Goal: Answer question/provide support: Share knowledge or assist other users

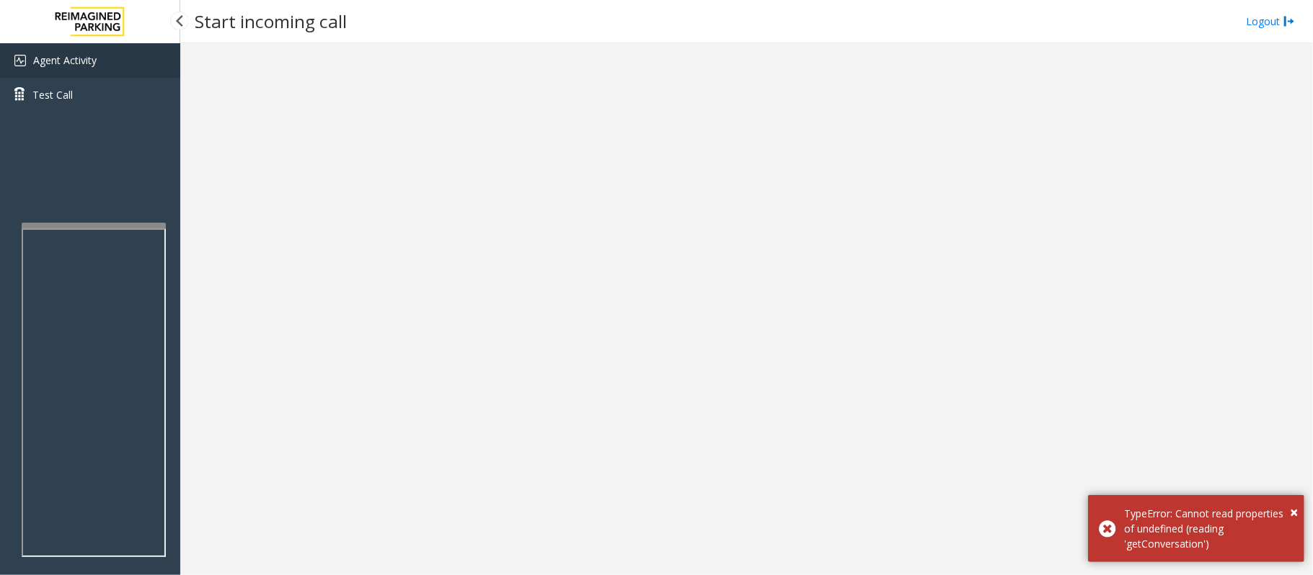
click at [50, 61] on span "Agent Activity" at bounding box center [64, 60] width 63 height 14
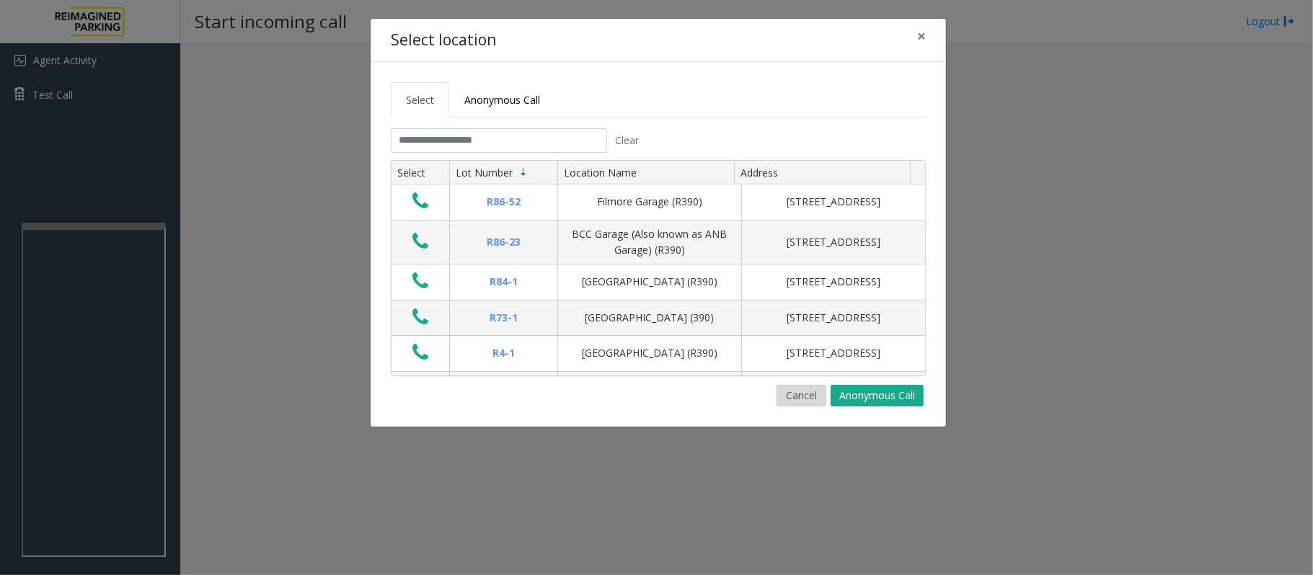
drag, startPoint x: 793, startPoint y: 398, endPoint x: 761, endPoint y: 395, distance: 31.9
click at [792, 398] on button "Cancel" at bounding box center [802, 396] width 50 height 22
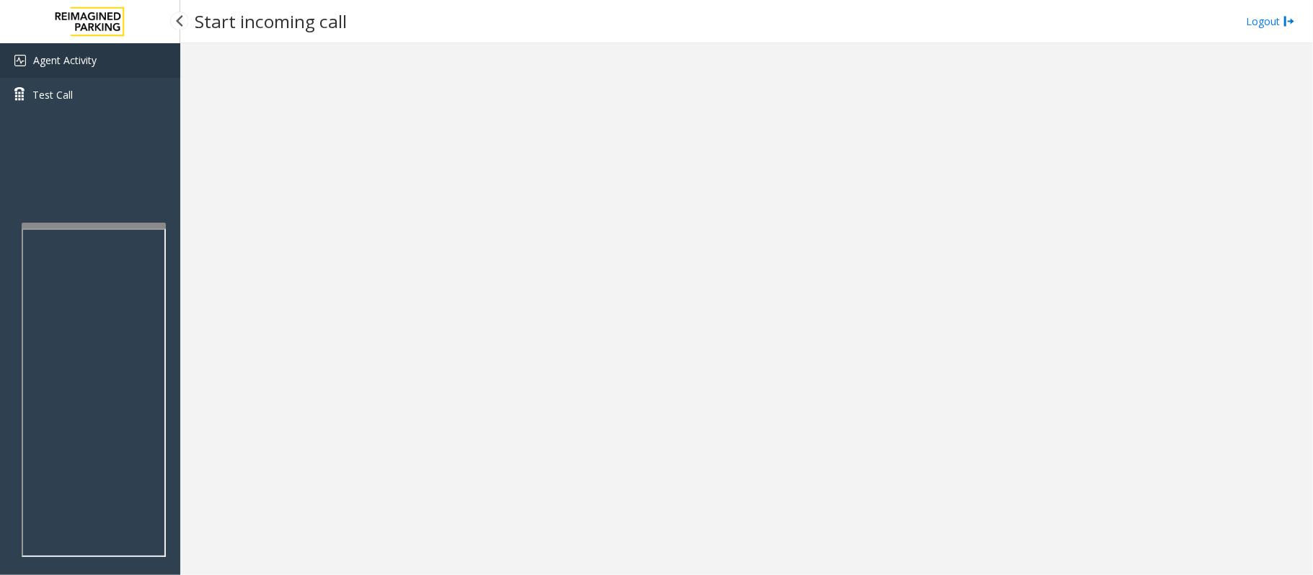
click at [70, 58] on span "Agent Activity" at bounding box center [64, 60] width 63 height 14
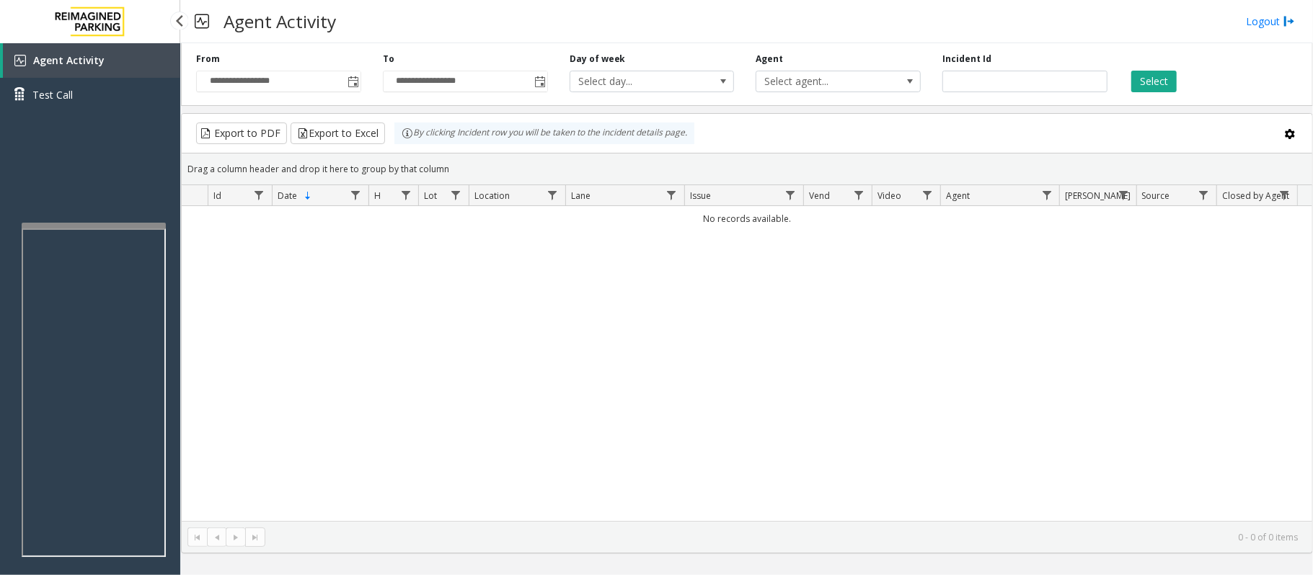
click at [115, 68] on link "Agent Activity" at bounding box center [91, 60] width 177 height 35
click at [352, 88] on span "Toggle popup" at bounding box center [354, 82] width 12 height 12
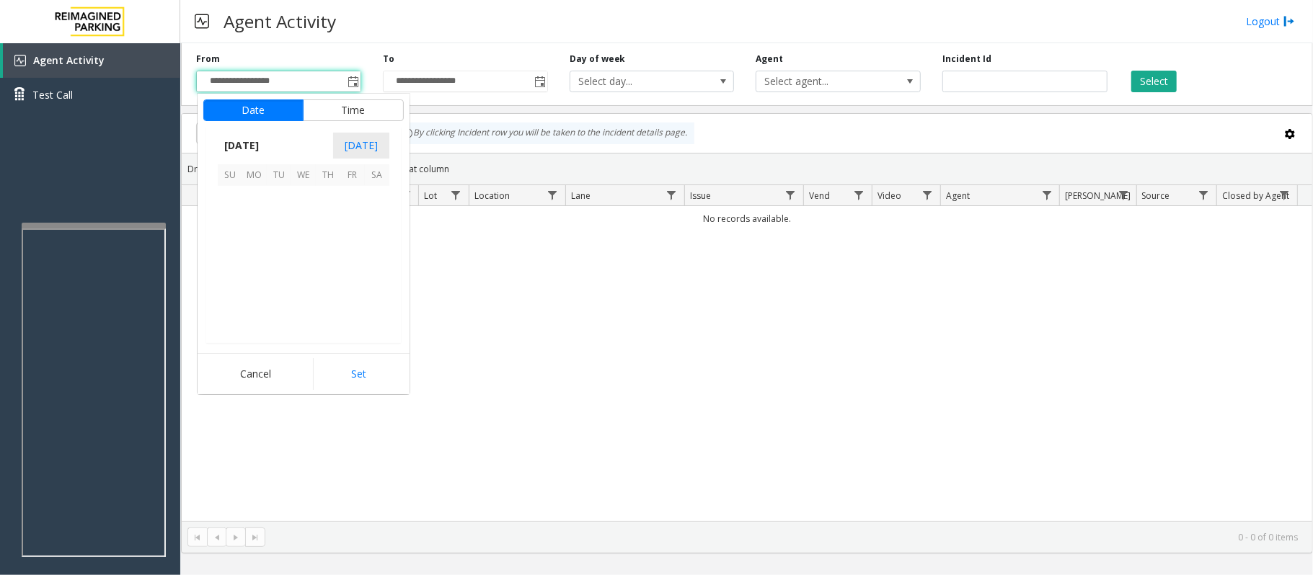
scroll to position [258785, 0]
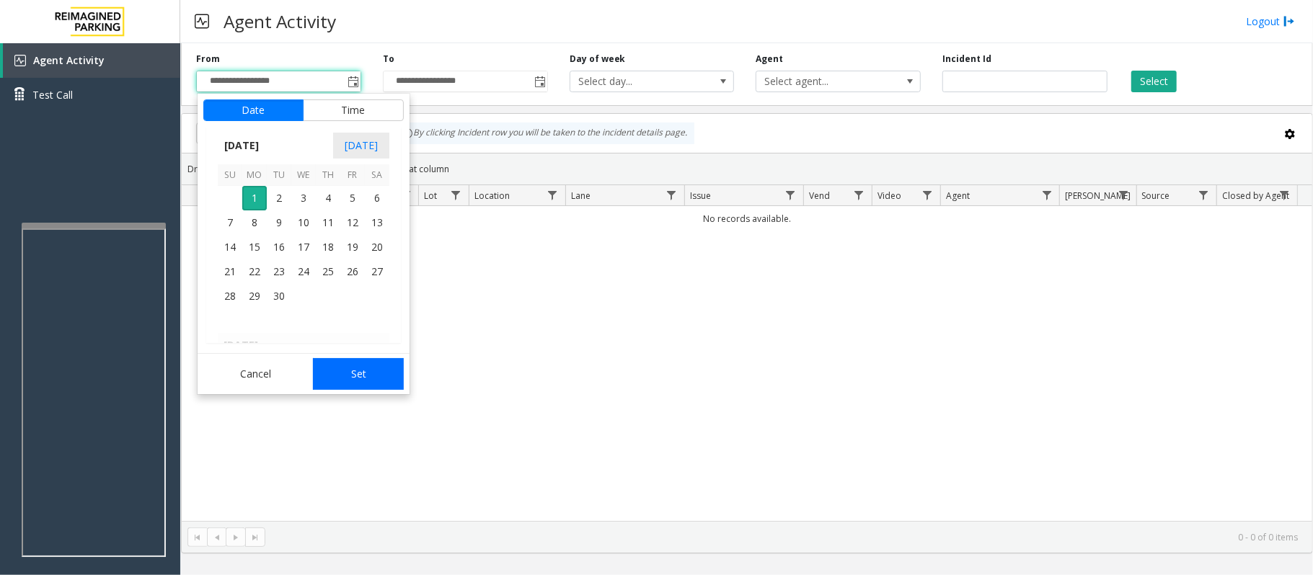
click at [350, 372] on button "Set" at bounding box center [358, 374] width 91 height 32
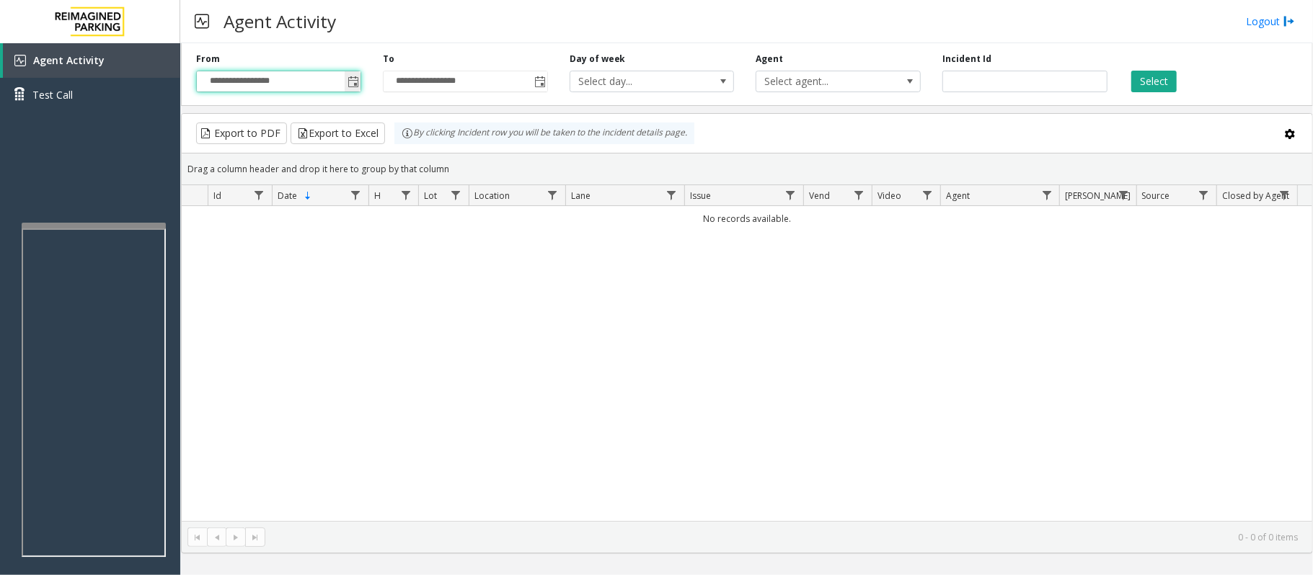
click at [352, 87] on span "Toggle popup" at bounding box center [354, 82] width 12 height 12
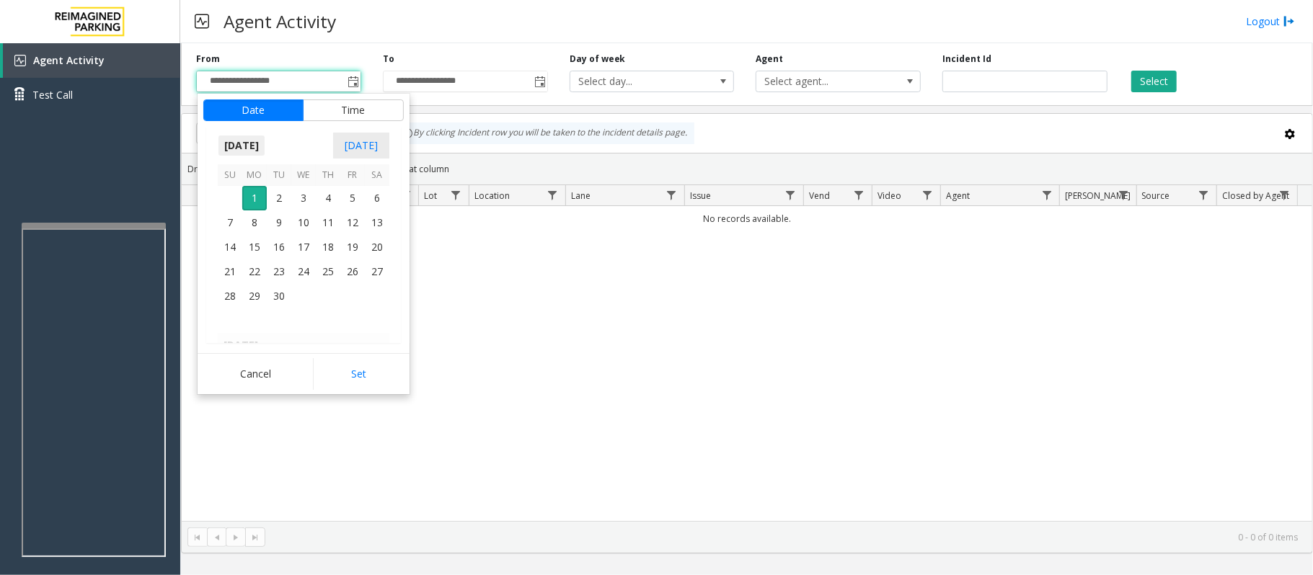
click at [255, 145] on span "September 2025" at bounding box center [242, 146] width 48 height 22
click at [342, 211] on span "Aug" at bounding box center [337, 211] width 35 height 35
click at [226, 316] on span "31" at bounding box center [230, 321] width 25 height 25
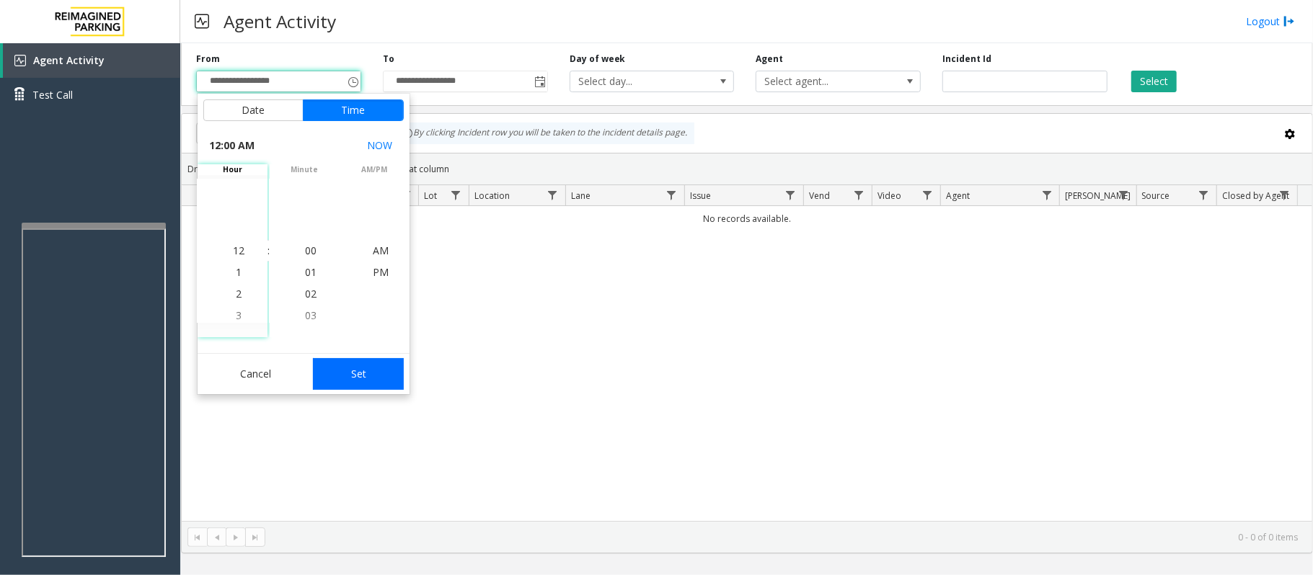
click at [352, 376] on button "Set" at bounding box center [358, 374] width 91 height 32
type input "**********"
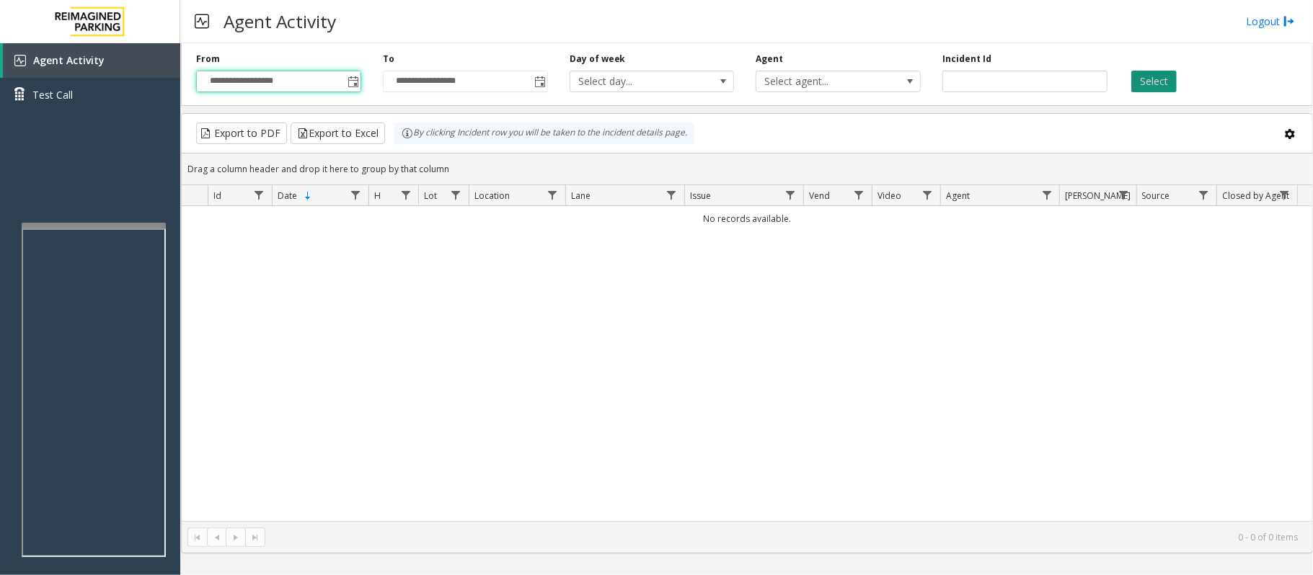
click at [1157, 84] on button "Select" at bounding box center [1153, 82] width 45 height 22
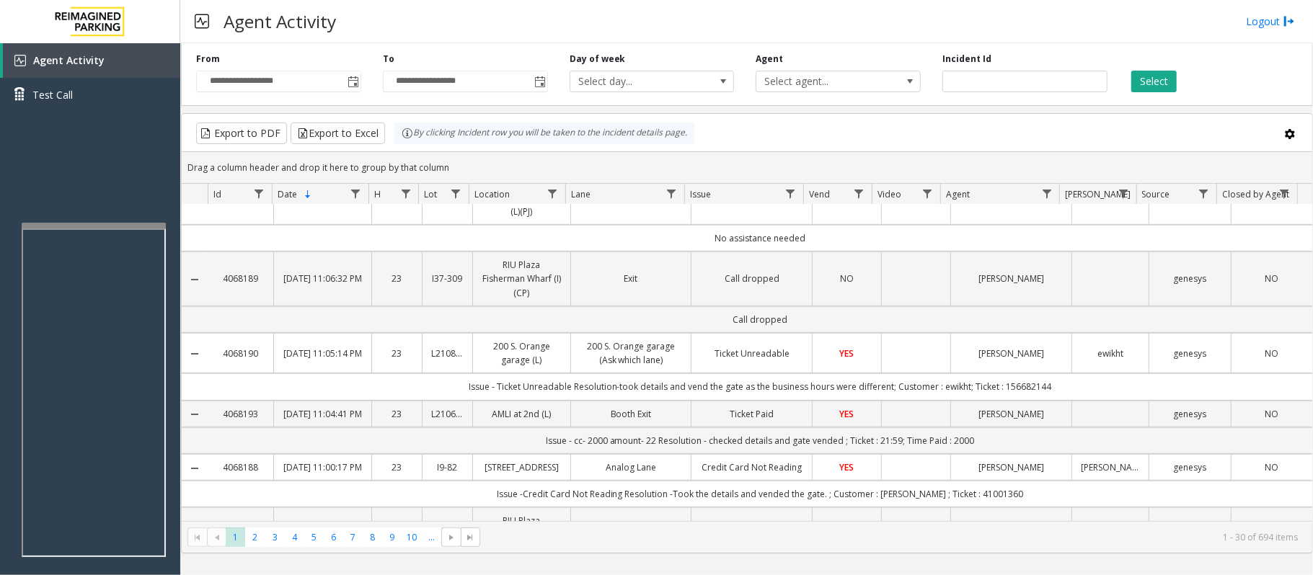
scroll to position [577, 0]
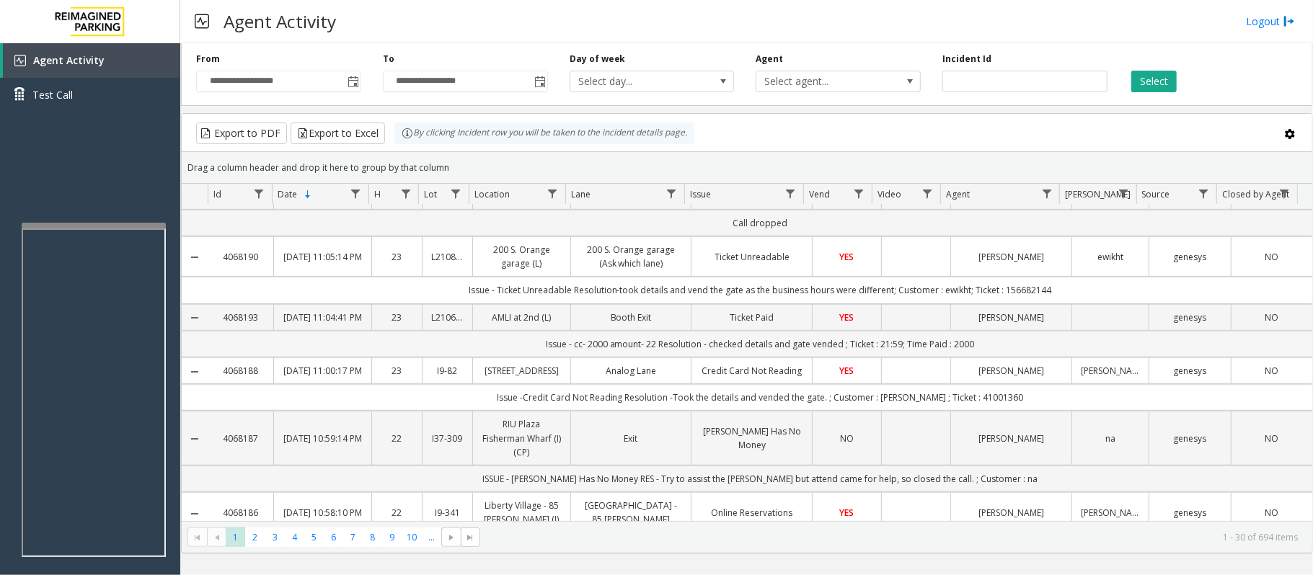
drag, startPoint x: 976, startPoint y: 379, endPoint x: 841, endPoint y: 384, distance: 134.9
click at [841, 358] on td "Issue - cc- 2000 amount- 22 Resolution - checked details and gate vended ; Tick…" at bounding box center [760, 344] width 1105 height 27
copy td "Ticket : 21:59; Time Paid : 2000"
click at [787, 324] on link "Ticket Paid" at bounding box center [751, 318] width 103 height 14
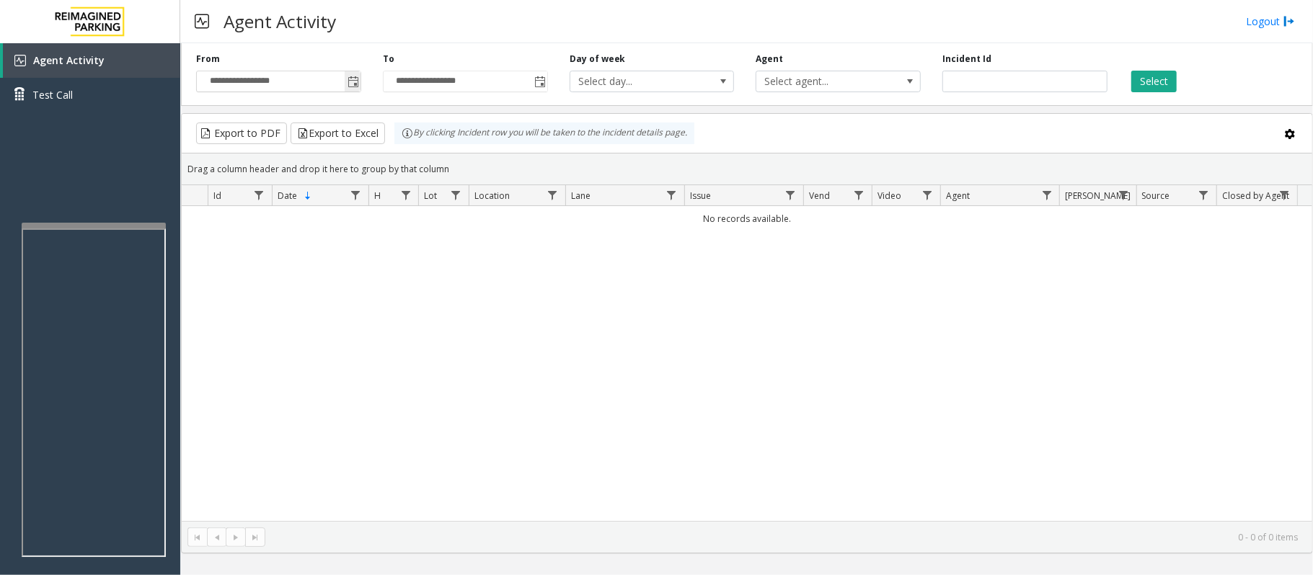
click at [350, 88] on span "Toggle popup" at bounding box center [354, 82] width 12 height 12
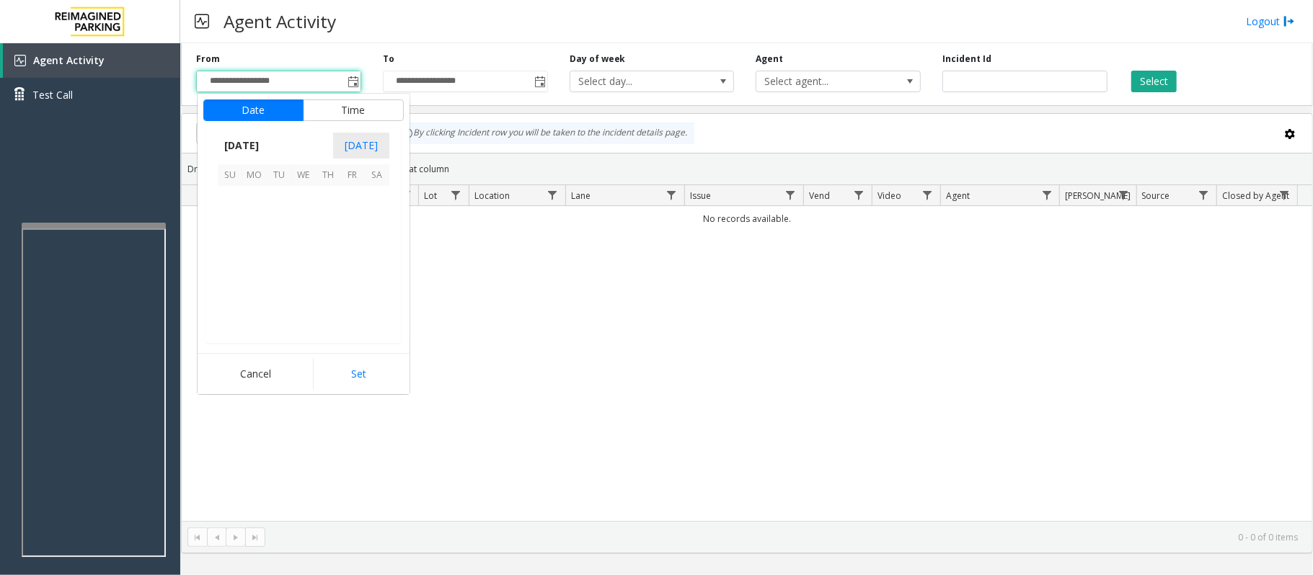
scroll to position [258785, 0]
click at [251, 141] on span "[DATE]" at bounding box center [242, 146] width 48 height 22
click at [332, 214] on span "Aug" at bounding box center [337, 211] width 35 height 35
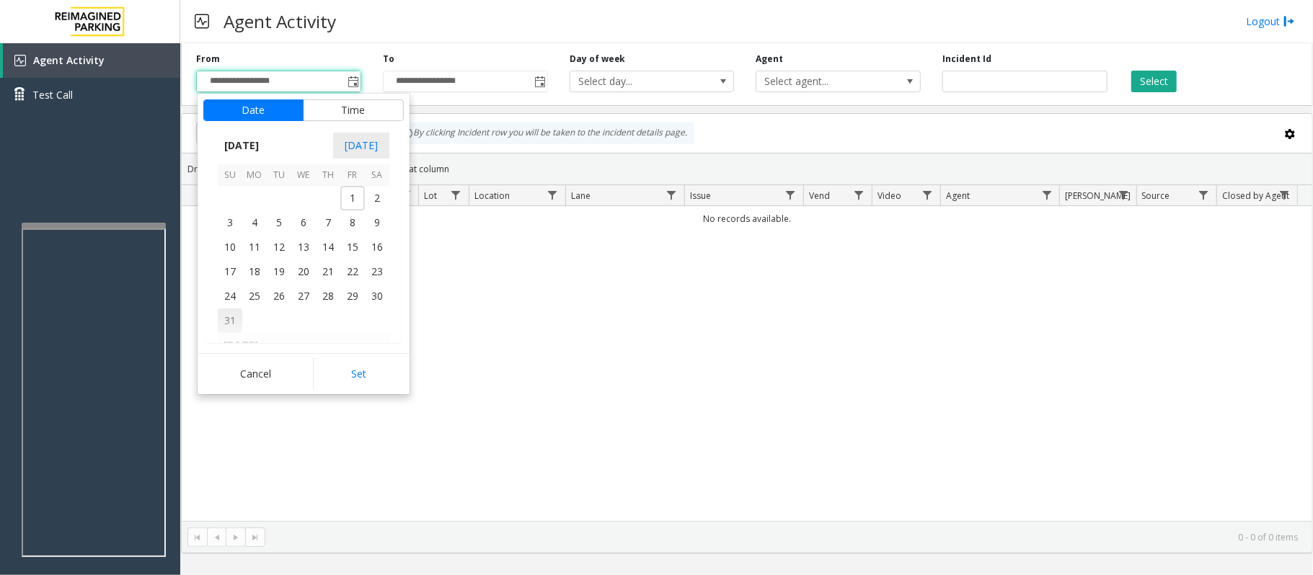
click at [234, 319] on span "31" at bounding box center [230, 321] width 25 height 25
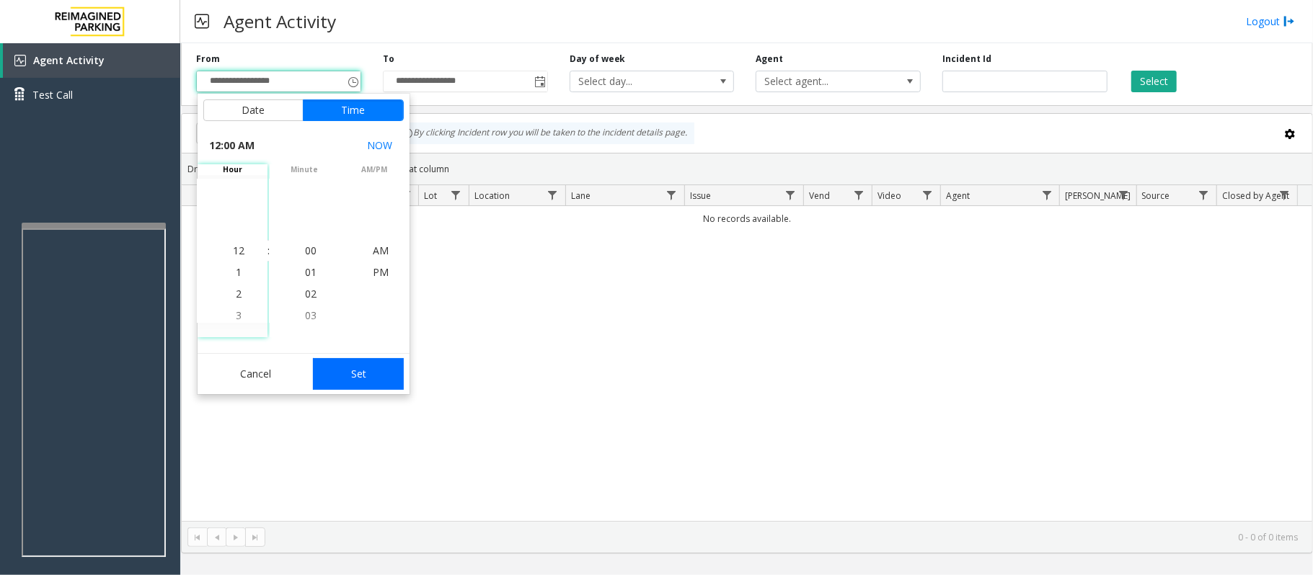
click at [365, 379] on button "Set" at bounding box center [358, 374] width 91 height 32
type input "**********"
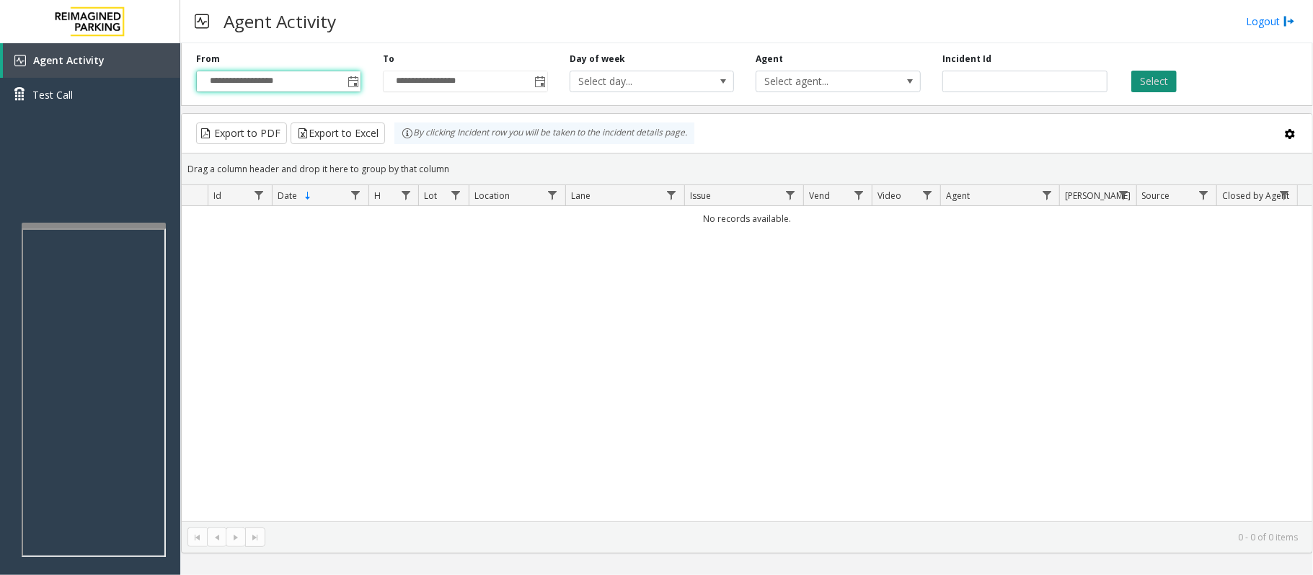
click at [1158, 78] on button "Select" at bounding box center [1153, 82] width 45 height 22
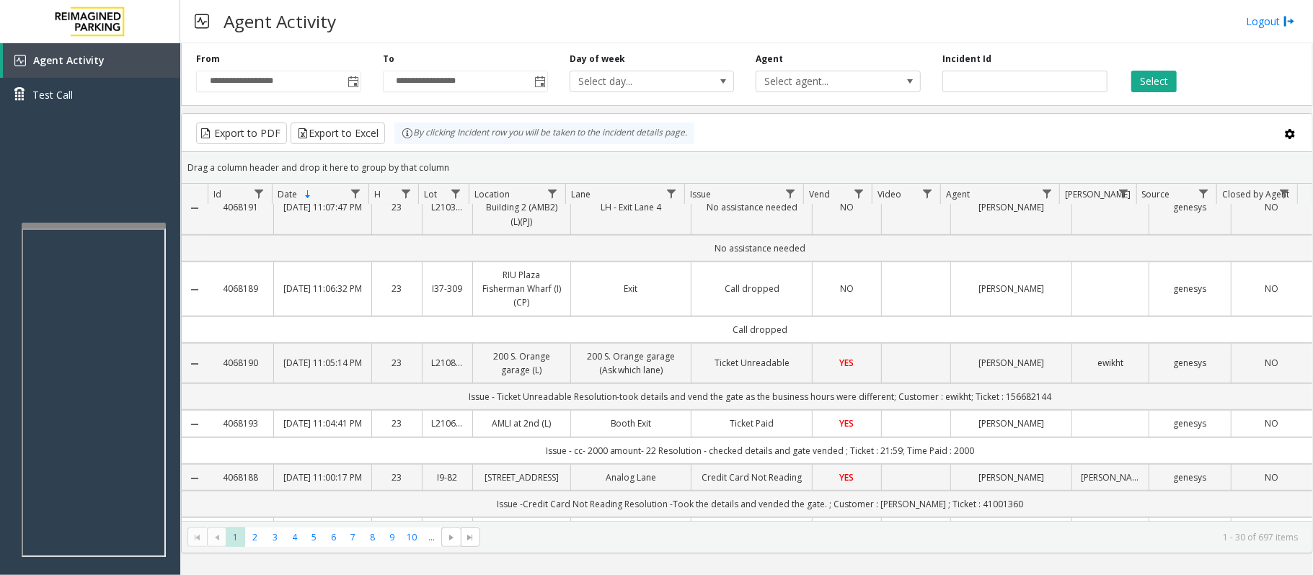
scroll to position [769, 0]
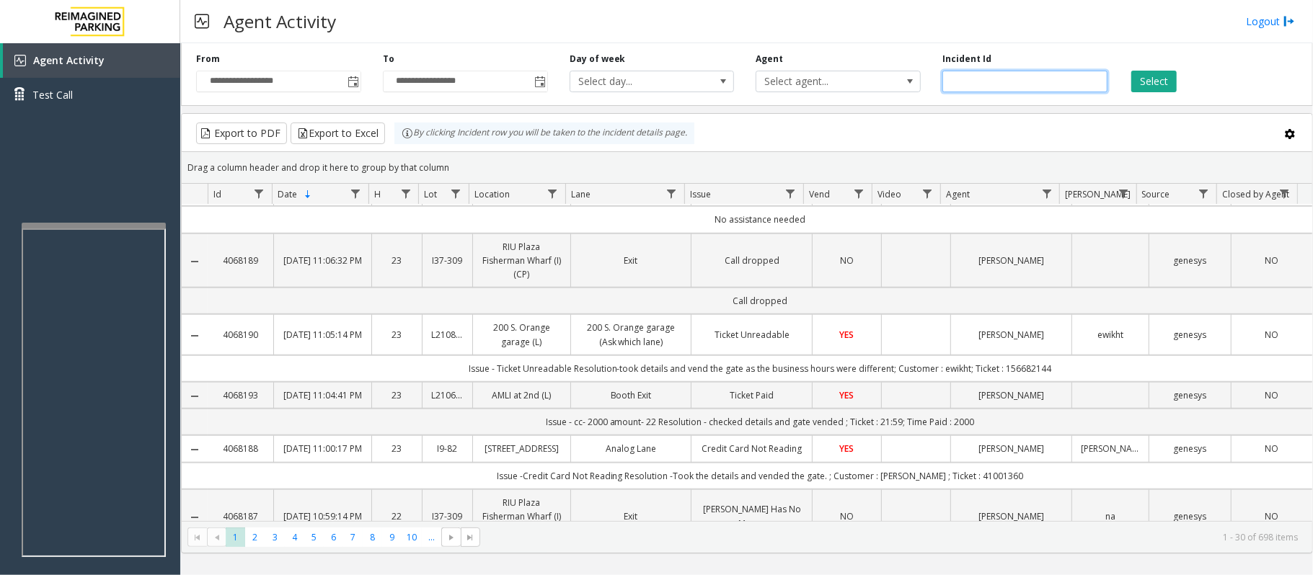
click at [979, 87] on input "number" at bounding box center [1024, 82] width 165 height 22
paste input "*******"
type input "*******"
click at [1158, 87] on button "Select" at bounding box center [1153, 82] width 45 height 22
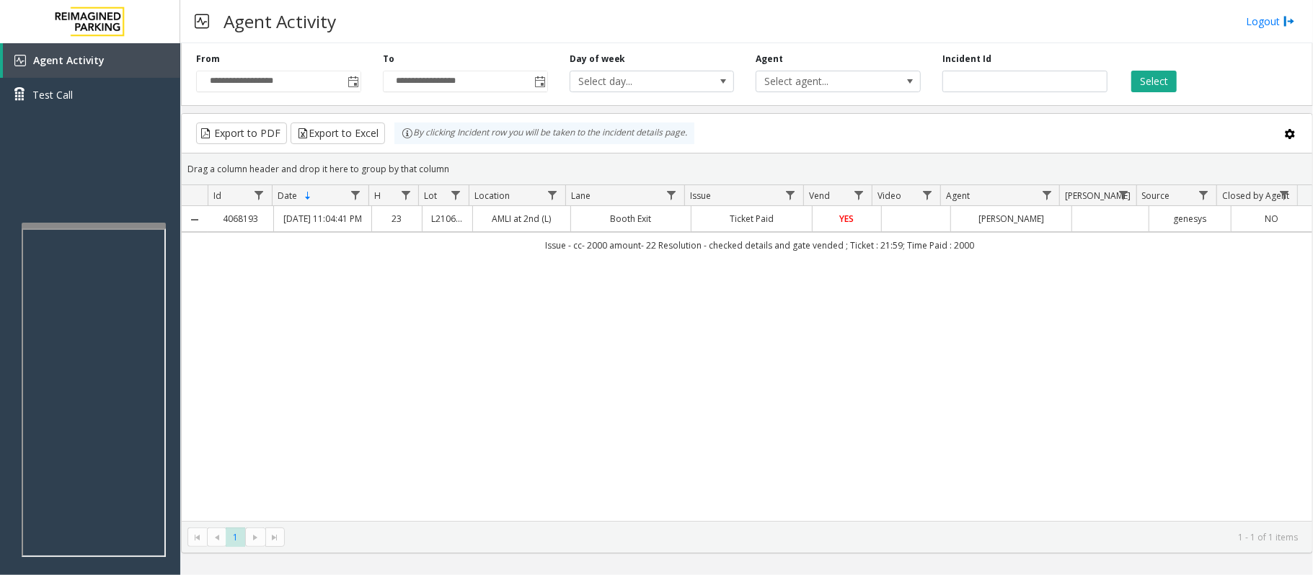
drag, startPoint x: 981, startPoint y: 266, endPoint x: 844, endPoint y: 266, distance: 137.0
click at [844, 258] on td "Issue - cc- 2000 amount- 22 Resolution - checked details and gate vended ; Tick…" at bounding box center [760, 245] width 1105 height 26
copy td "Ticket : 21:59; Time Paid : 2000"
click at [821, 225] on link "YES" at bounding box center [846, 219] width 51 height 14
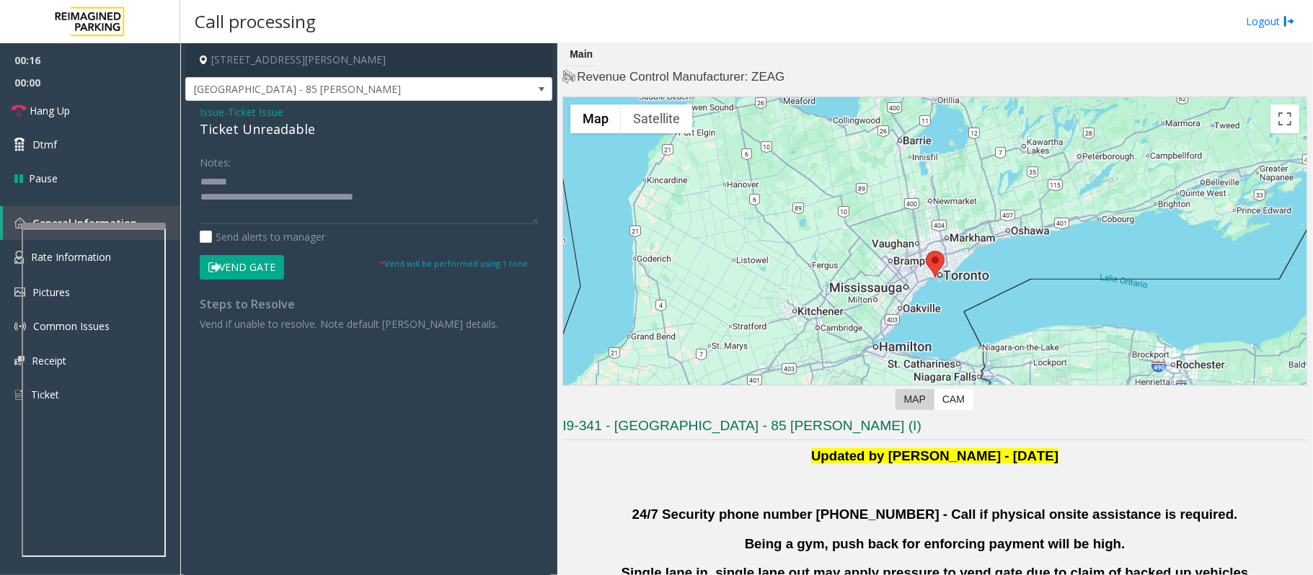
scroll to position [192, 0]
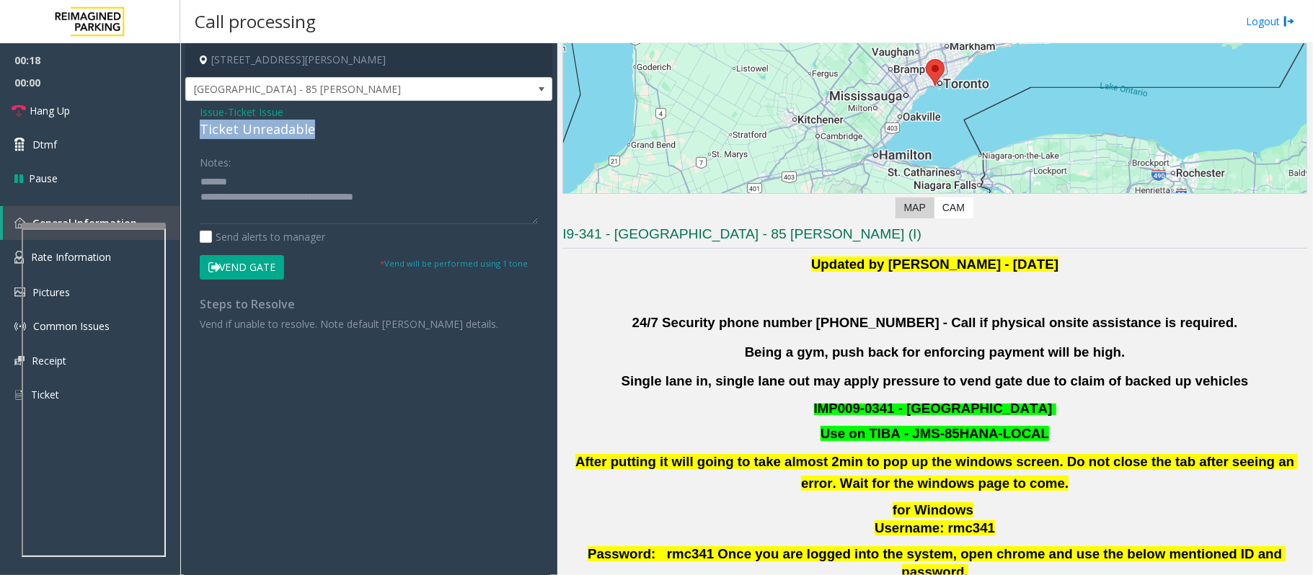
drag, startPoint x: 326, startPoint y: 128, endPoint x: 203, endPoint y: 130, distance: 123.3
click at [203, 130] on div "Ticket Unreadable" at bounding box center [369, 129] width 338 height 19
click at [355, 176] on textarea at bounding box center [369, 197] width 338 height 54
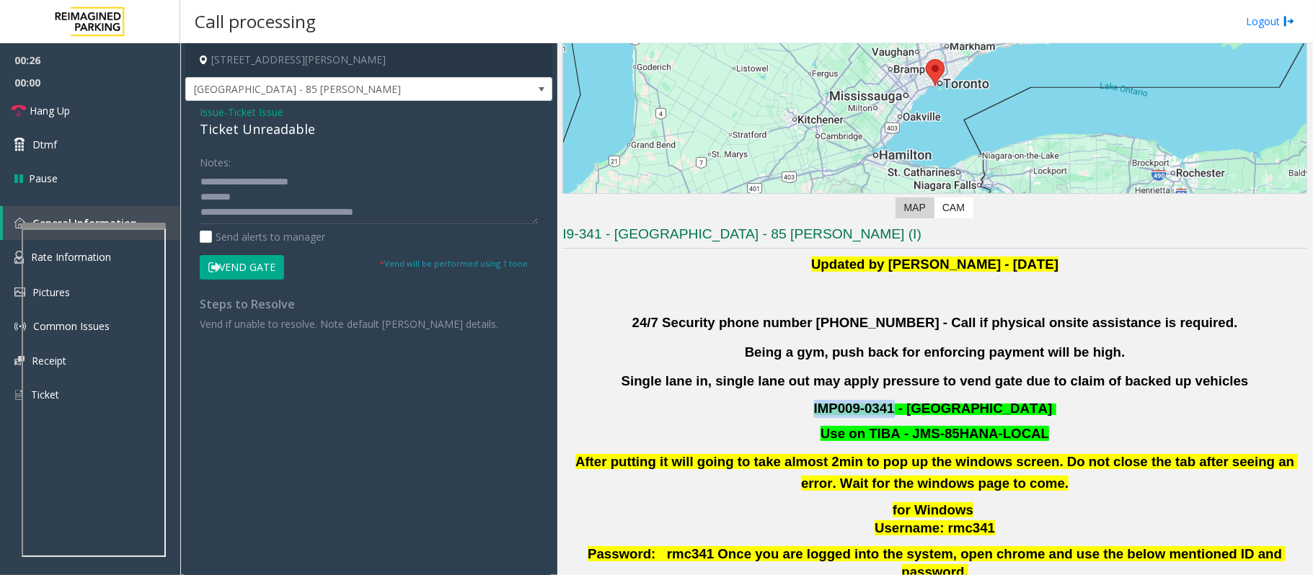
drag, startPoint x: 817, startPoint y: 412, endPoint x: 894, endPoint y: 412, distance: 77.2
click at [894, 412] on p "IMP009-0341 - KING LIBERTY VILLAGE" at bounding box center [935, 409] width 748 height 18
copy span "IMP009-0341"
click at [249, 199] on textarea at bounding box center [369, 197] width 338 height 54
click at [300, 195] on textarea at bounding box center [369, 197] width 338 height 54
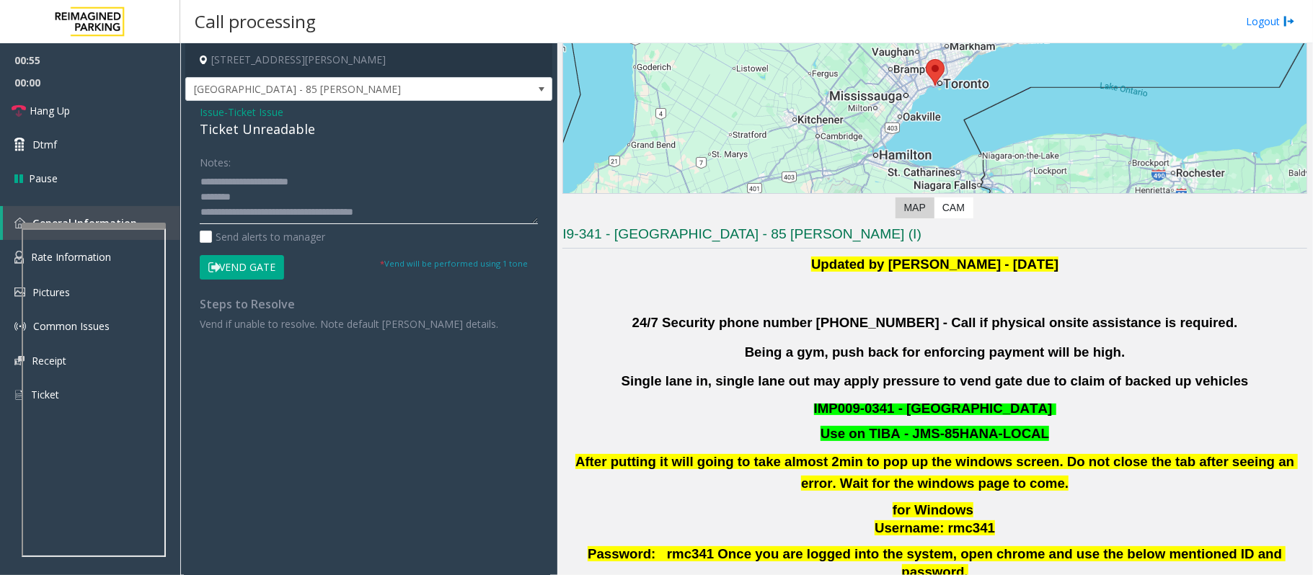
click at [255, 202] on textarea at bounding box center [369, 197] width 338 height 54
click at [286, 194] on textarea at bounding box center [369, 197] width 338 height 54
click at [249, 217] on textarea at bounding box center [369, 197] width 338 height 54
click at [254, 200] on textarea at bounding box center [369, 197] width 338 height 54
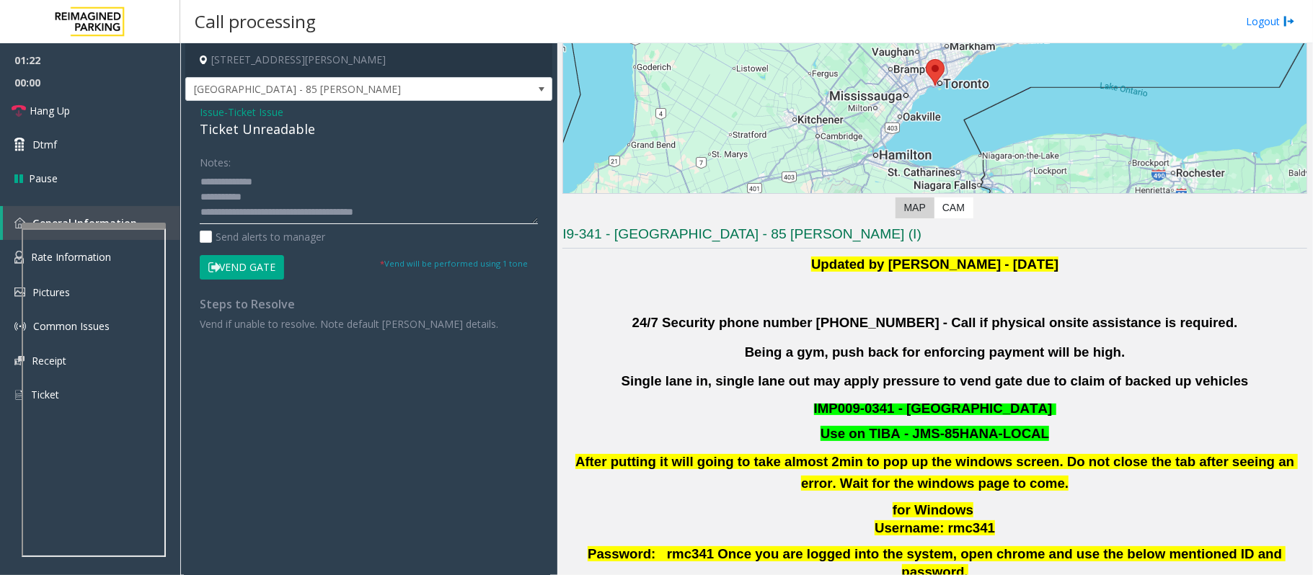
click at [262, 199] on textarea at bounding box center [369, 197] width 338 height 54
click at [249, 265] on button "Vend Gate" at bounding box center [242, 267] width 84 height 25
click at [459, 203] on textarea at bounding box center [369, 197] width 338 height 54
click at [453, 209] on textarea at bounding box center [369, 197] width 338 height 54
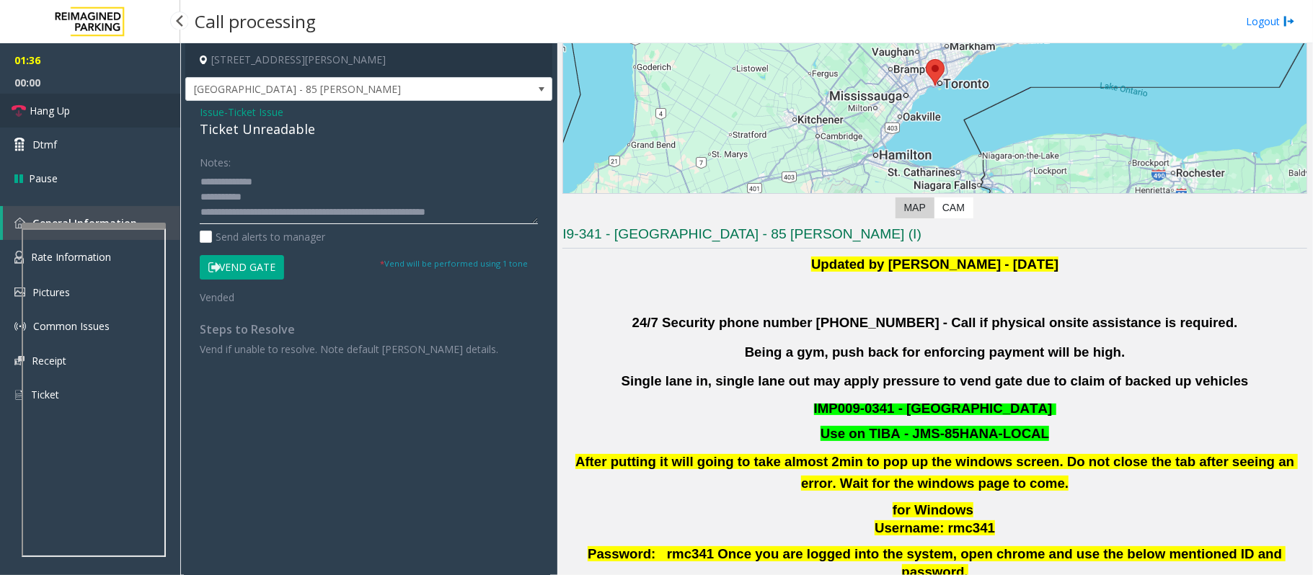
type textarea "**********"
click at [43, 95] on link "Hang Up" at bounding box center [90, 111] width 180 height 34
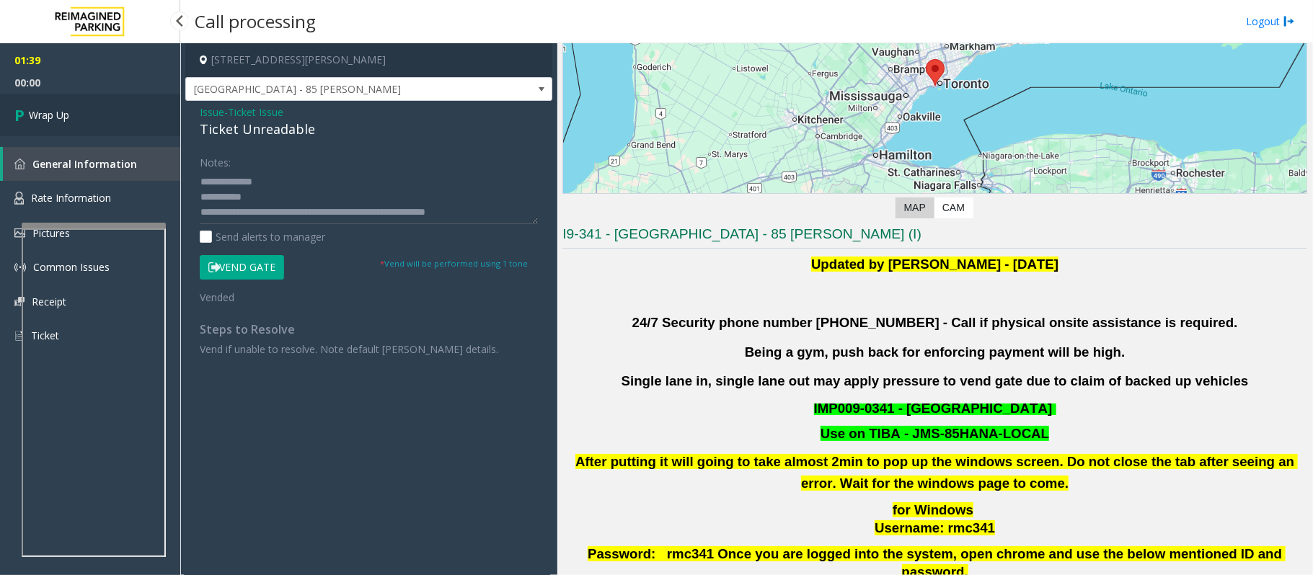
click at [84, 112] on link "Wrap Up" at bounding box center [90, 115] width 180 height 43
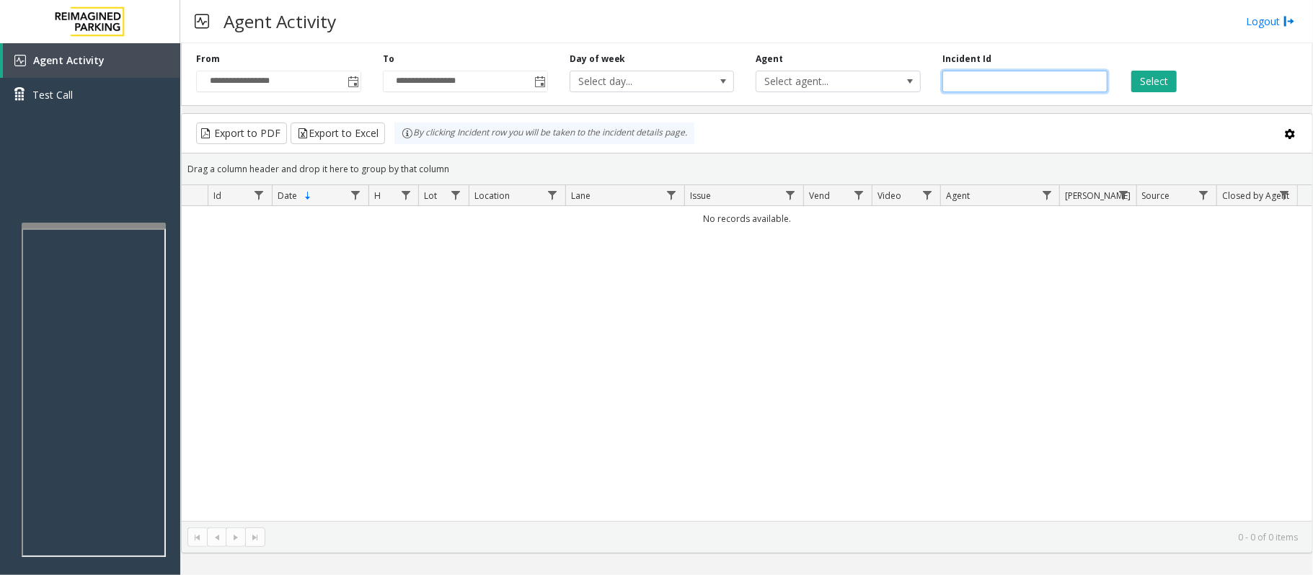
click at [1013, 84] on input "number" at bounding box center [1024, 82] width 165 height 22
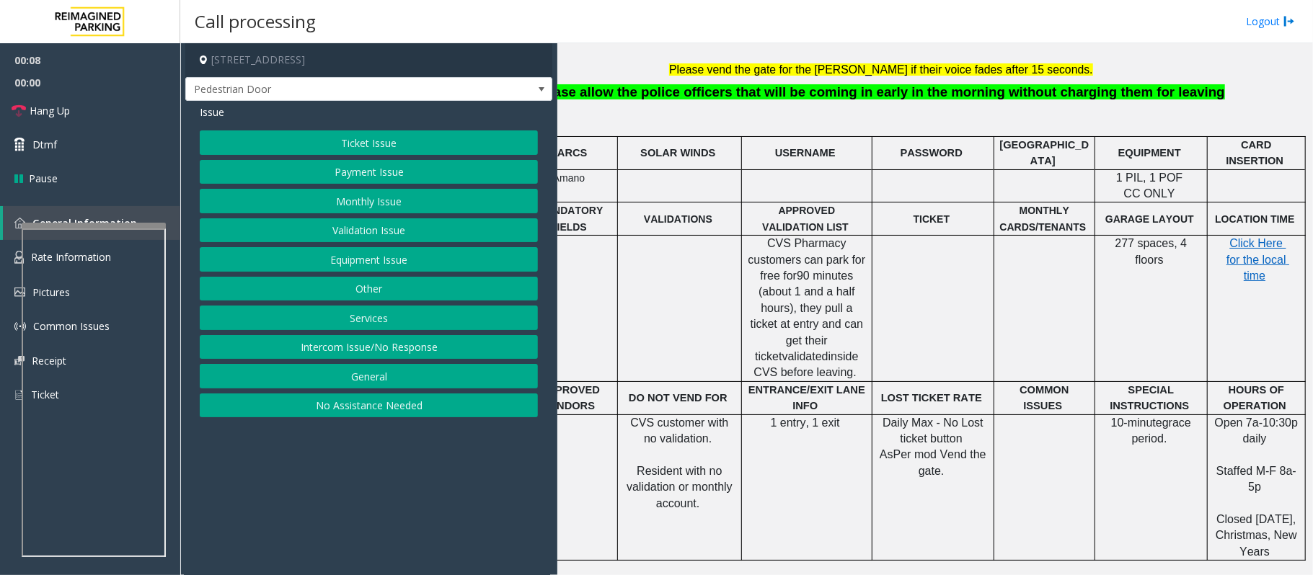
scroll to position [480, 81]
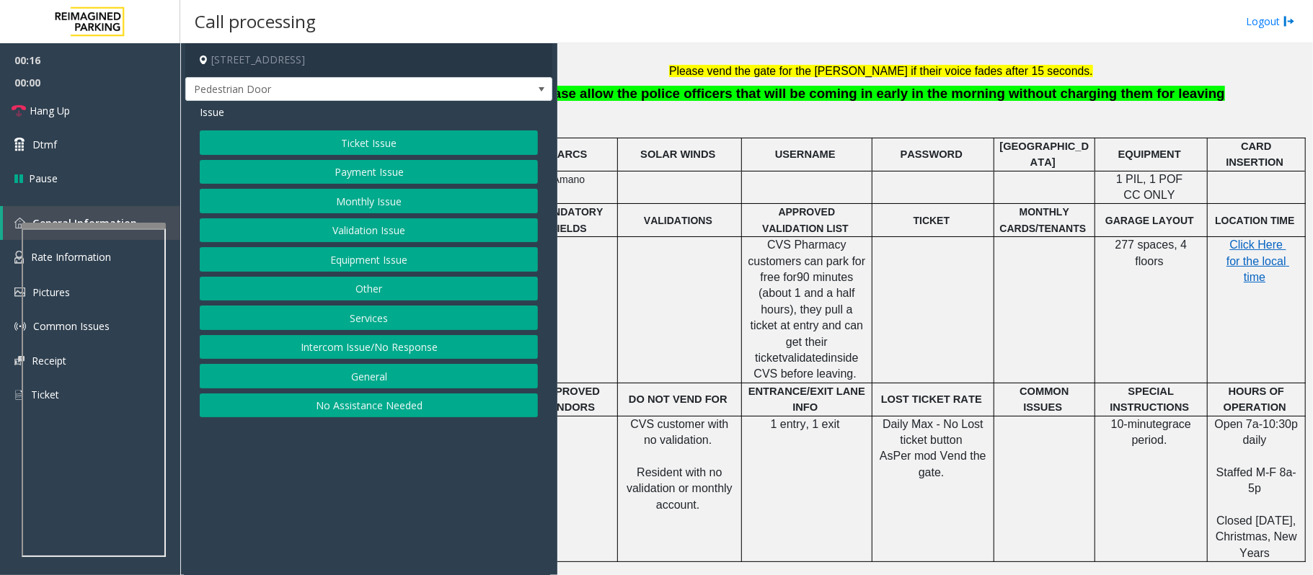
click at [350, 255] on button "Equipment Issue" at bounding box center [369, 259] width 338 height 25
click at [350, 255] on button "Gate / Door Won't Open" at bounding box center [369, 259] width 338 height 25
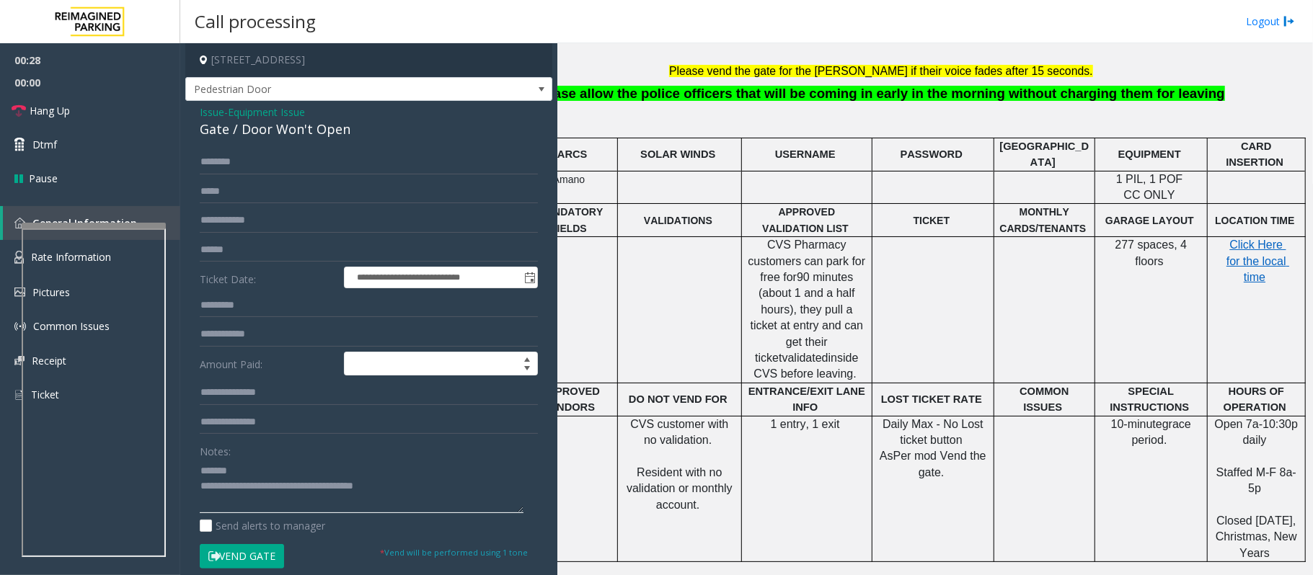
type textarea "**********"
click at [205, 113] on span "Issue" at bounding box center [212, 112] width 25 height 15
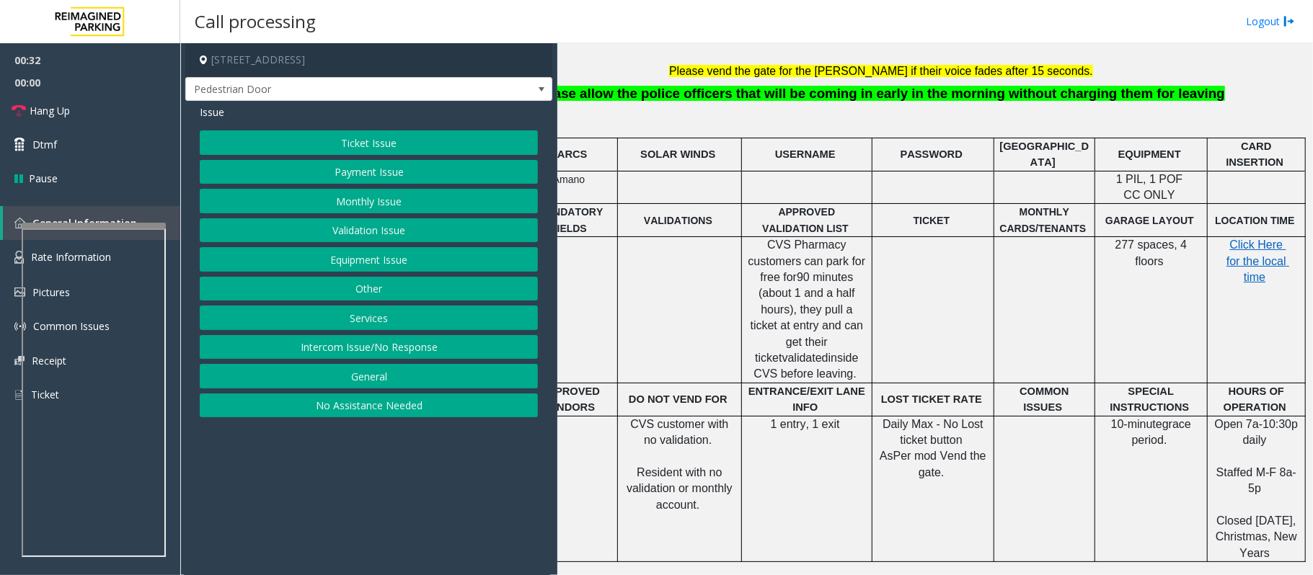
click at [350, 131] on button "Ticket Issue" at bounding box center [369, 143] width 338 height 25
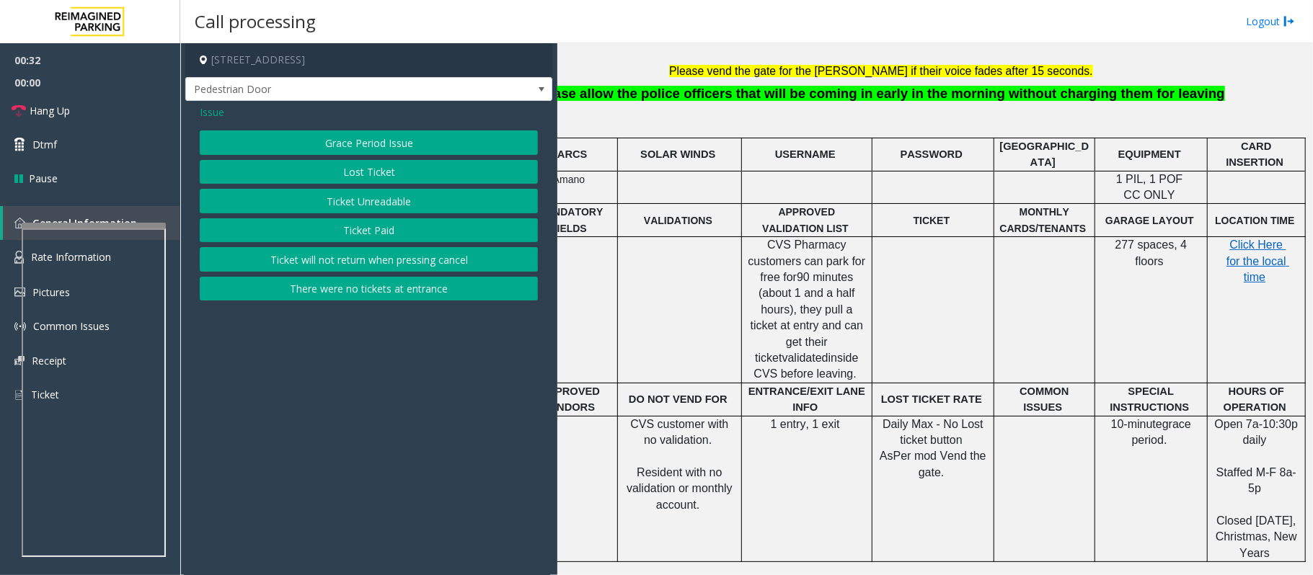
click at [359, 146] on button "Grace Period Issue" at bounding box center [369, 143] width 338 height 25
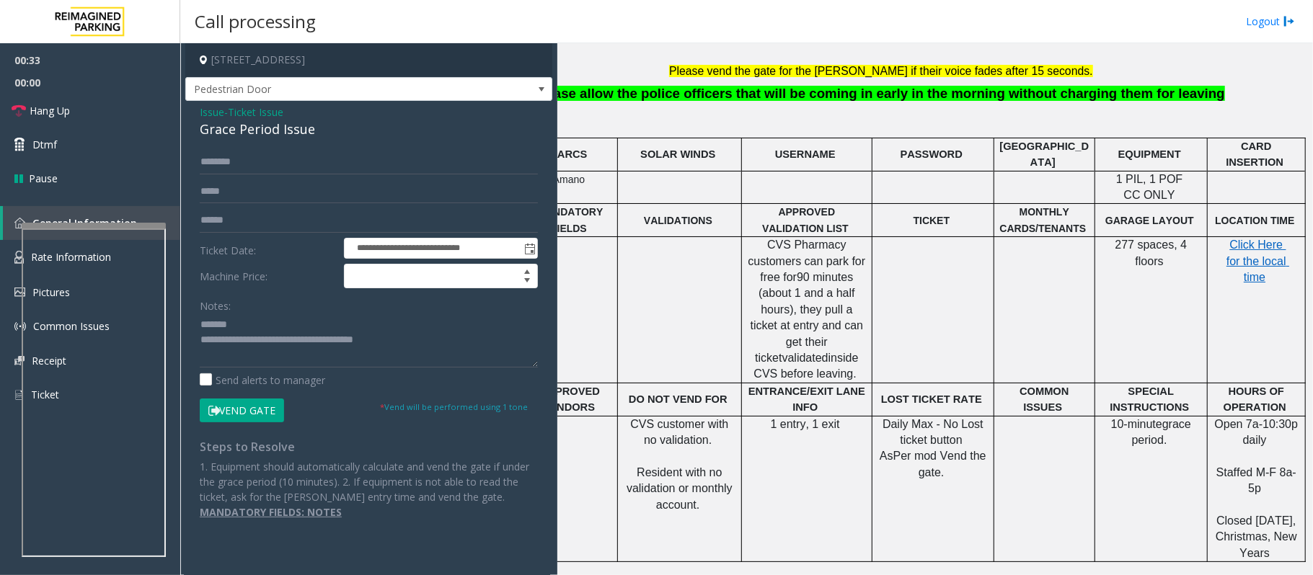
click at [247, 110] on span "Ticket Issue" at bounding box center [256, 112] width 56 height 15
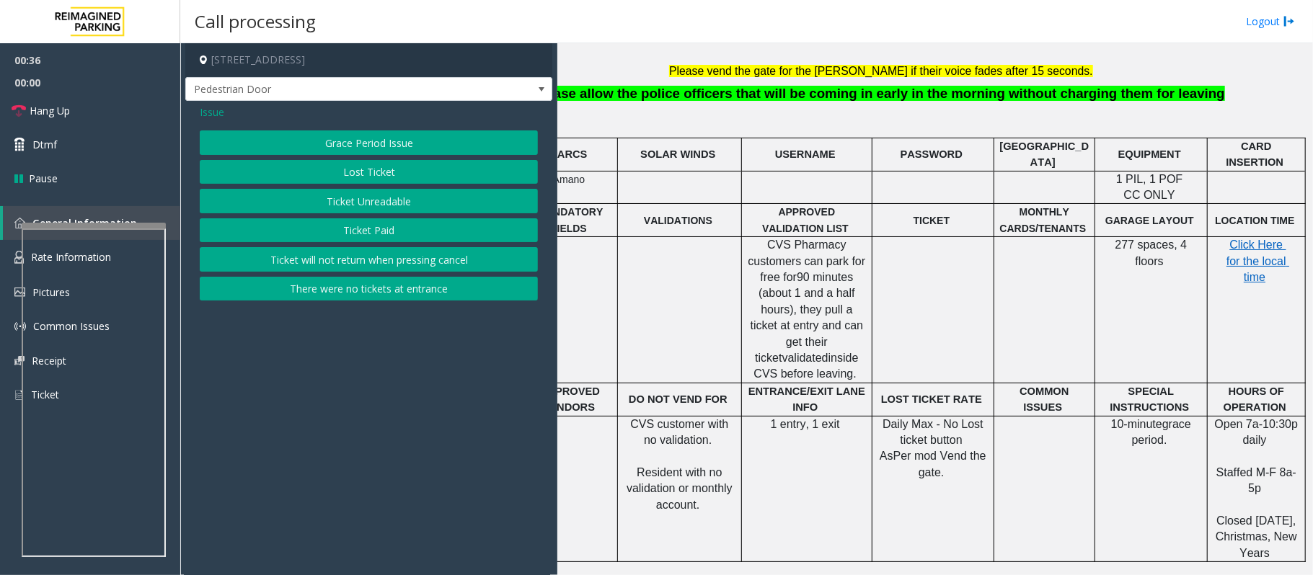
click at [340, 199] on button "Ticket Unreadable" at bounding box center [369, 201] width 338 height 25
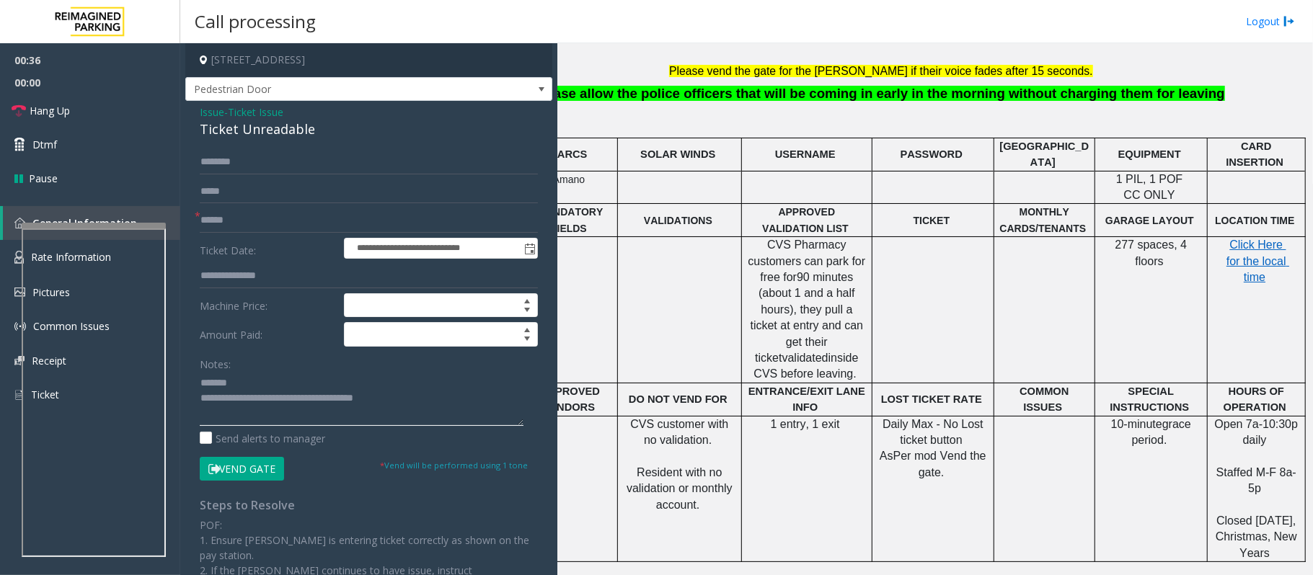
click at [252, 376] on textarea at bounding box center [362, 399] width 324 height 54
drag, startPoint x: 324, startPoint y: 133, endPoint x: 194, endPoint y: 125, distance: 130.0
click at [194, 125] on div "**********" at bounding box center [368, 430] width 367 height 658
type textarea "**********"
click at [212, 208] on form "**********" at bounding box center [369, 315] width 338 height 331
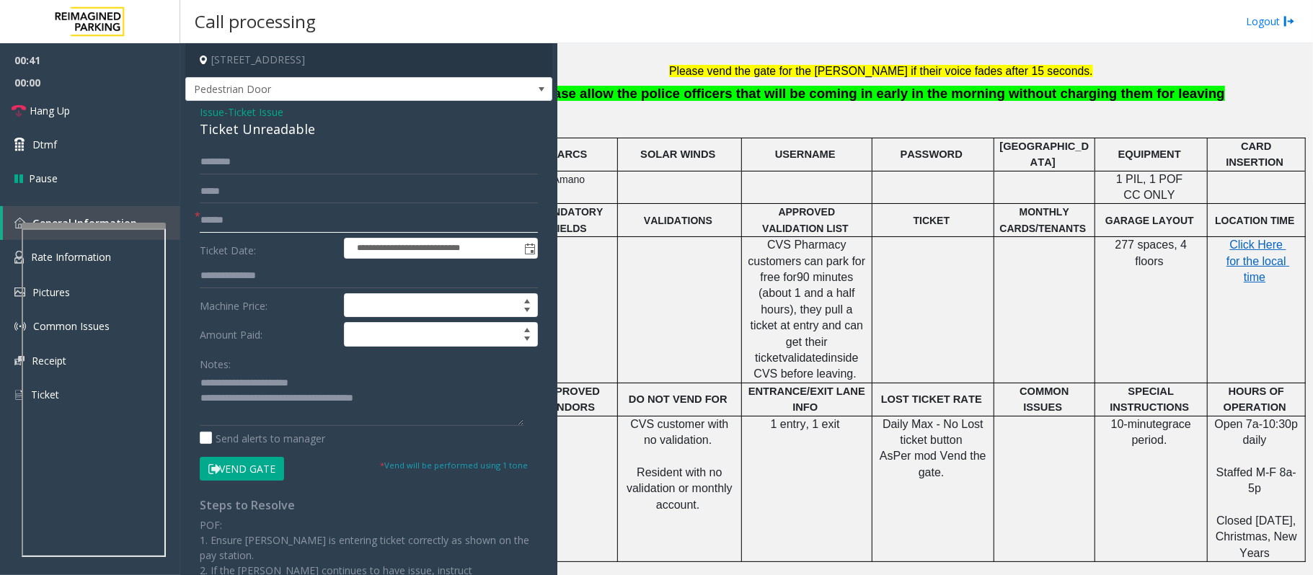
click at [219, 213] on input "text" at bounding box center [369, 220] width 338 height 25
type input "*********"
click at [324, 391] on textarea at bounding box center [362, 399] width 324 height 54
paste textarea "**********"
type textarea "**********"
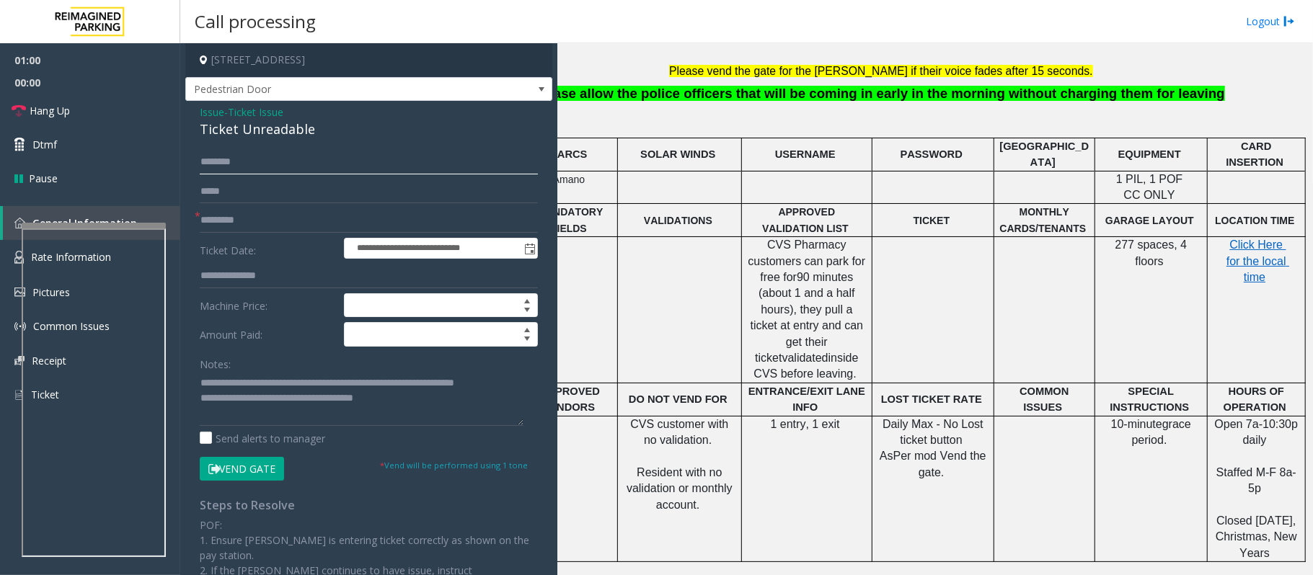
click at [234, 151] on input "text" at bounding box center [369, 162] width 338 height 25
click at [267, 163] on input "*********" at bounding box center [369, 162] width 338 height 25
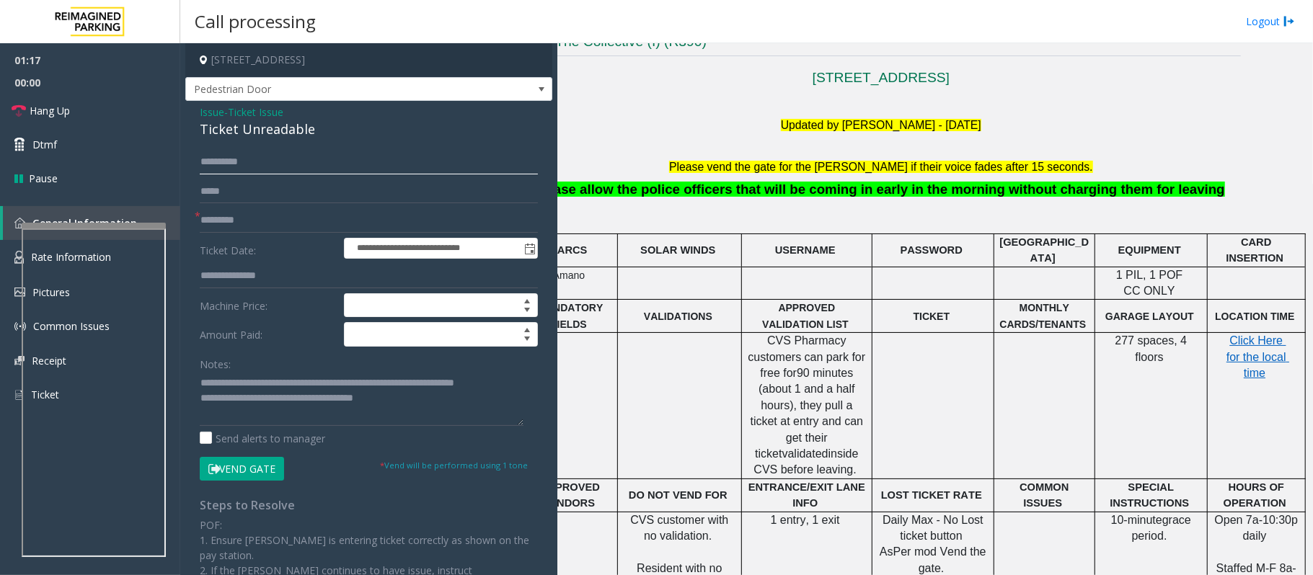
scroll to position [384, 0]
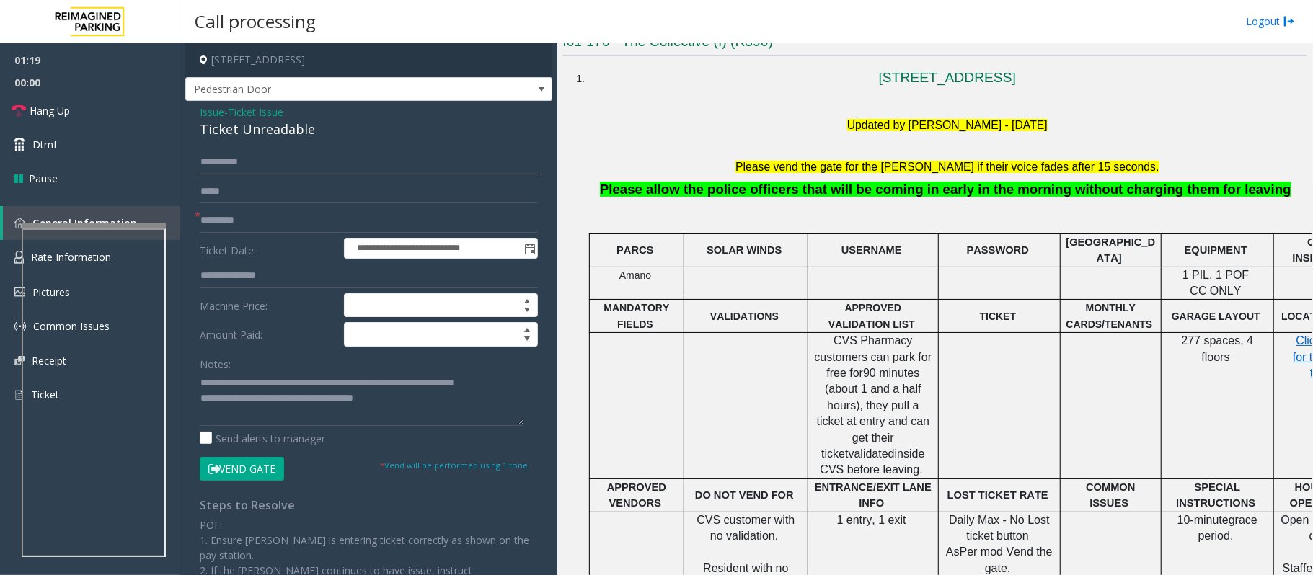
click at [212, 165] on input "*********" at bounding box center [369, 162] width 338 height 25
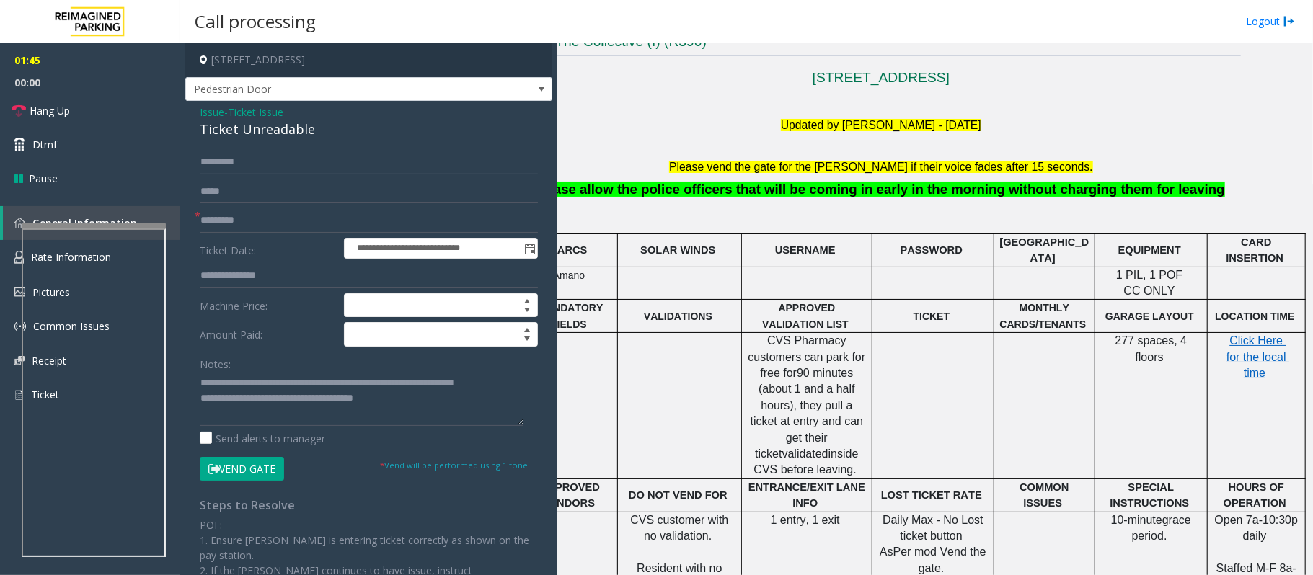
type input "********"
click at [243, 469] on button "Vend Gate" at bounding box center [242, 469] width 84 height 25
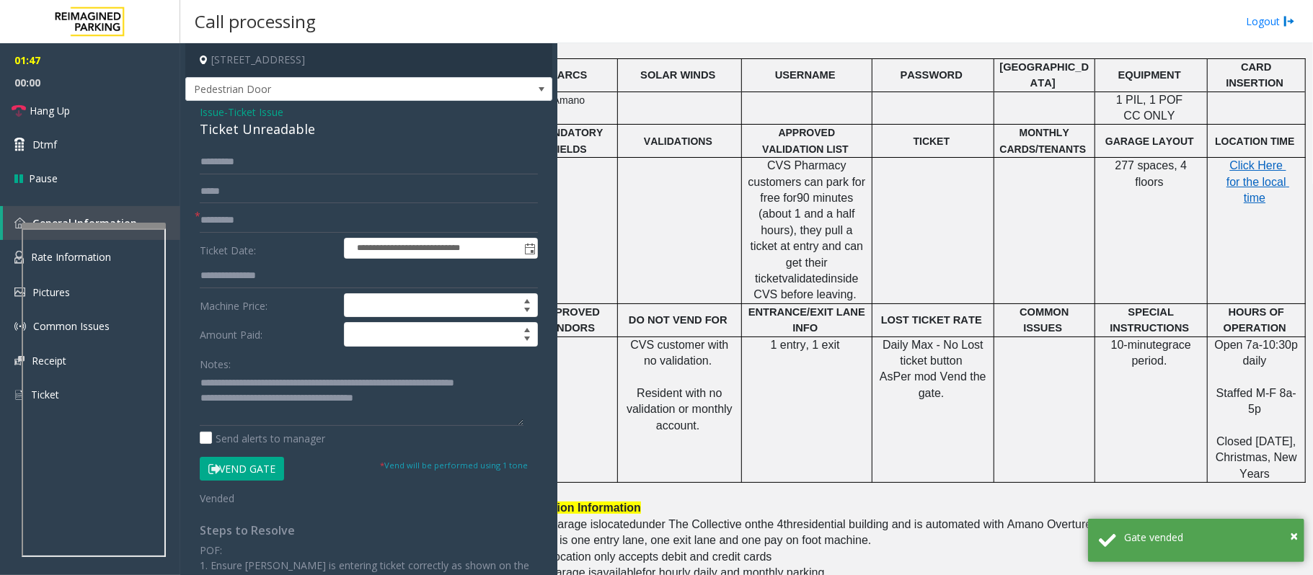
scroll to position [577, 81]
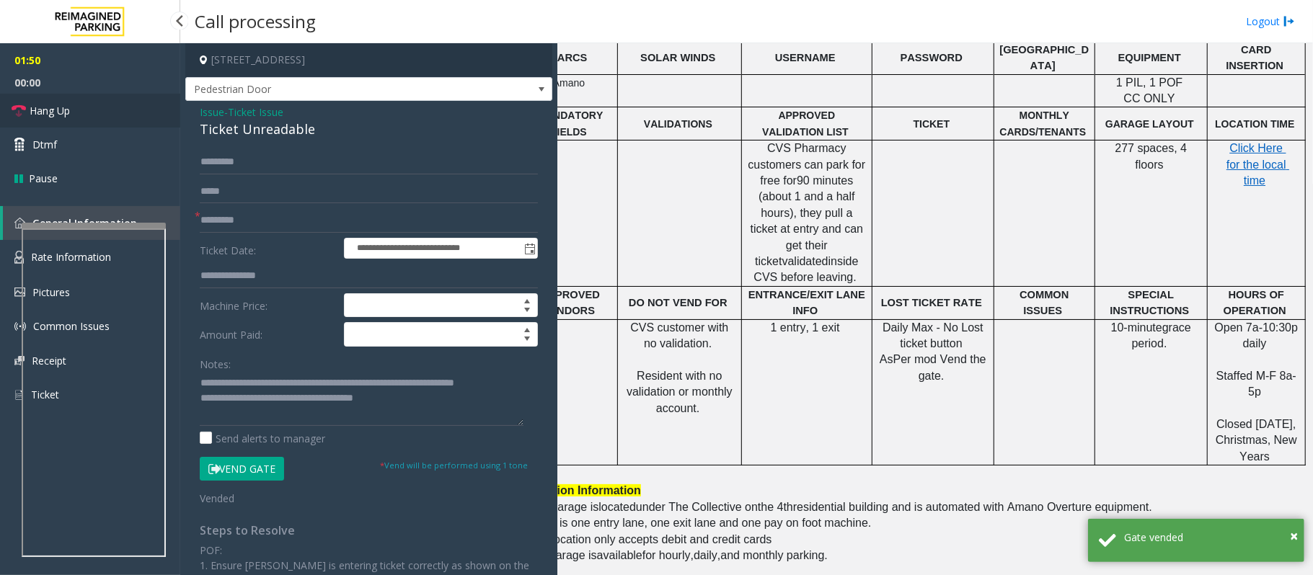
click at [43, 116] on span "Hang Up" at bounding box center [50, 110] width 40 height 15
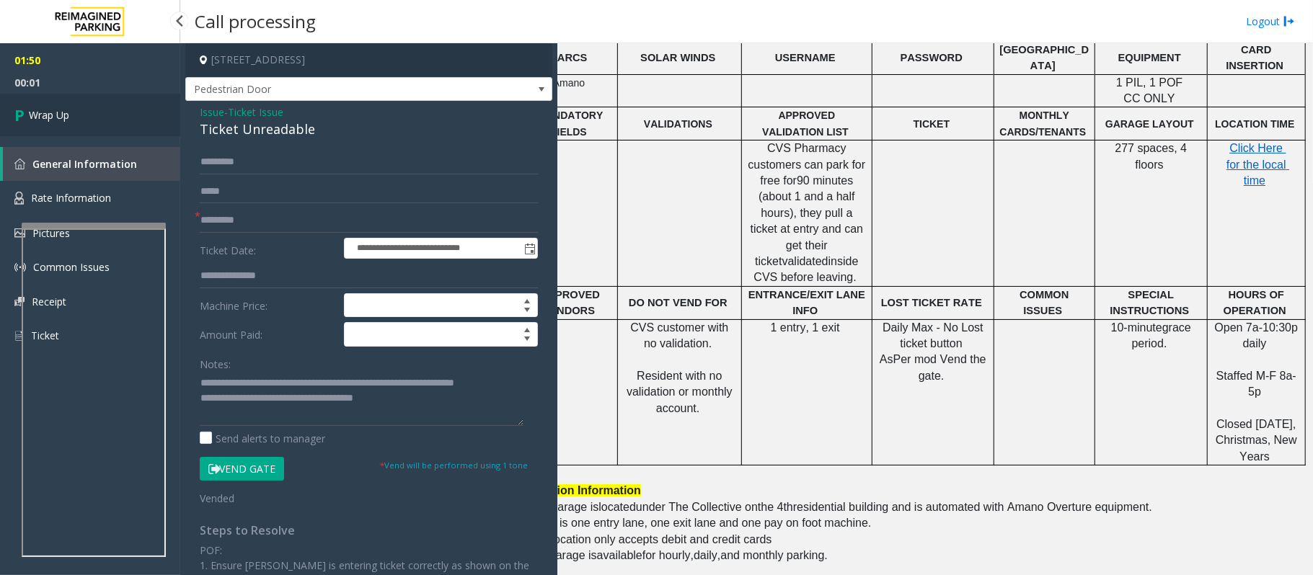
click at [47, 113] on span "Wrap Up" at bounding box center [49, 114] width 40 height 15
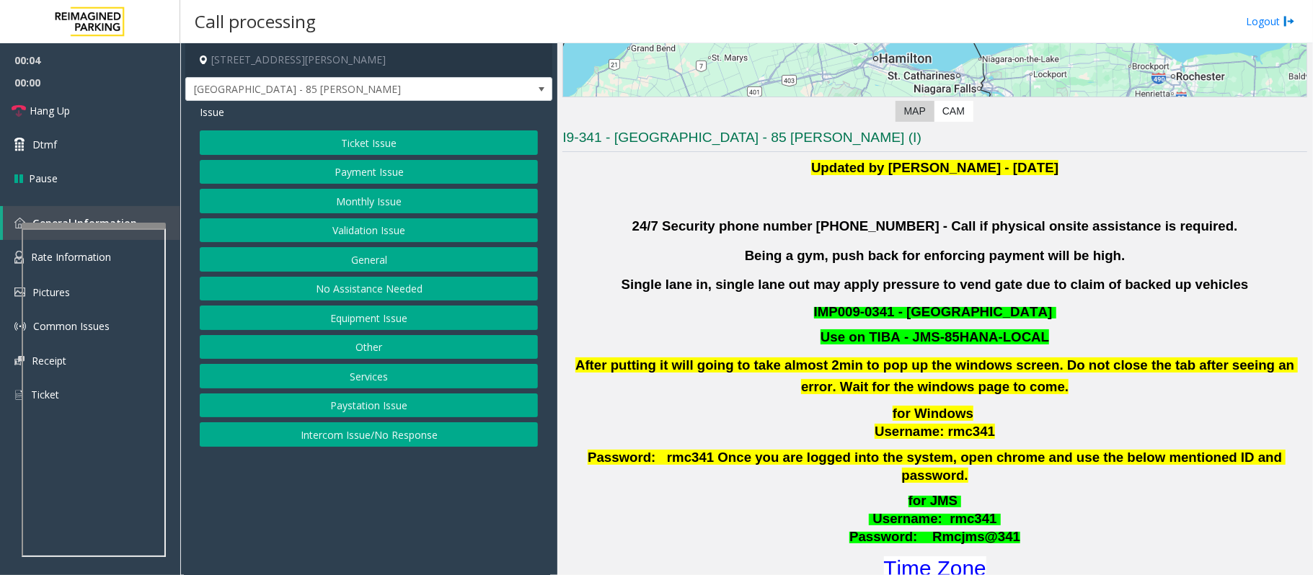
scroll to position [480, 0]
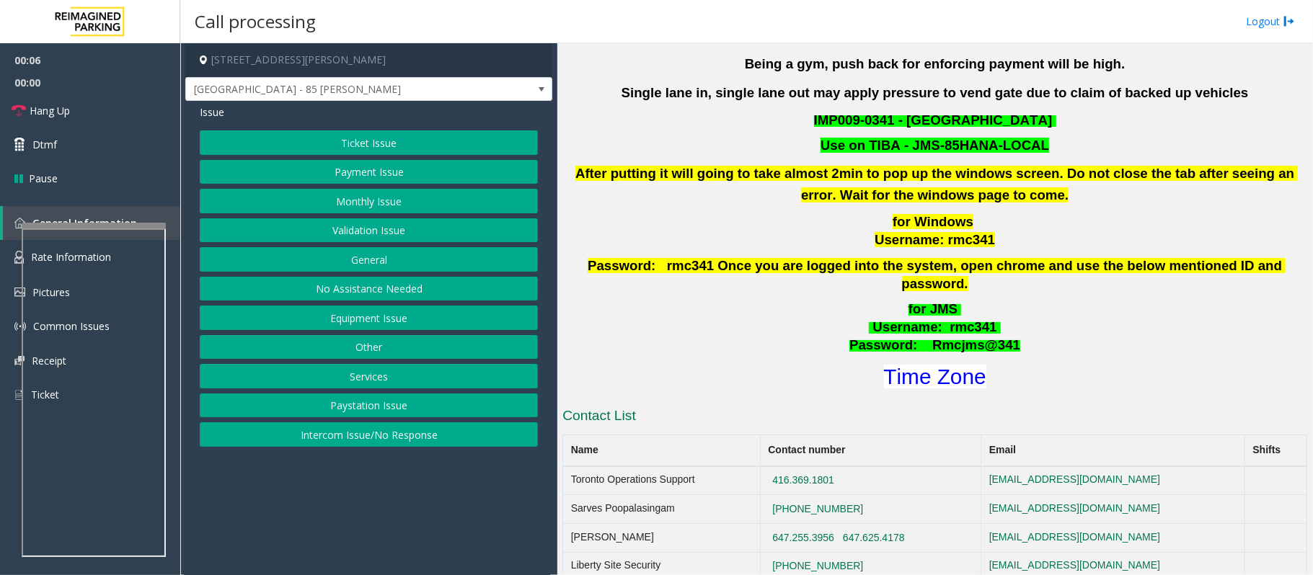
click at [350, 148] on button "Ticket Issue" at bounding box center [369, 143] width 338 height 25
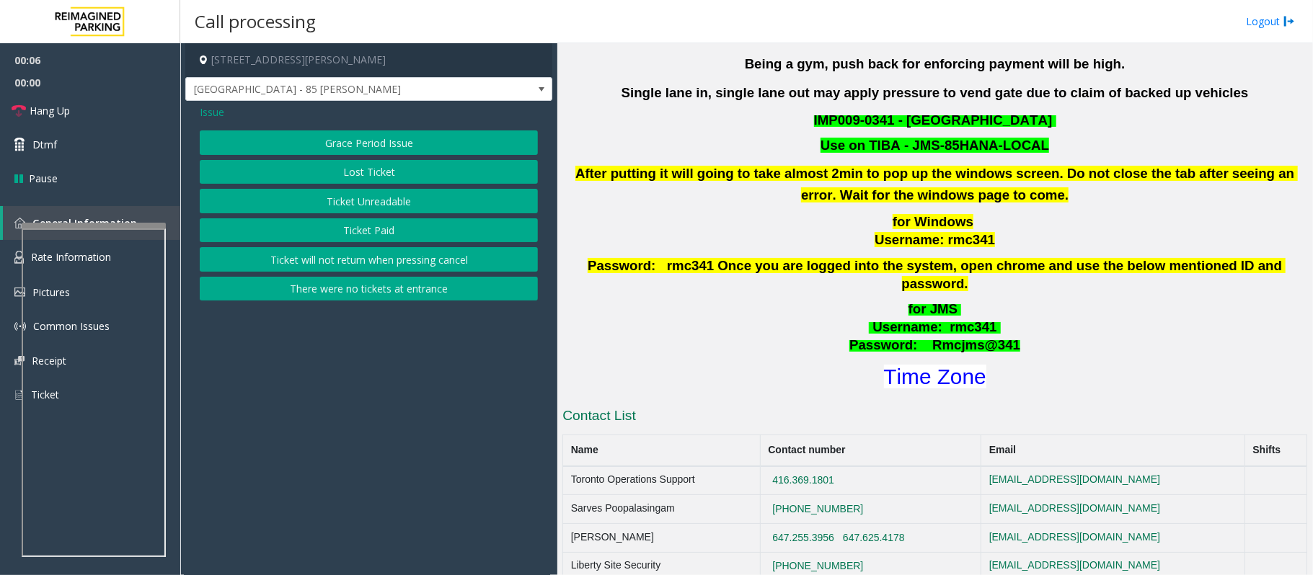
click at [372, 202] on button "Ticket Unreadable" at bounding box center [369, 201] width 338 height 25
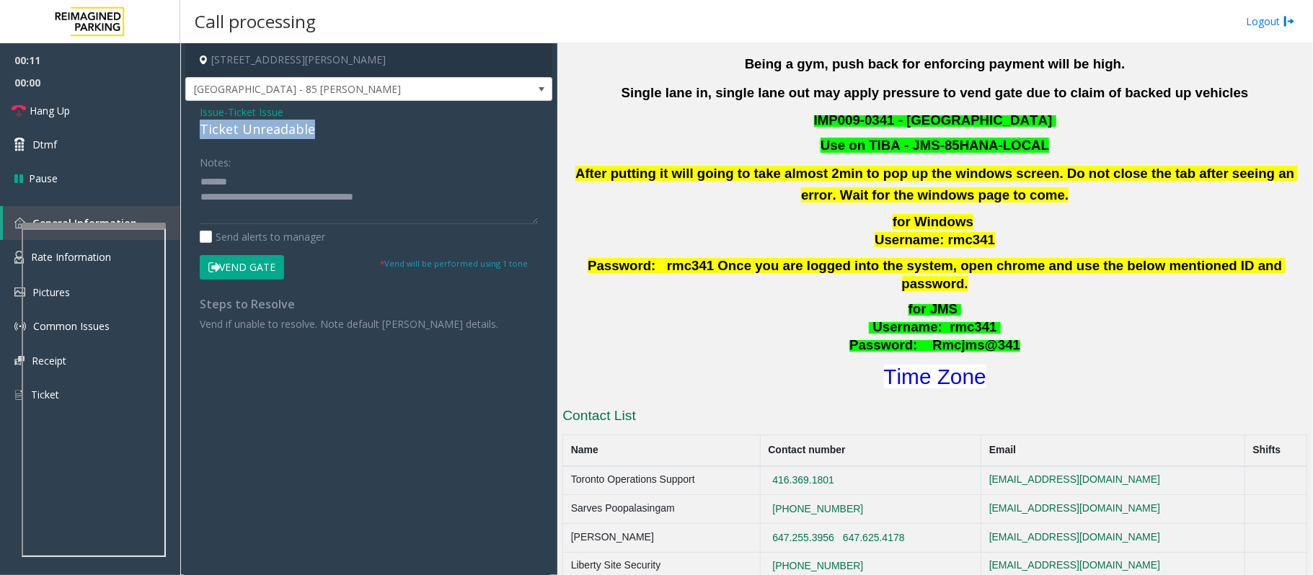
drag, startPoint x: 318, startPoint y: 128, endPoint x: 202, endPoint y: 137, distance: 116.4
click at [185, 137] on app-call-processing-form "85 Hanna Avenue, Toronto, ON Liberty Village - 85 Hanna Issue - Ticket Issue Ti…" at bounding box center [368, 309] width 377 height 532
click at [355, 183] on textarea at bounding box center [369, 197] width 338 height 54
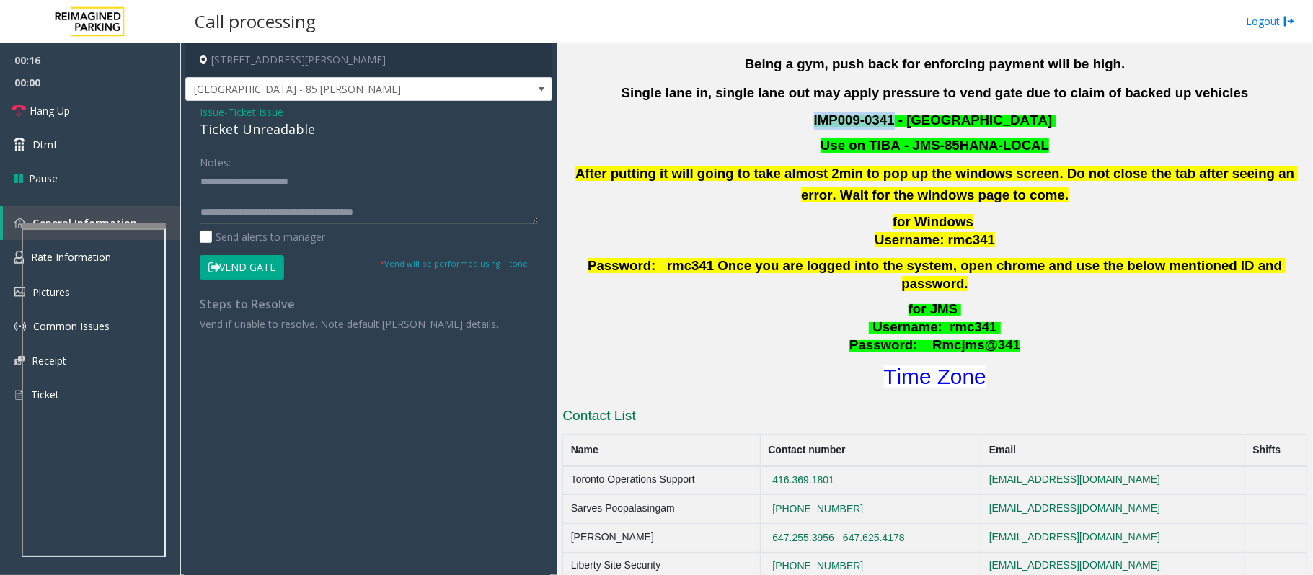
drag, startPoint x: 811, startPoint y: 118, endPoint x: 895, endPoint y: 119, distance: 83.6
click at [895, 119] on p "IMP009-0341 - KING LIBERTY VILLAGE" at bounding box center [935, 121] width 748 height 18
copy span "IMP009-0341"
click at [247, 193] on textarea at bounding box center [369, 197] width 338 height 54
click at [211, 125] on div "Ticket Unreadable" at bounding box center [369, 129] width 338 height 19
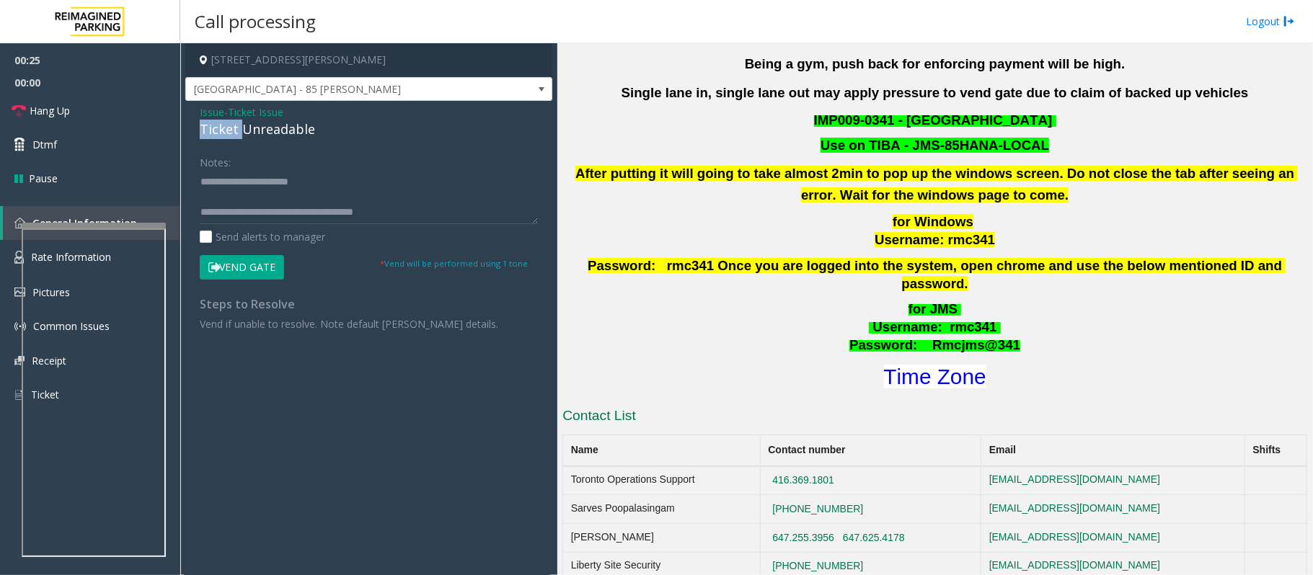
click at [211, 125] on div "Ticket Unreadable" at bounding box center [369, 129] width 338 height 19
click at [234, 200] on textarea at bounding box center [369, 197] width 338 height 54
click at [300, 195] on textarea at bounding box center [369, 197] width 338 height 54
click at [293, 199] on textarea at bounding box center [369, 197] width 338 height 54
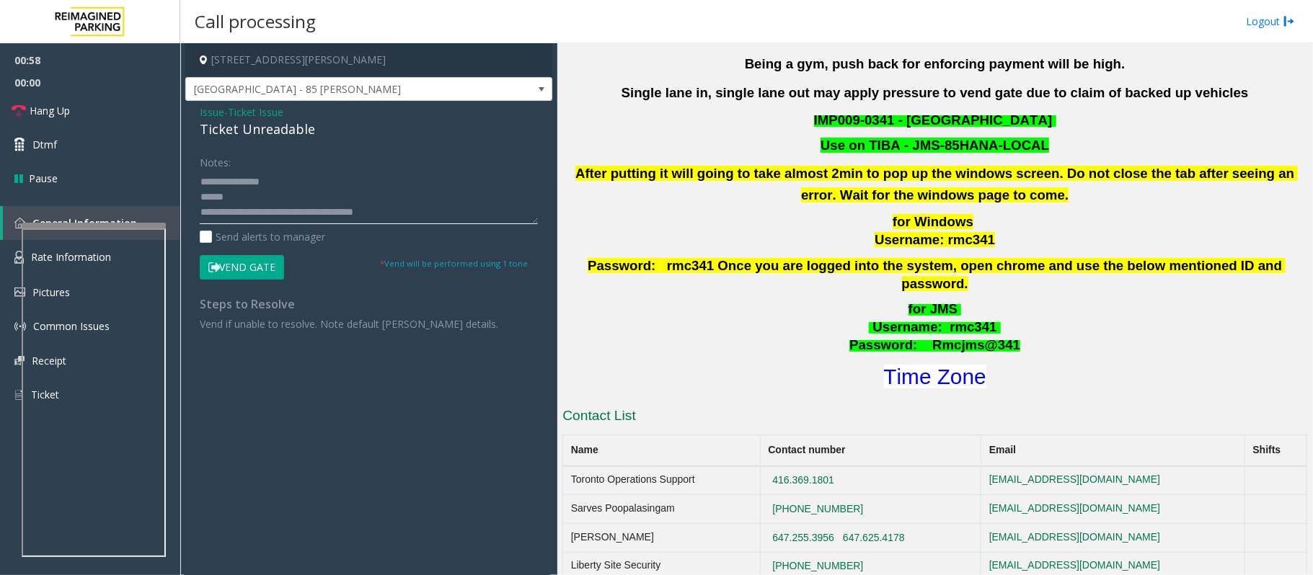
click at [260, 200] on textarea at bounding box center [369, 197] width 338 height 54
click at [261, 200] on textarea at bounding box center [369, 197] width 338 height 54
click at [421, 211] on textarea at bounding box center [369, 197] width 338 height 54
click at [243, 268] on button "Vend Gate" at bounding box center [242, 267] width 84 height 25
click at [448, 206] on textarea at bounding box center [369, 197] width 338 height 54
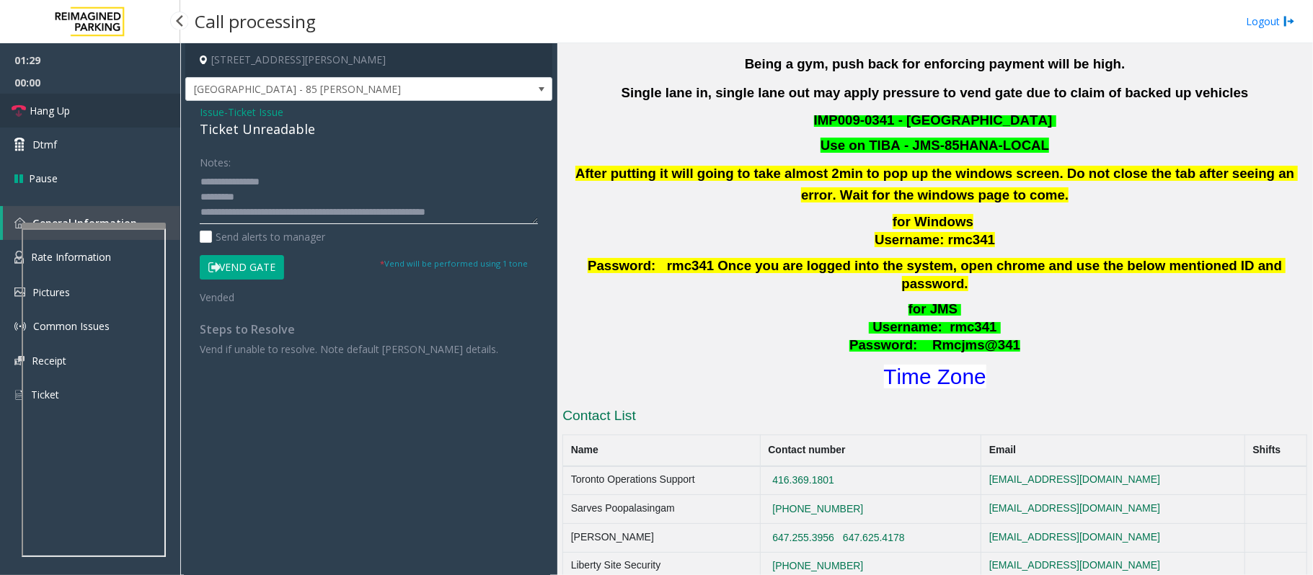
type textarea "**********"
click at [38, 114] on span "Hang Up" at bounding box center [50, 110] width 40 height 15
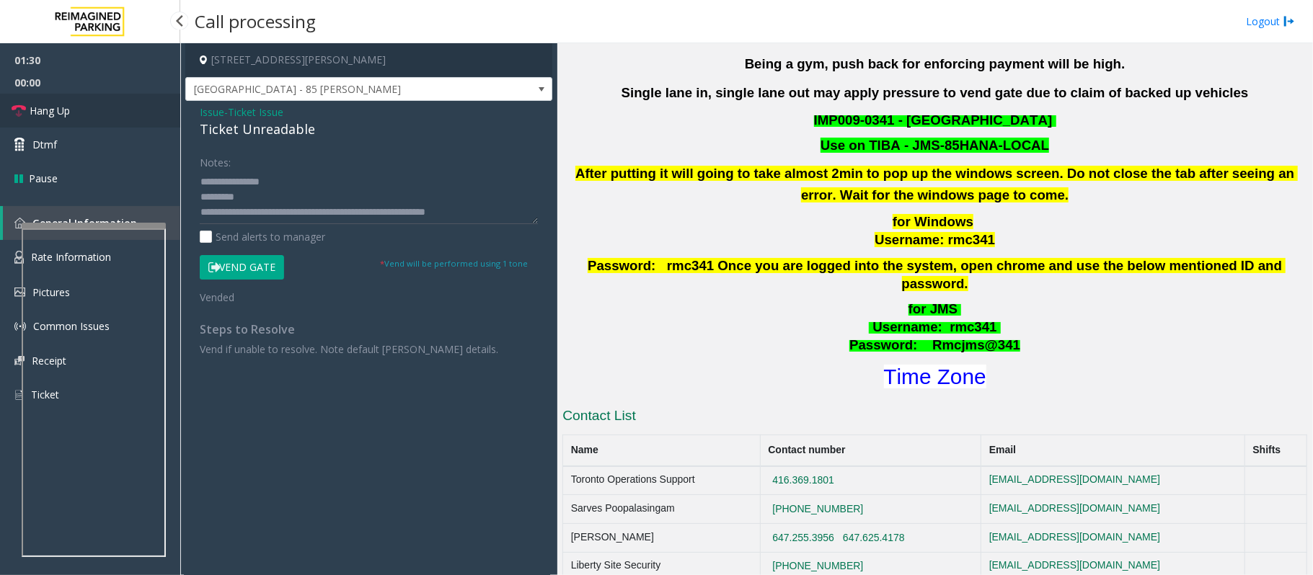
click at [38, 114] on span "Hang Up" at bounding box center [50, 110] width 40 height 15
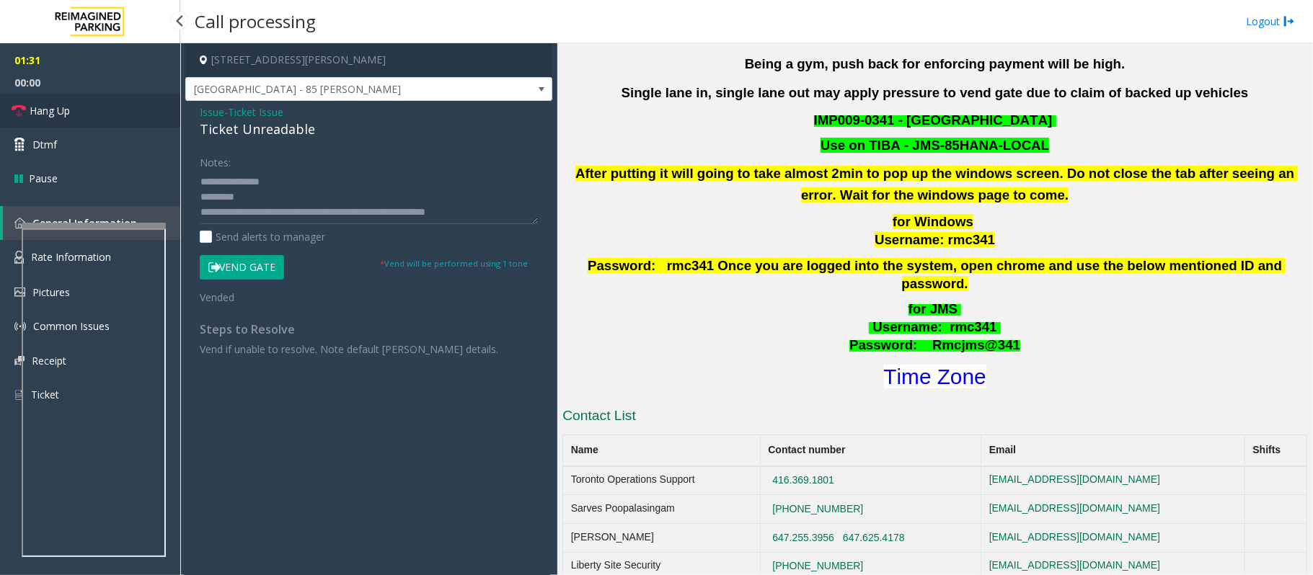
click at [38, 114] on span "Hang Up" at bounding box center [50, 110] width 40 height 15
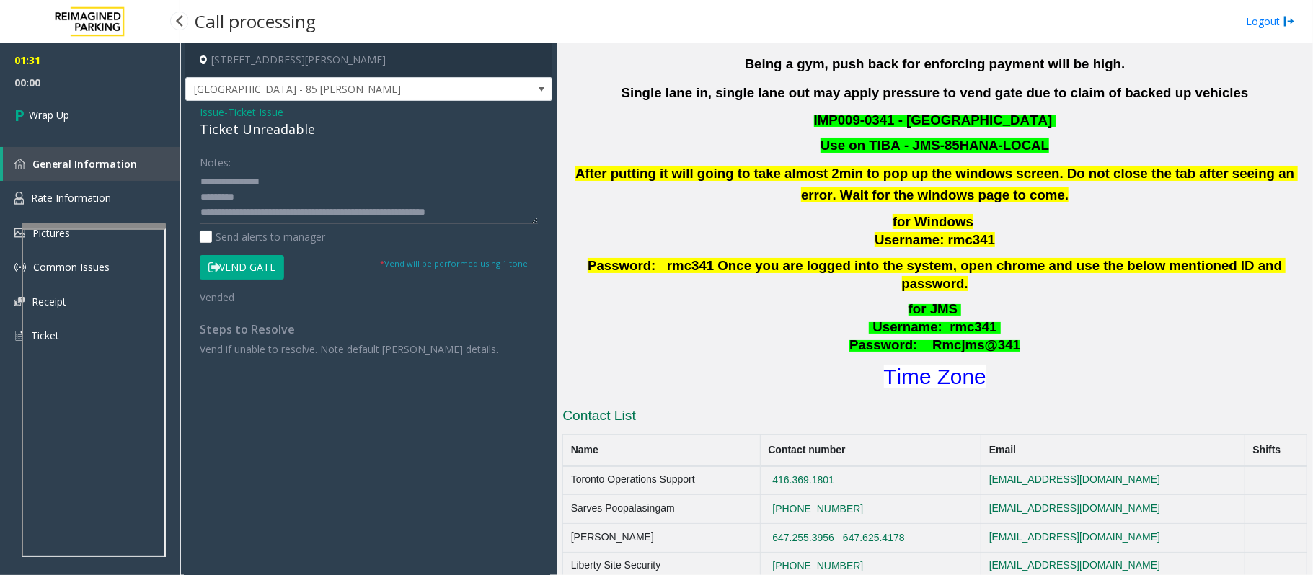
click at [38, 114] on span "Wrap Up" at bounding box center [49, 114] width 40 height 15
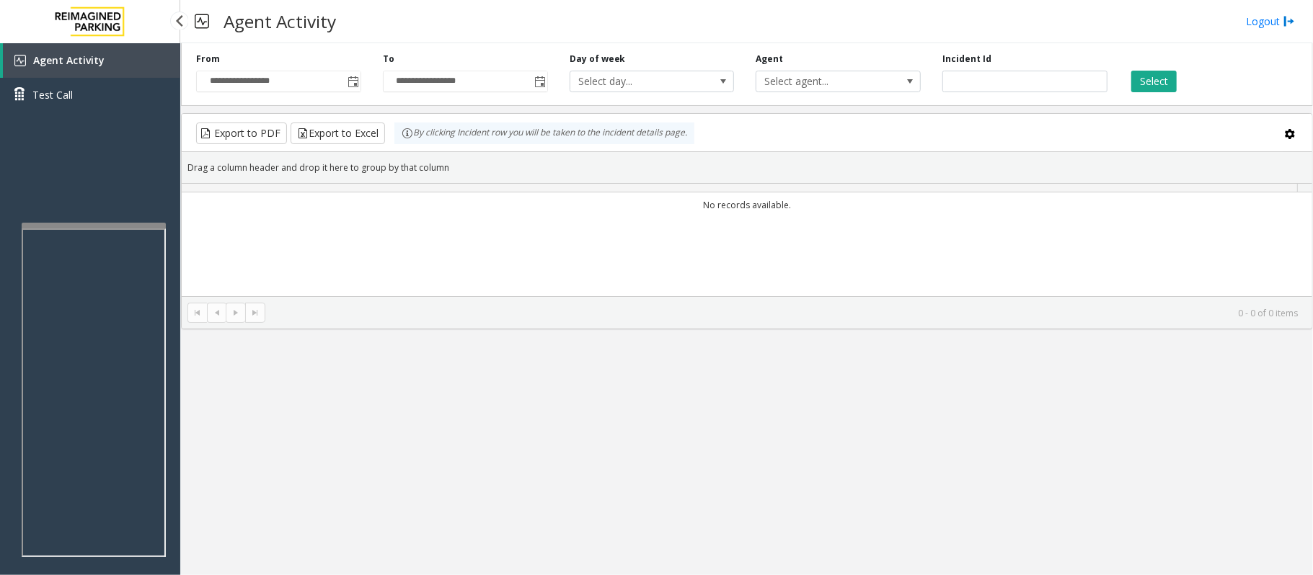
click at [38, 114] on div "Agent Activity Test Call" at bounding box center [90, 82] width 180 height 79
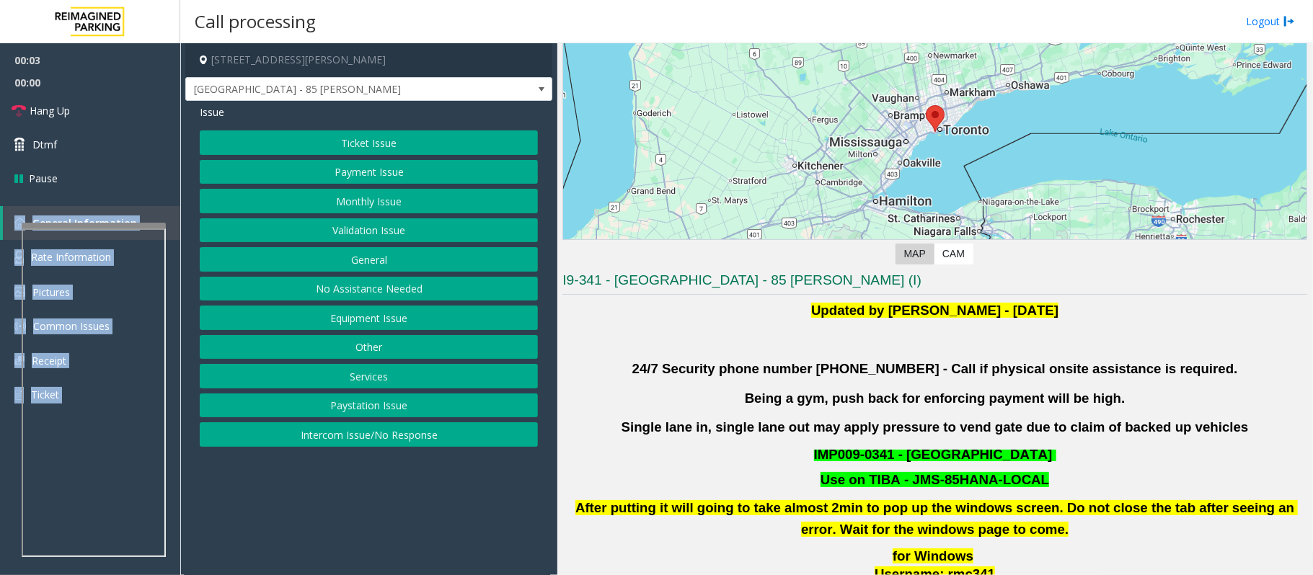
scroll to position [192, 0]
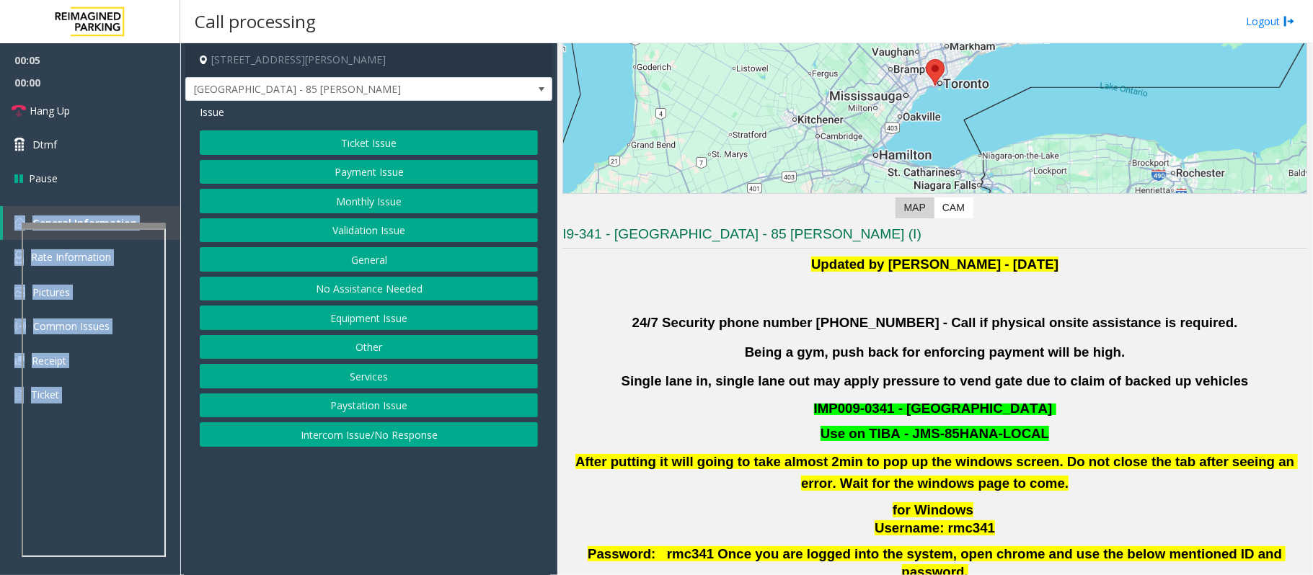
click at [343, 134] on button "Ticket Issue" at bounding box center [369, 143] width 338 height 25
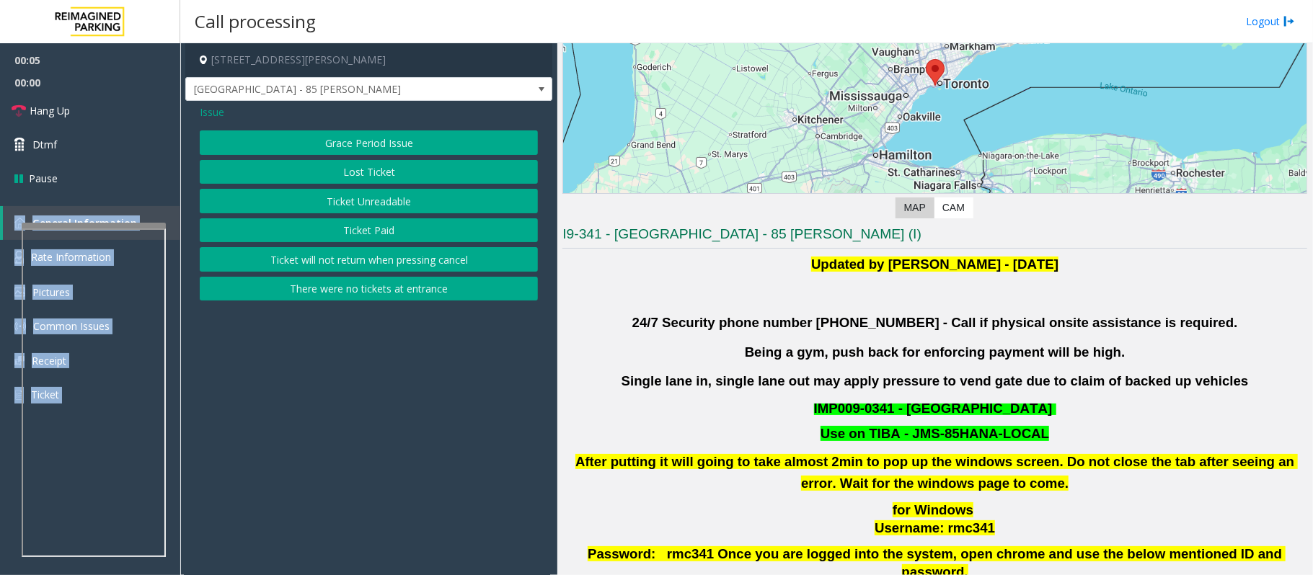
click at [365, 205] on button "Ticket Unreadable" at bounding box center [369, 201] width 338 height 25
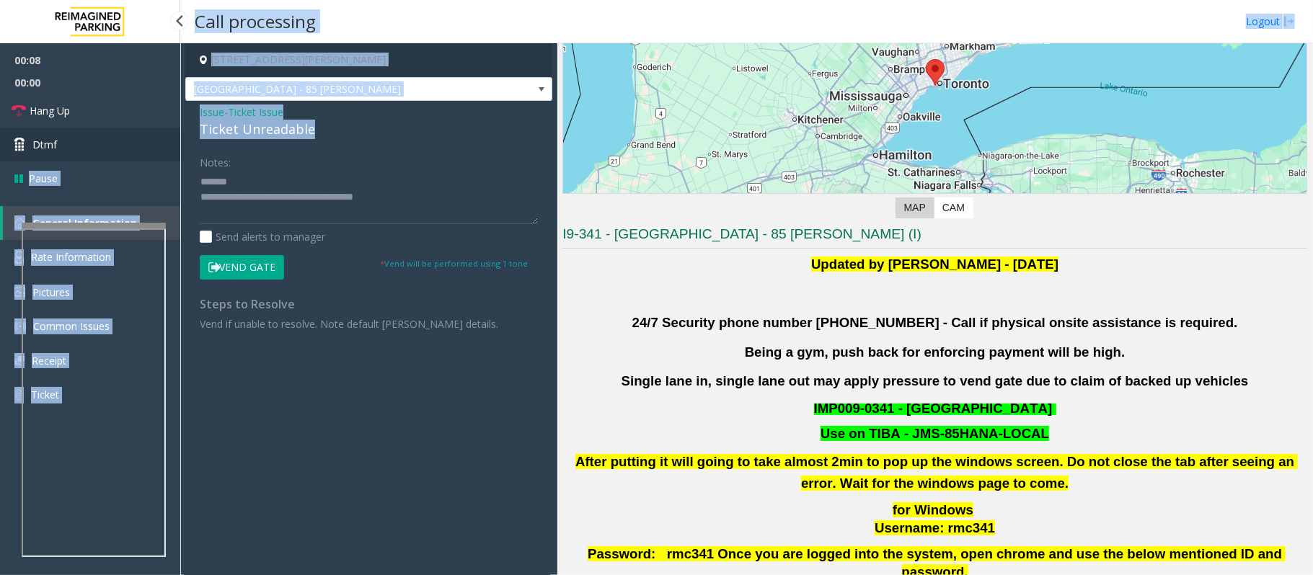
drag, startPoint x: 338, startPoint y: 127, endPoint x: 169, endPoint y: 131, distance: 169.5
click at [169, 131] on app-root "00:08 00:00 Hang Up Dtmf Pause General Information Rate Information Pictures Co…" at bounding box center [656, 287] width 1313 height 575
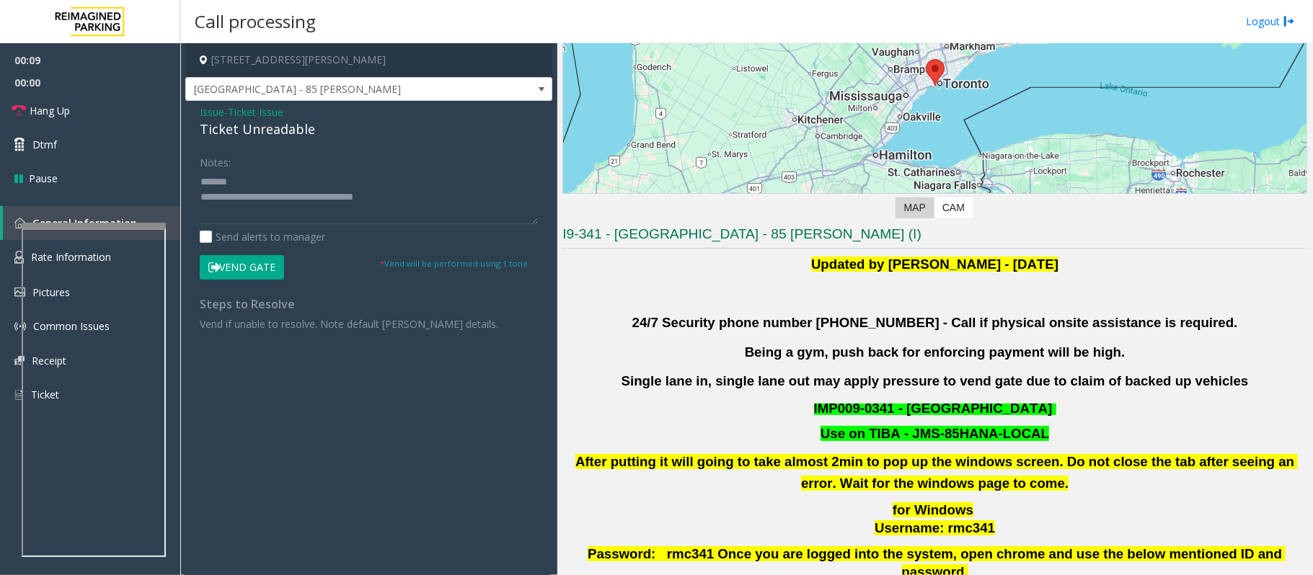
click at [225, 140] on div "Issue - Ticket Issue Ticket Unreadable Notes: Send alerts to manager Vend Gate …" at bounding box center [368, 223] width 367 height 245
drag, startPoint x: 350, startPoint y: 133, endPoint x: 198, endPoint y: 133, distance: 152.1
click at [198, 133] on div "Issue - Ticket Issue Ticket Unreadable Notes: Send alerts to manager Vend Gate …" at bounding box center [368, 223] width 367 height 245
click at [313, 182] on textarea at bounding box center [369, 197] width 338 height 54
click at [319, 183] on textarea at bounding box center [369, 197] width 338 height 54
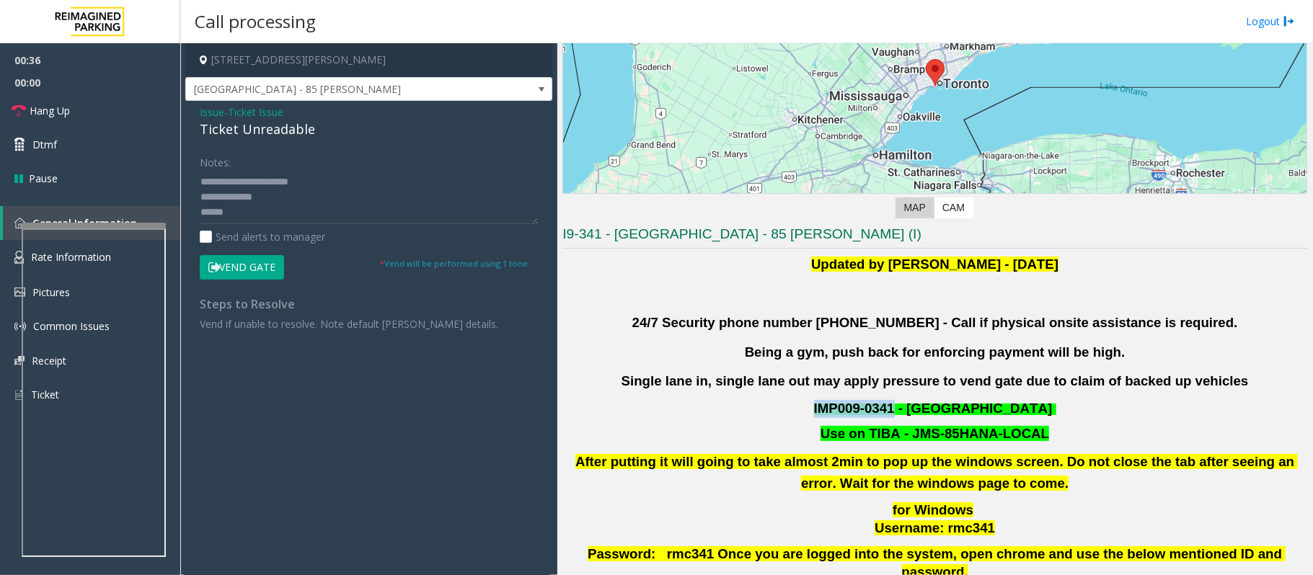
drag, startPoint x: 810, startPoint y: 407, endPoint x: 894, endPoint y: 408, distance: 83.6
click at [894, 408] on p "IMP009-0341 - KING LIBERTY VILLAGE" at bounding box center [935, 409] width 748 height 18
copy span "IMP009-0341"
click at [261, 212] on textarea at bounding box center [369, 197] width 338 height 54
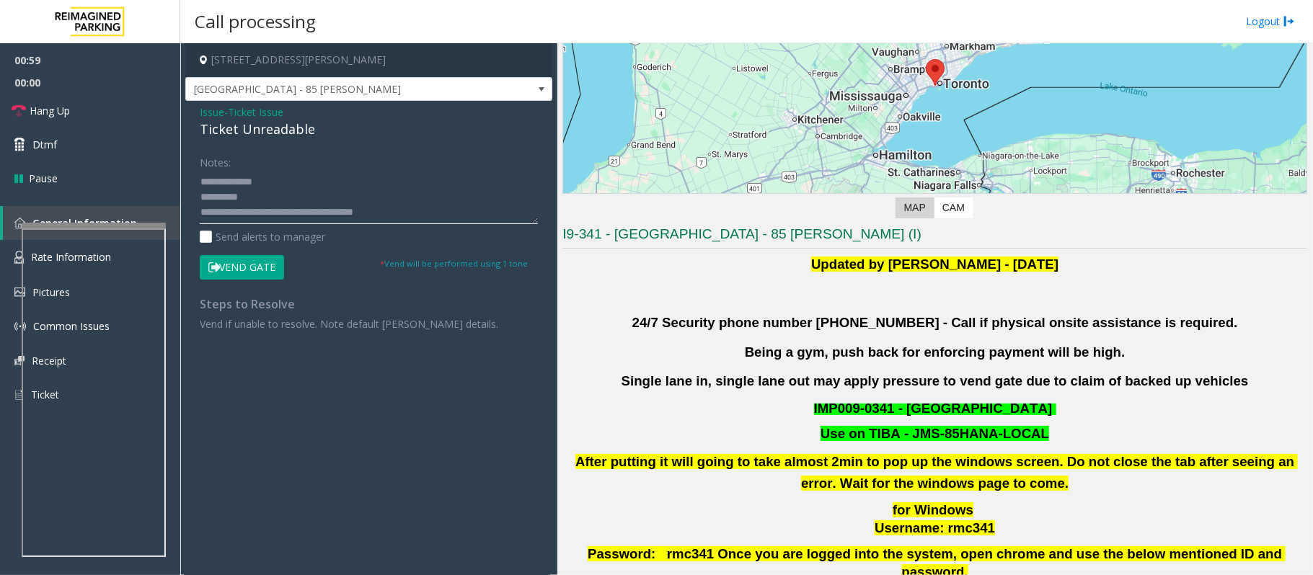
click at [434, 209] on textarea at bounding box center [369, 197] width 338 height 54
click at [231, 272] on button "Vend Gate" at bounding box center [242, 267] width 84 height 25
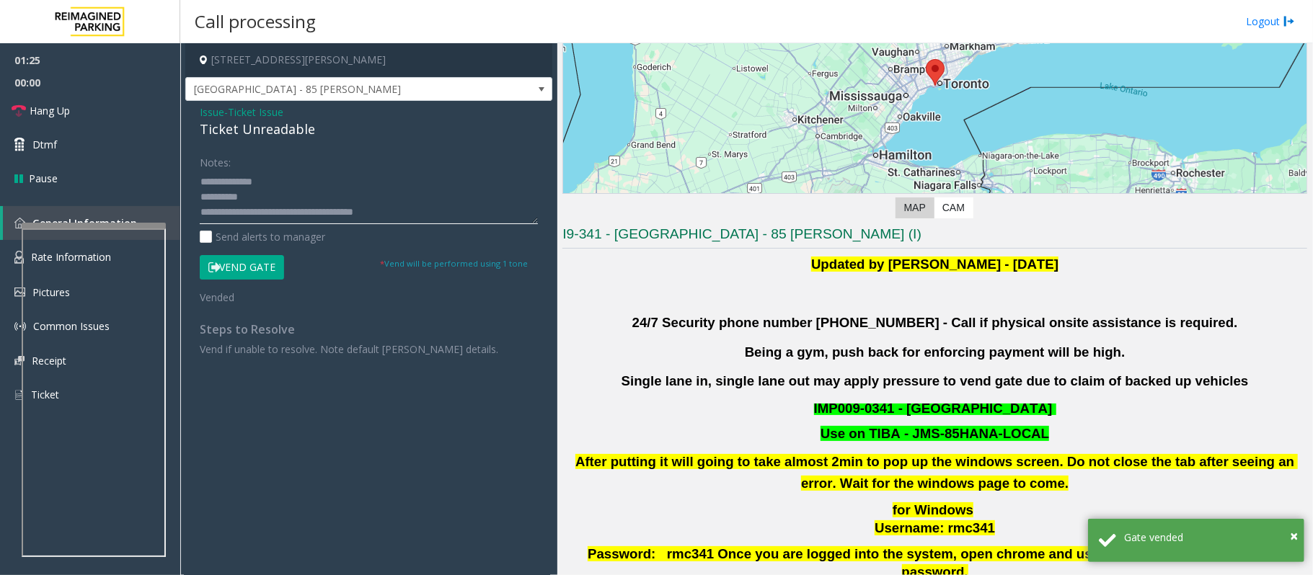
click at [407, 205] on textarea at bounding box center [369, 197] width 338 height 54
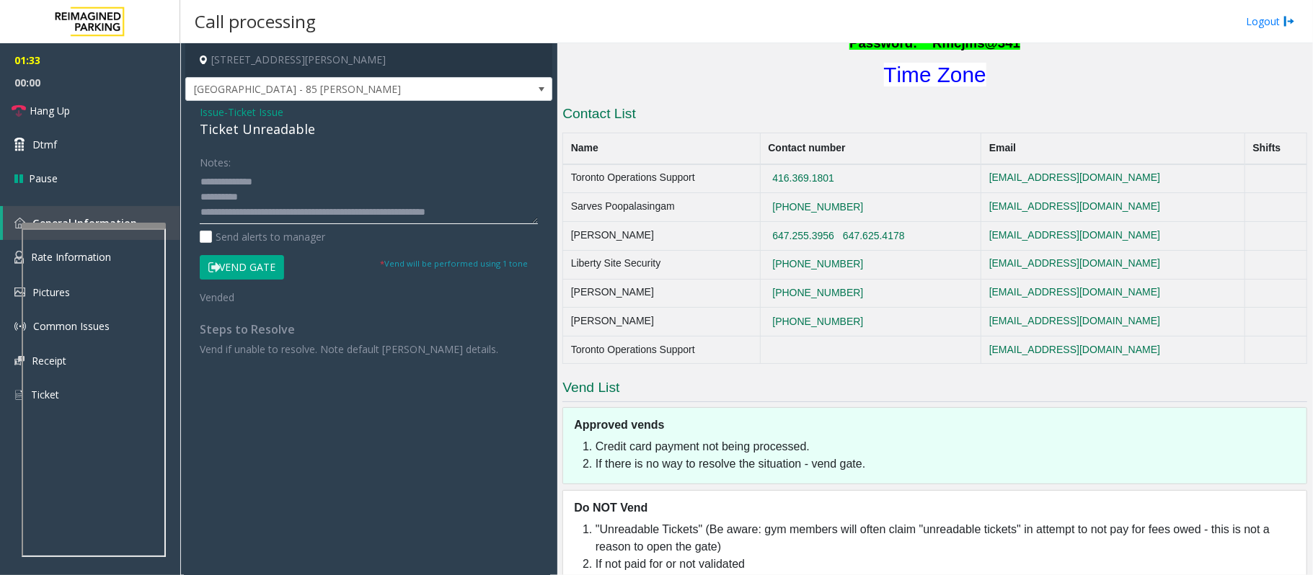
scroll to position [860, 0]
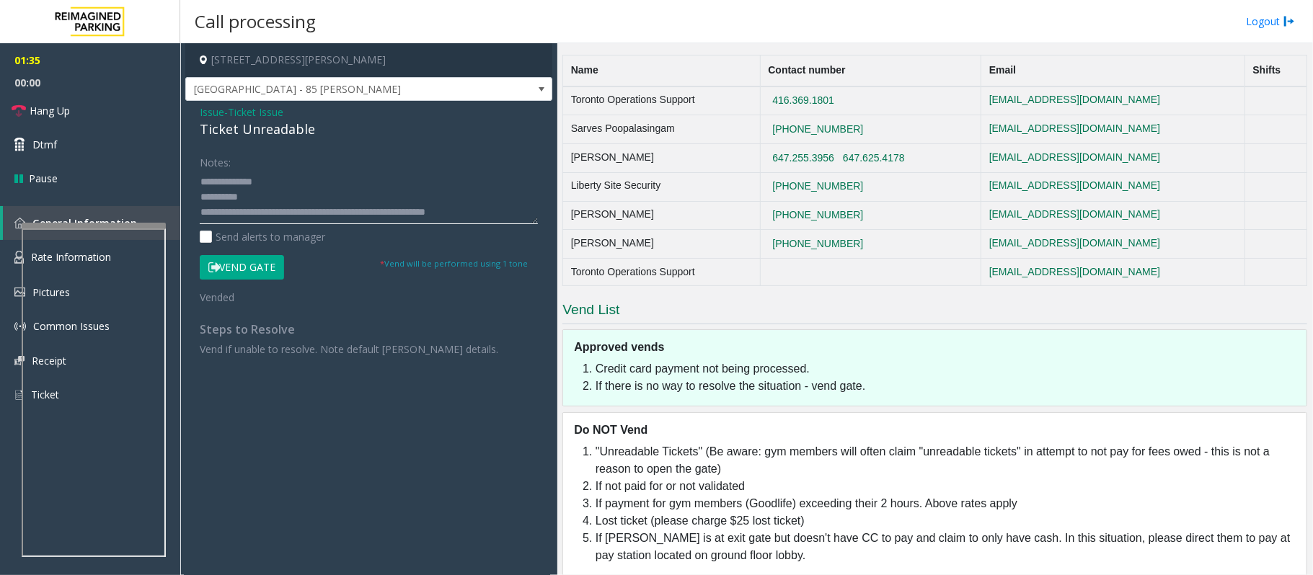
type textarea "**********"
click at [277, 262] on button "Vend Gate" at bounding box center [242, 267] width 84 height 25
click at [275, 262] on button "Vend Gate" at bounding box center [242, 267] width 84 height 25
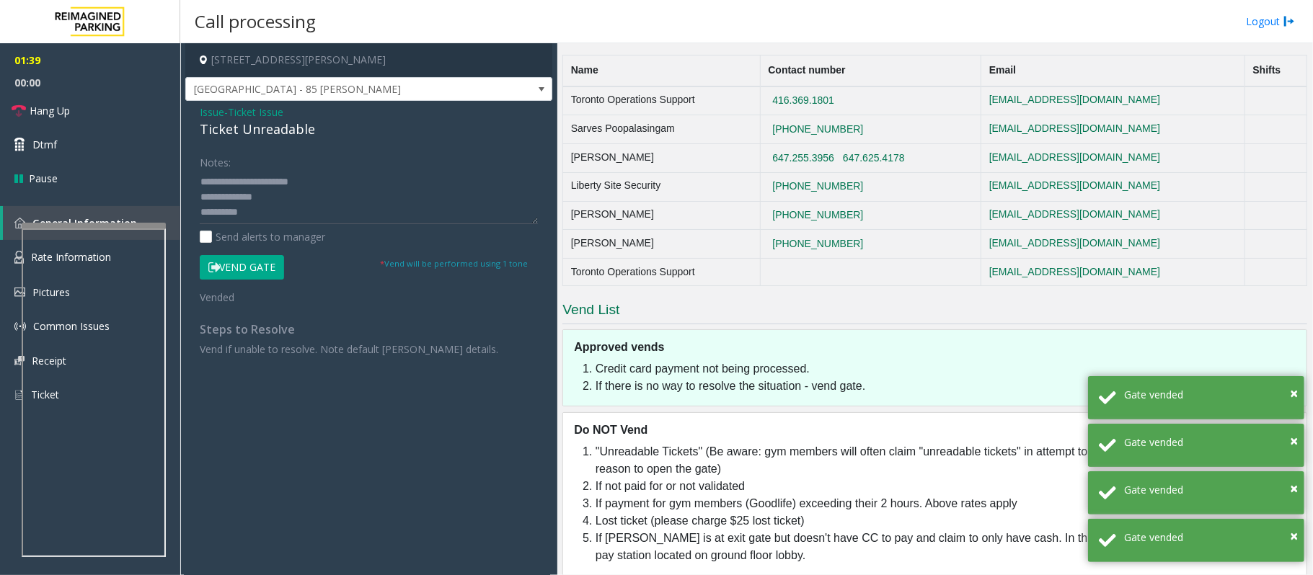
scroll to position [15, 0]
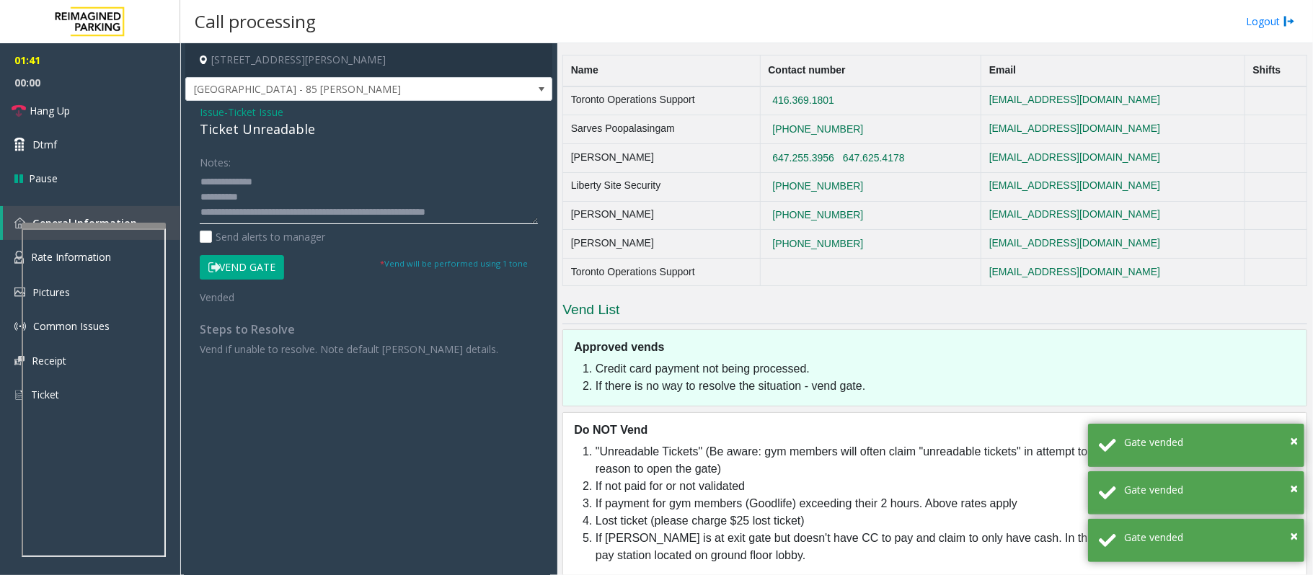
drag, startPoint x: 502, startPoint y: 213, endPoint x: 405, endPoint y: 214, distance: 97.3
click at [405, 214] on textarea at bounding box center [369, 197] width 338 height 54
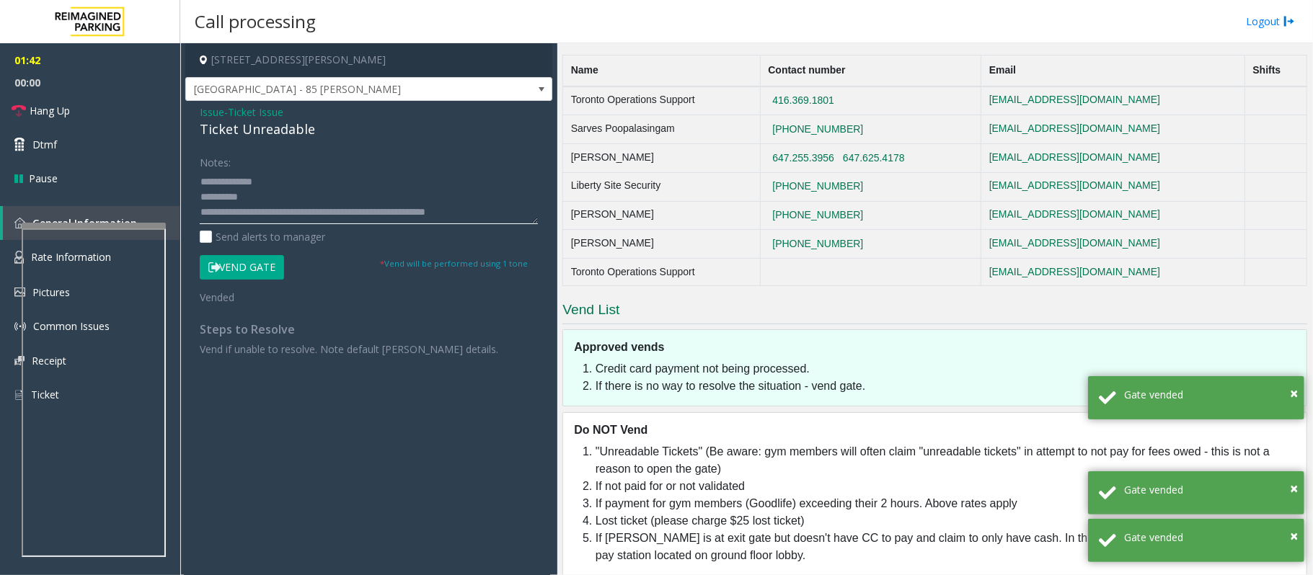
click at [405, 214] on textarea at bounding box center [369, 197] width 338 height 54
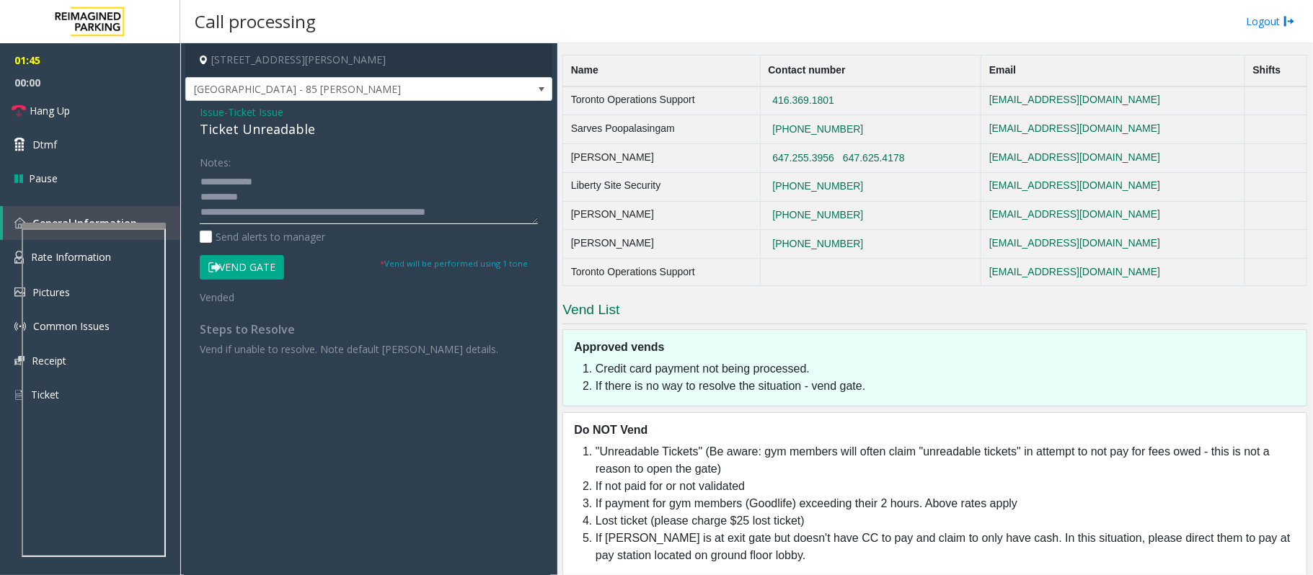
click at [397, 212] on textarea at bounding box center [369, 197] width 338 height 54
click at [265, 262] on button "Vend Gate" at bounding box center [242, 267] width 84 height 25
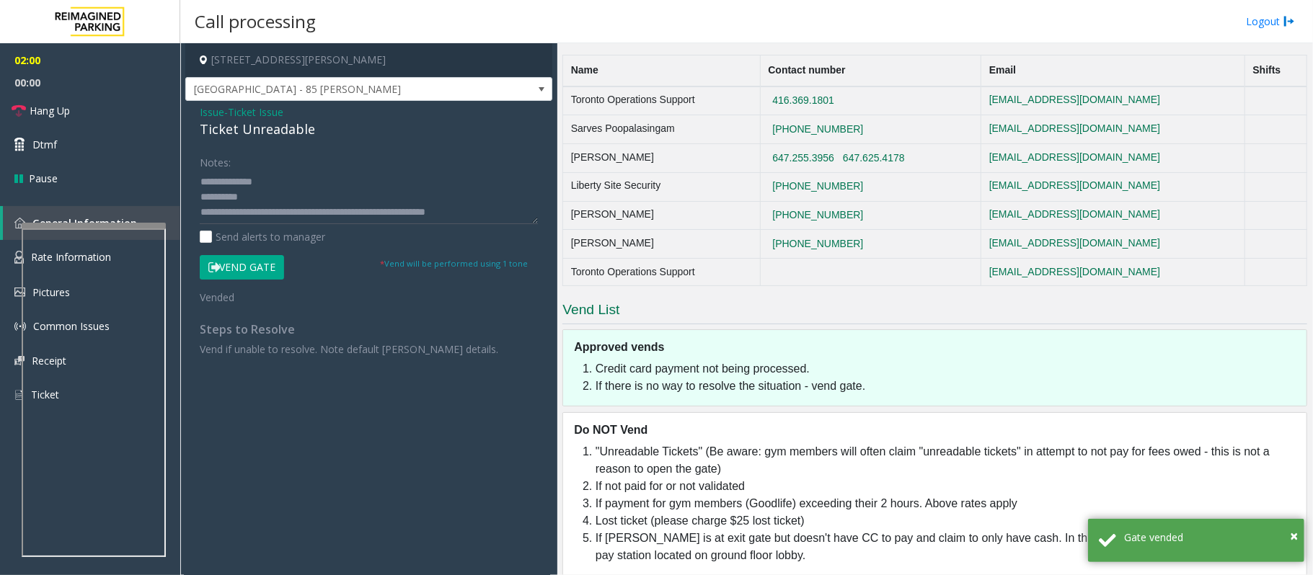
click at [265, 262] on button "Vend Gate" at bounding box center [242, 267] width 84 height 25
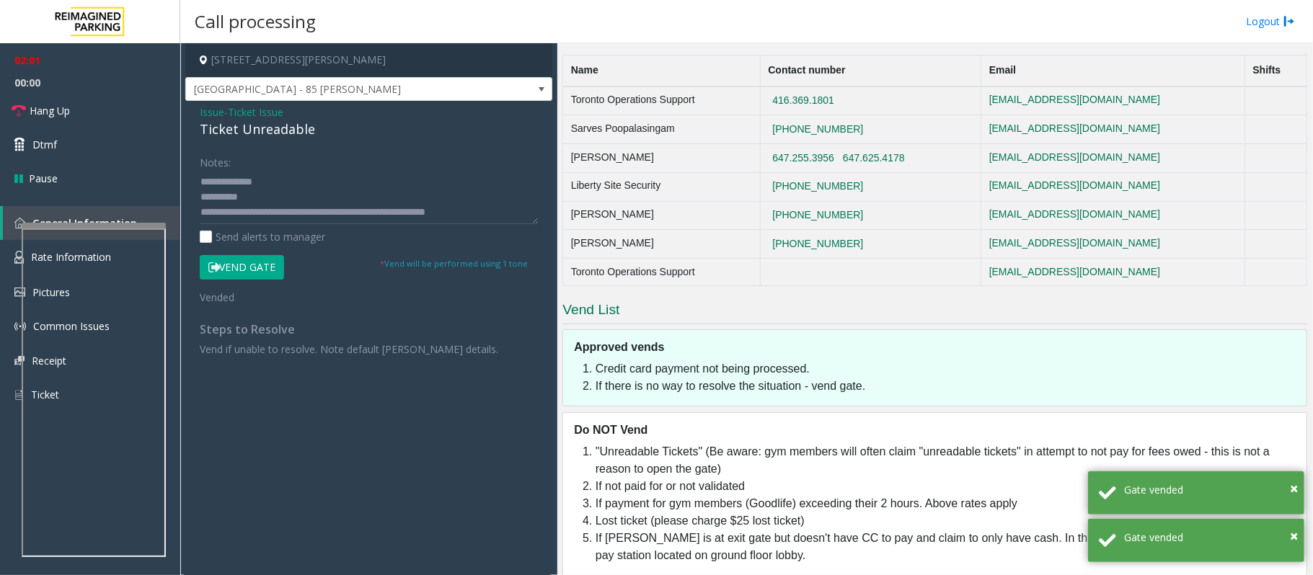
click at [265, 262] on button "Vend Gate" at bounding box center [242, 267] width 84 height 25
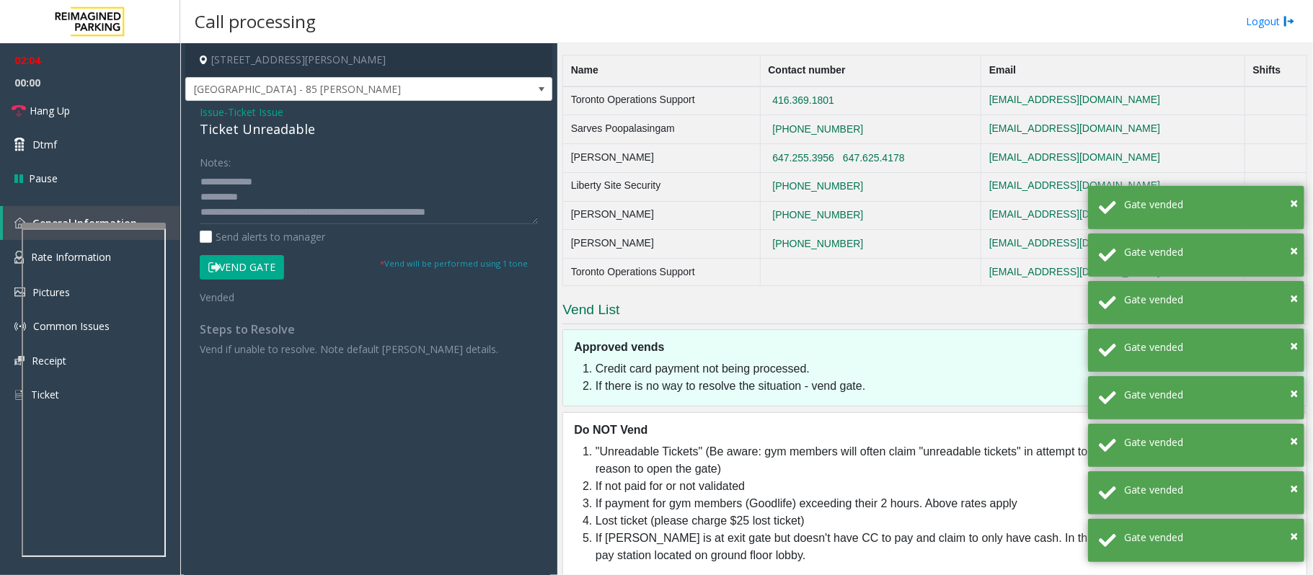
click at [235, 267] on button "Vend Gate" at bounding box center [242, 267] width 84 height 25
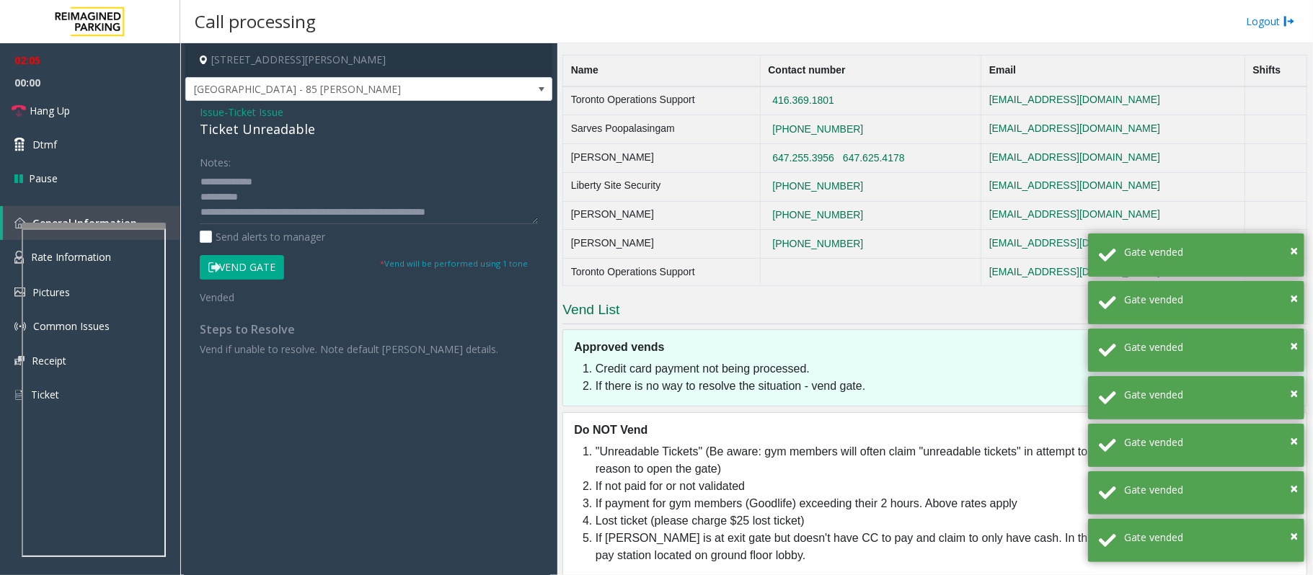
click at [235, 267] on button "Vend Gate" at bounding box center [242, 267] width 84 height 25
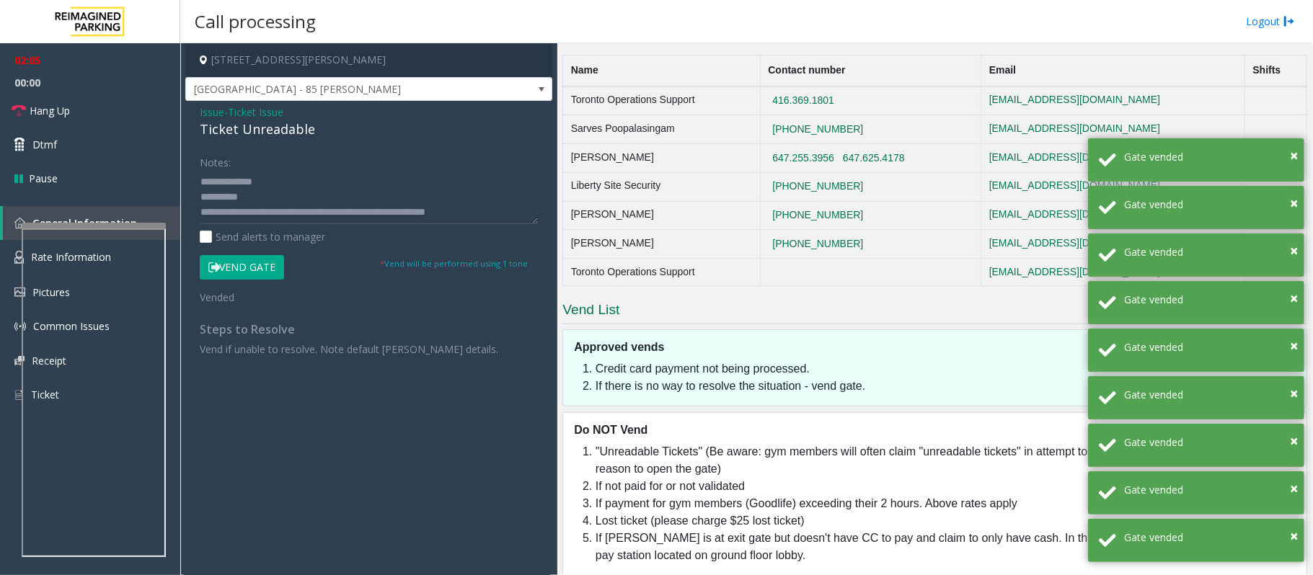
click at [235, 267] on button "Vend Gate" at bounding box center [242, 267] width 84 height 25
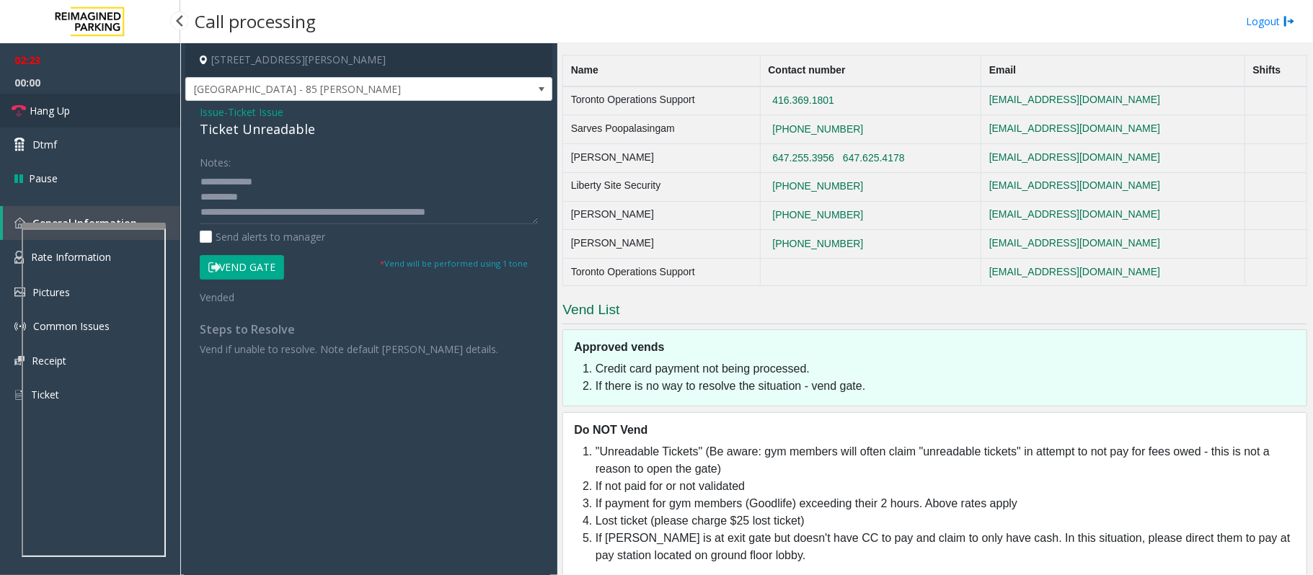
click at [119, 119] on link "Hang Up" at bounding box center [90, 111] width 180 height 34
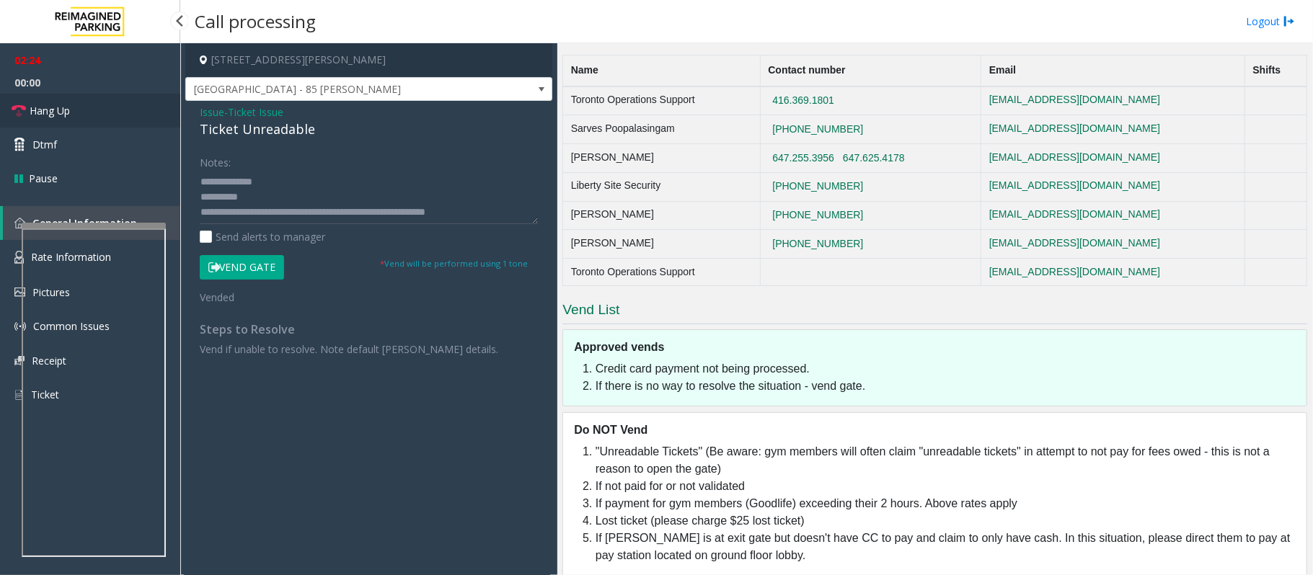
click at [119, 119] on link "Hang Up" at bounding box center [90, 111] width 180 height 34
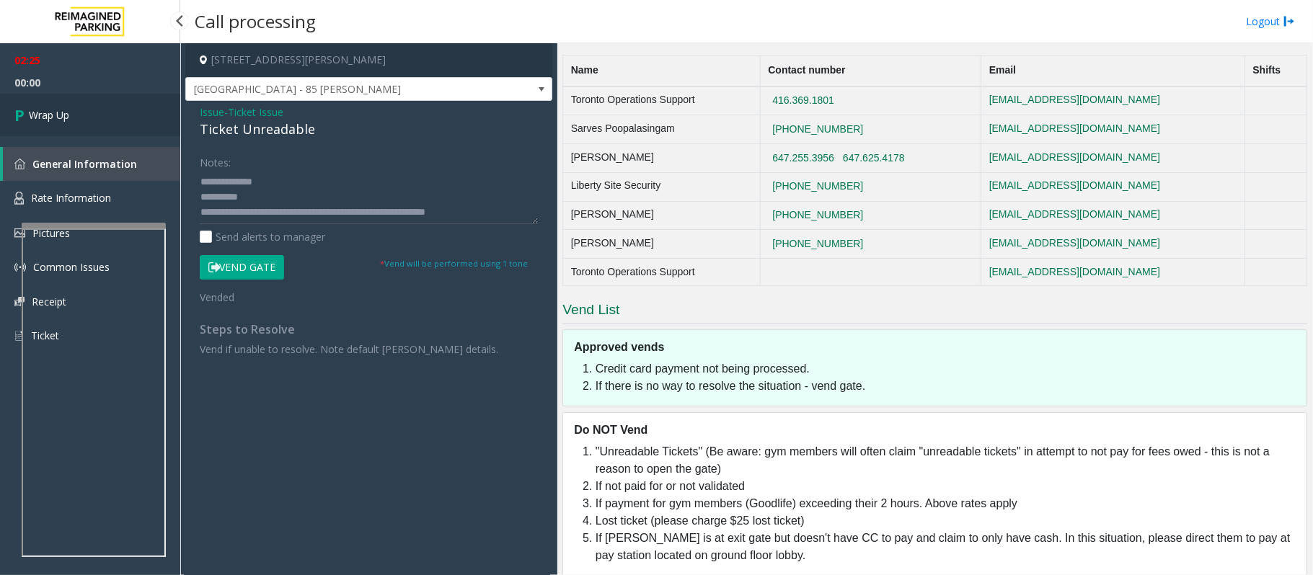
click at [119, 119] on link "Wrap Up" at bounding box center [90, 115] width 180 height 43
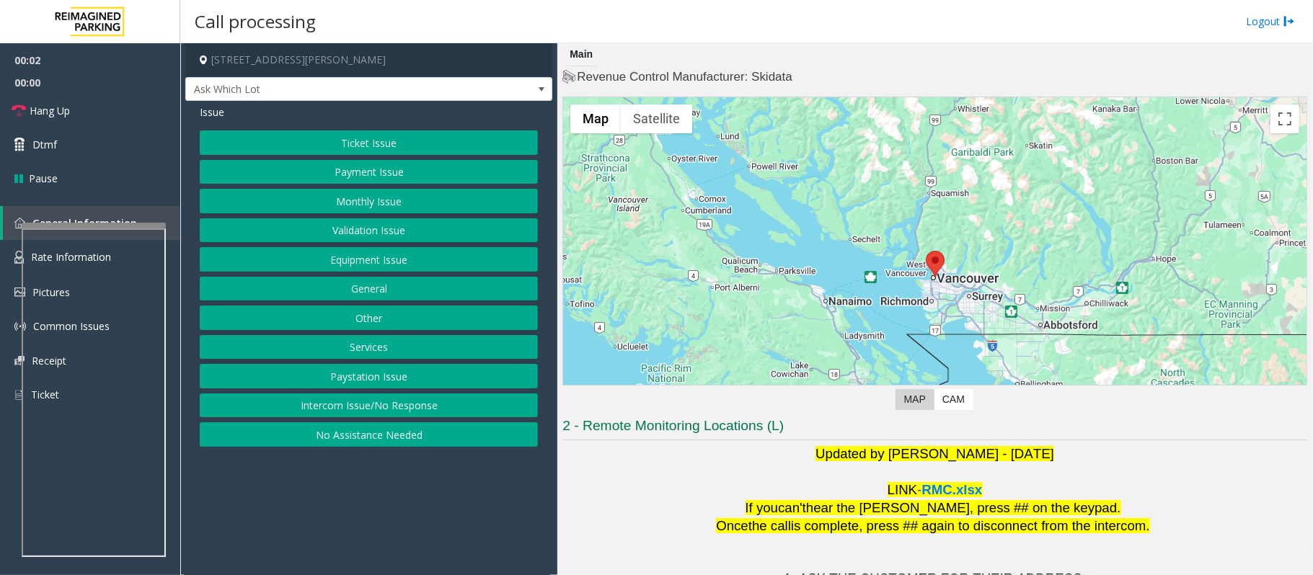
click at [725, 479] on p at bounding box center [934, 473] width 745 height 18
click at [690, 495] on p "LINK - RMC.xlsx" at bounding box center [934, 491] width 745 height 18
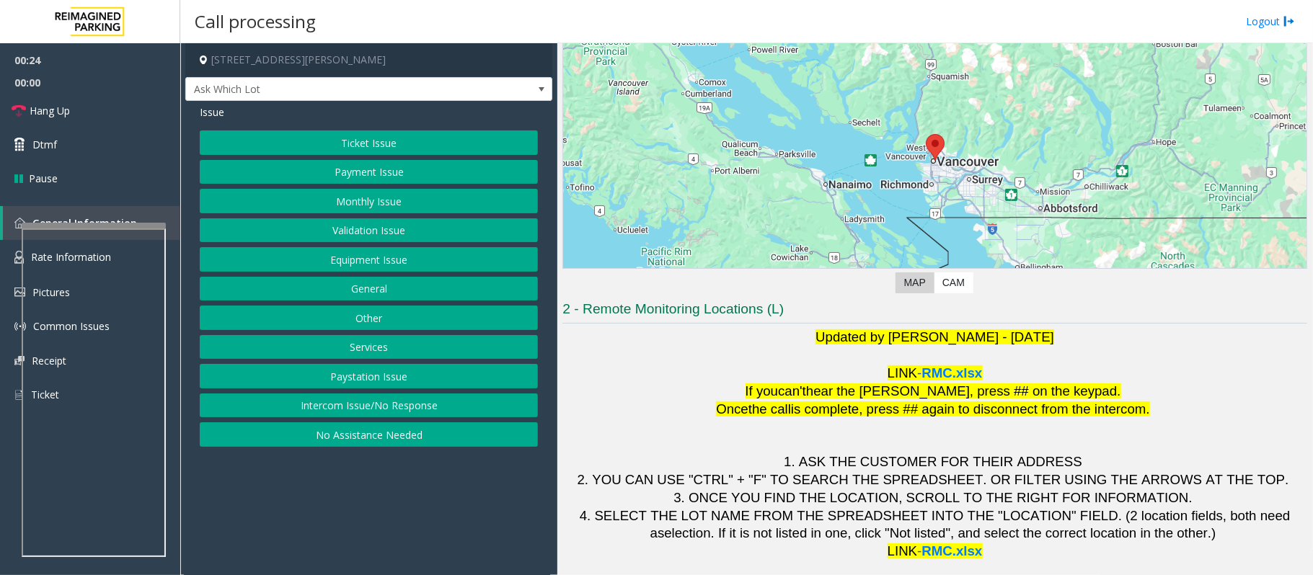
click at [347, 257] on button "Equipment Issue" at bounding box center [369, 259] width 338 height 25
click at [347, 257] on button "Gate / Door Won't Open" at bounding box center [369, 259] width 338 height 25
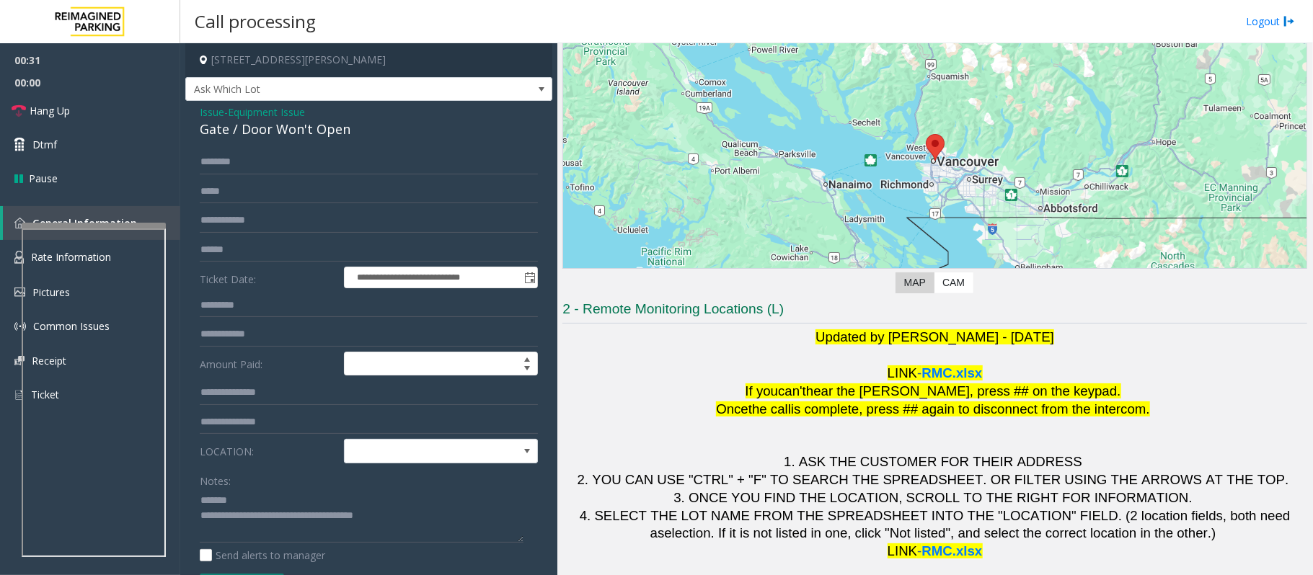
drag, startPoint x: 367, startPoint y: 144, endPoint x: 197, endPoint y: 125, distance: 171.2
click at [197, 125] on div "**********" at bounding box center [368, 443] width 367 height 685
click at [298, 159] on input "text" at bounding box center [369, 162] width 338 height 25
drag, startPoint x: 366, startPoint y: 128, endPoint x: 202, endPoint y: 127, distance: 164.4
click at [202, 127] on div "Gate / Door Won't Open" at bounding box center [369, 129] width 338 height 19
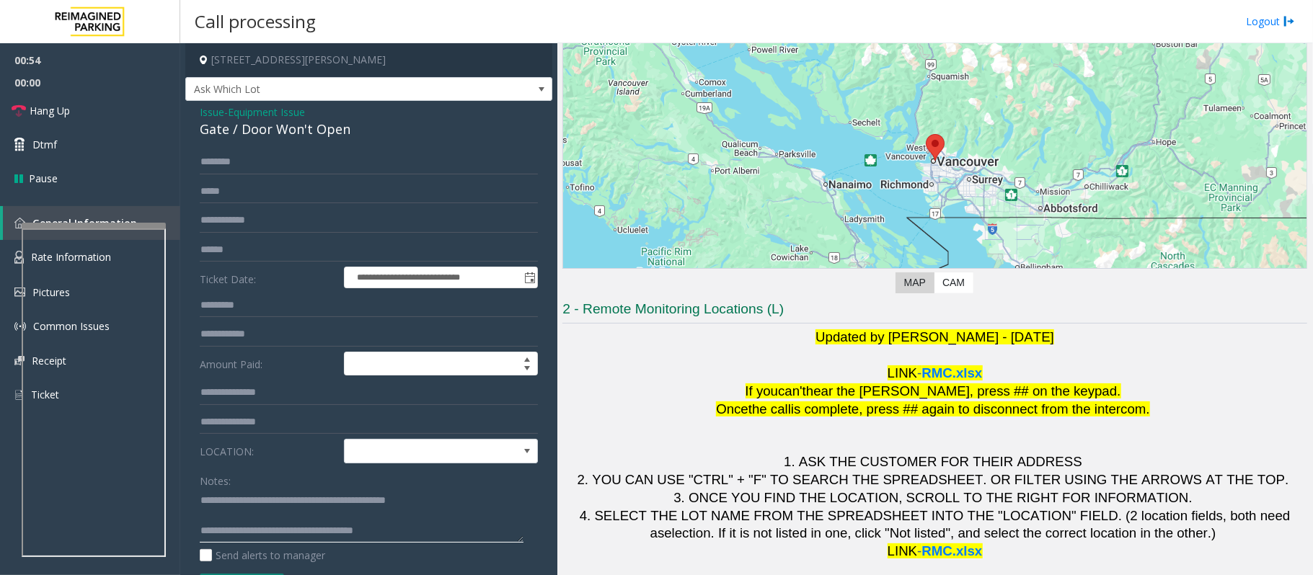
click at [306, 521] on textarea at bounding box center [362, 516] width 324 height 54
drag, startPoint x: 405, startPoint y: 517, endPoint x: 257, endPoint y: 517, distance: 147.1
click at [257, 517] on textarea at bounding box center [362, 516] width 324 height 54
click at [72, 113] on link "Hang Up" at bounding box center [90, 111] width 180 height 34
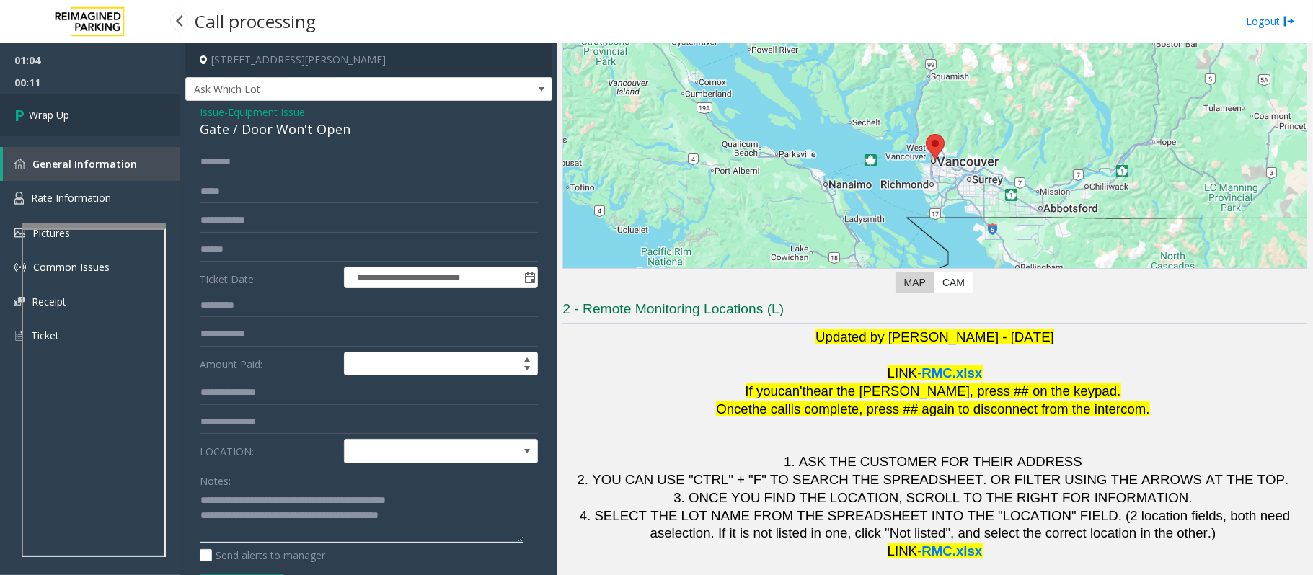
type textarea "**********"
click at [62, 110] on span "Wrap Up" at bounding box center [49, 114] width 40 height 15
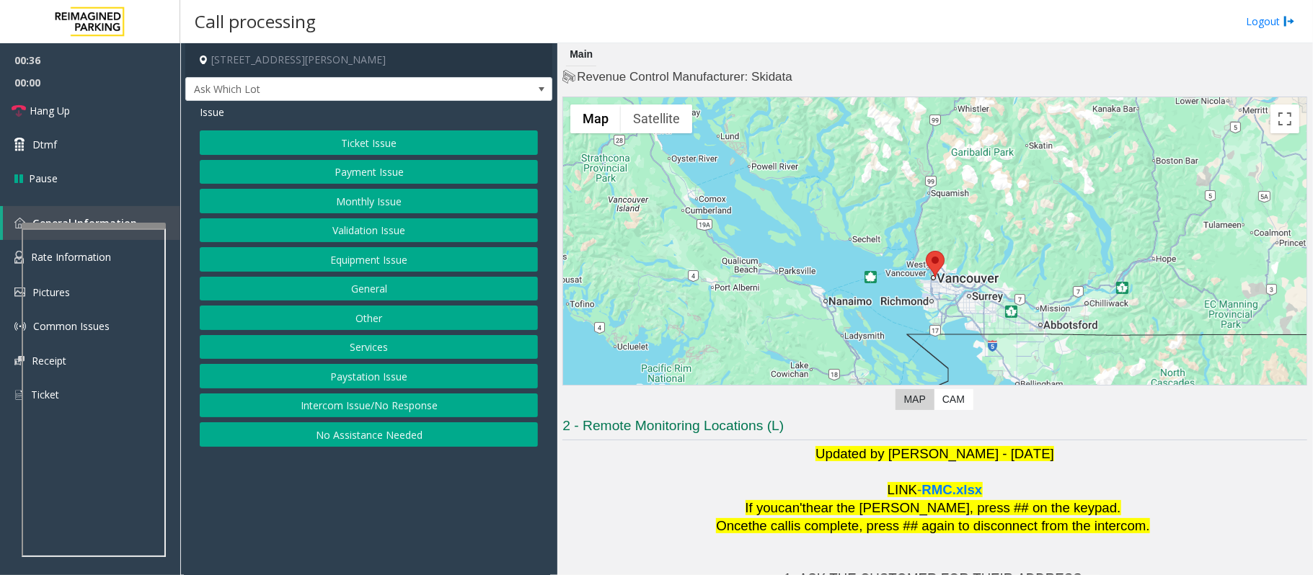
click at [372, 263] on button "Equipment Issue" at bounding box center [369, 259] width 338 height 25
click at [281, 260] on button "Gate / Door Won't Open" at bounding box center [369, 259] width 338 height 25
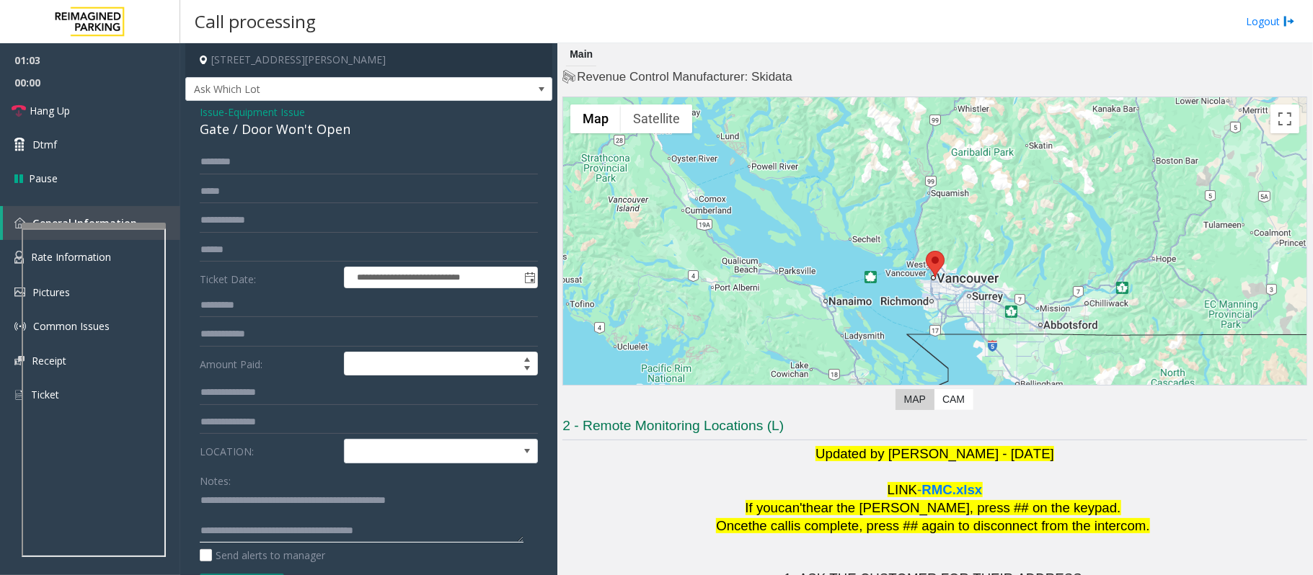
click at [287, 516] on textarea at bounding box center [362, 516] width 324 height 54
drag, startPoint x: 410, startPoint y: 515, endPoint x: 260, endPoint y: 526, distance: 151.1
click at [260, 526] on textarea at bounding box center [362, 516] width 324 height 54
click at [58, 114] on span "Hang Up" at bounding box center [50, 110] width 40 height 15
click at [361, 522] on textarea at bounding box center [362, 516] width 324 height 54
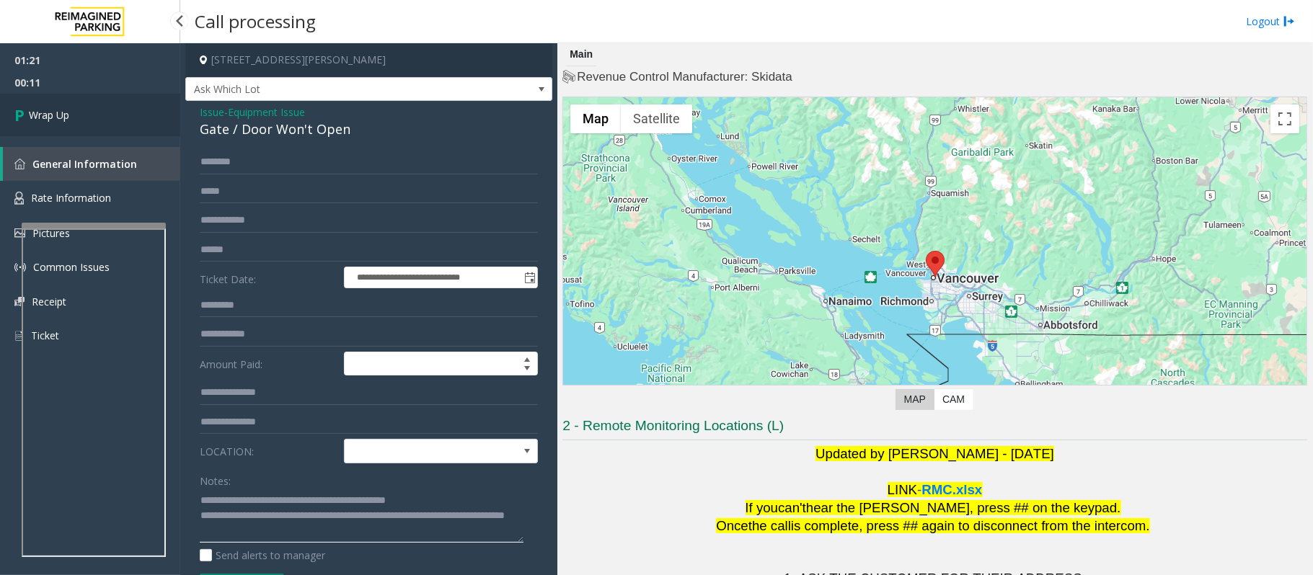
type textarea "**********"
click at [65, 105] on link "Wrap Up" at bounding box center [90, 115] width 180 height 43
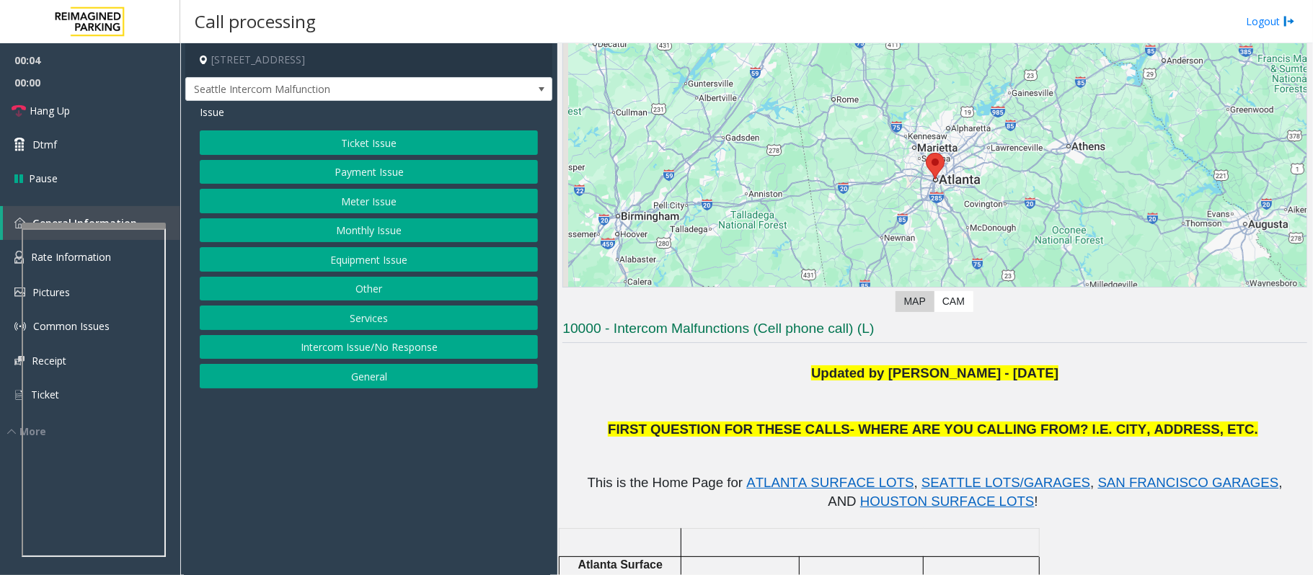
scroll to position [288, 0]
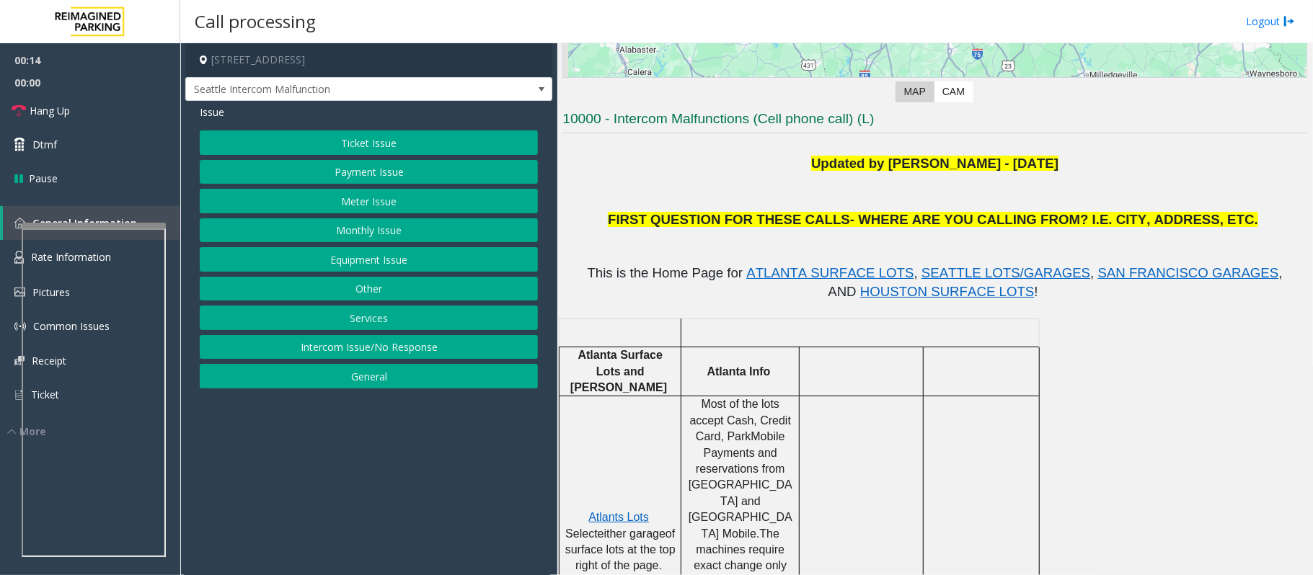
click at [408, 350] on button "Intercom Issue/No Response" at bounding box center [369, 347] width 338 height 25
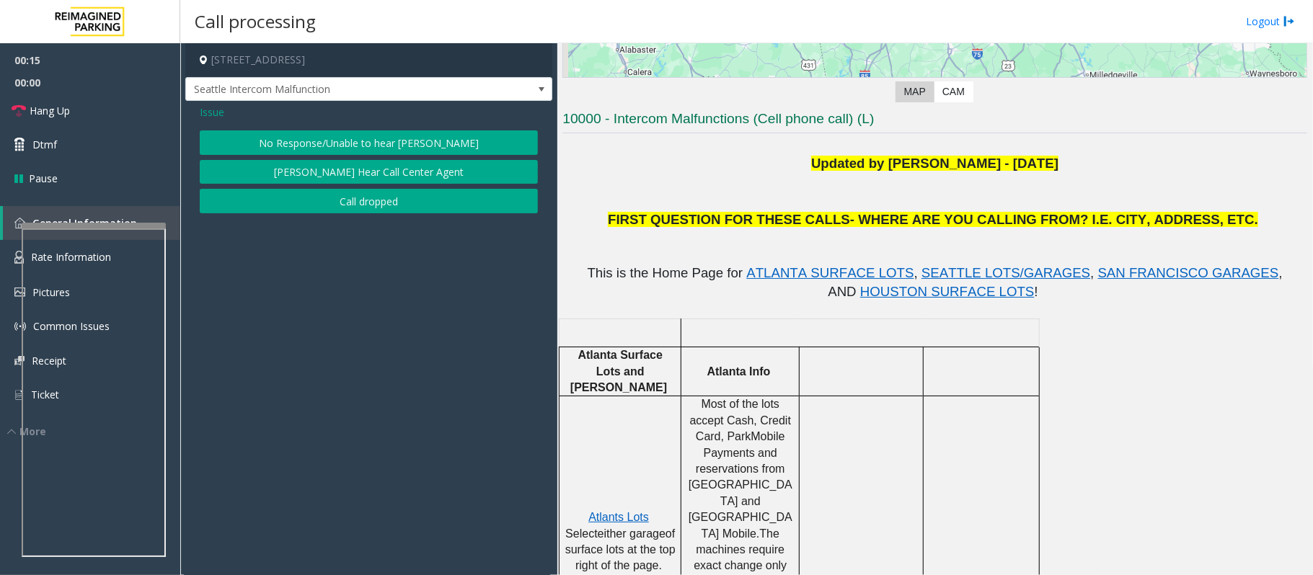
click at [361, 146] on button "No Response/Unable to hear parker" at bounding box center [369, 143] width 338 height 25
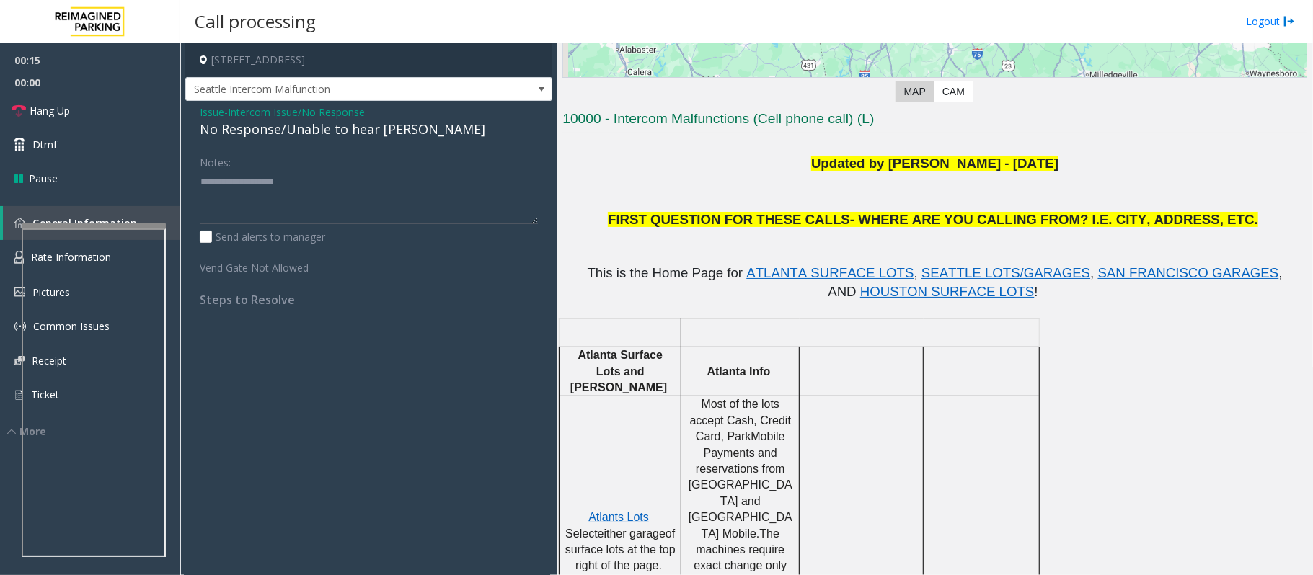
click at [329, 133] on div "No Response/Unable to hear parker" at bounding box center [369, 129] width 338 height 19
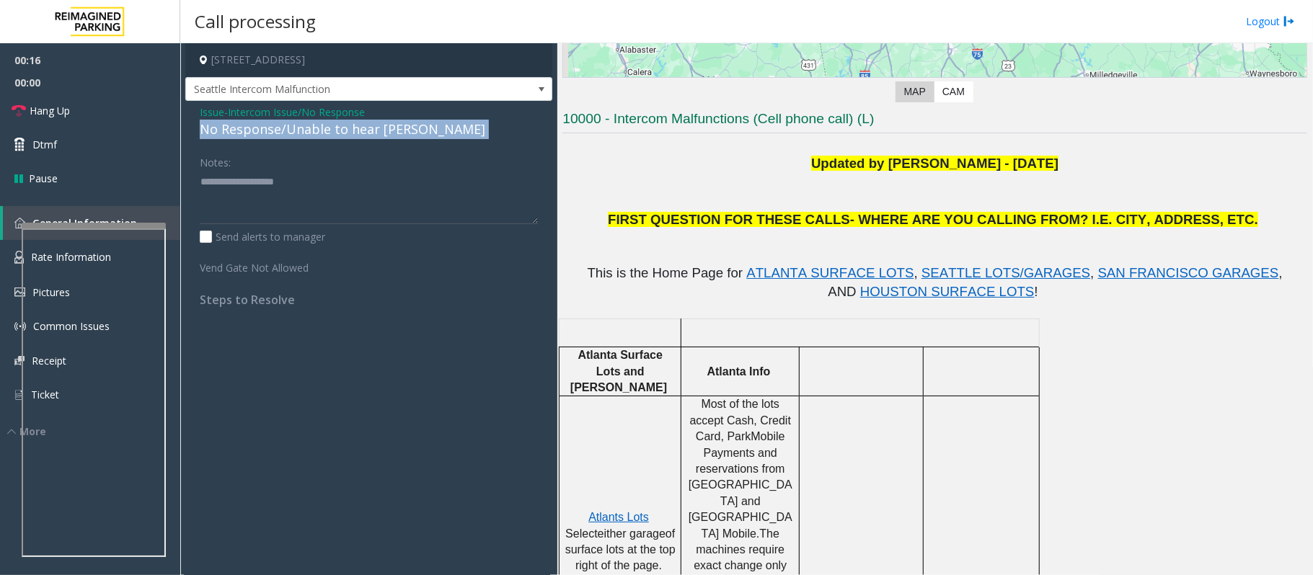
click at [329, 133] on div "No Response/Unable to hear parker" at bounding box center [369, 129] width 338 height 19
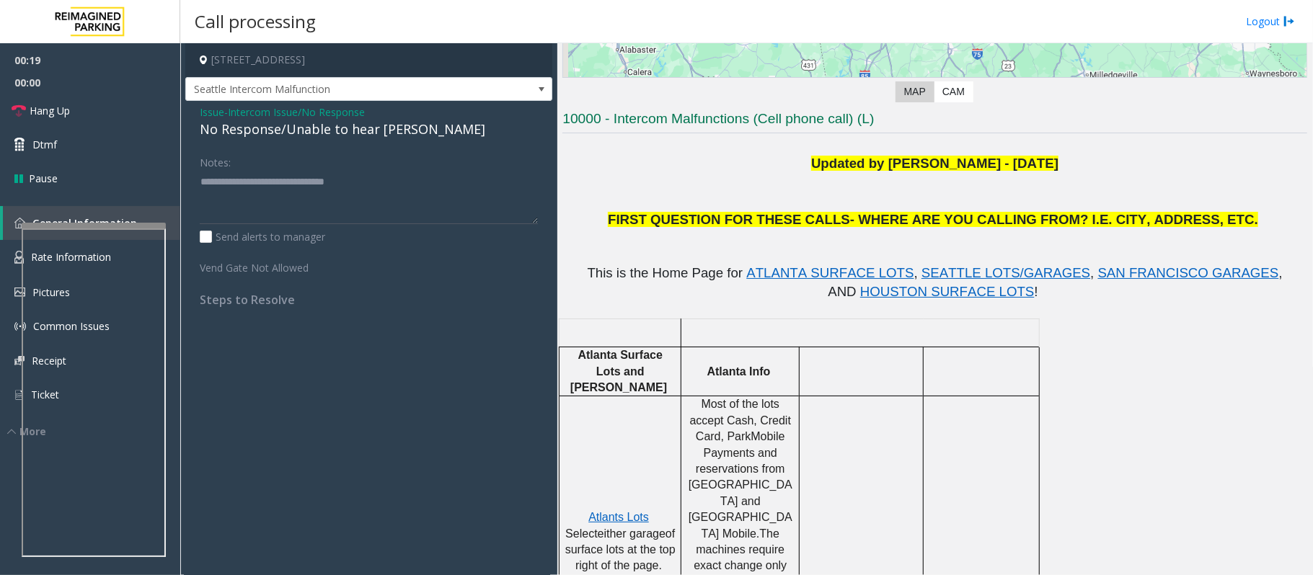
drag, startPoint x: 759, startPoint y: 179, endPoint x: 1216, endPoint y: 173, distance: 457.2
click at [1216, 173] on div "Updated by Pranav Babbar - 23rd Jan 2023 FIRST QUESTION FOR THESE CALLS- WHERE …" at bounding box center [934, 191] width 745 height 75
click at [1159, 177] on p at bounding box center [934, 182] width 745 height 19
drag, startPoint x: 1122, startPoint y: 174, endPoint x: 776, endPoint y: 174, distance: 346.1
click at [776, 174] on p at bounding box center [934, 182] width 745 height 19
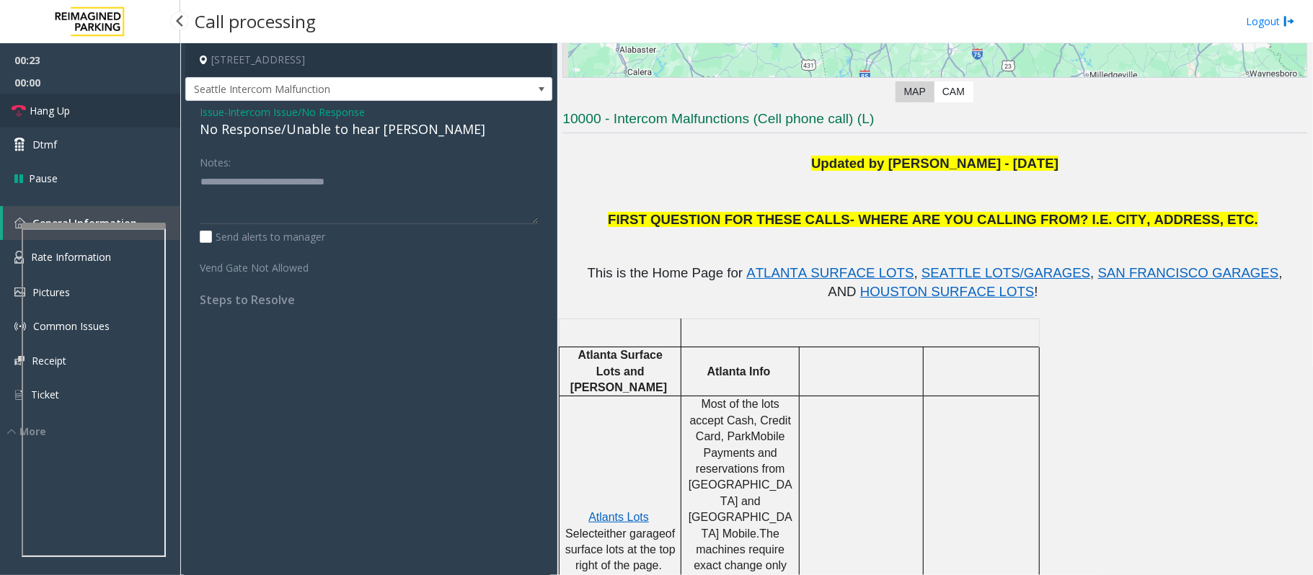
click at [44, 115] on span "Hang Up" at bounding box center [50, 110] width 40 height 15
click at [392, 179] on textarea at bounding box center [369, 197] width 338 height 54
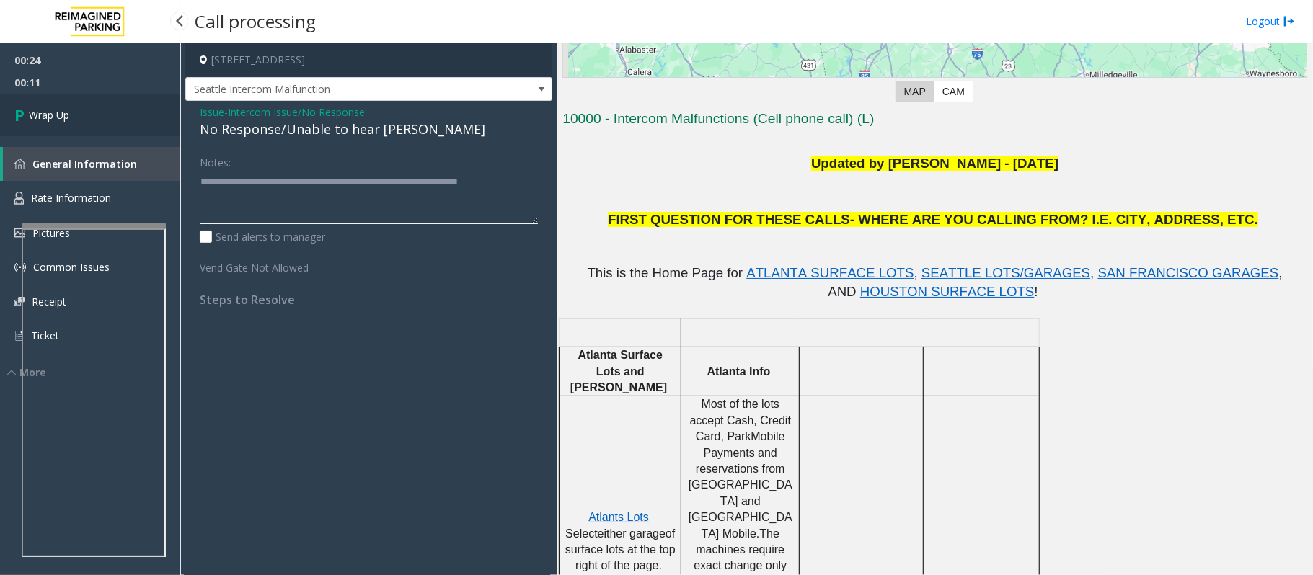
type textarea "**********"
click at [113, 125] on link "Wrap Up" at bounding box center [90, 115] width 180 height 43
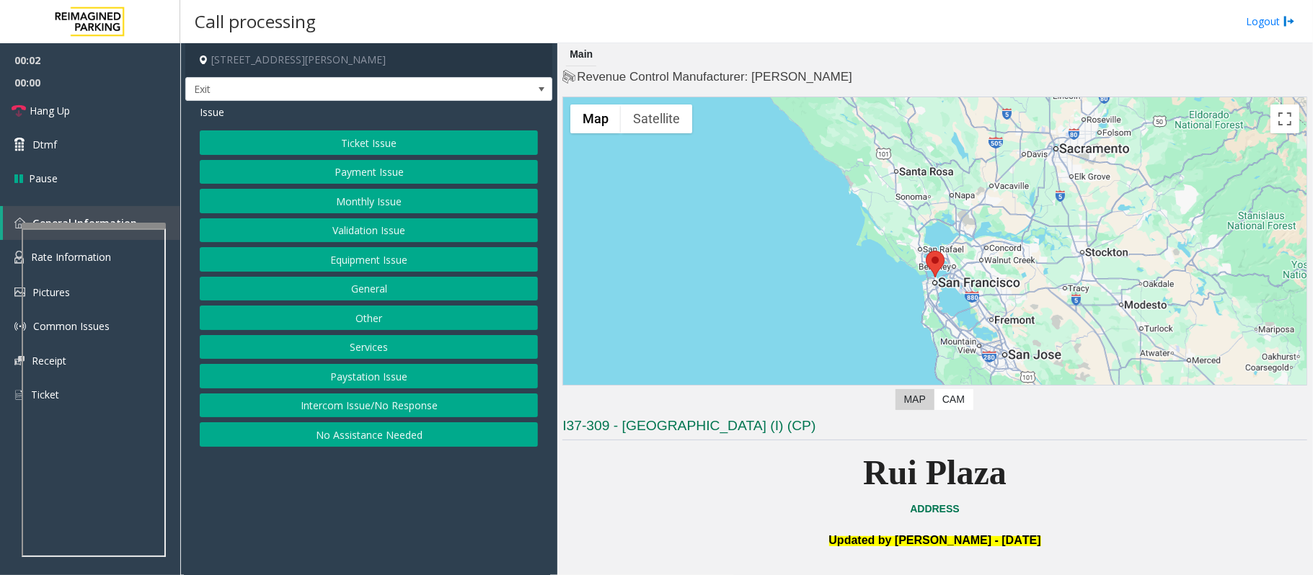
scroll to position [384, 0]
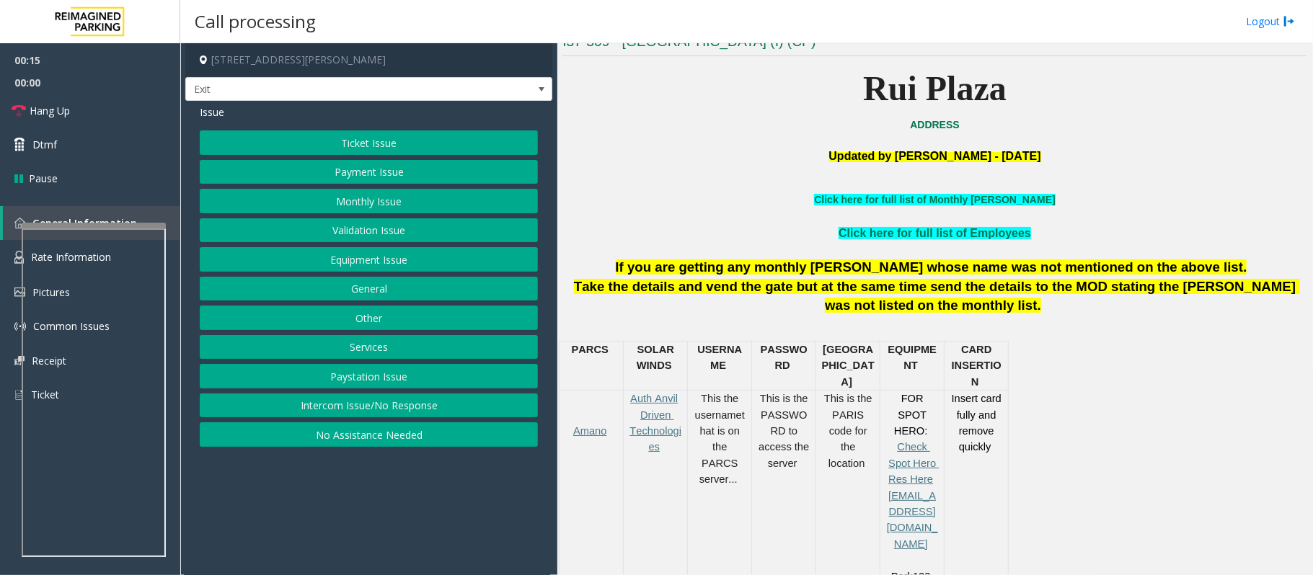
click at [375, 350] on button "Services" at bounding box center [369, 347] width 338 height 25
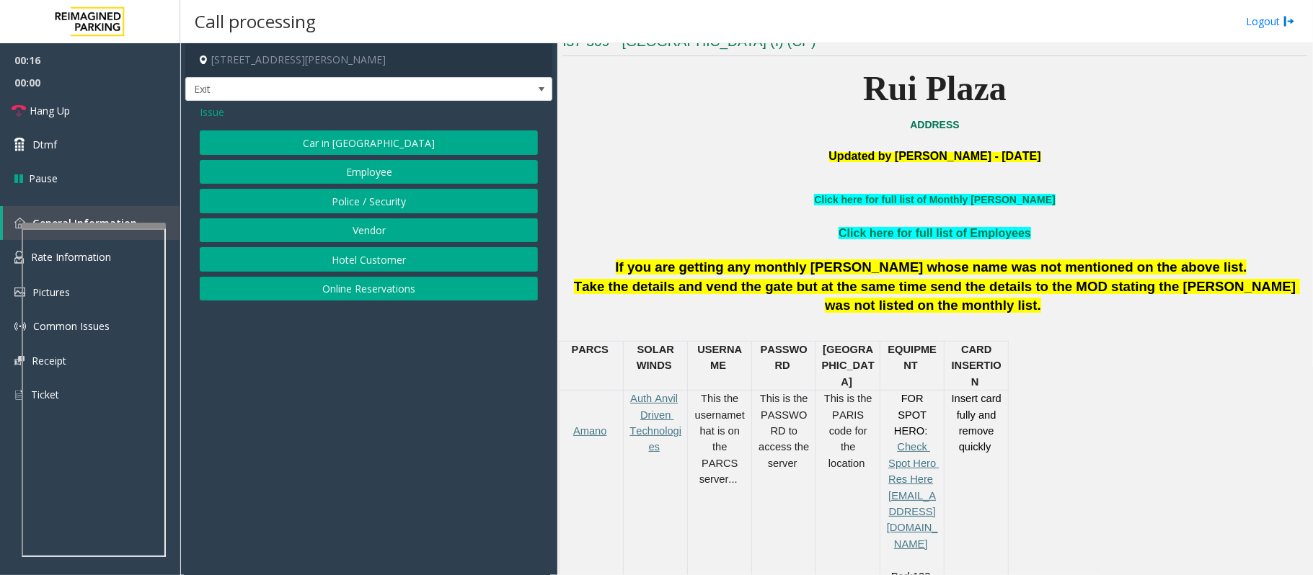
click at [365, 266] on button "Hotel Customer" at bounding box center [369, 259] width 338 height 25
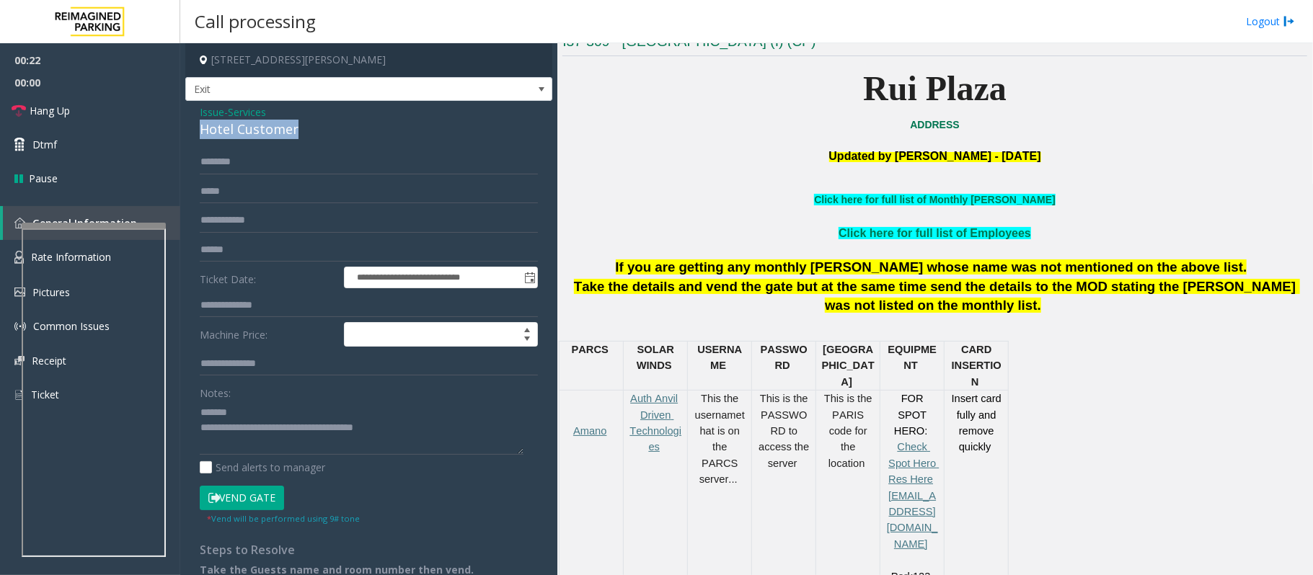
drag, startPoint x: 301, startPoint y: 131, endPoint x: 198, endPoint y: 131, distance: 103.8
click at [198, 131] on div "**********" at bounding box center [368, 361] width 367 height 521
click at [58, 110] on span "Hang Up" at bounding box center [50, 110] width 40 height 15
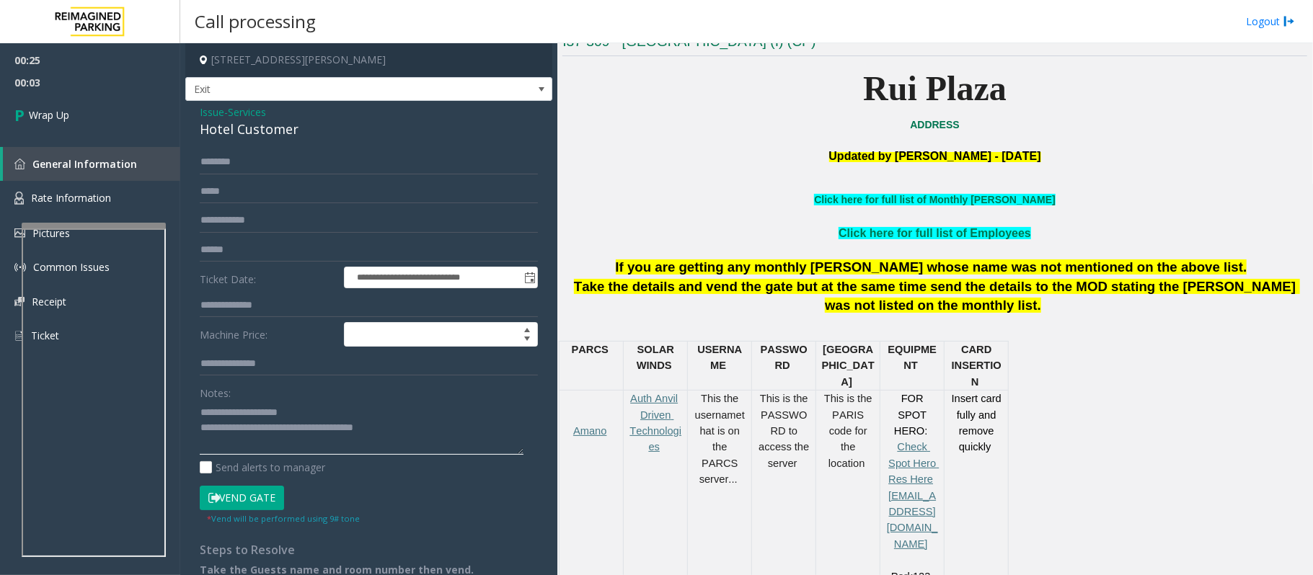
drag, startPoint x: 413, startPoint y: 436, endPoint x: 260, endPoint y: 427, distance: 153.8
click at [260, 427] on textarea at bounding box center [362, 428] width 324 height 54
paste textarea
type textarea "**********"
click at [81, 113] on link "Wrap Up" at bounding box center [90, 115] width 180 height 43
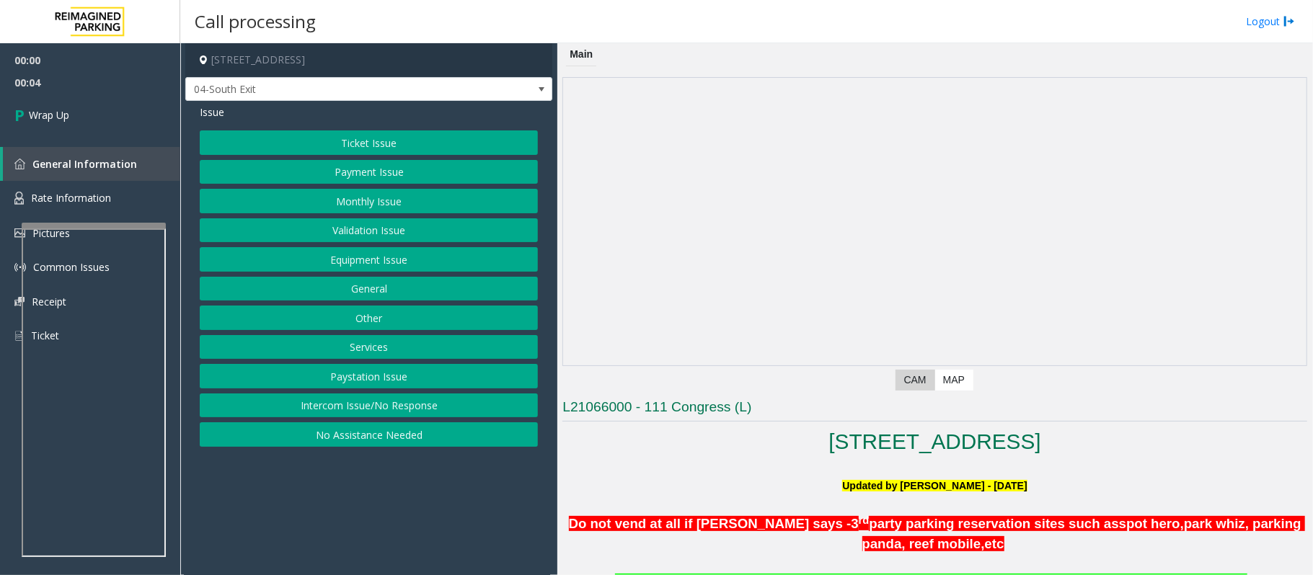
click at [393, 399] on button "Intercom Issue/No Response" at bounding box center [369, 406] width 338 height 25
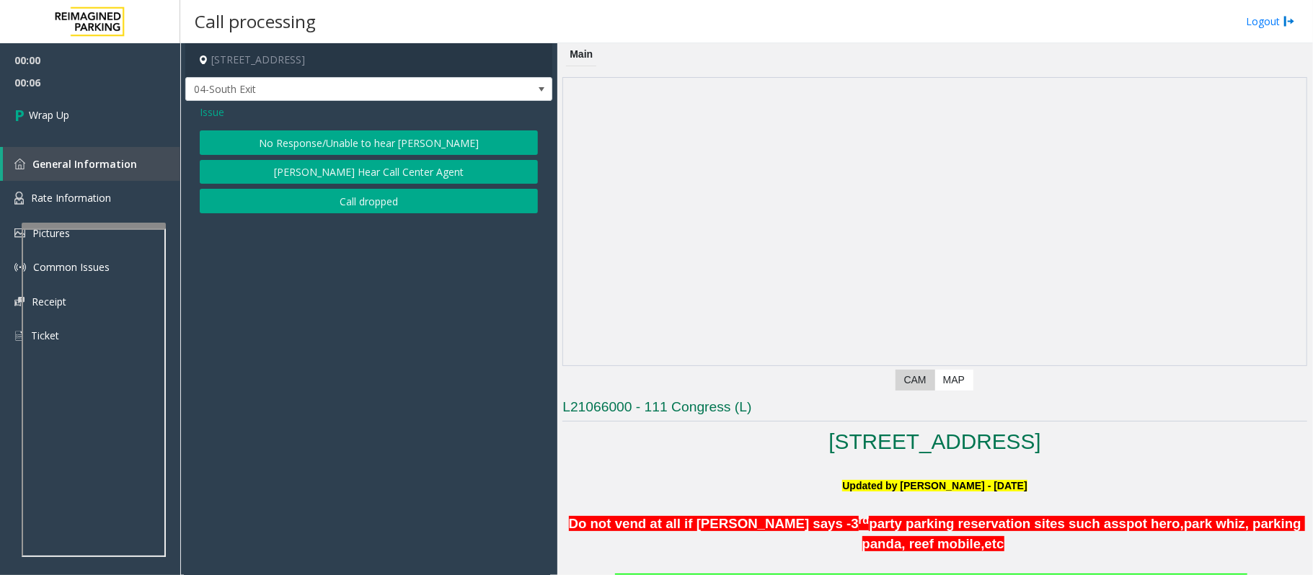
click at [304, 196] on button "Call dropped" at bounding box center [369, 201] width 338 height 25
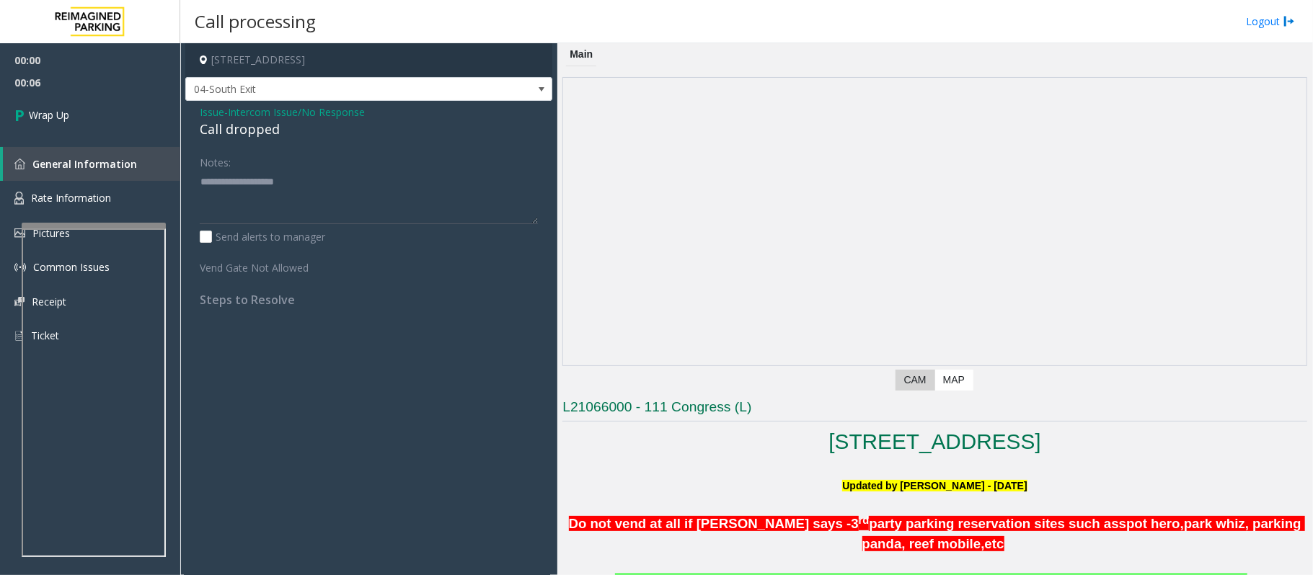
click at [217, 138] on div "Call dropped" at bounding box center [369, 129] width 338 height 19
type textarea "**********"
click at [118, 128] on link "Wrap Up" at bounding box center [90, 115] width 180 height 43
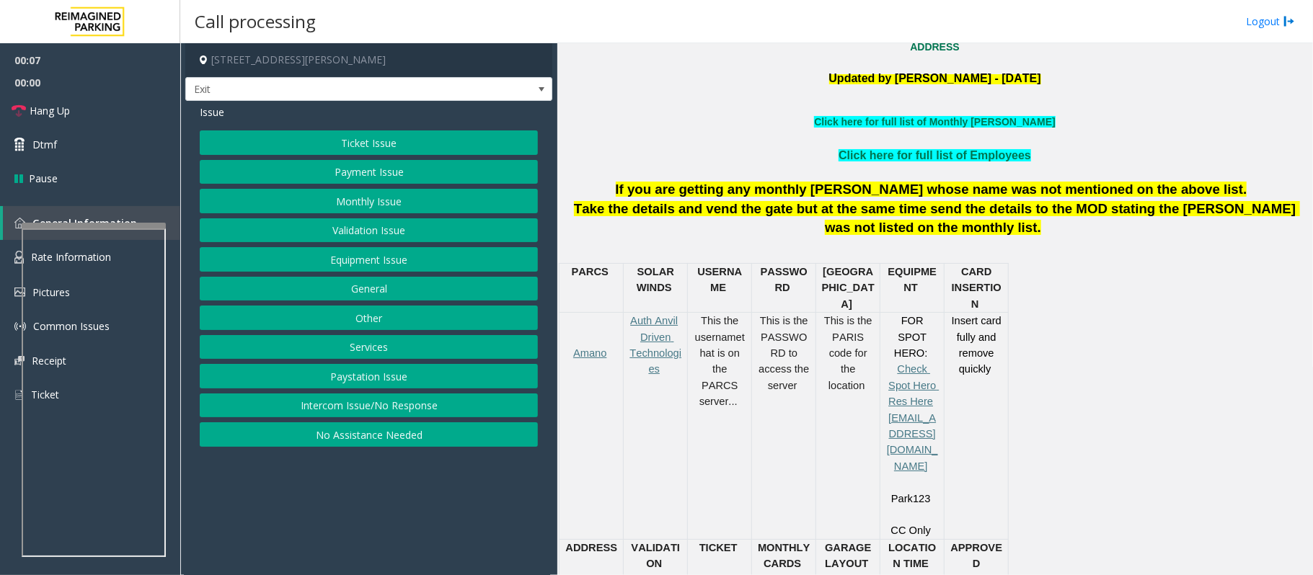
scroll to position [480, 0]
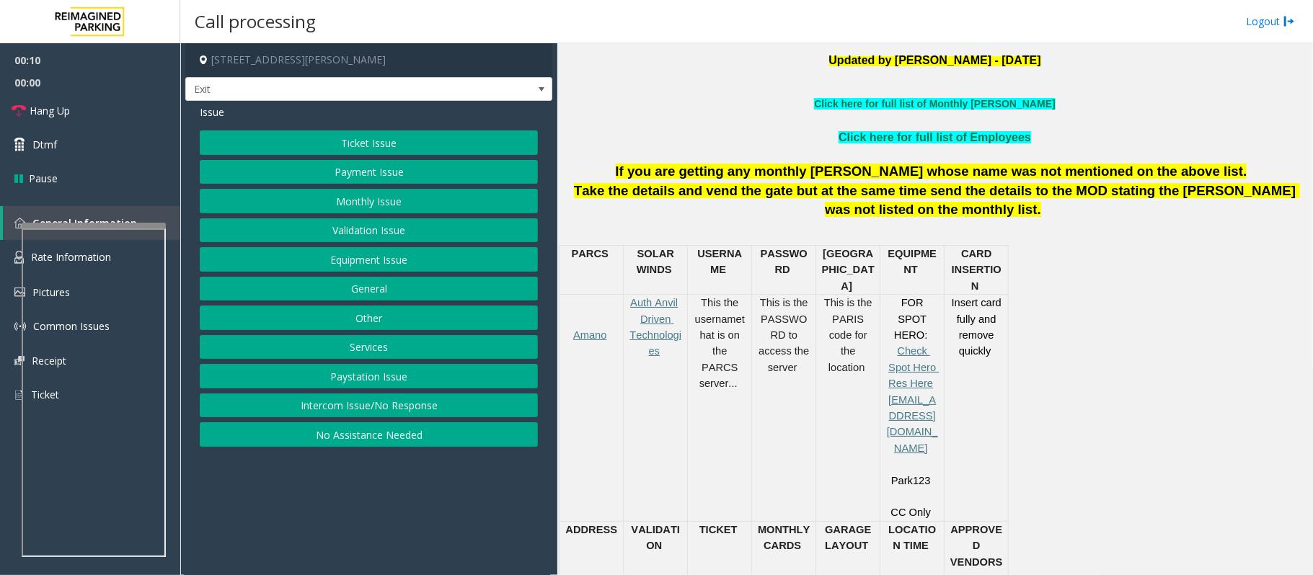
click at [327, 173] on button "Payment Issue" at bounding box center [369, 172] width 338 height 25
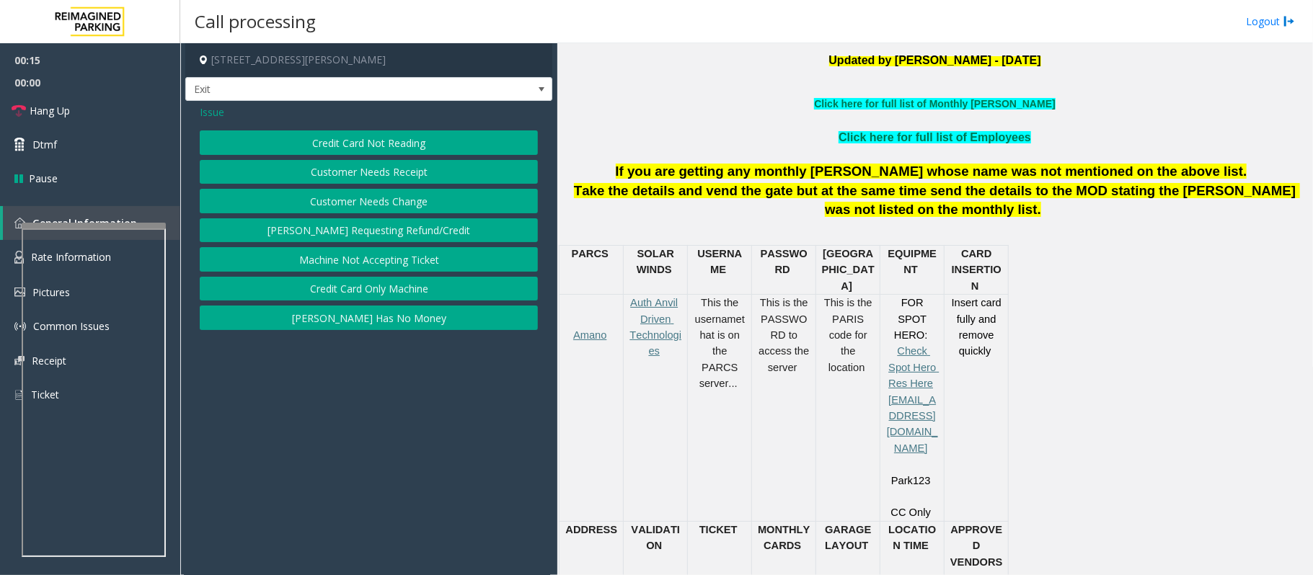
click at [339, 289] on button "Credit Card Only Machine" at bounding box center [369, 289] width 338 height 25
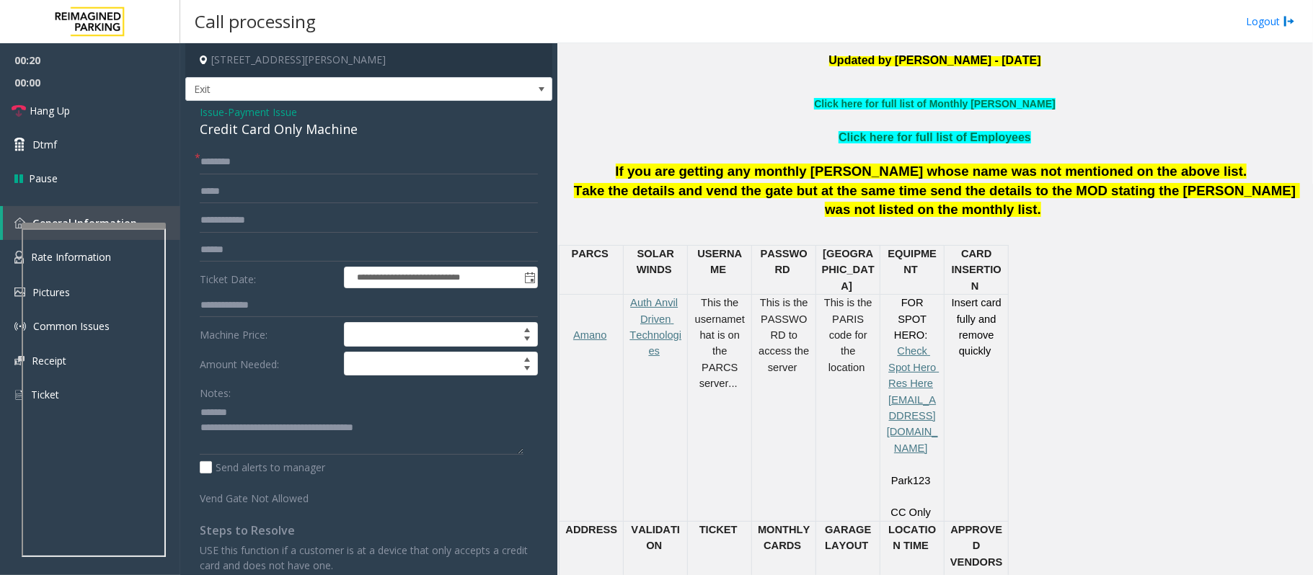
drag, startPoint x: 393, startPoint y: 133, endPoint x: 262, endPoint y: 275, distance: 192.9
click at [365, 136] on div "Credit Card Only Machine" at bounding box center [369, 129] width 338 height 19
click at [258, 407] on textarea at bounding box center [362, 428] width 324 height 54
drag, startPoint x: 407, startPoint y: 433, endPoint x: 257, endPoint y: 430, distance: 150.0
click at [257, 430] on textarea at bounding box center [362, 428] width 324 height 54
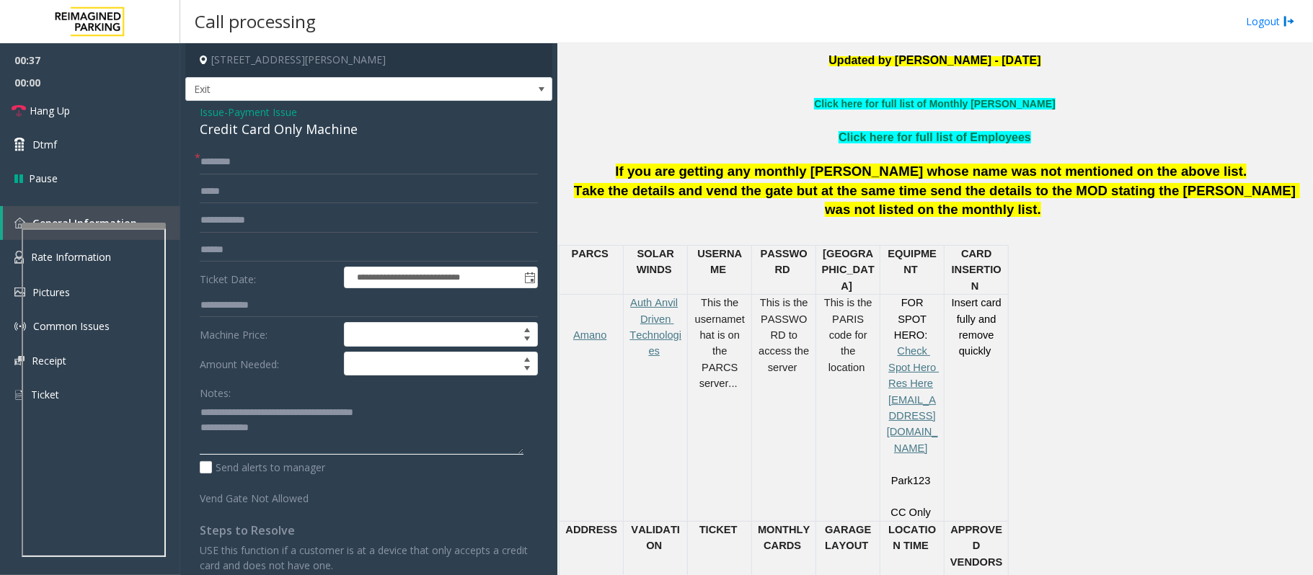
click at [281, 438] on textarea at bounding box center [362, 428] width 324 height 54
type textarea "**********"
click at [212, 154] on input "text" at bounding box center [369, 162] width 338 height 25
click at [301, 242] on input "text" at bounding box center [369, 250] width 338 height 25
type input "******"
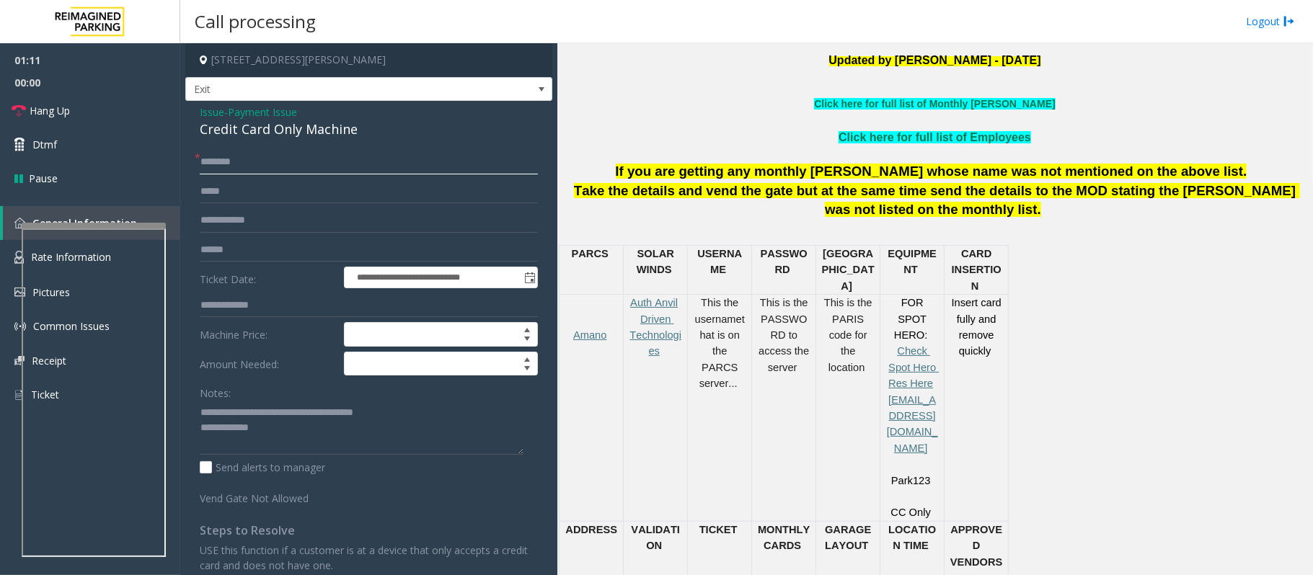
click at [234, 163] on input "text" at bounding box center [369, 162] width 338 height 25
click at [219, 159] on input "********" at bounding box center [369, 162] width 338 height 25
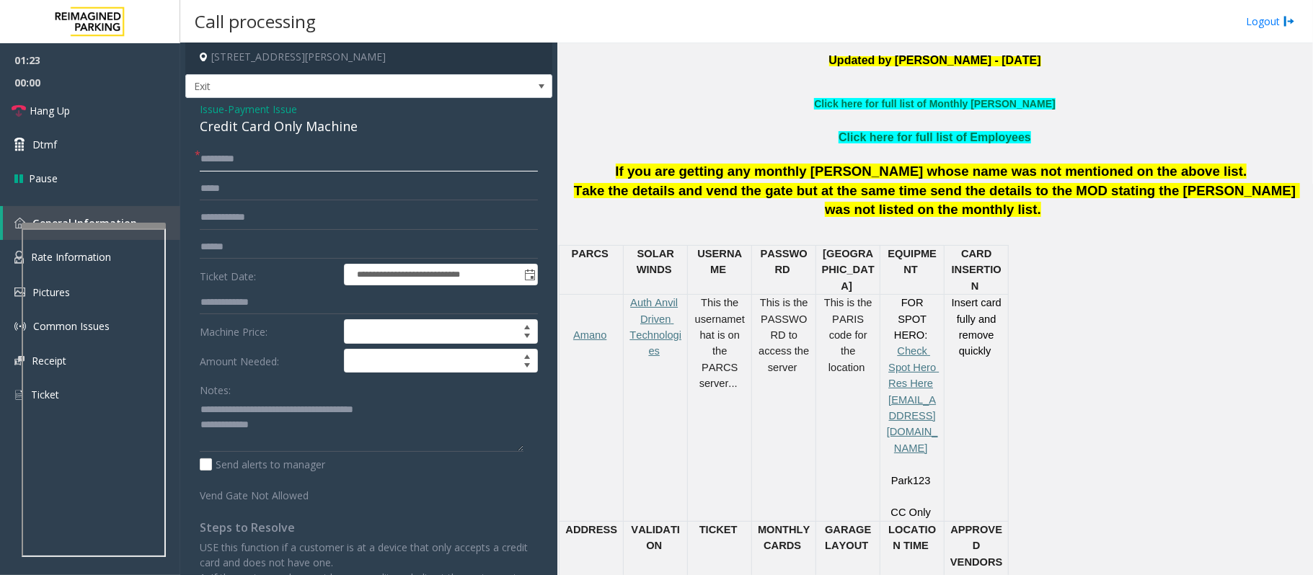
scroll to position [0, 0]
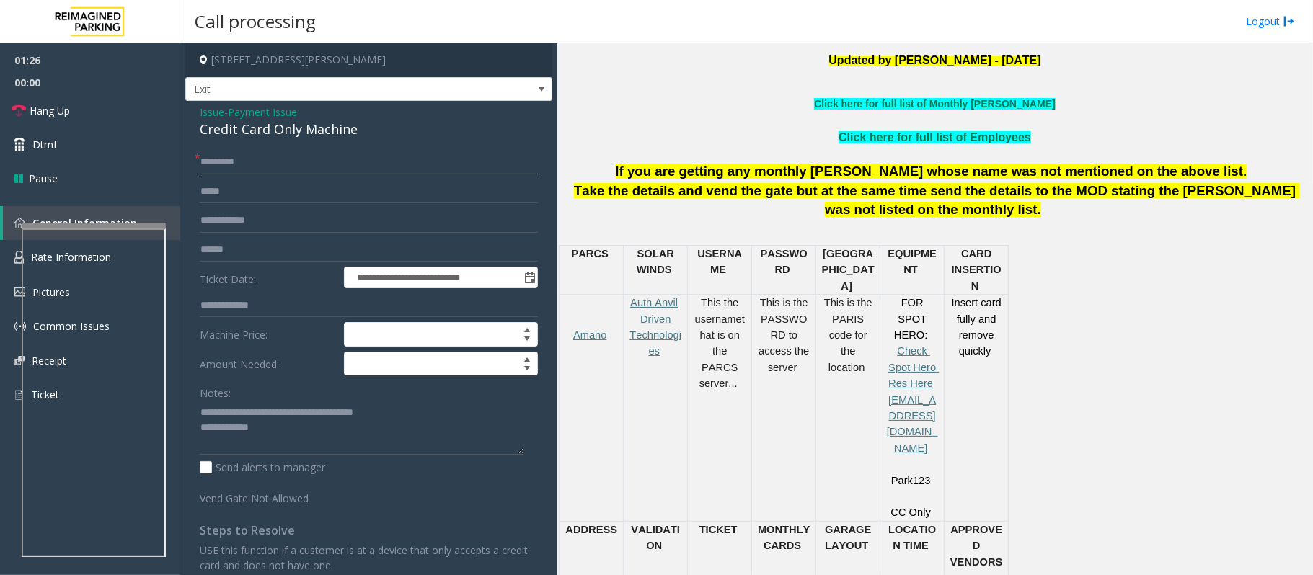
type input "********"
click at [268, 111] on span "Payment Issue" at bounding box center [262, 112] width 69 height 15
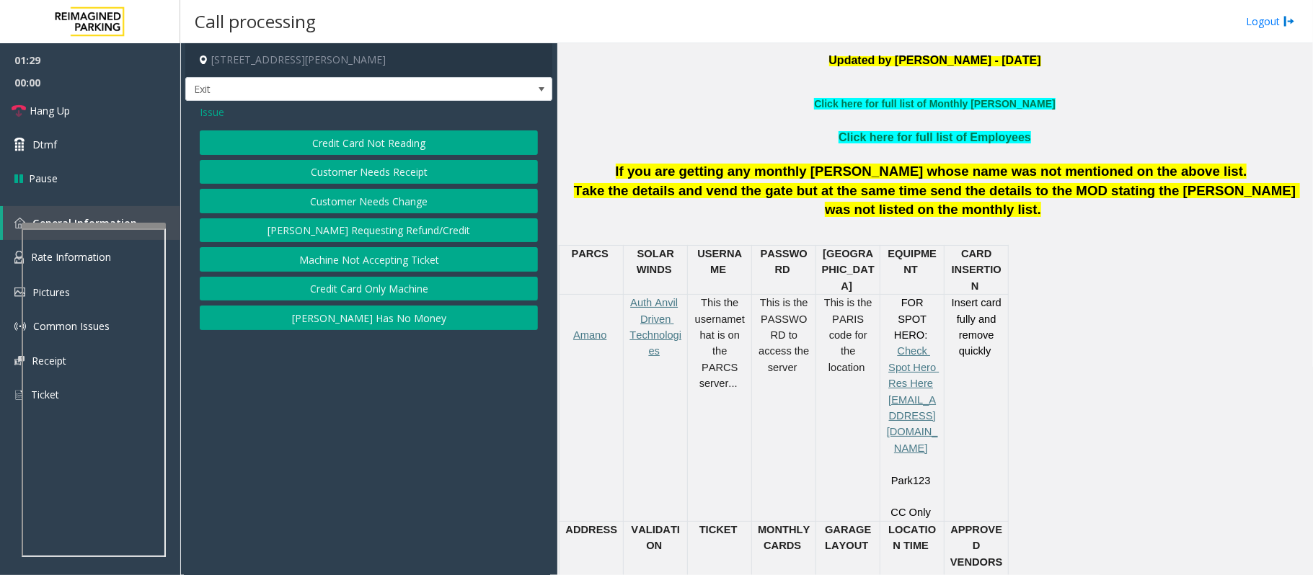
click at [361, 139] on button "Credit Card Not Reading" at bounding box center [369, 143] width 338 height 25
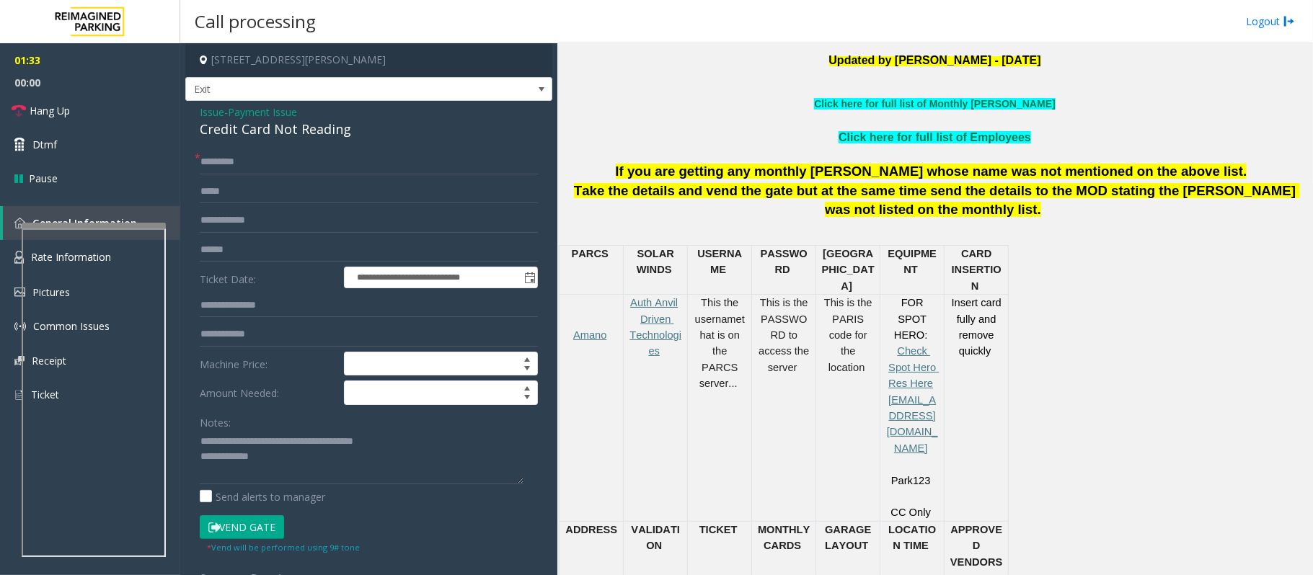
click at [229, 531] on button "Vend Gate" at bounding box center [242, 528] width 84 height 25
click at [268, 470] on textarea at bounding box center [362, 457] width 324 height 54
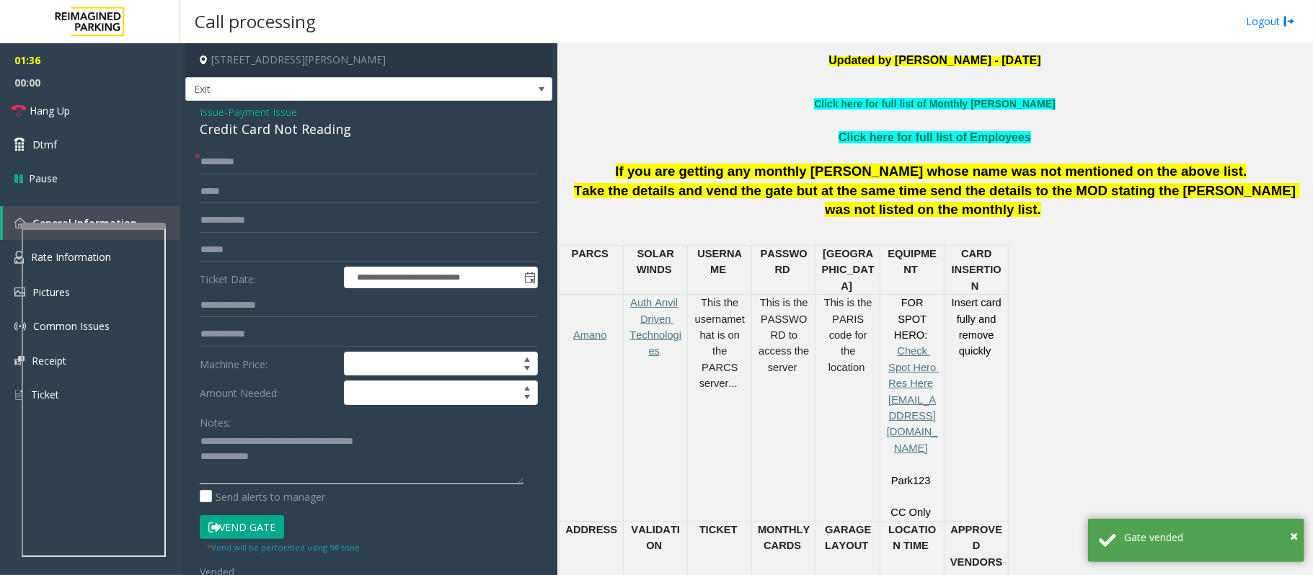
click at [278, 464] on textarea at bounding box center [362, 457] width 324 height 54
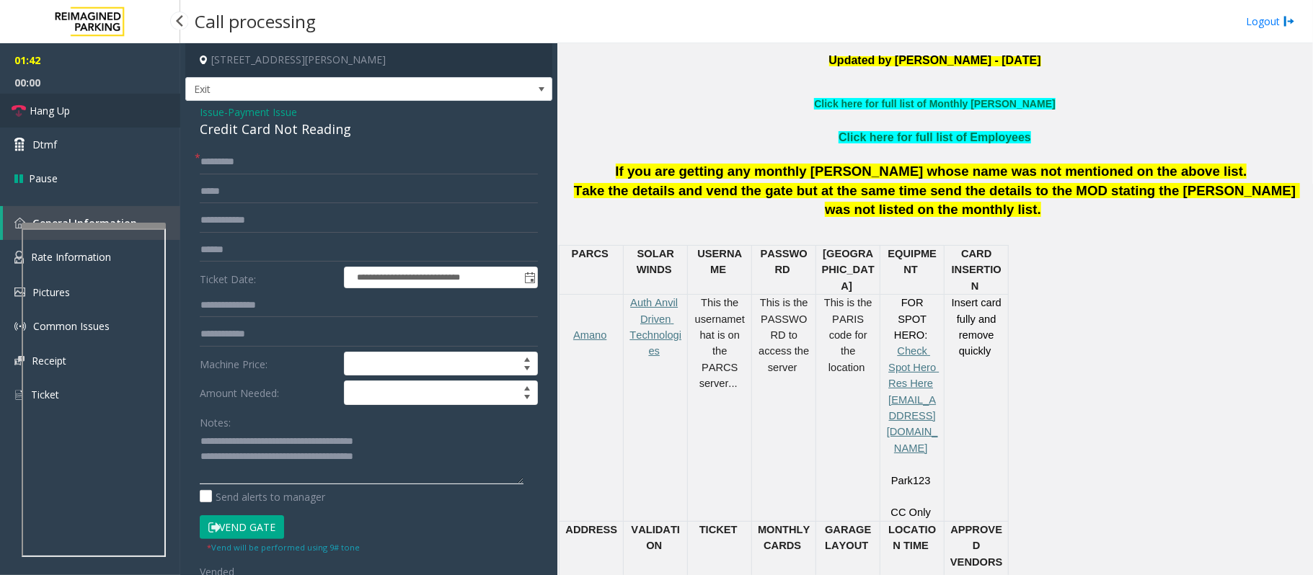
type textarea "**********"
click at [73, 110] on link "Hang Up" at bounding box center [90, 111] width 180 height 34
click at [286, 110] on span "Payment Issue" at bounding box center [262, 112] width 69 height 15
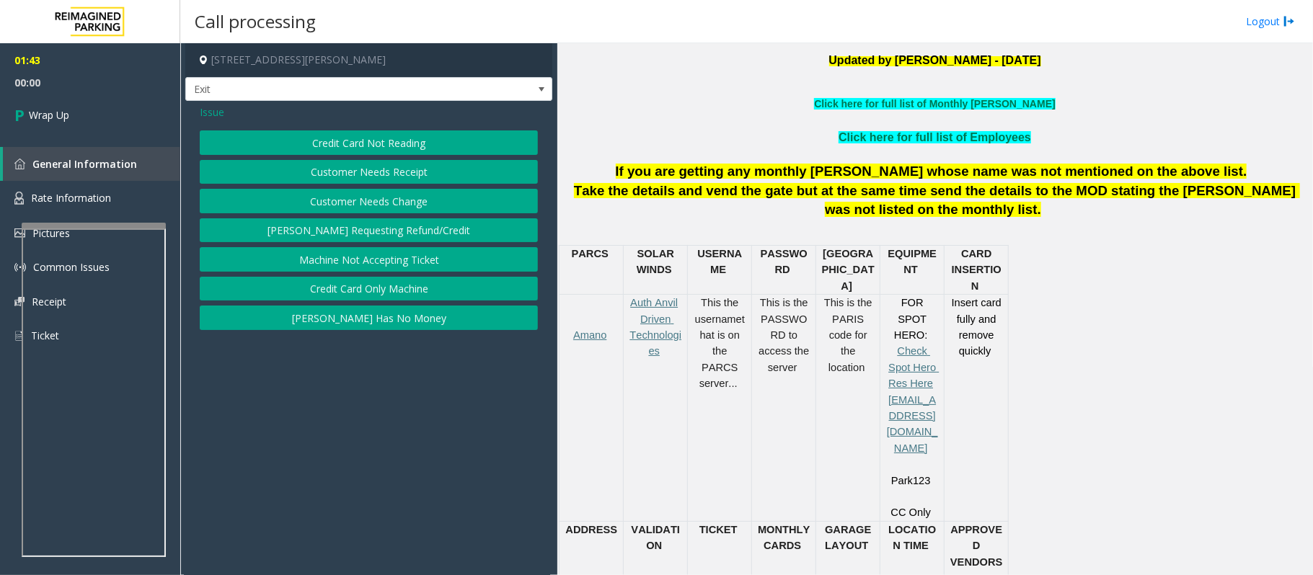
click at [381, 291] on button "Credit Card Only Machine" at bounding box center [369, 289] width 338 height 25
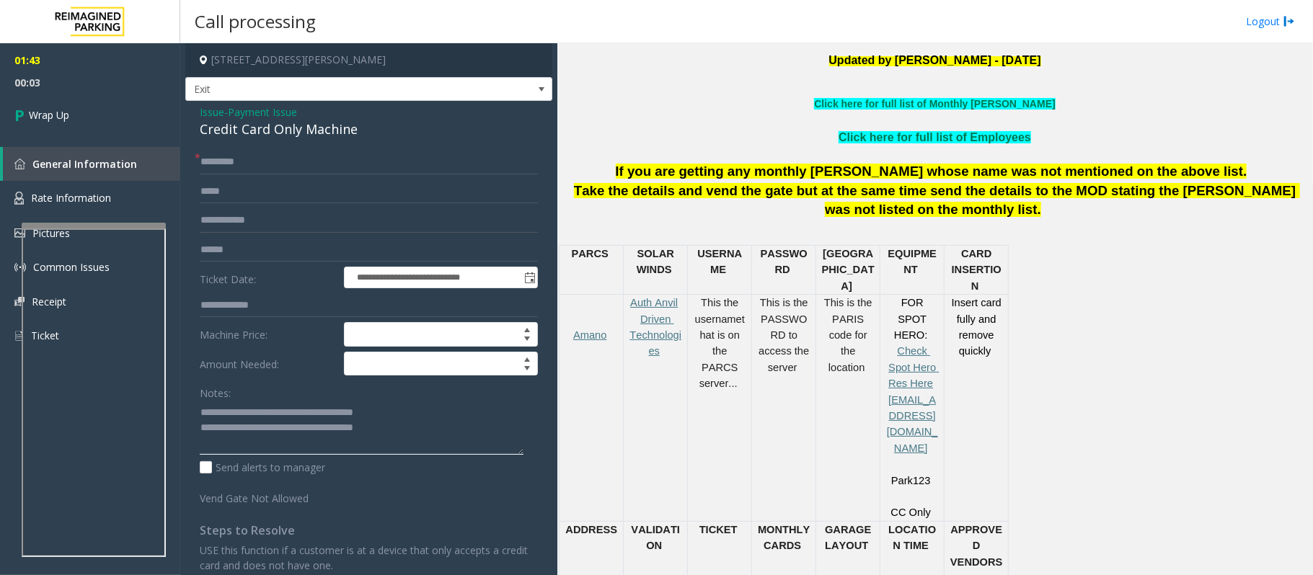
drag, startPoint x: 257, startPoint y: 430, endPoint x: 268, endPoint y: 438, distance: 14.0
click at [257, 431] on textarea at bounding box center [362, 428] width 324 height 54
type textarea "**********"
drag, startPoint x: 56, startPoint y: 121, endPoint x: 98, endPoint y: 151, distance: 51.8
click at [56, 121] on span "Wrap Up" at bounding box center [49, 114] width 40 height 15
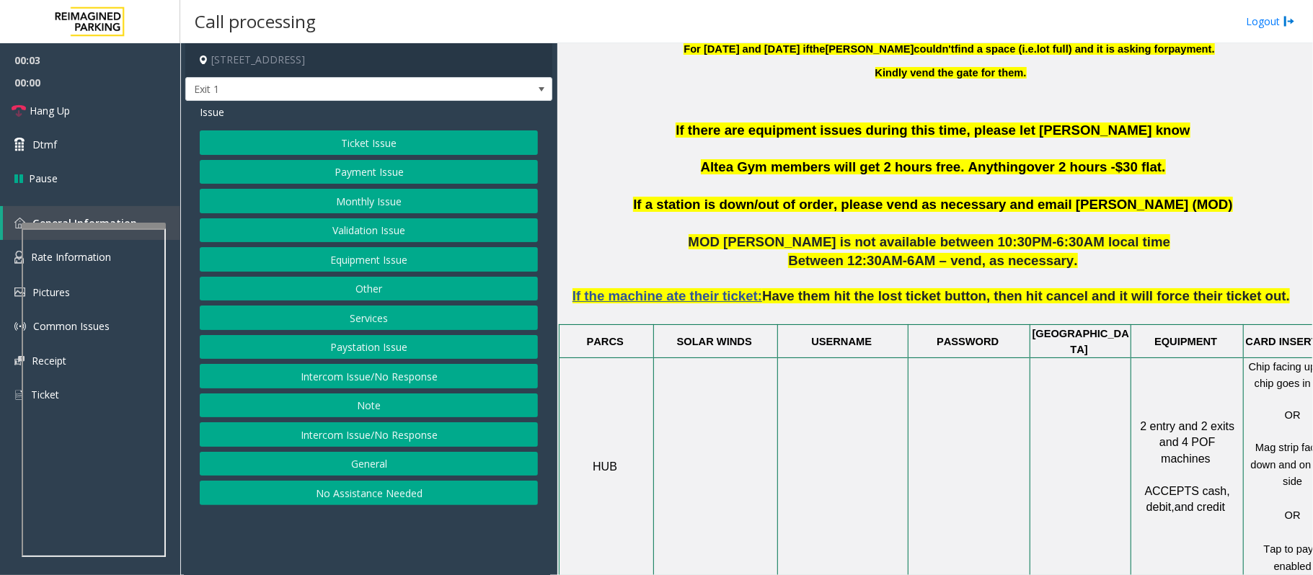
scroll to position [673, 0]
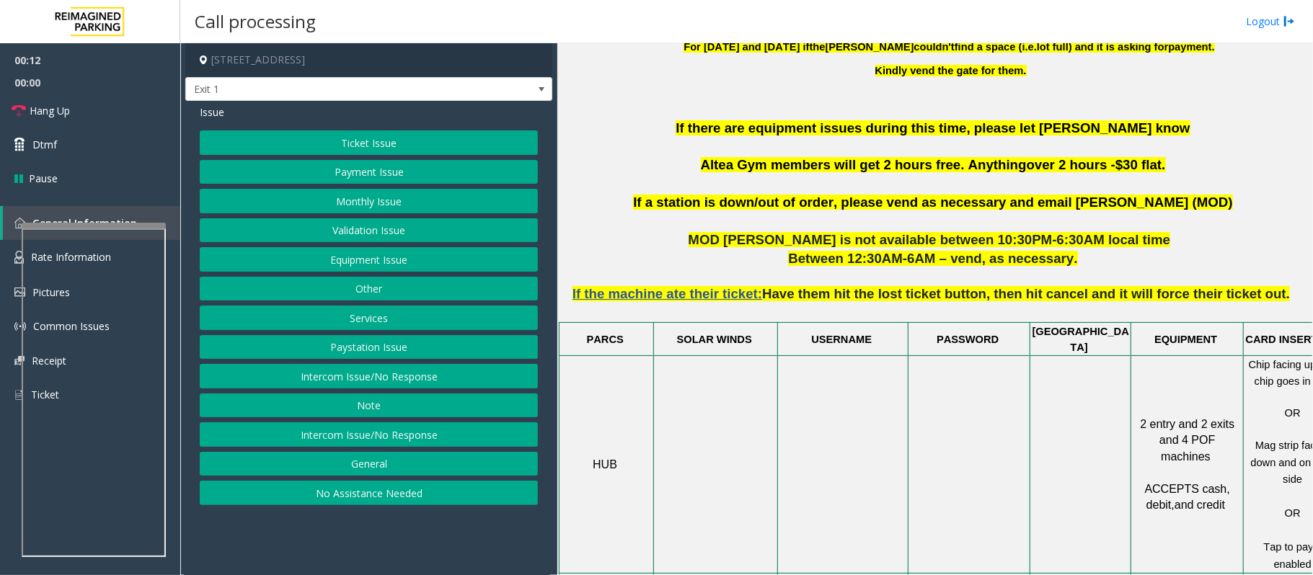
click at [350, 137] on button "Ticket Issue" at bounding box center [369, 143] width 338 height 25
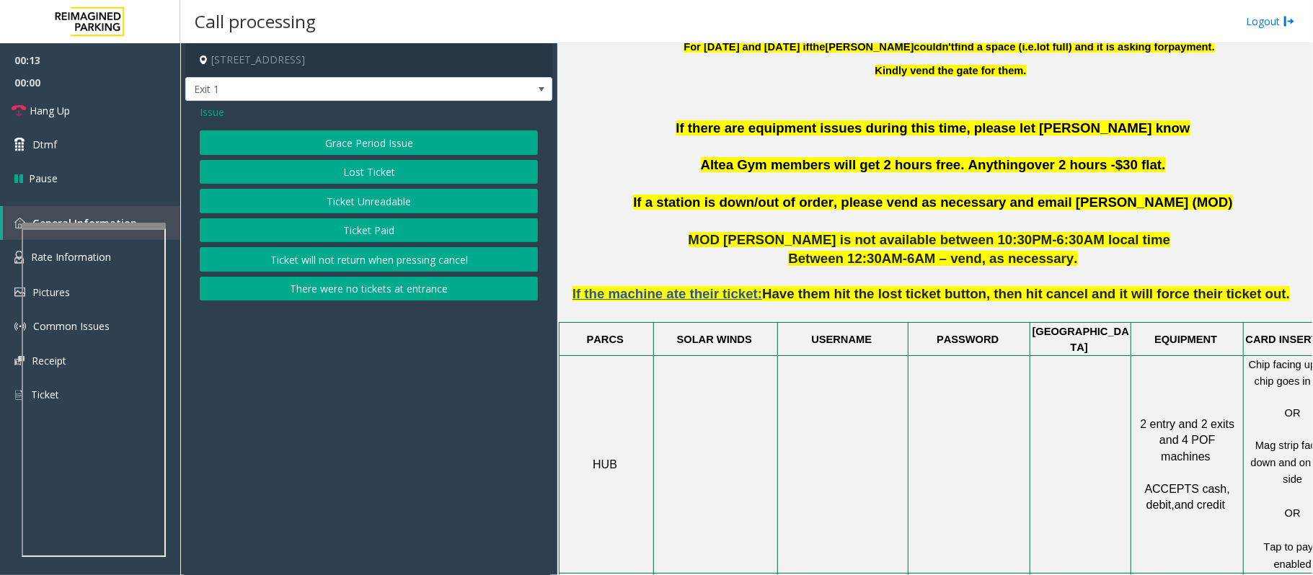
click at [373, 200] on button "Ticket Unreadable" at bounding box center [369, 201] width 338 height 25
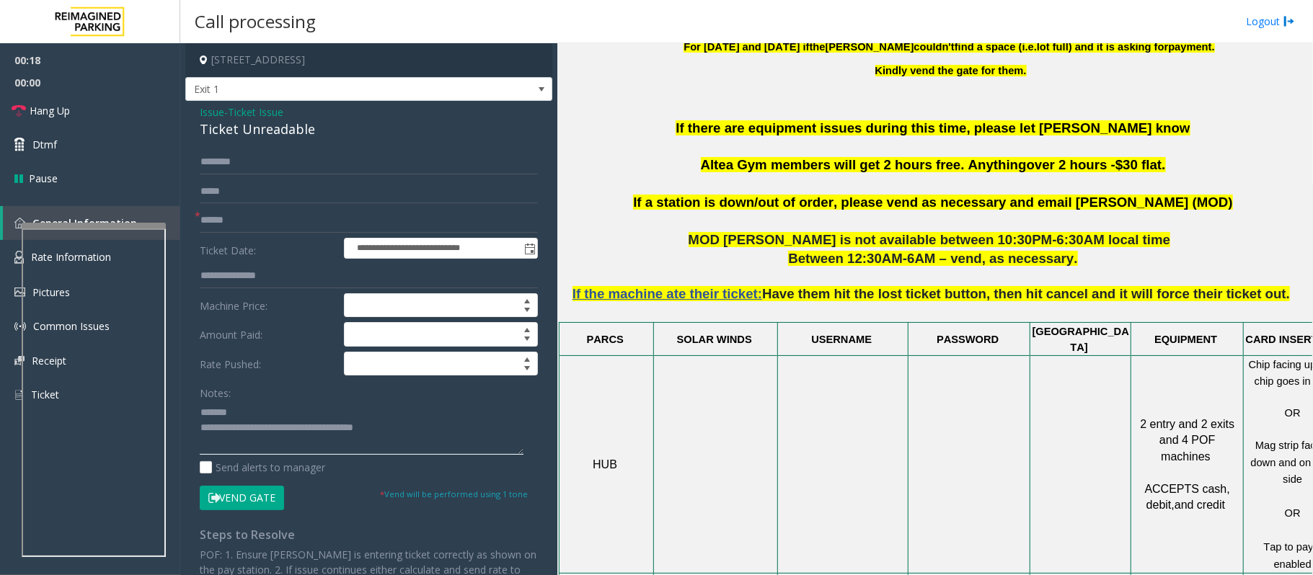
type textarea "**********"
click at [248, 108] on span "Ticket Issue" at bounding box center [256, 112] width 56 height 15
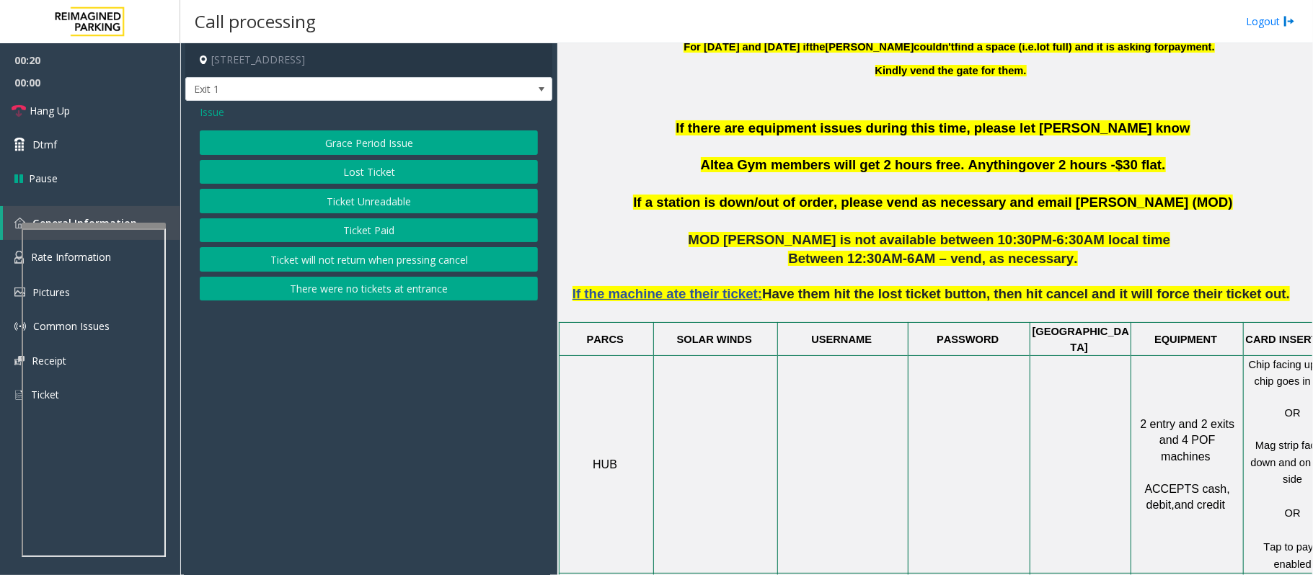
click at [376, 226] on button "Ticket Paid" at bounding box center [369, 230] width 338 height 25
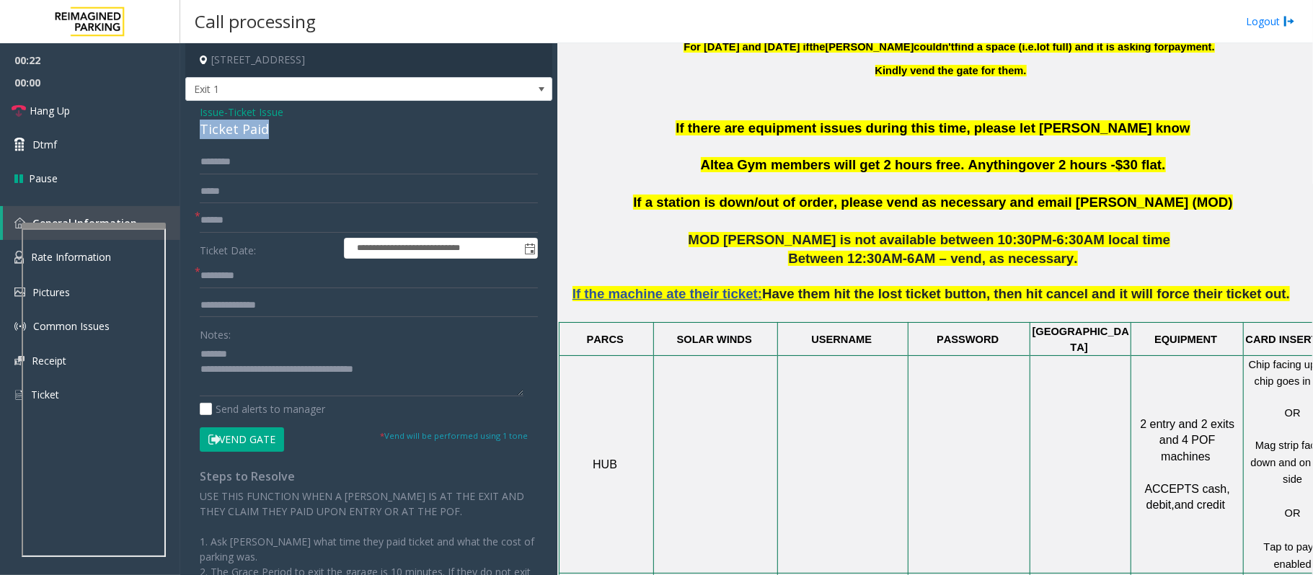
drag, startPoint x: 280, startPoint y: 128, endPoint x: 186, endPoint y: 124, distance: 93.8
click at [186, 124] on div "**********" at bounding box center [368, 408] width 367 height 614
click at [306, 355] on textarea at bounding box center [362, 369] width 324 height 54
click at [247, 388] on textarea at bounding box center [362, 369] width 324 height 54
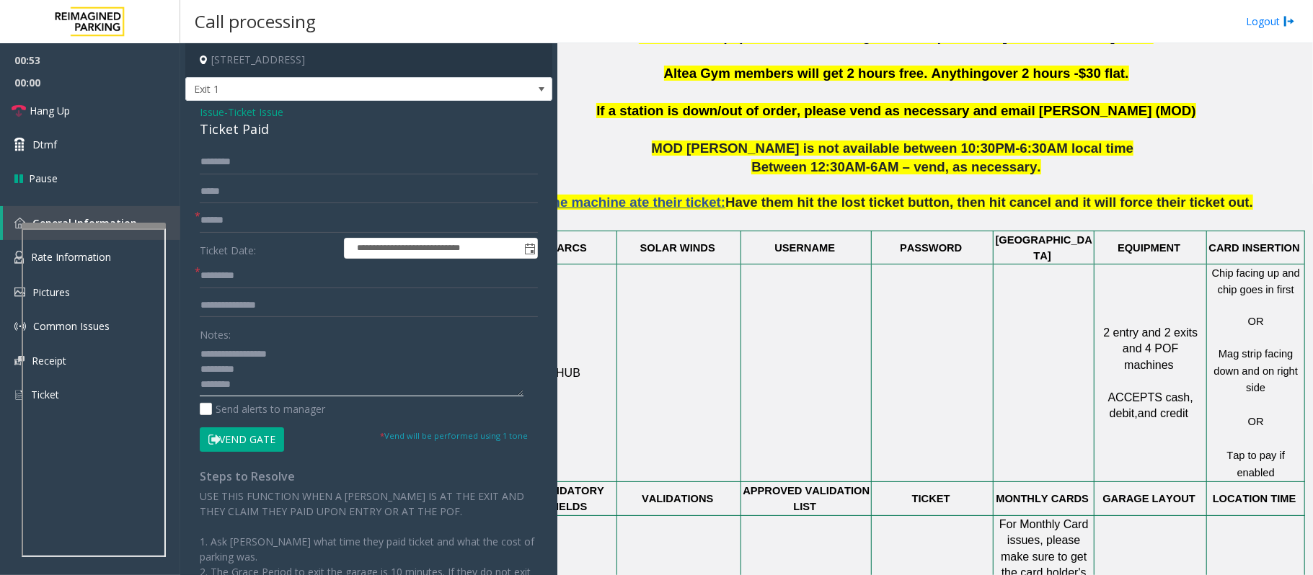
scroll to position [865, 50]
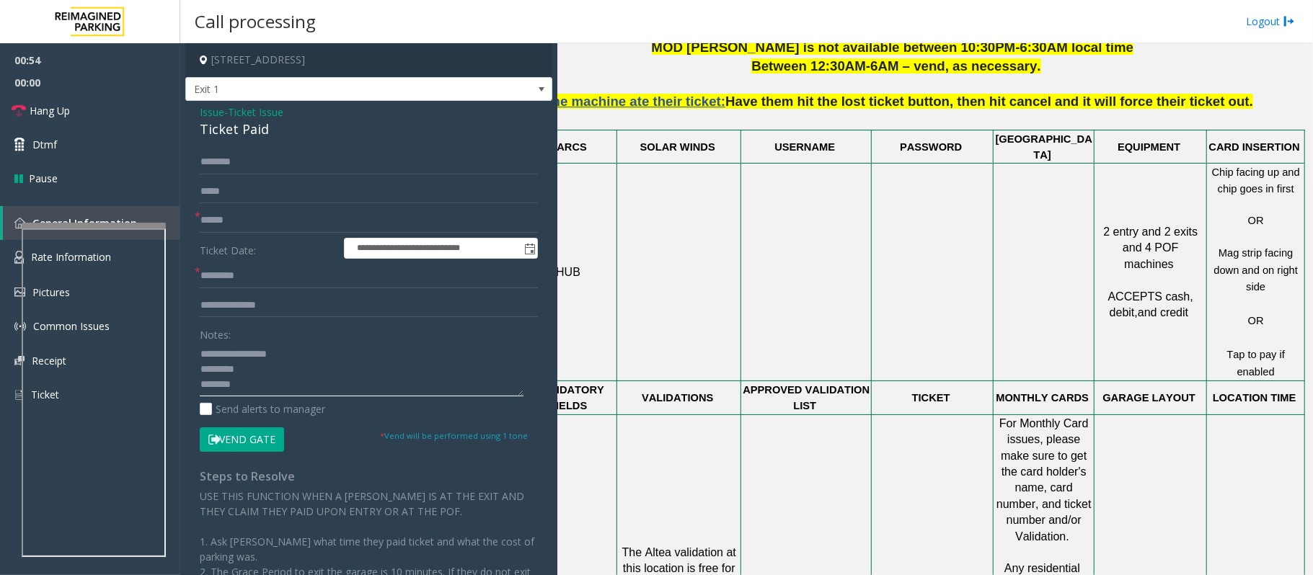
type textarea "**********"
click at [229, 278] on input "text" at bounding box center [369, 276] width 338 height 25
paste input "********"
type input "********"
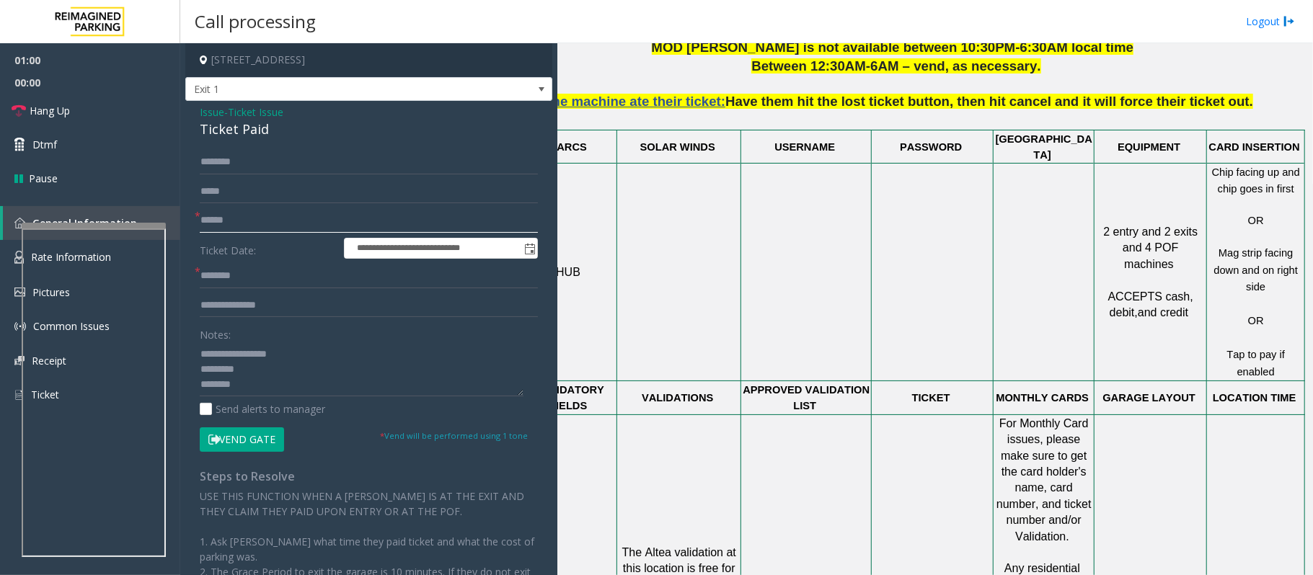
click at [229, 216] on input "text" at bounding box center [369, 220] width 338 height 25
click at [222, 166] on input "text" at bounding box center [369, 162] width 338 height 25
type input "********"
click at [225, 221] on input "text" at bounding box center [369, 220] width 338 height 25
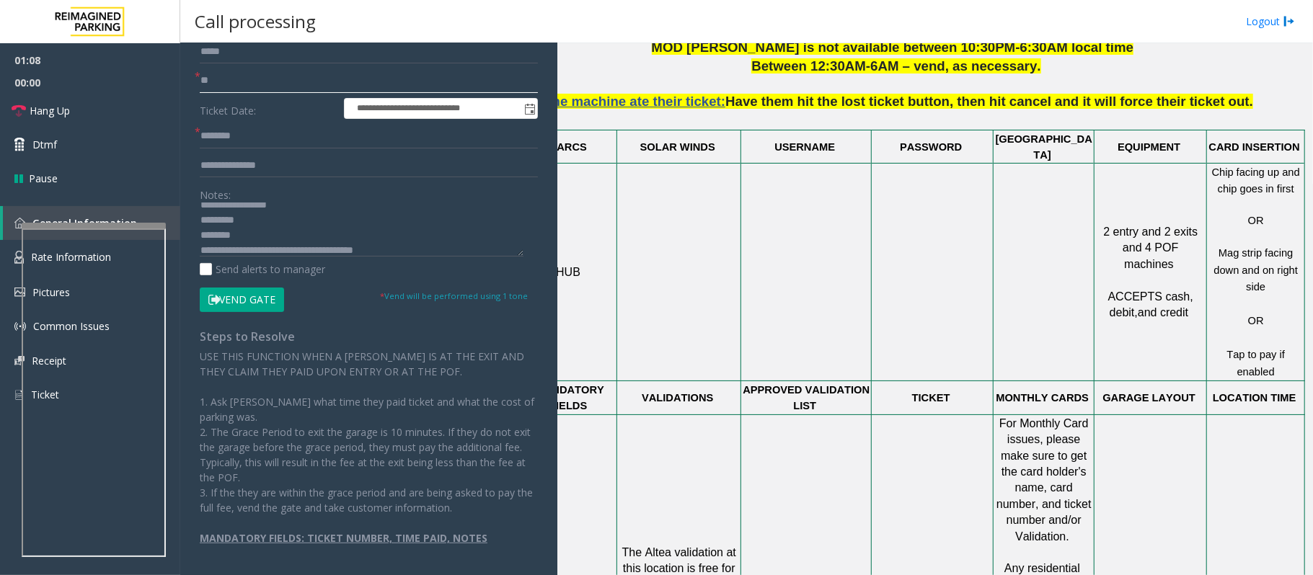
scroll to position [14, 0]
type input "**"
click at [255, 300] on button "Vend Gate" at bounding box center [242, 300] width 84 height 25
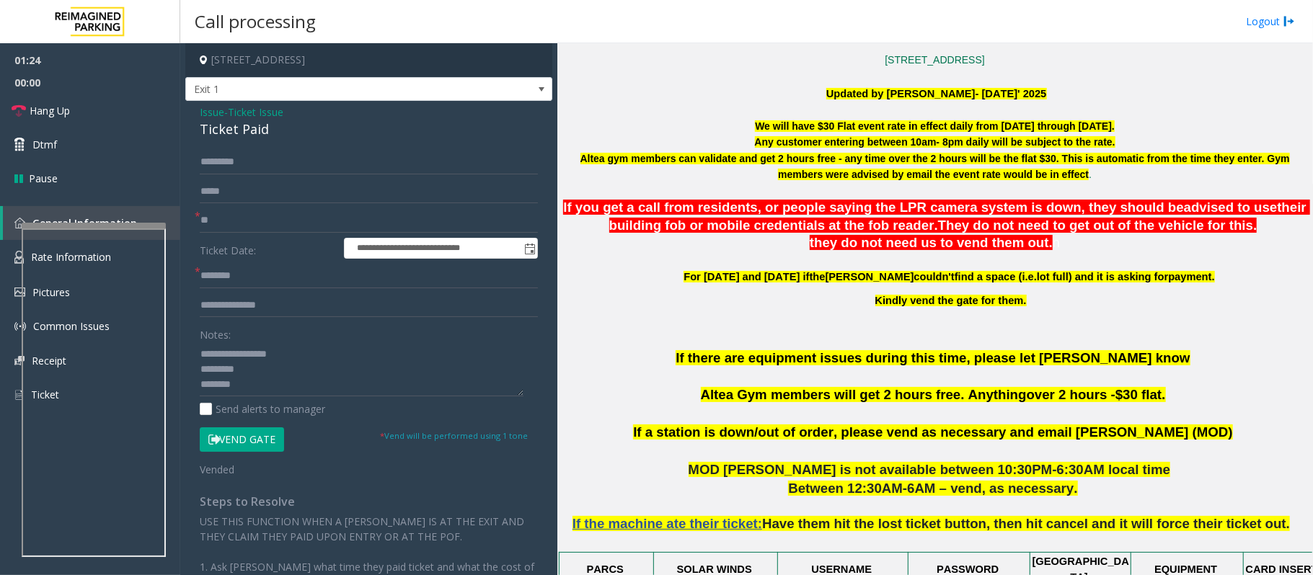
scroll to position [480, 0]
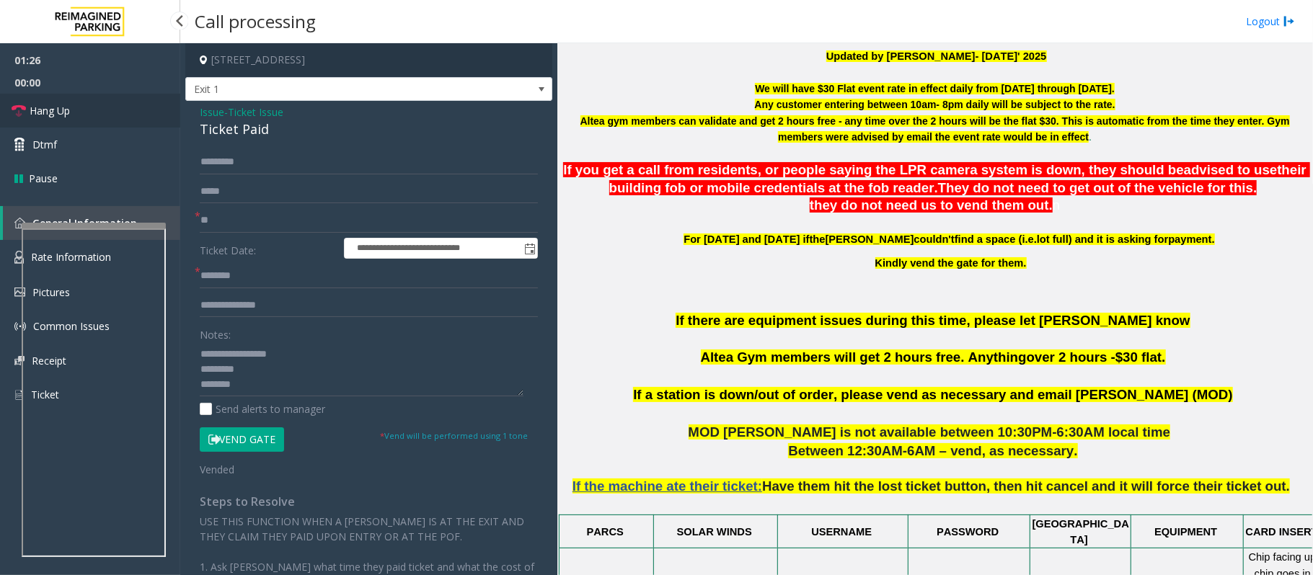
click at [45, 115] on span "Hang Up" at bounding box center [50, 110] width 40 height 15
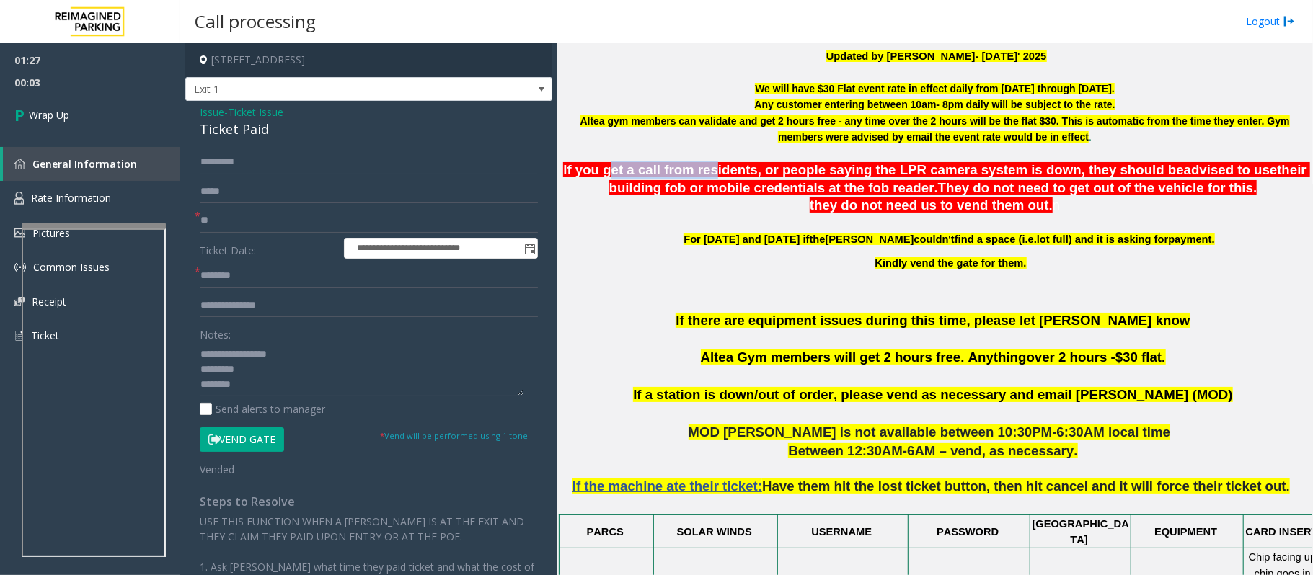
drag, startPoint x: 611, startPoint y: 172, endPoint x: 702, endPoint y: 172, distance: 90.9
click at [702, 172] on span "If you get a call from residents, or people saying the LPR camera system is dow…" at bounding box center [873, 169] width 620 height 15
click at [97, 115] on link "Wrap Up" at bounding box center [90, 115] width 180 height 43
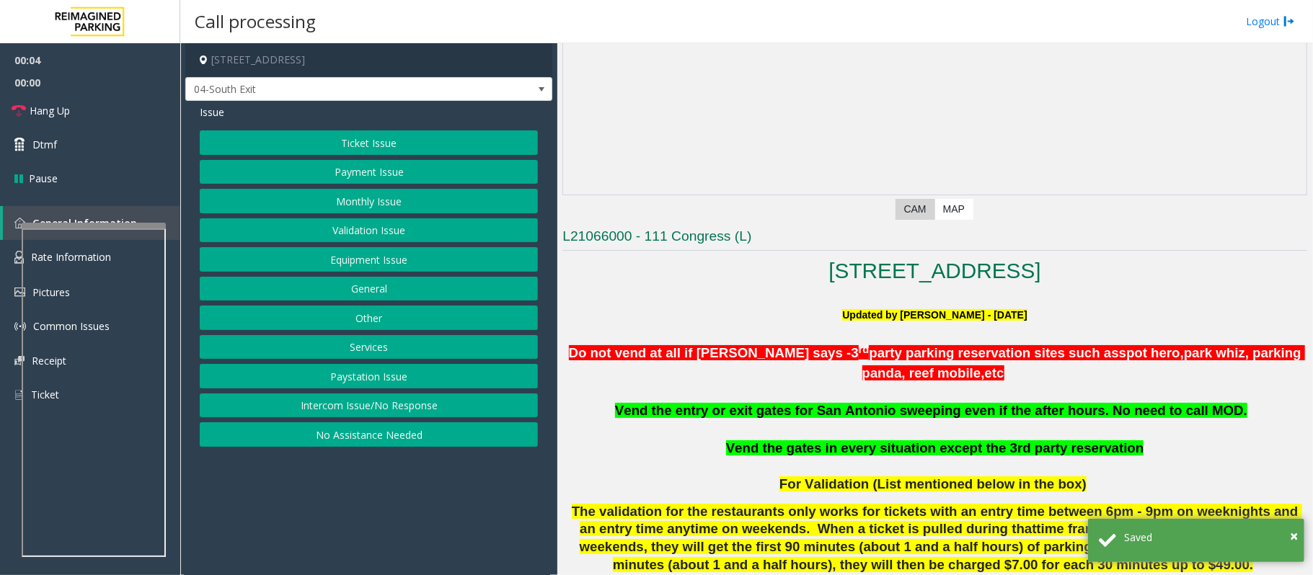
scroll to position [192, 0]
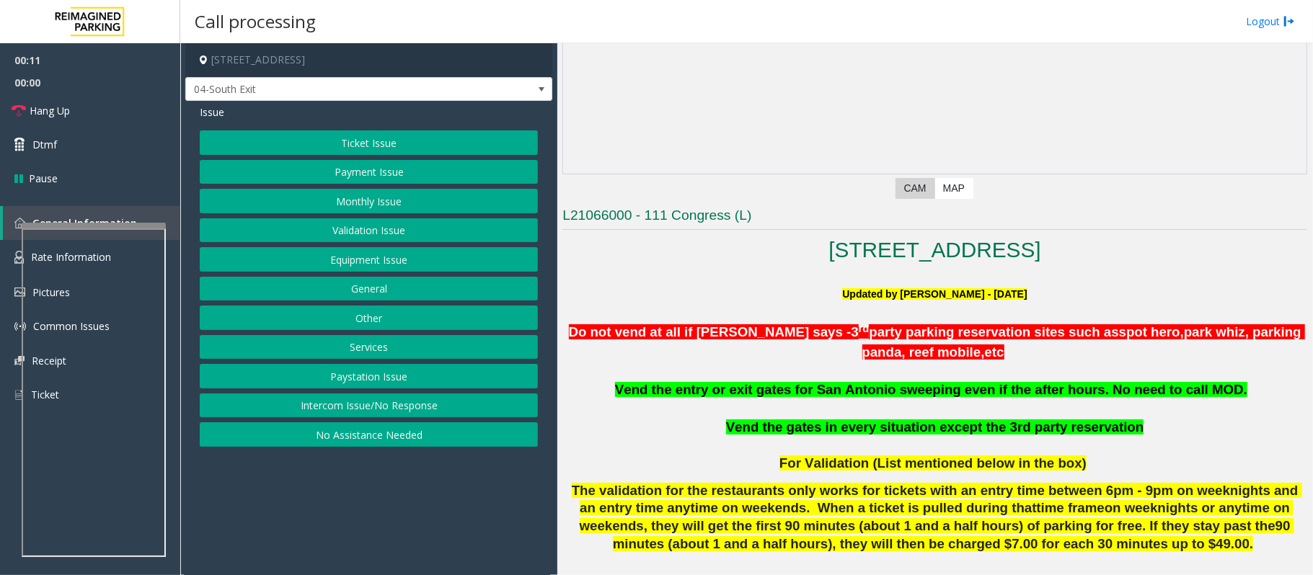
click at [465, 139] on button "Ticket Issue" at bounding box center [369, 143] width 338 height 25
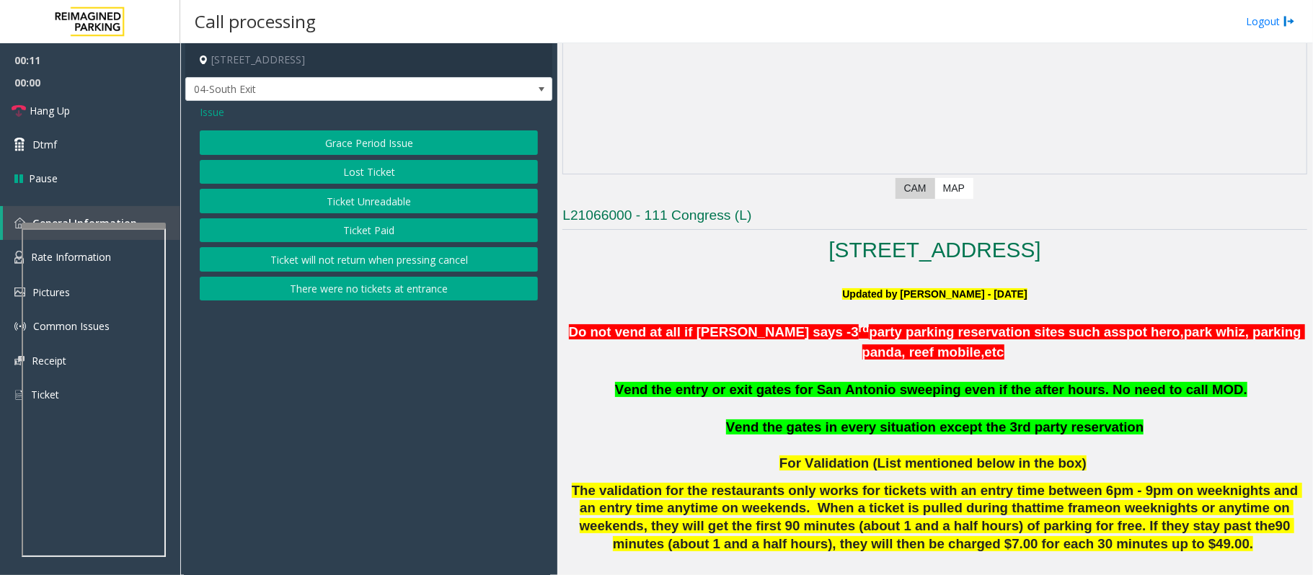
click at [436, 202] on button "Ticket Unreadable" at bounding box center [369, 201] width 338 height 25
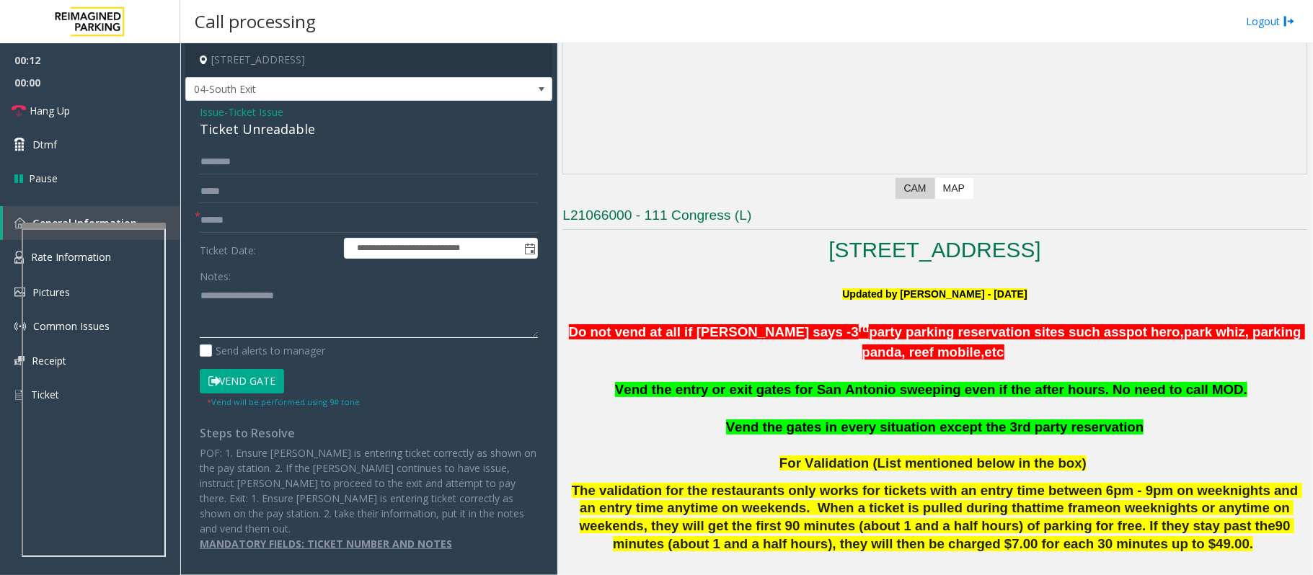
click at [263, 329] on textarea at bounding box center [369, 311] width 338 height 54
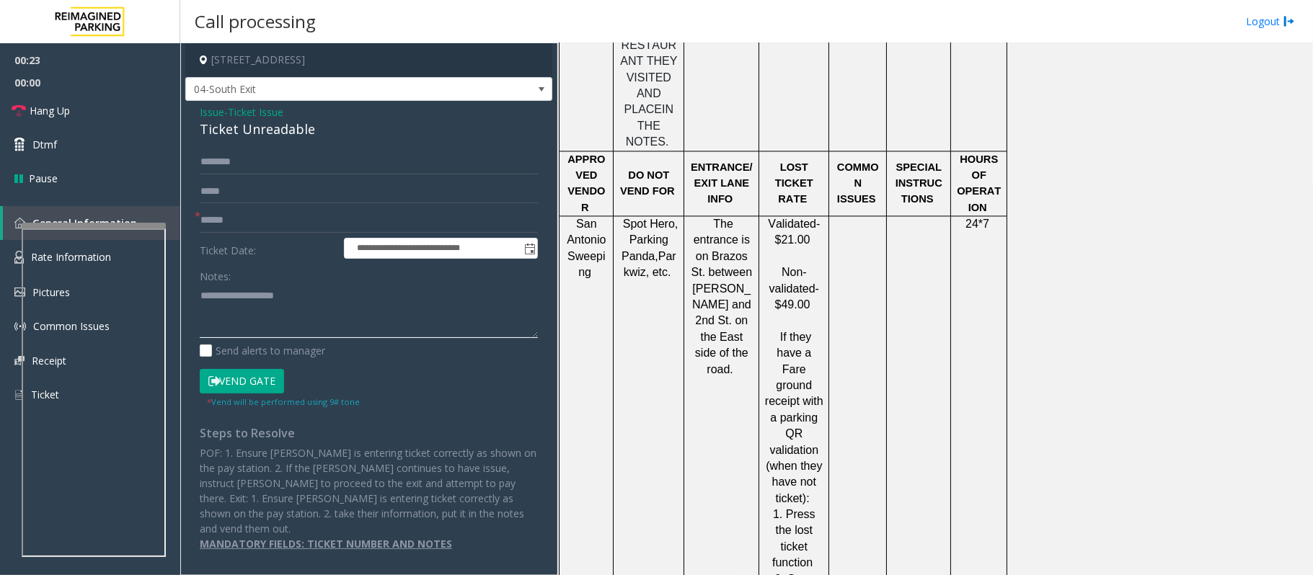
scroll to position [2115, 0]
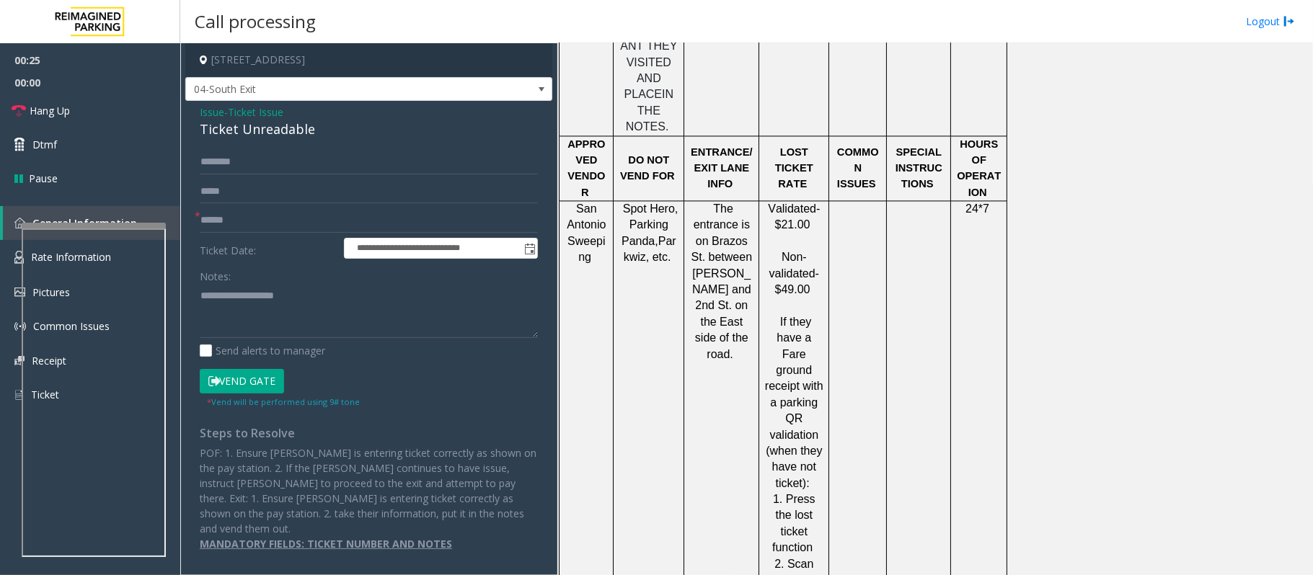
click at [208, 114] on span "Issue" at bounding box center [212, 112] width 25 height 15
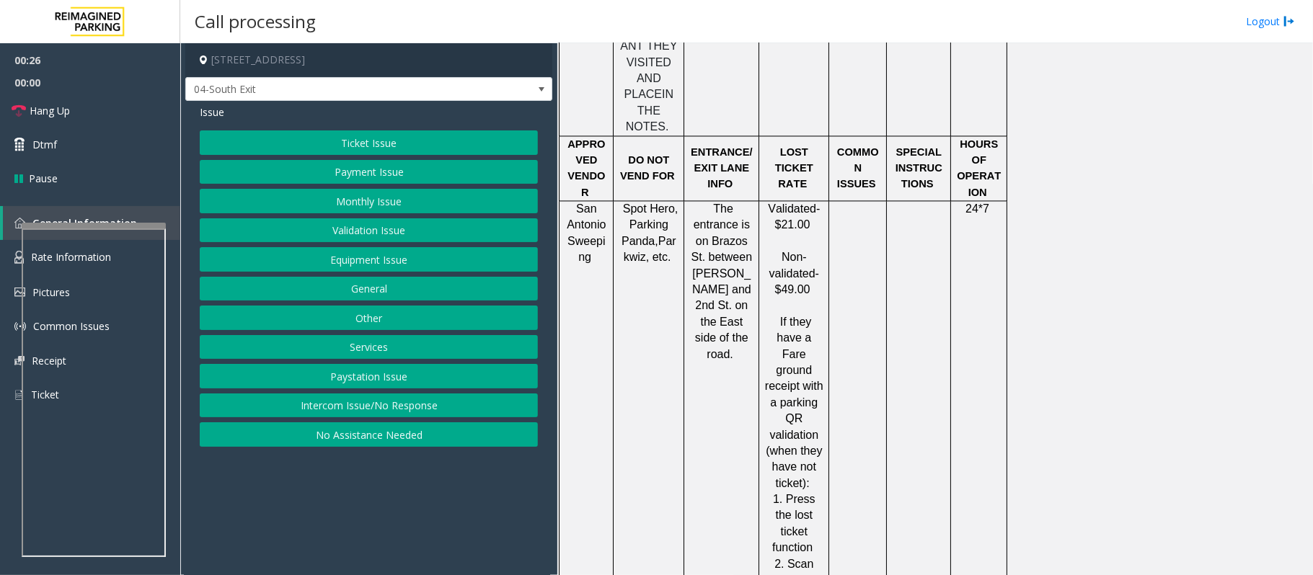
click at [382, 145] on button "Ticket Issue" at bounding box center [369, 143] width 338 height 25
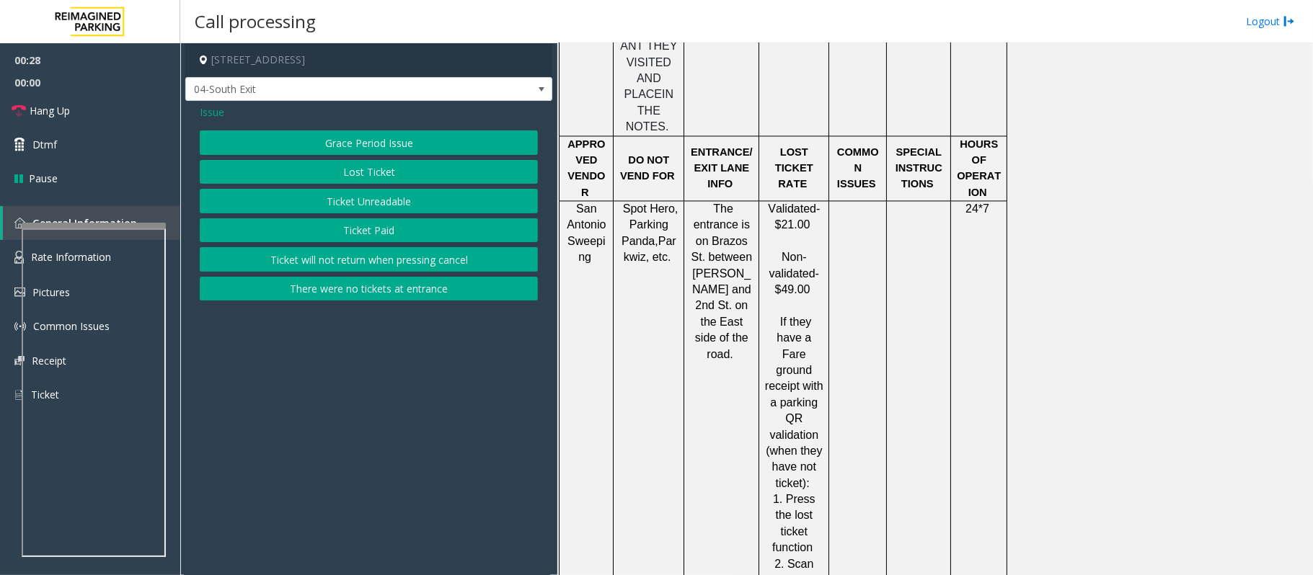
click at [358, 177] on button "Lost Ticket" at bounding box center [369, 172] width 338 height 25
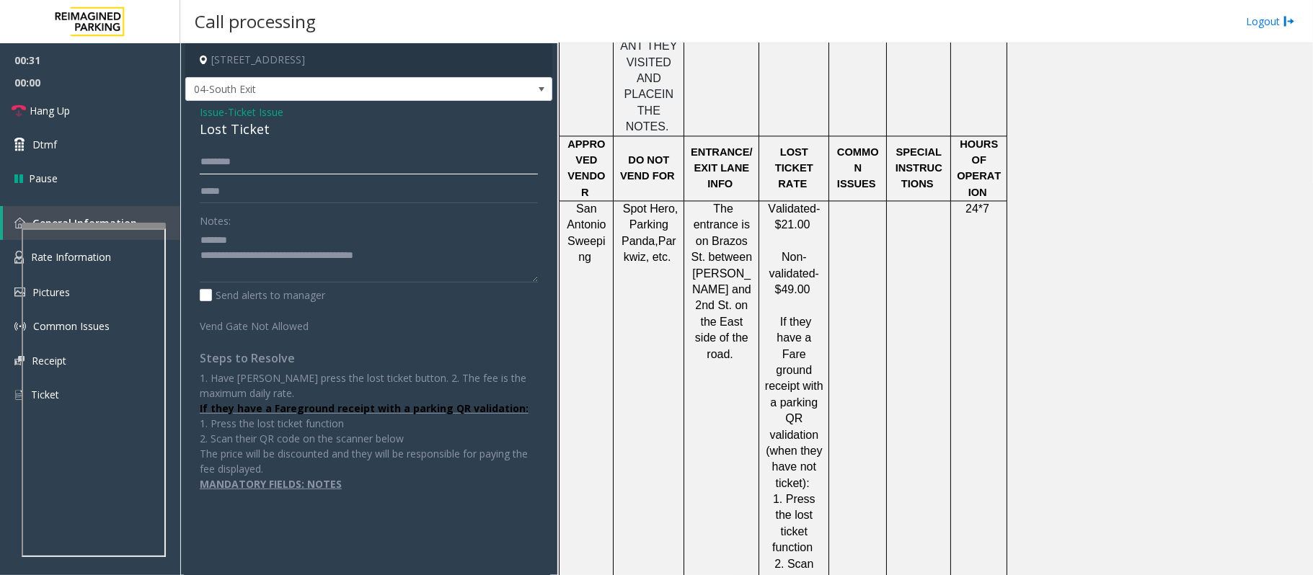
click at [319, 151] on input "text" at bounding box center [369, 162] width 338 height 25
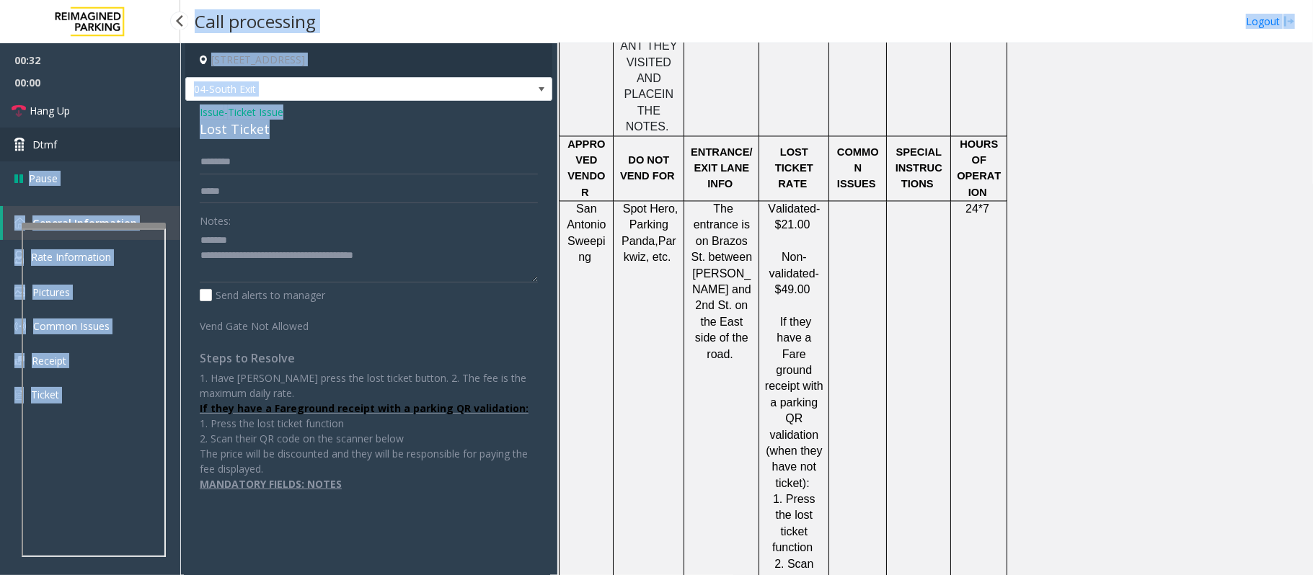
drag, startPoint x: 278, startPoint y: 125, endPoint x: 177, endPoint y: 134, distance: 102.0
click at [177, 134] on app-root "00:32 00:00 Hang Up Dtmf Pause General Information Rate Information Pictures Co…" at bounding box center [656, 287] width 1313 height 575
click at [182, 137] on app-call-processing-form "111 Congress Avenue, Austin, TX 04-South Exit Issue - Ticket Issue Lost Ticket …" at bounding box center [368, 309] width 377 height 532
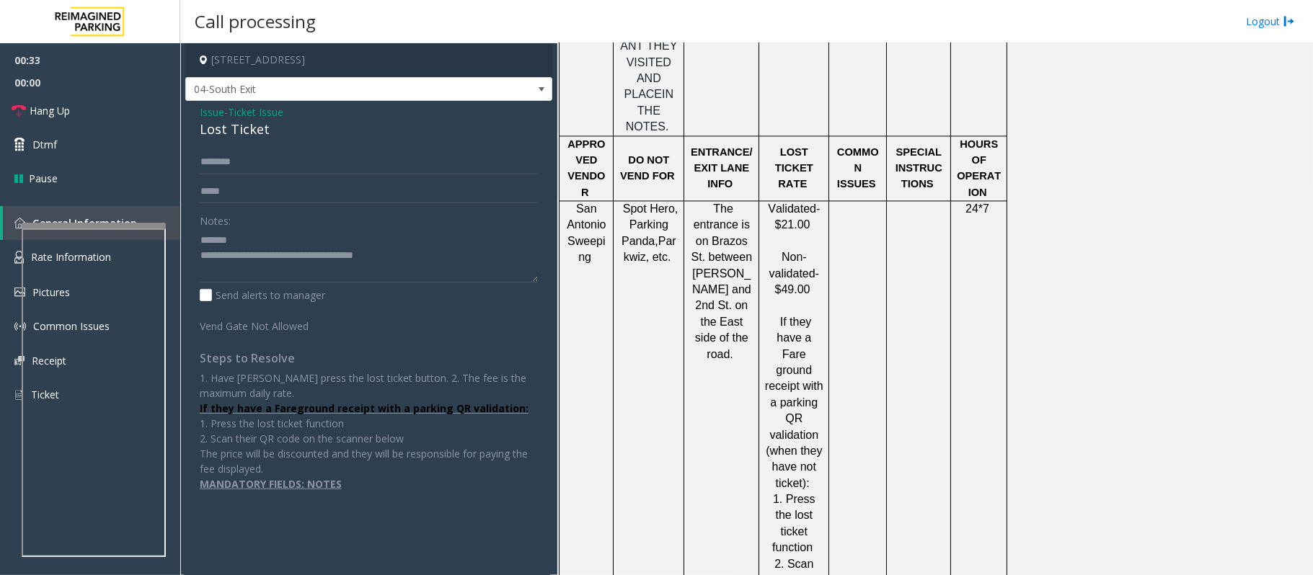
click at [231, 146] on div "Issue - Ticket Issue Lost Ticket Notes: Send alerts to manager Vend Gate Not Al…" at bounding box center [368, 303] width 367 height 405
drag, startPoint x: 277, startPoint y: 128, endPoint x: 200, endPoint y: 137, distance: 77.7
click at [185, 138] on app-call-processing-form "111 Congress Avenue, Austin, TX 04-South Exit Issue - Ticket Issue Lost Ticket …" at bounding box center [368, 309] width 377 height 532
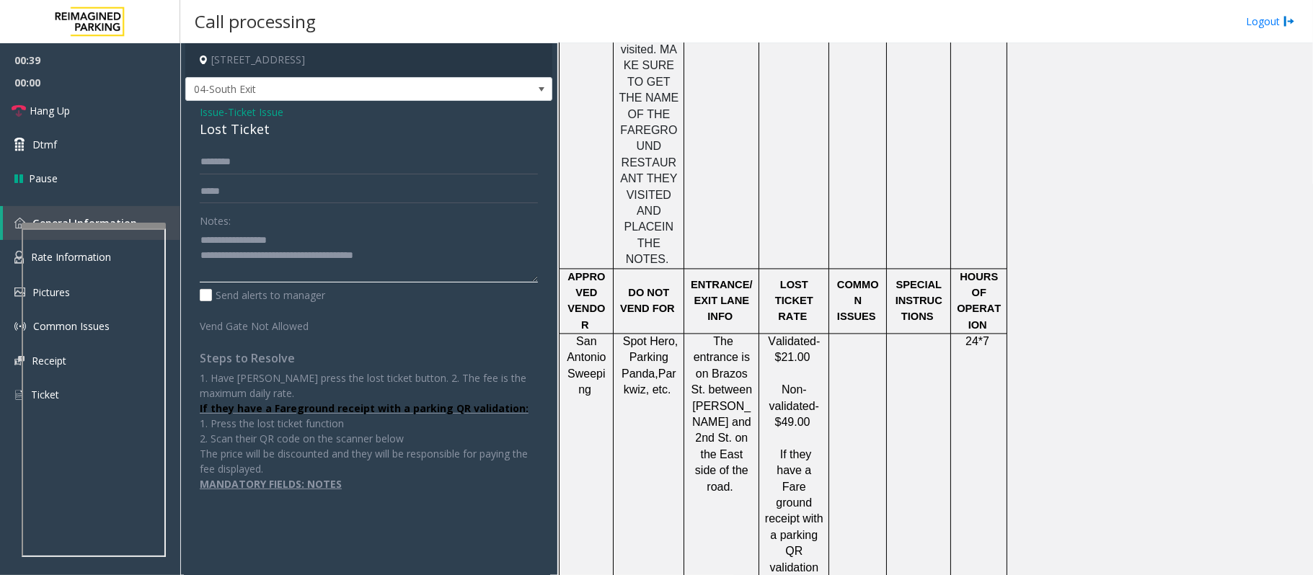
scroll to position [1922, 0]
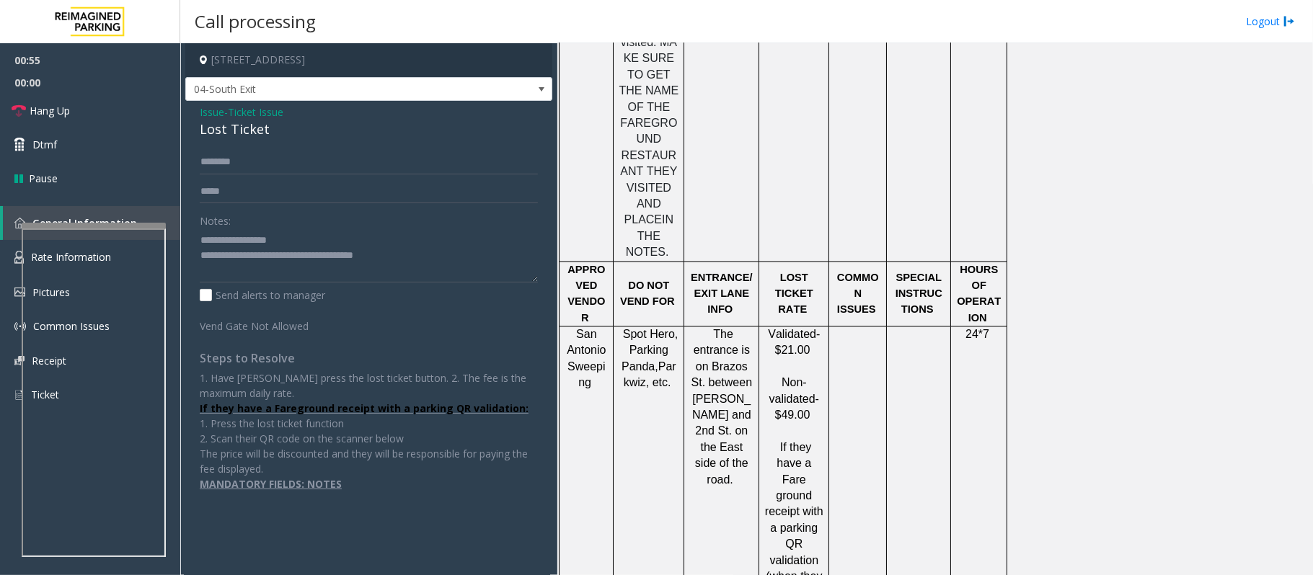
scroll to position [2019, 0]
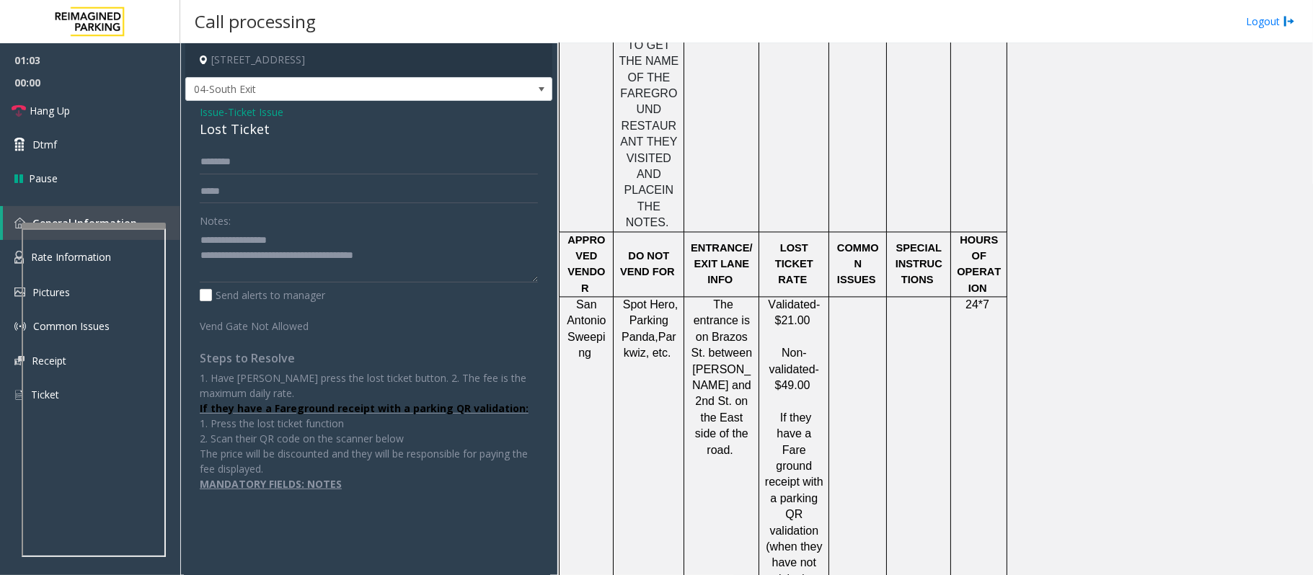
click at [324, 399] on p "1. Have Parker press the lost ticket button. 2. The fee is the maximum daily ra…" at bounding box center [369, 424] width 338 height 106
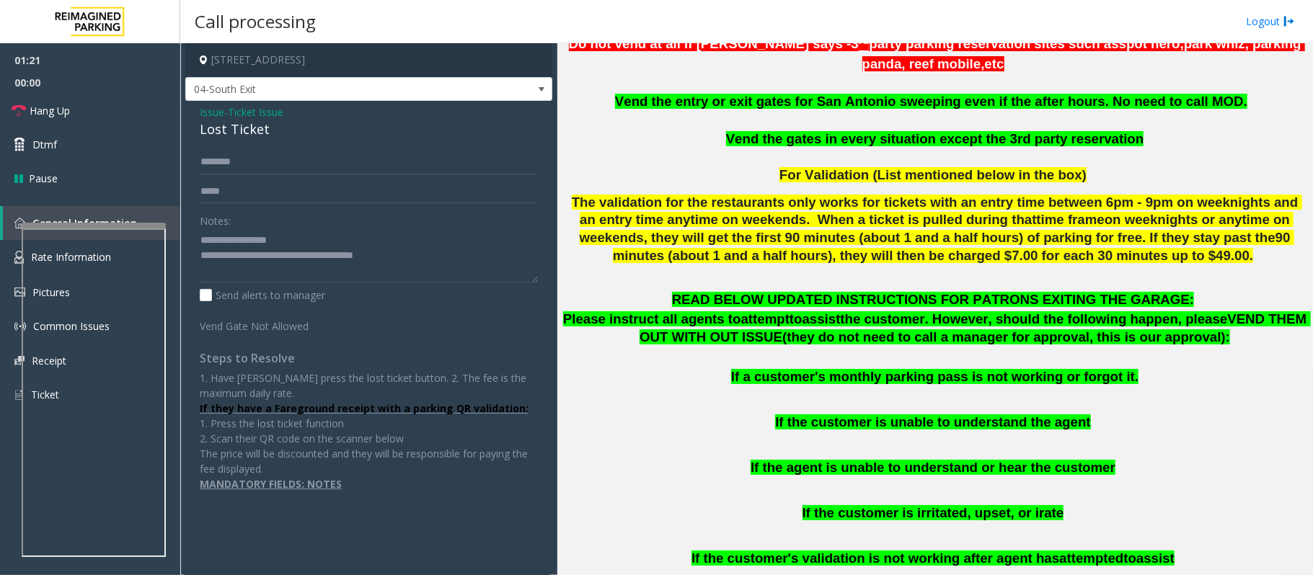
scroll to position [96, 0]
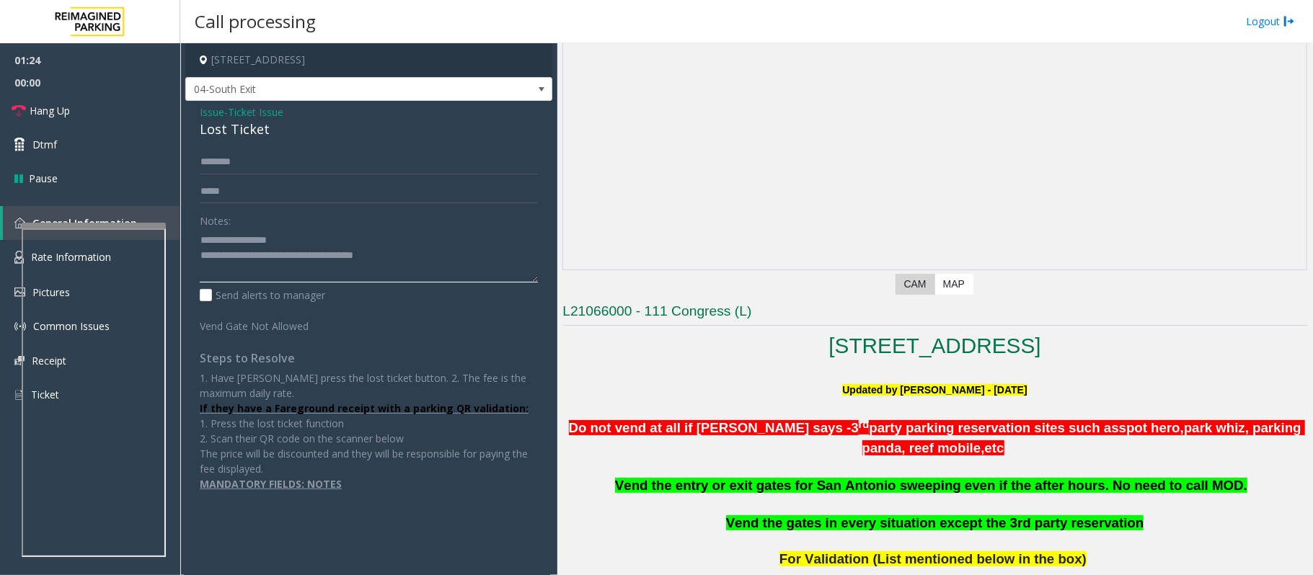
drag, startPoint x: 418, startPoint y: 254, endPoint x: 260, endPoint y: 252, distance: 157.9
click at [260, 252] on textarea at bounding box center [369, 256] width 338 height 54
type textarea "**********"
click at [258, 160] on input "text" at bounding box center [369, 162] width 338 height 25
type input "*****"
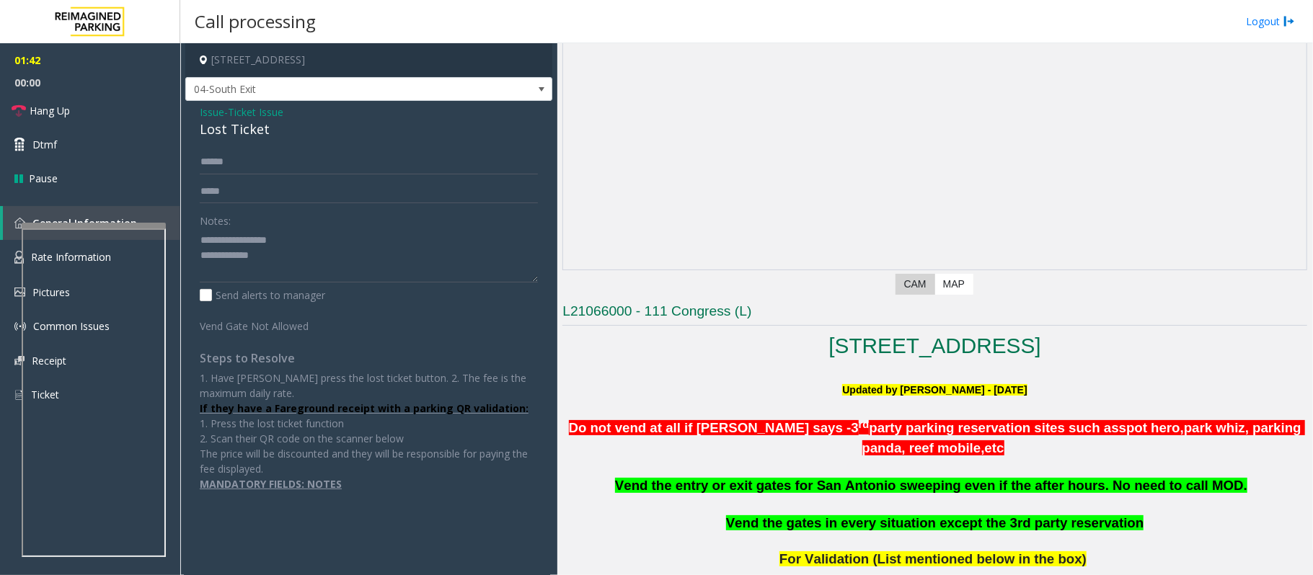
click at [261, 110] on span "Ticket Issue" at bounding box center [256, 112] width 56 height 15
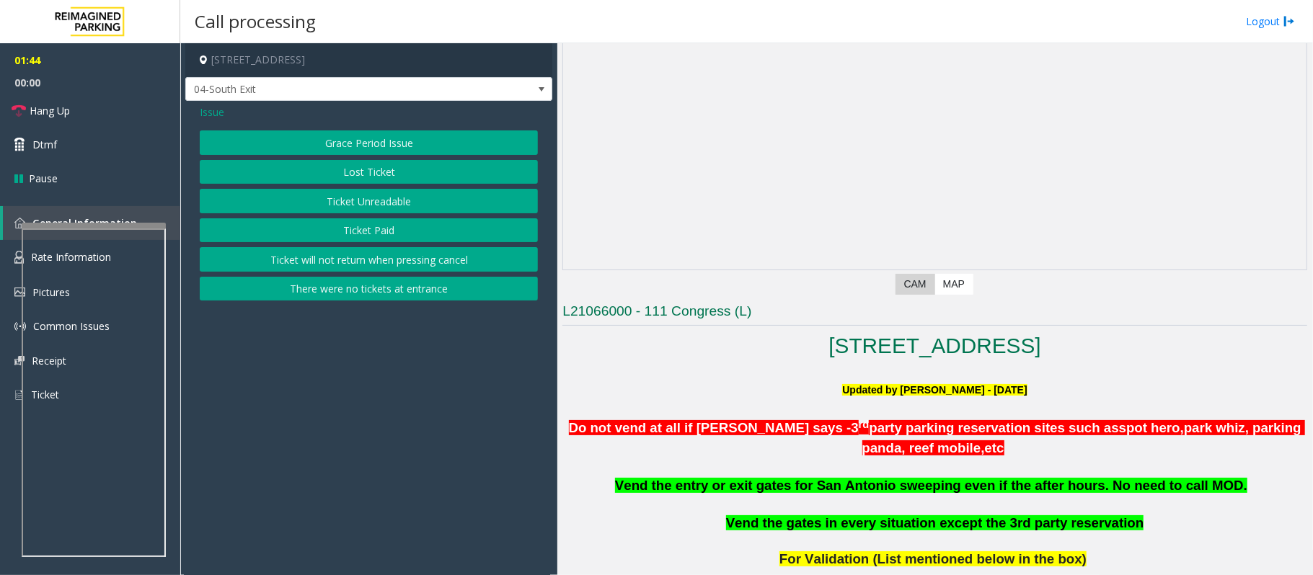
click at [361, 200] on button "Ticket Unreadable" at bounding box center [369, 201] width 338 height 25
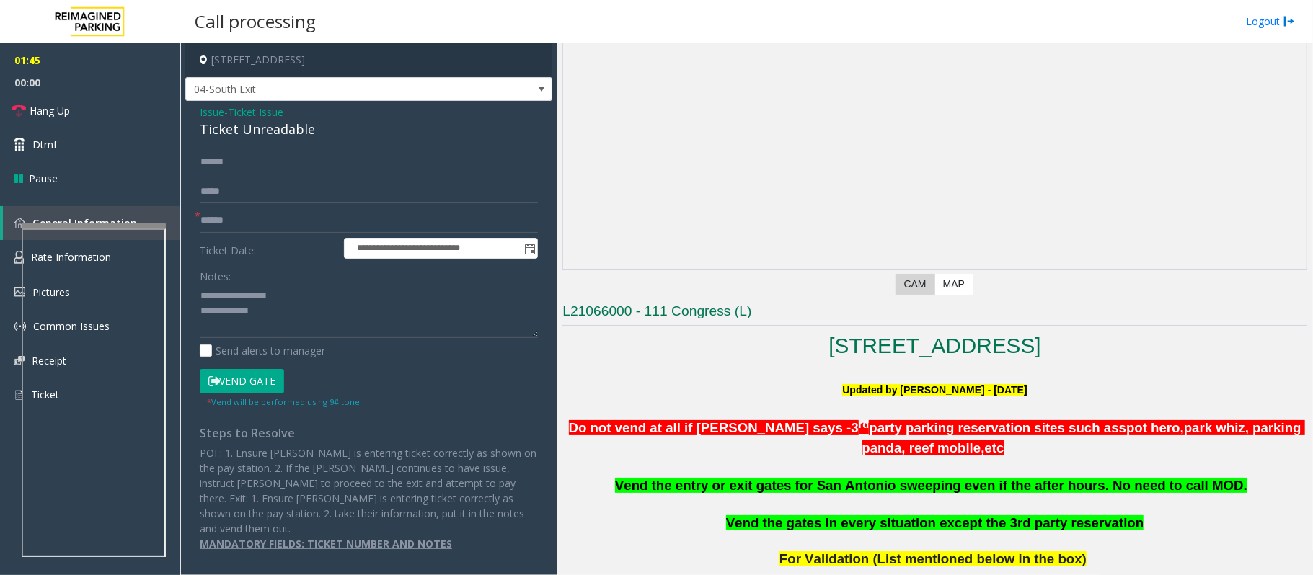
click at [248, 381] on button "Vend Gate" at bounding box center [242, 381] width 84 height 25
click at [273, 108] on span "Ticket Issue" at bounding box center [256, 112] width 56 height 15
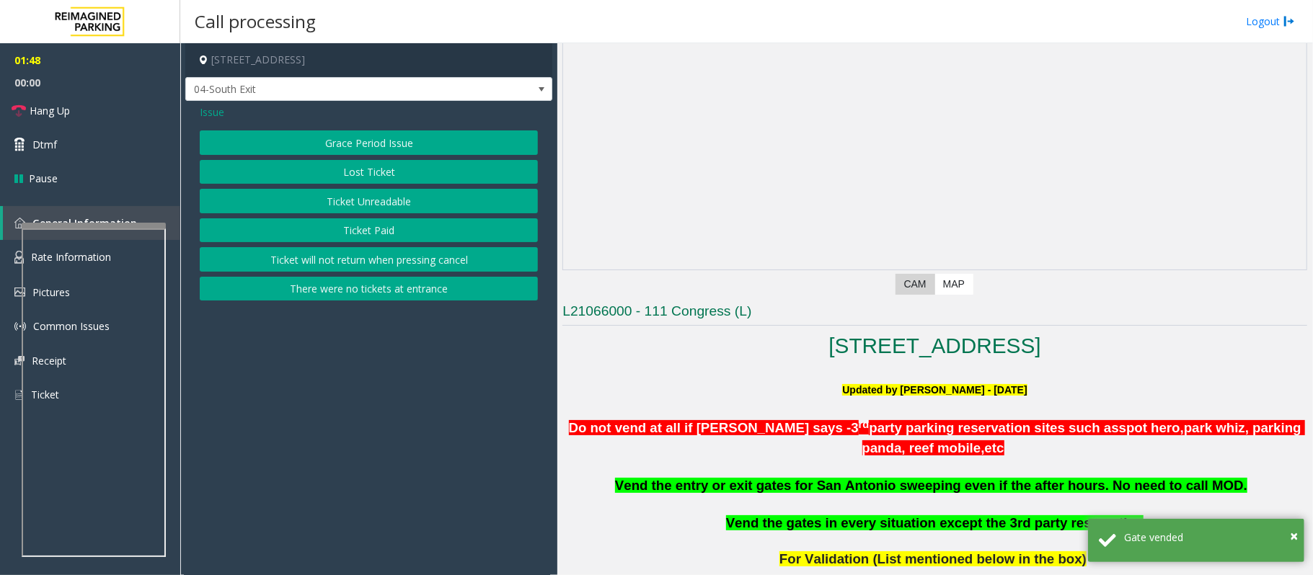
click at [394, 176] on button "Lost Ticket" at bounding box center [369, 172] width 338 height 25
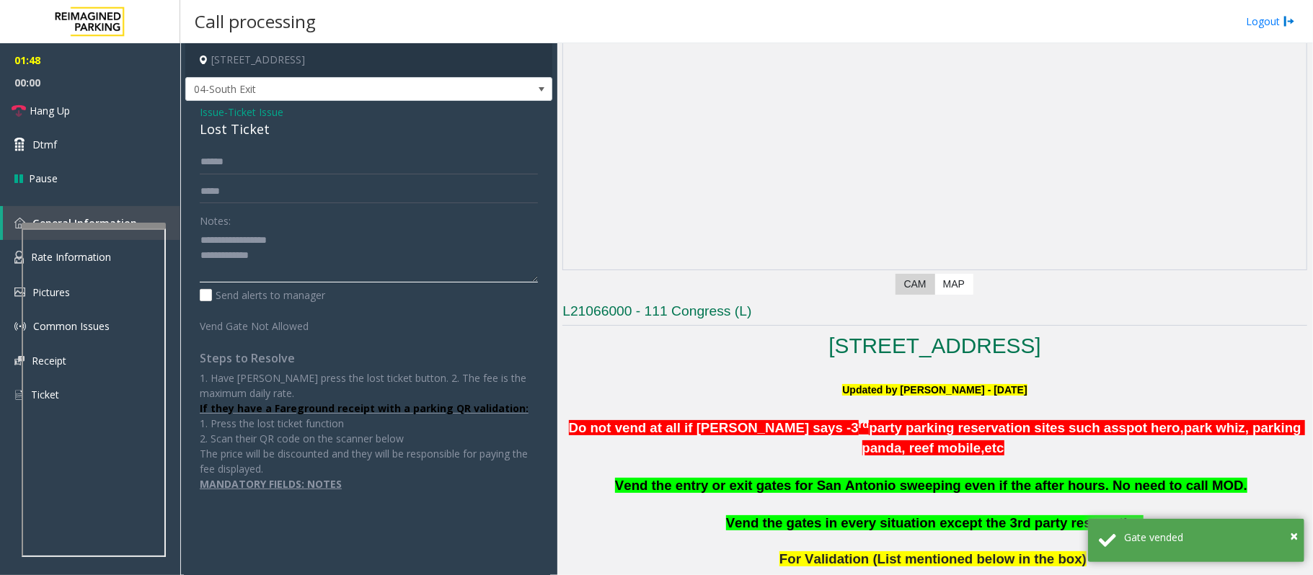
click at [275, 264] on textarea at bounding box center [369, 256] width 338 height 54
click at [273, 260] on textarea at bounding box center [369, 256] width 338 height 54
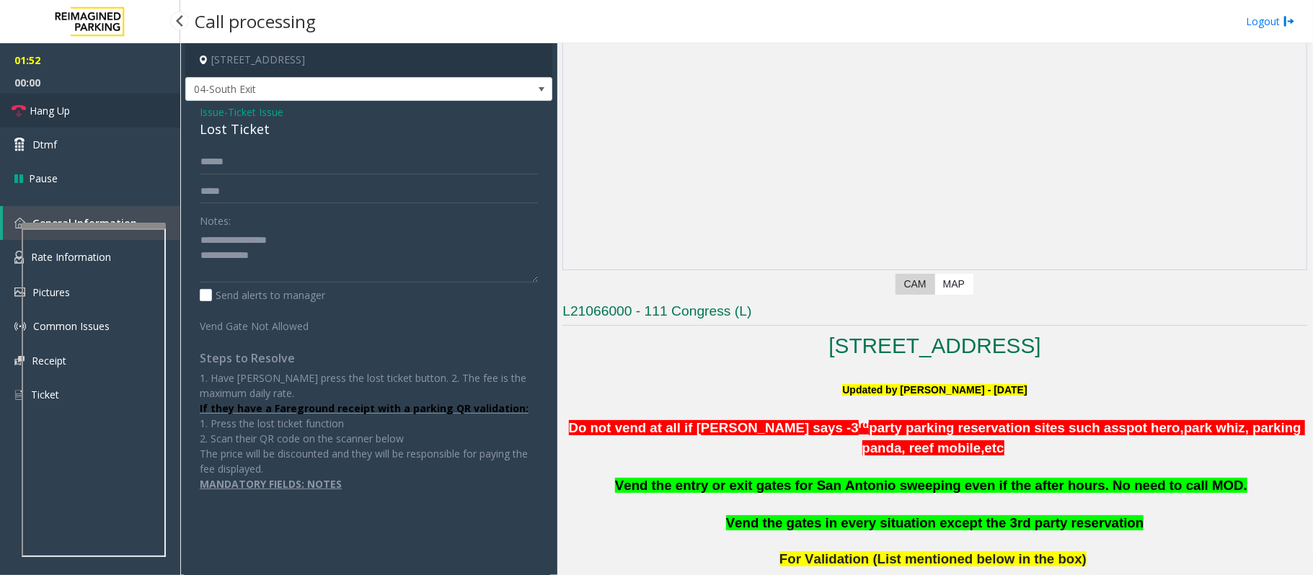
click at [62, 108] on span "Hang Up" at bounding box center [50, 110] width 40 height 15
click at [307, 260] on textarea at bounding box center [369, 256] width 338 height 54
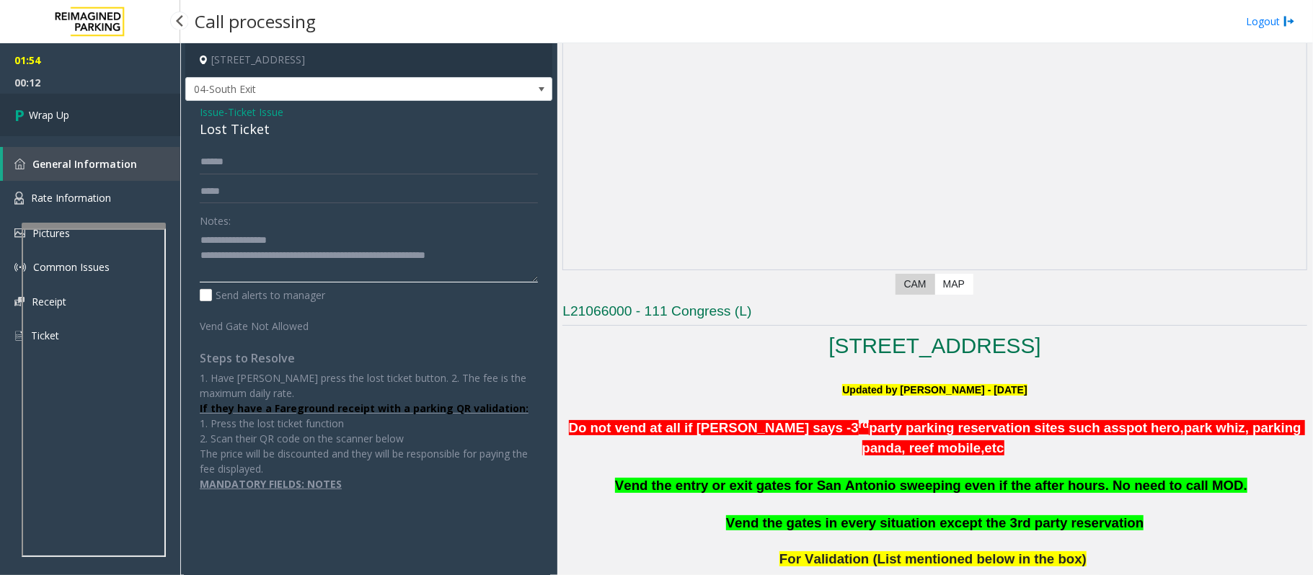
type textarea "**********"
click at [84, 122] on link "Wrap Up" at bounding box center [90, 115] width 180 height 43
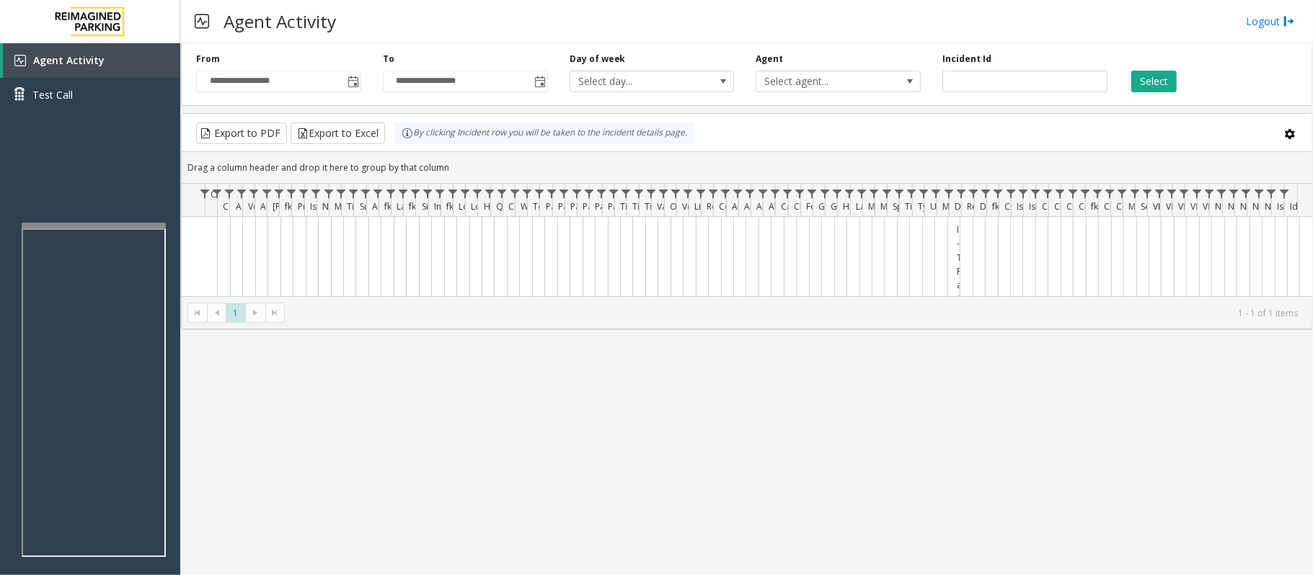
click at [355, 324] on kendo-pager "* 1 1 - 1 of 1 items" at bounding box center [747, 312] width 1131 height 32
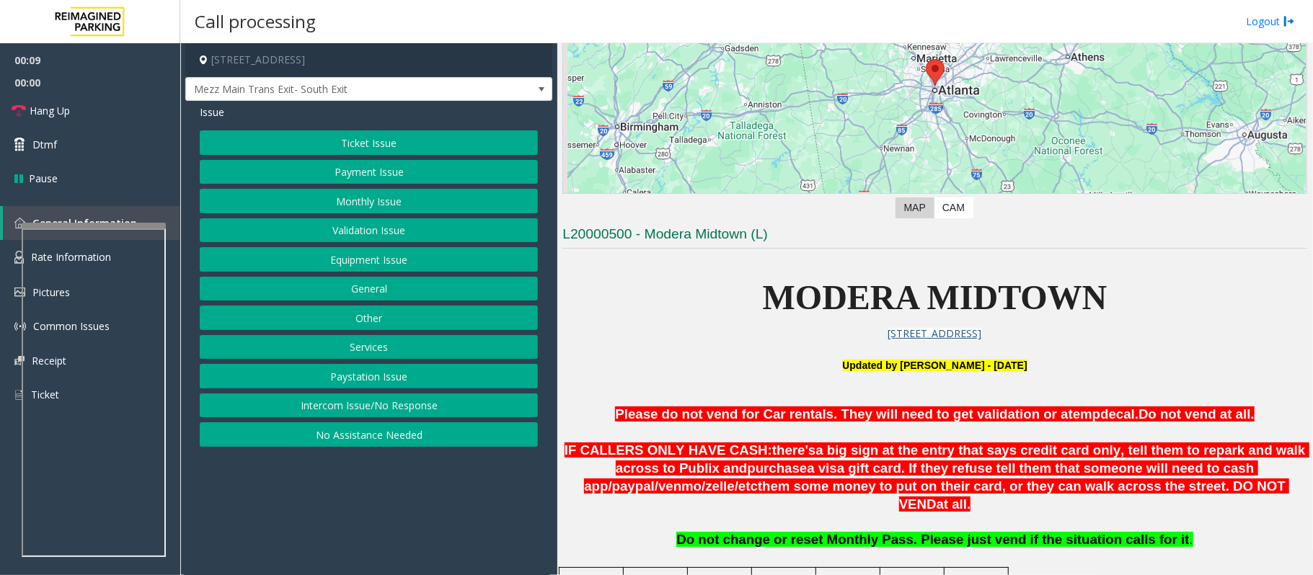
scroll to position [384, 0]
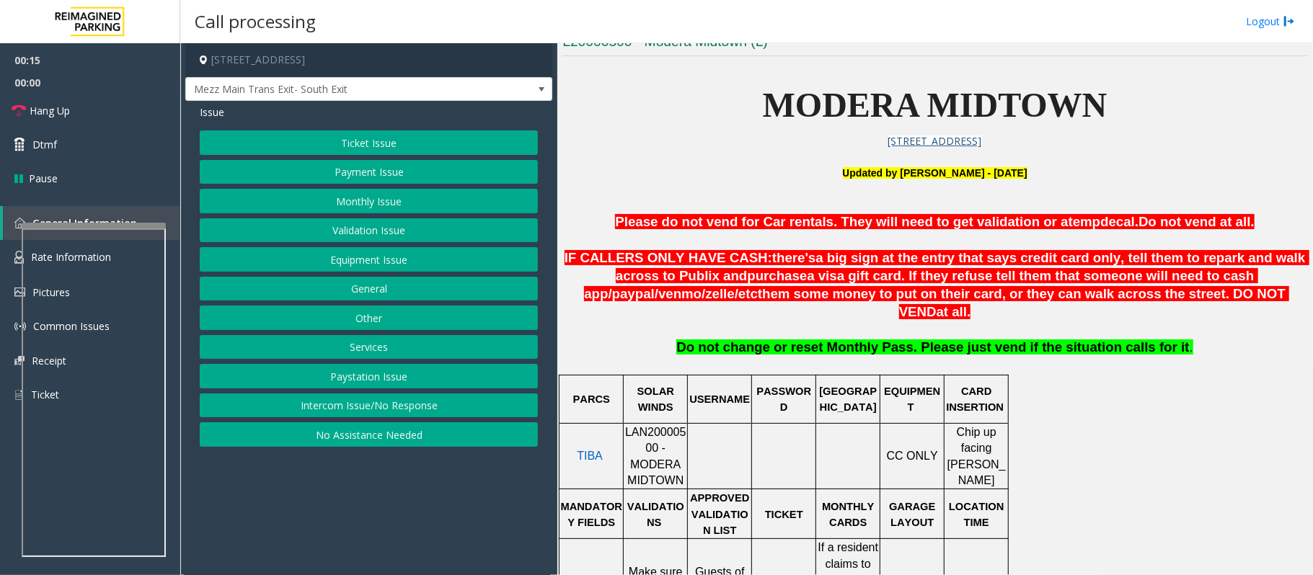
click at [372, 172] on button "Payment Issue" at bounding box center [369, 172] width 338 height 25
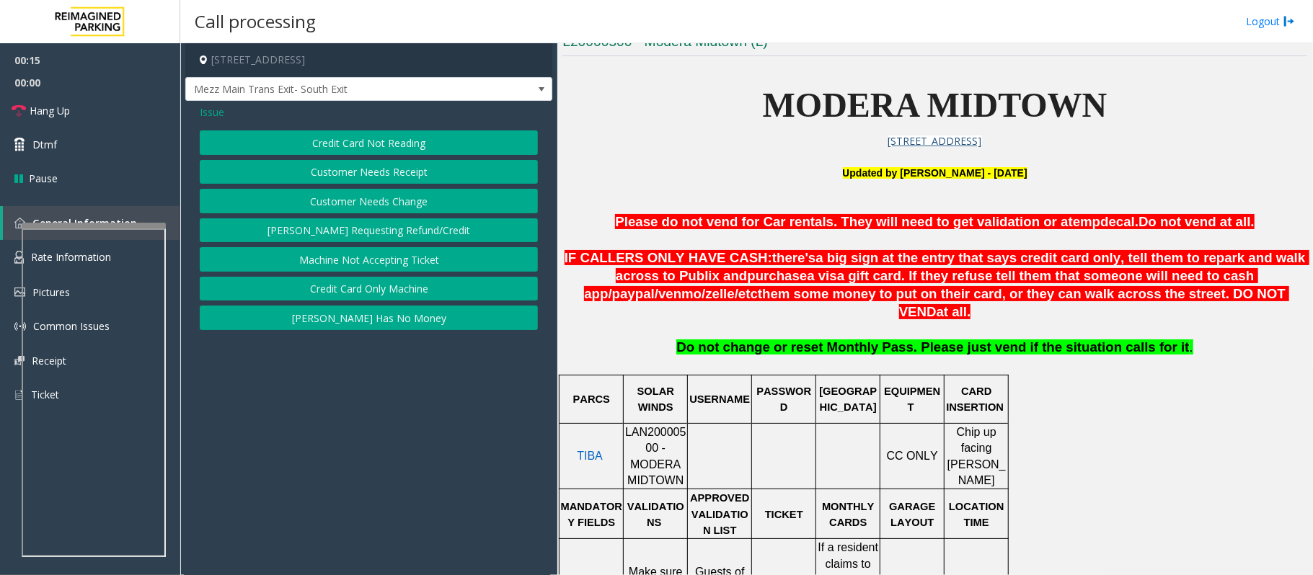
click at [359, 141] on button "Credit Card Not Reading" at bounding box center [369, 143] width 338 height 25
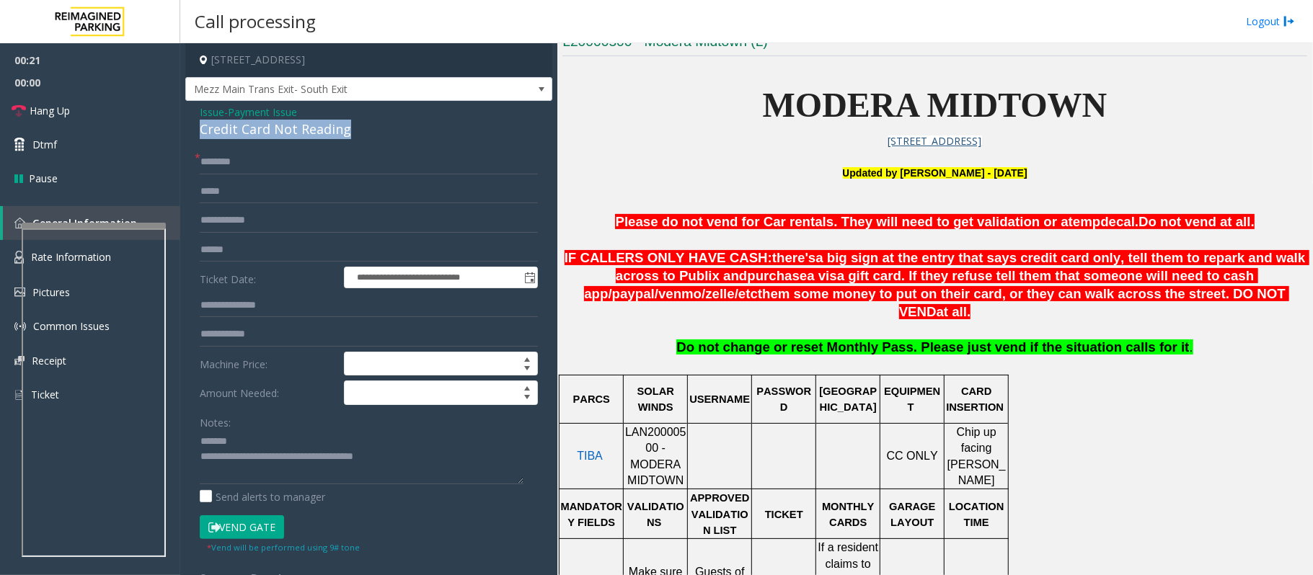
drag, startPoint x: 344, startPoint y: 131, endPoint x: 196, endPoint y: 130, distance: 147.8
click at [196, 130] on div "**********" at bounding box center [368, 406] width 367 height 611
type textarea "**********"
click at [247, 252] on input "text" at bounding box center [369, 250] width 338 height 25
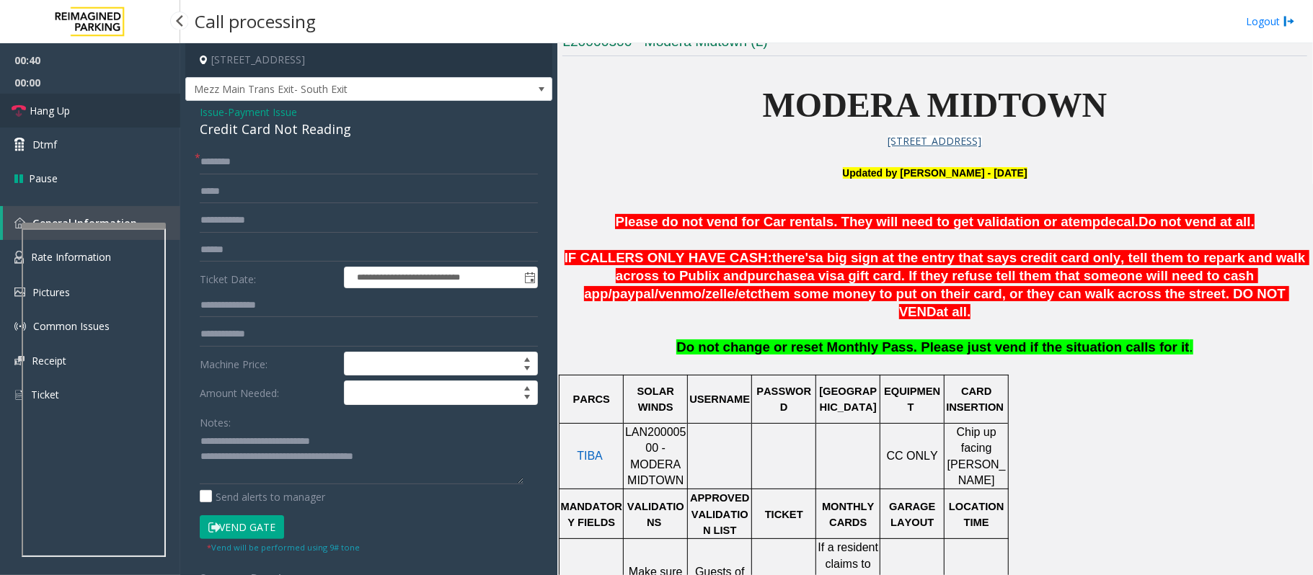
click at [41, 110] on span "Hang Up" at bounding box center [50, 110] width 40 height 15
click at [238, 156] on input "text" at bounding box center [369, 162] width 338 height 25
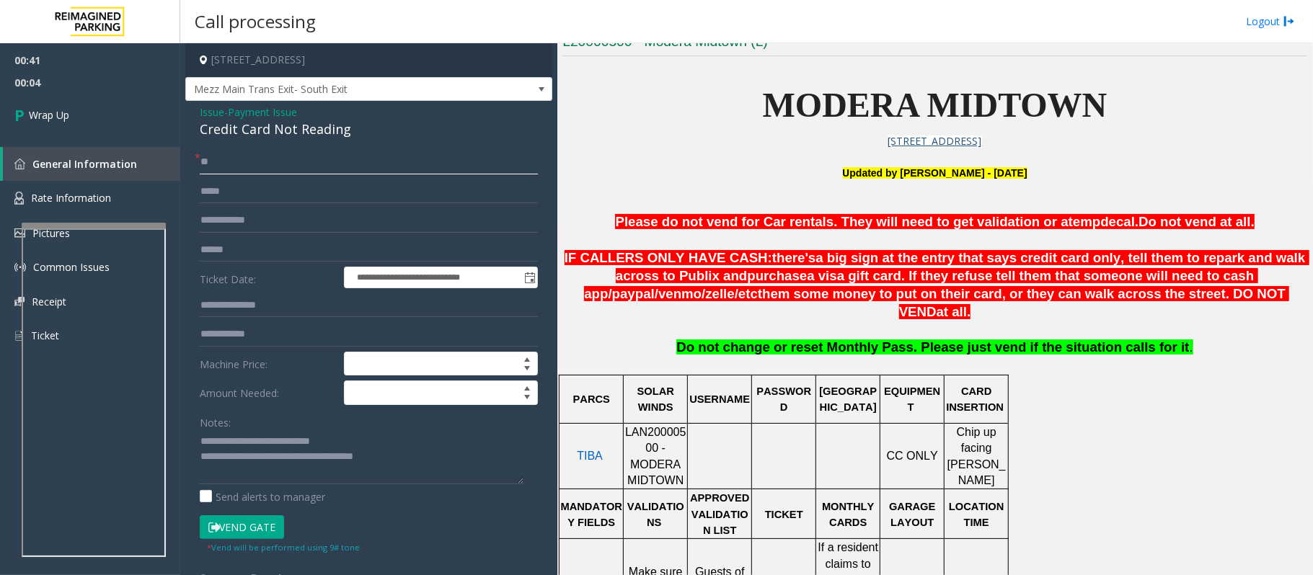
type input "**"
drag, startPoint x: 420, startPoint y: 460, endPoint x: 261, endPoint y: 456, distance: 158.7
click at [261, 456] on textarea at bounding box center [362, 457] width 324 height 54
type textarea "**********"
click at [98, 134] on link "Wrap Up" at bounding box center [90, 115] width 180 height 43
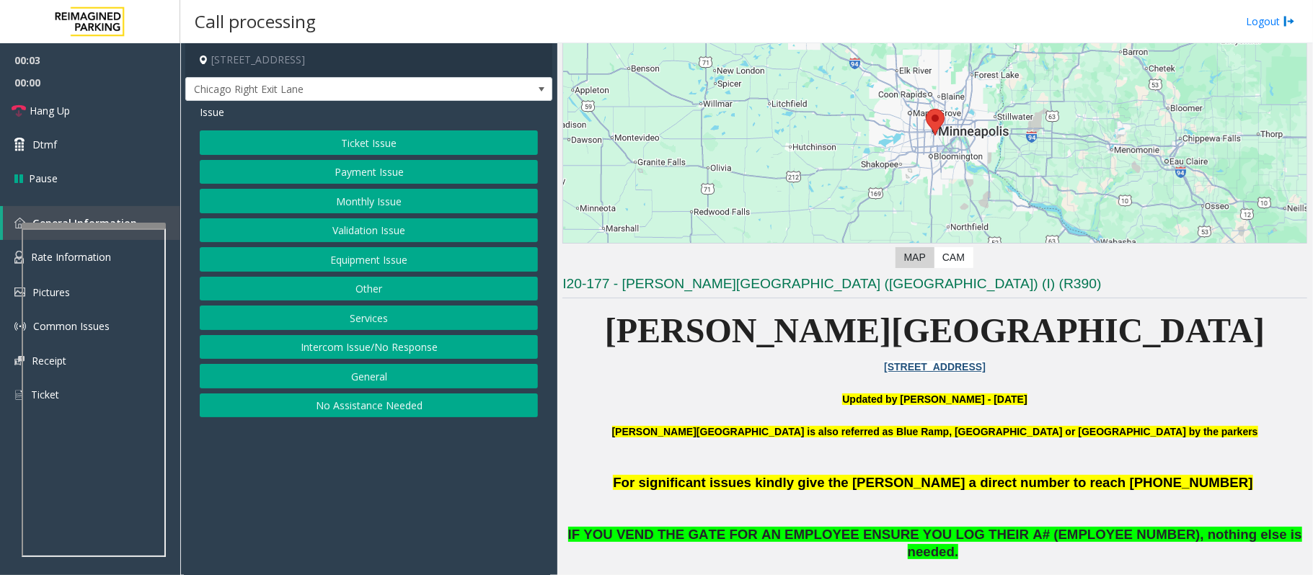
scroll to position [192, 0]
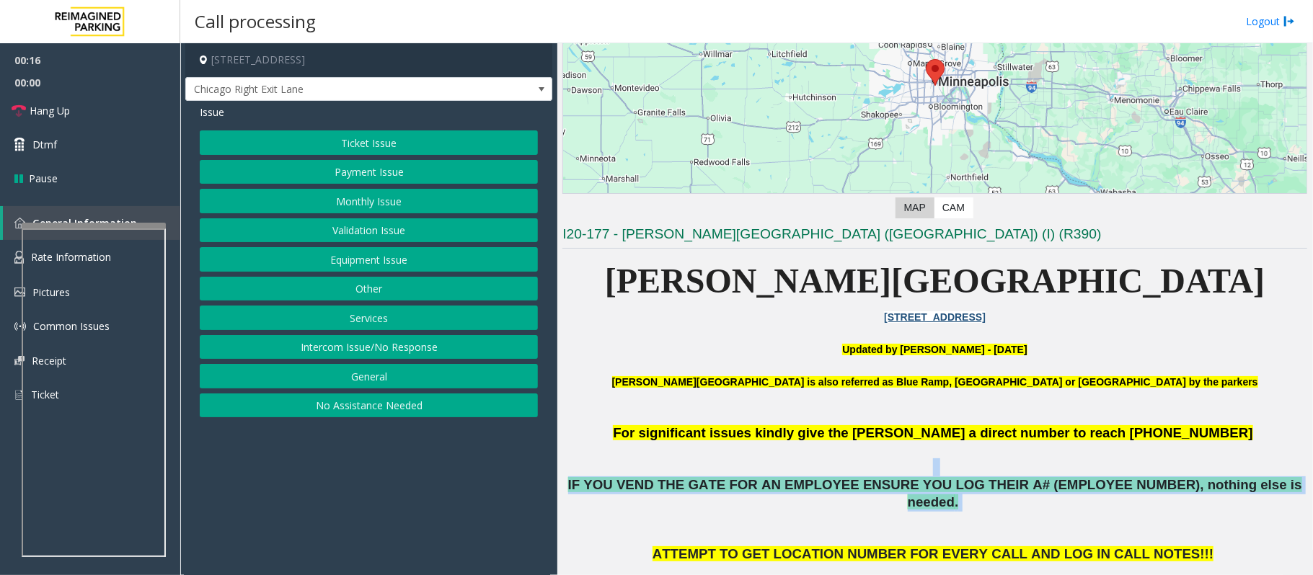
drag, startPoint x: 1264, startPoint y: 488, endPoint x: 607, endPoint y: 476, distance: 657.0
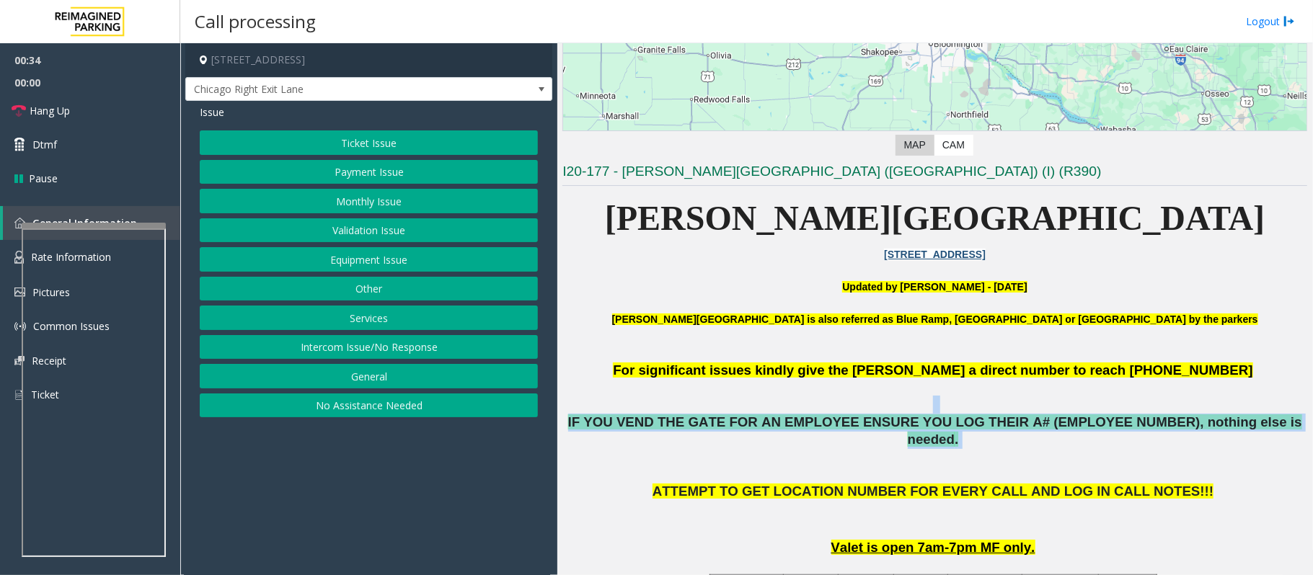
scroll to position [288, 0]
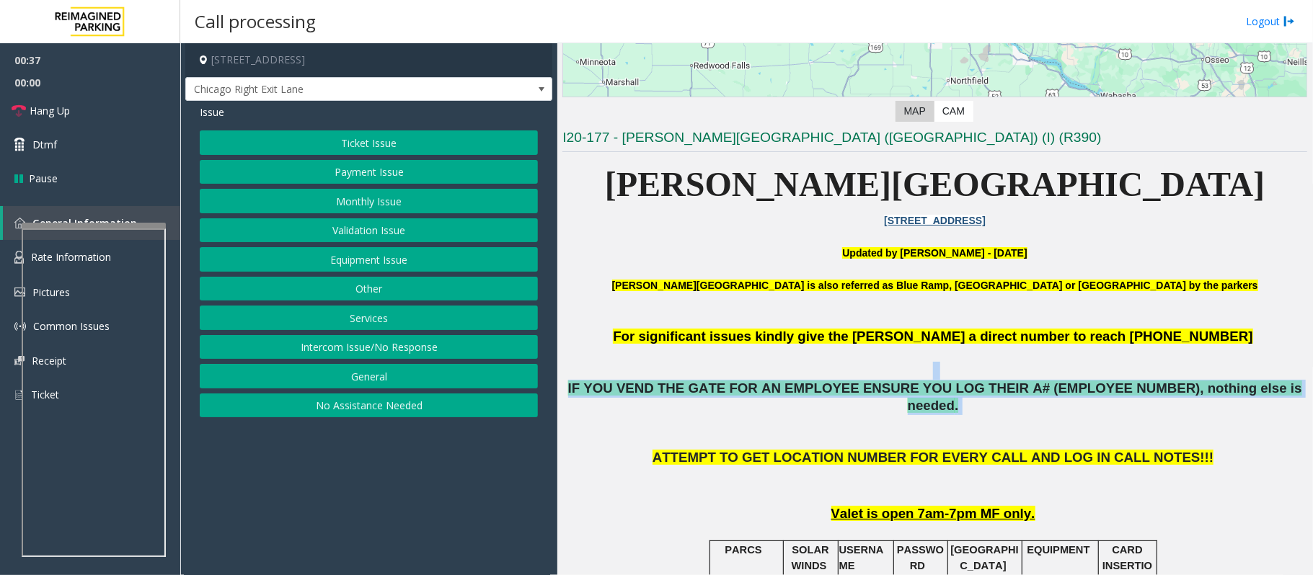
click at [350, 200] on button "Monthly Issue" at bounding box center [369, 201] width 338 height 25
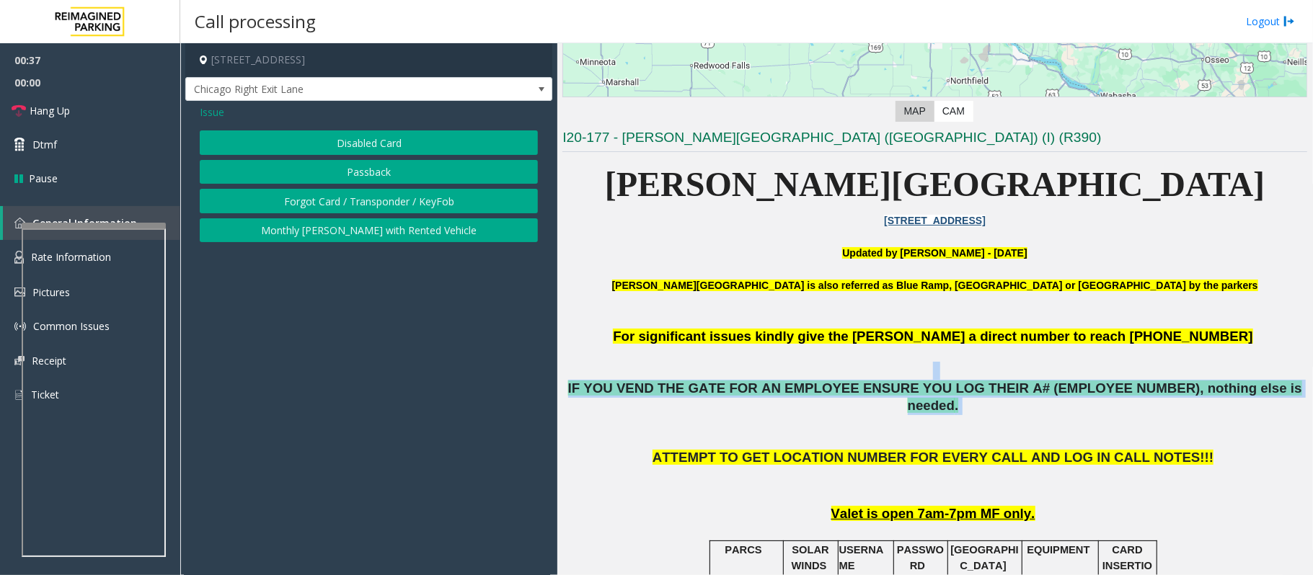
click at [332, 133] on button "Disabled Card" at bounding box center [369, 143] width 338 height 25
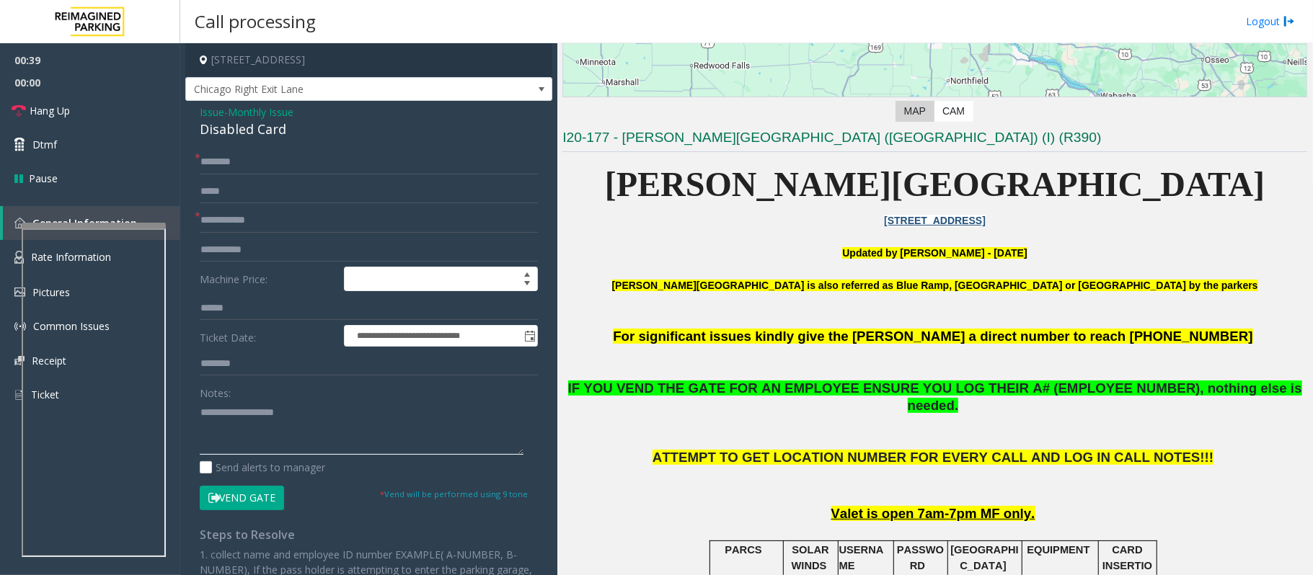
click at [231, 441] on textarea at bounding box center [362, 428] width 324 height 54
paste textarea "**********"
drag, startPoint x: 301, startPoint y: 127, endPoint x: 193, endPoint y: 121, distance: 108.3
click at [193, 121] on div "**********" at bounding box center [368, 445] width 367 height 688
type textarea "**********"
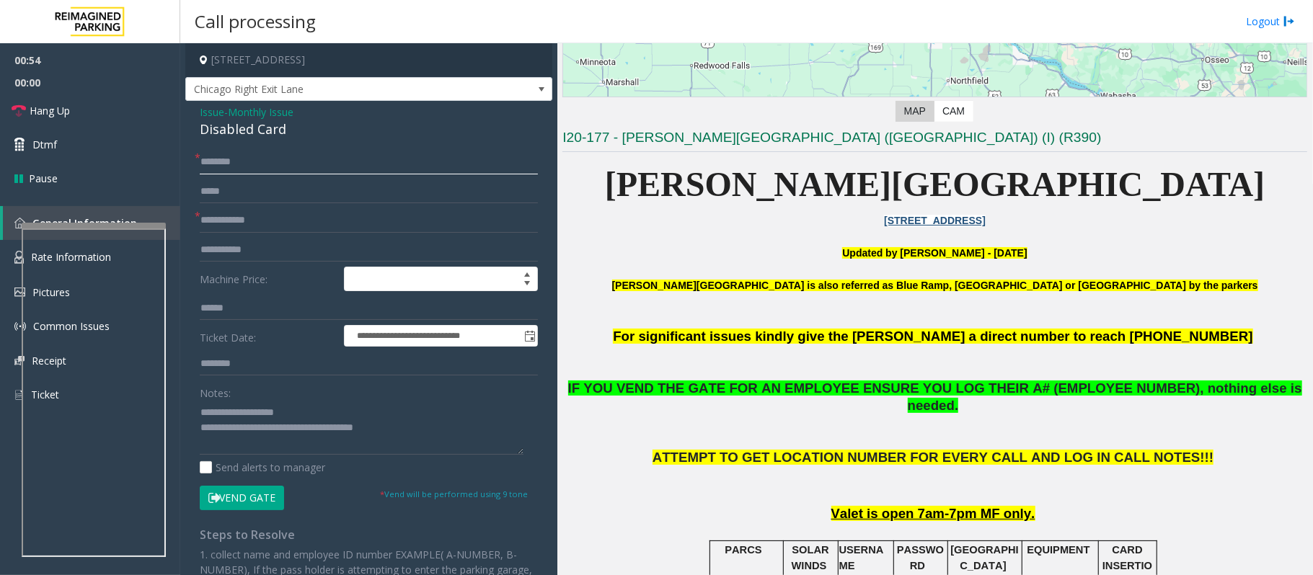
click at [217, 168] on input "text" at bounding box center [369, 162] width 338 height 25
type input "**"
click at [220, 218] on input "text" at bounding box center [369, 220] width 338 height 25
type input "*******"
click at [269, 492] on button "Vend Gate" at bounding box center [242, 498] width 84 height 25
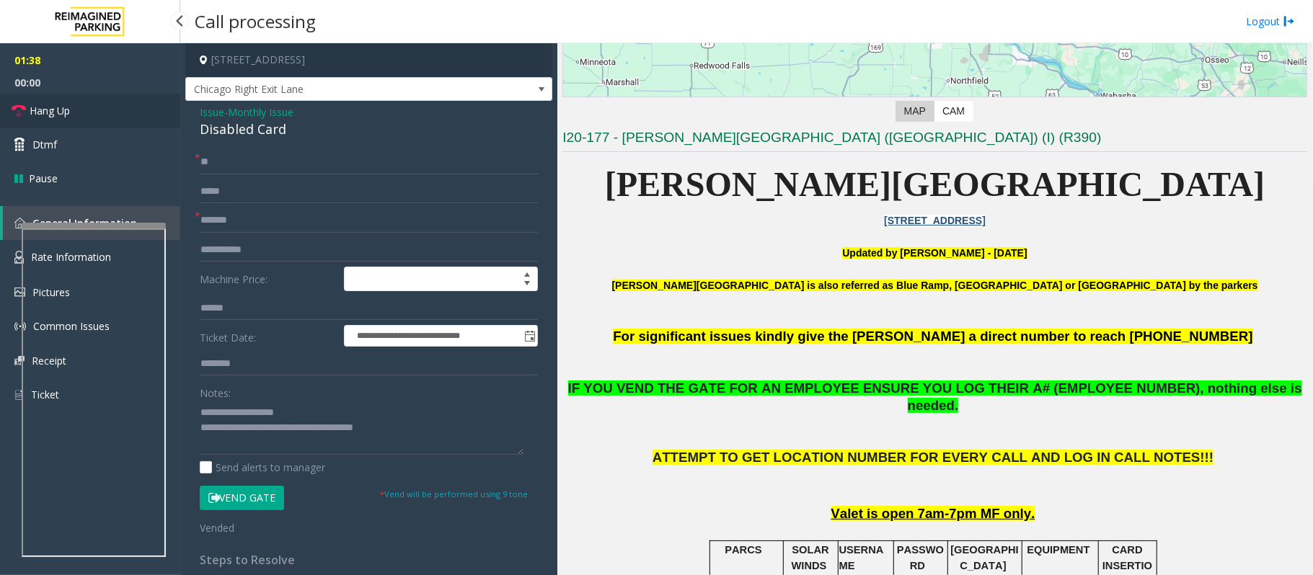
click at [105, 125] on link "Hang Up" at bounding box center [90, 111] width 180 height 34
click at [105, 124] on link "Hang Up" at bounding box center [90, 111] width 180 height 34
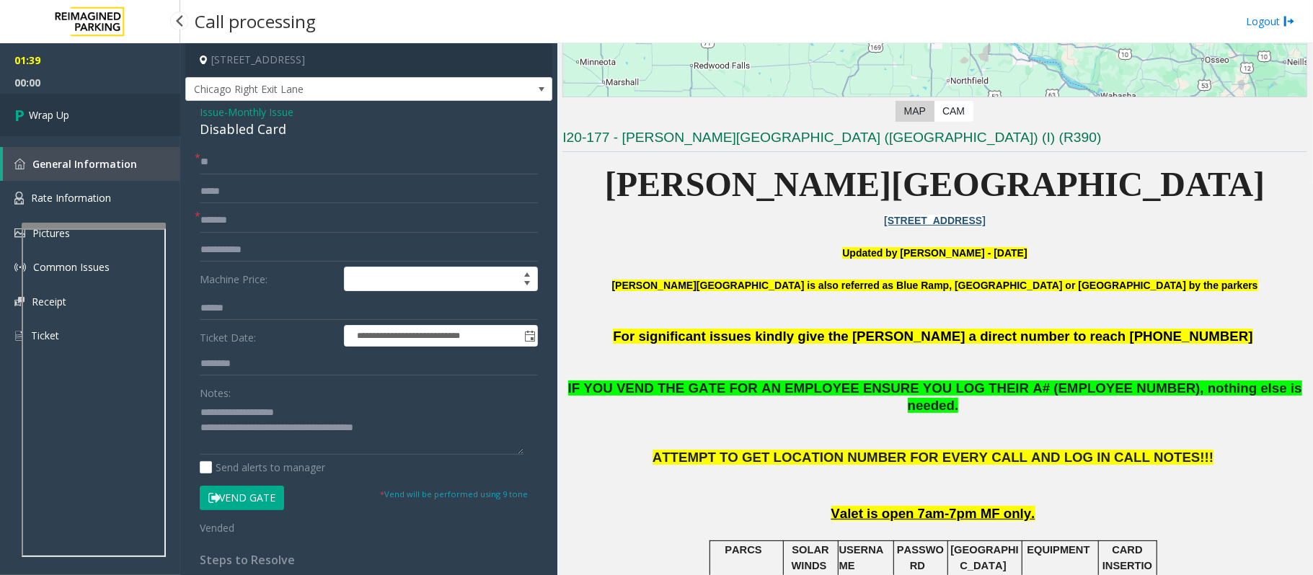
click at [105, 124] on link "Wrap Up" at bounding box center [90, 115] width 180 height 43
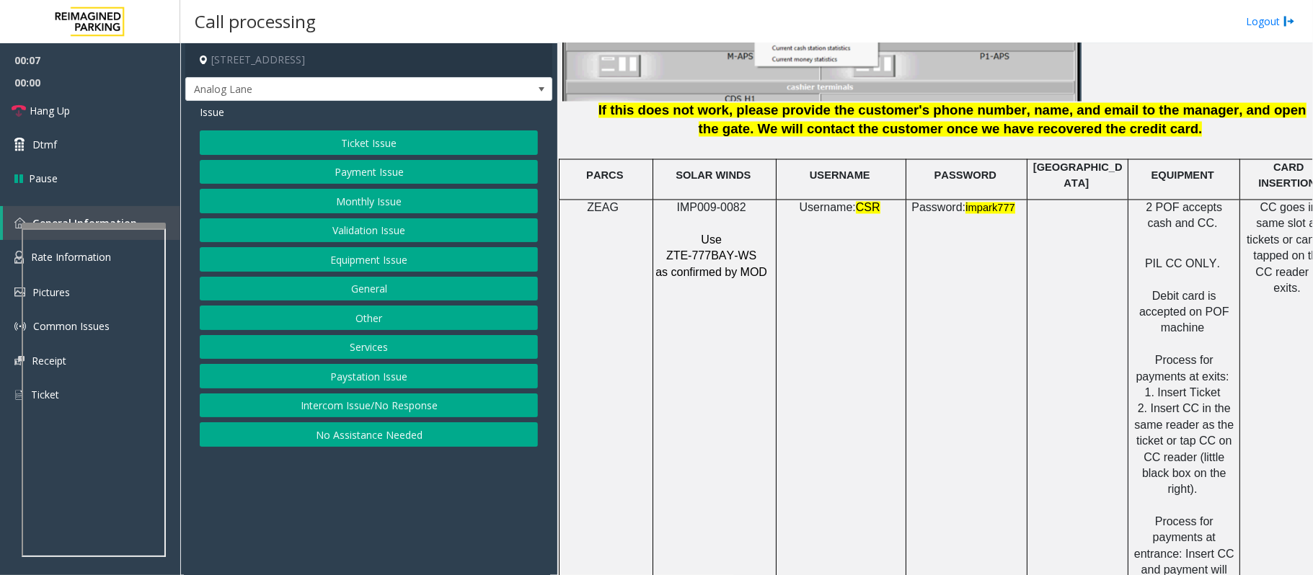
scroll to position [1922, 0]
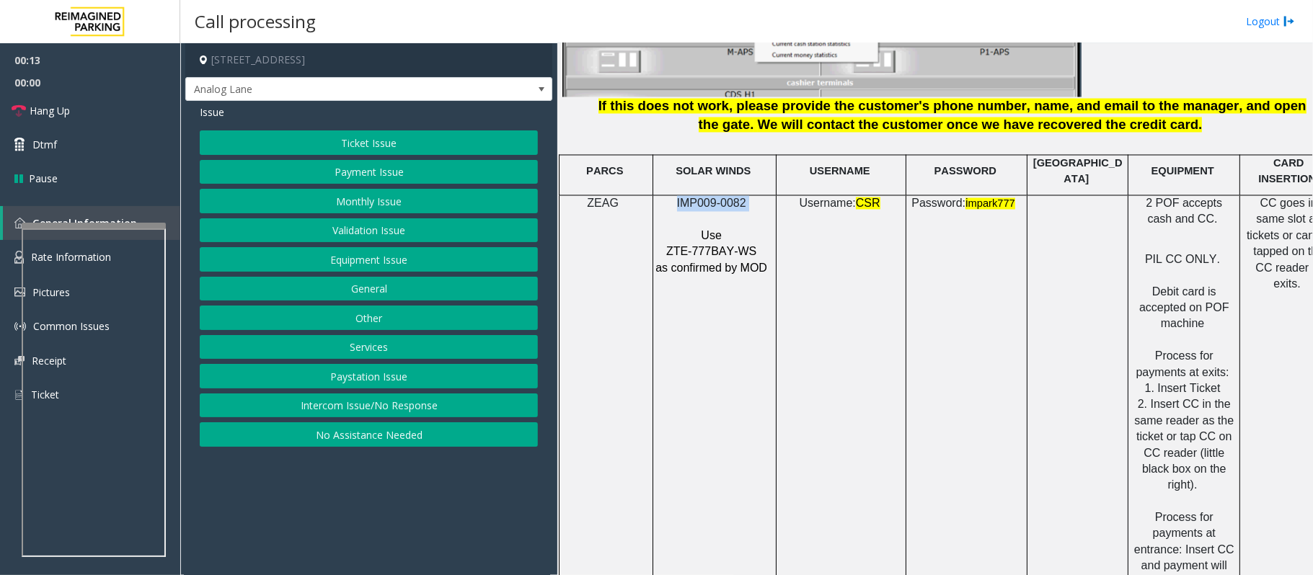
drag, startPoint x: 751, startPoint y: 198, endPoint x: 676, endPoint y: 195, distance: 75.0
click at [676, 196] on p "IMP009-0082" at bounding box center [713, 204] width 116 height 16
copy p "IMP009-0082"
click at [384, 136] on button "Ticket Issue" at bounding box center [369, 143] width 338 height 25
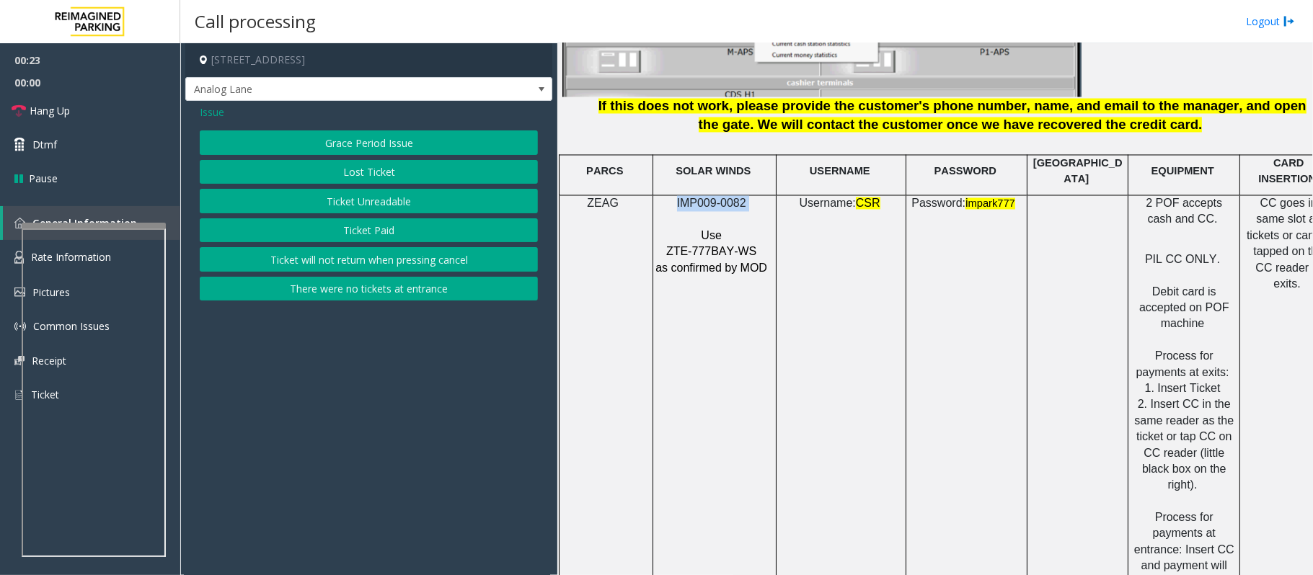
click at [401, 198] on button "Ticket Unreadable" at bounding box center [369, 201] width 338 height 25
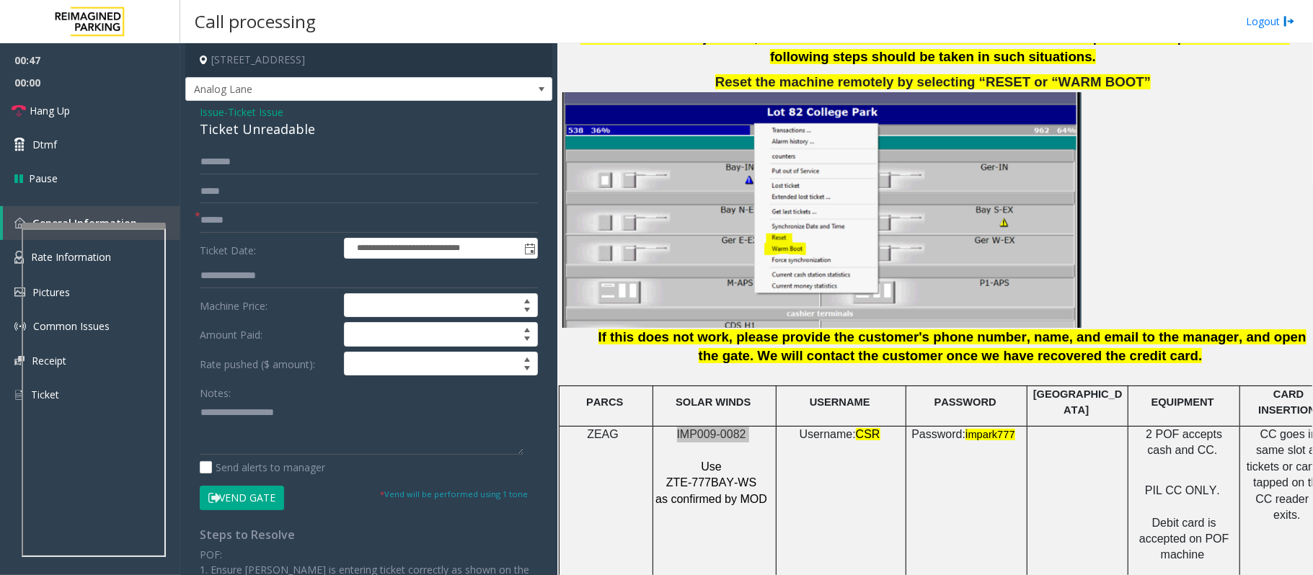
scroll to position [1826, 0]
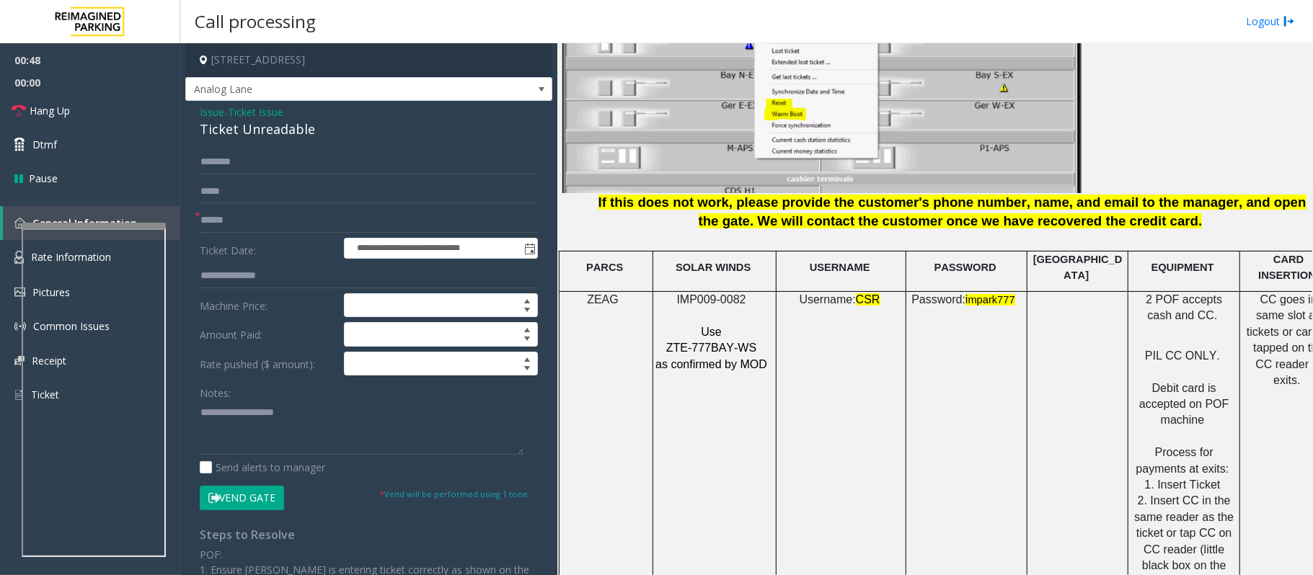
click at [211, 111] on span "Issue" at bounding box center [212, 112] width 25 height 15
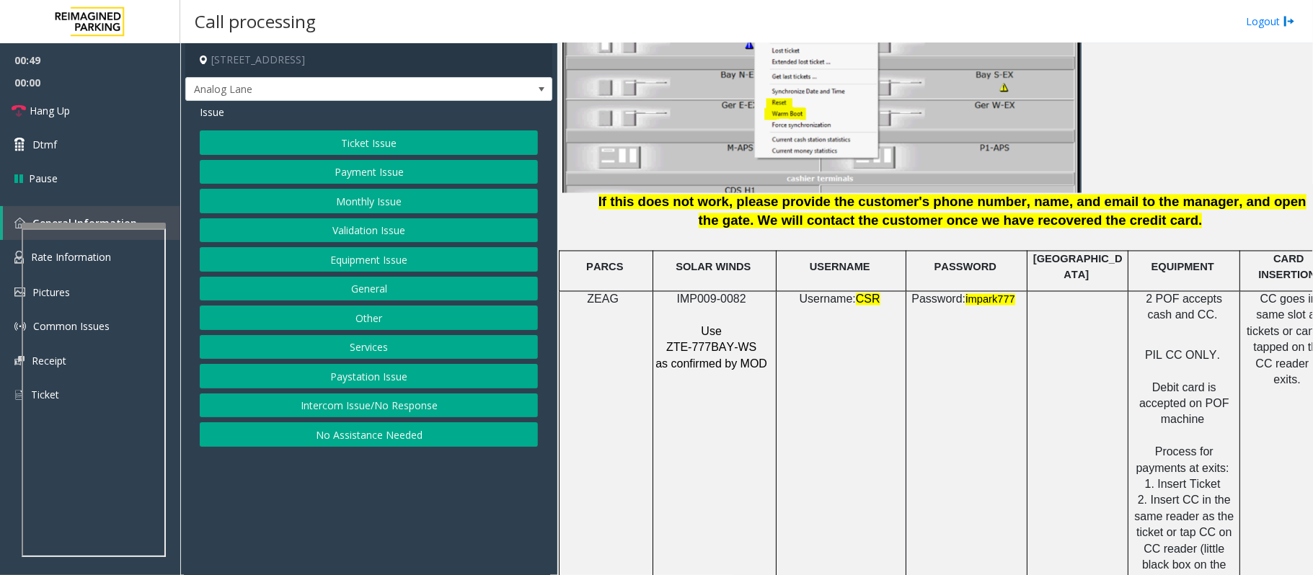
click at [390, 360] on button "Services" at bounding box center [369, 347] width 338 height 25
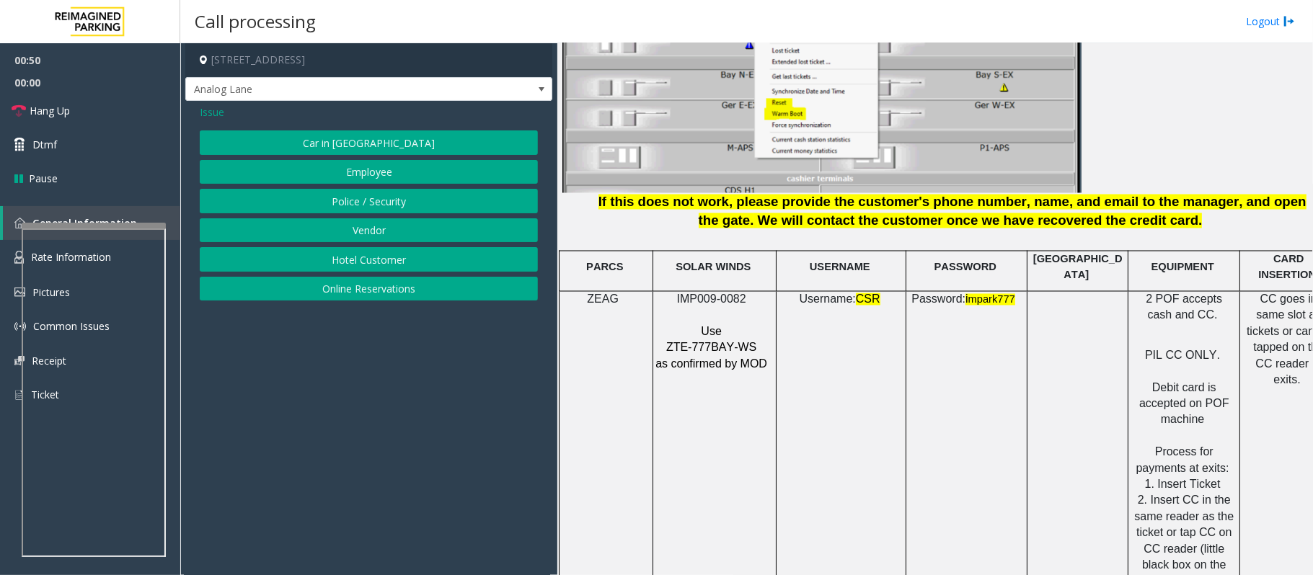
click at [385, 301] on button "Online Reservations" at bounding box center [369, 289] width 338 height 25
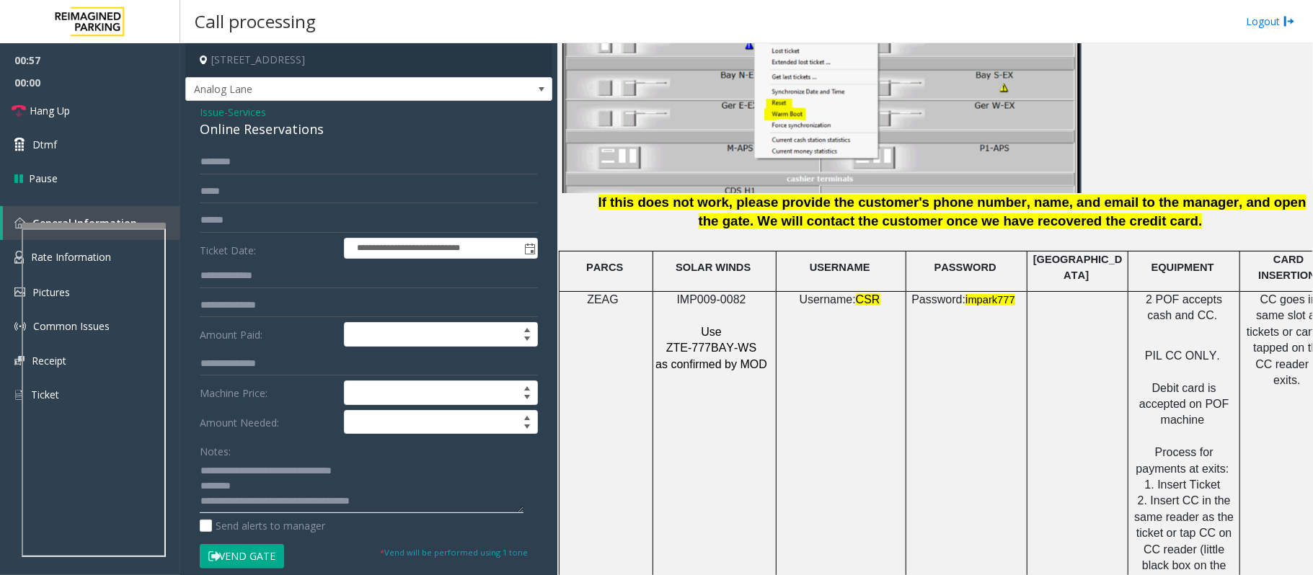
click at [257, 480] on textarea at bounding box center [362, 486] width 324 height 54
click at [260, 491] on textarea at bounding box center [362, 486] width 324 height 54
click at [241, 488] on textarea at bounding box center [362, 486] width 324 height 54
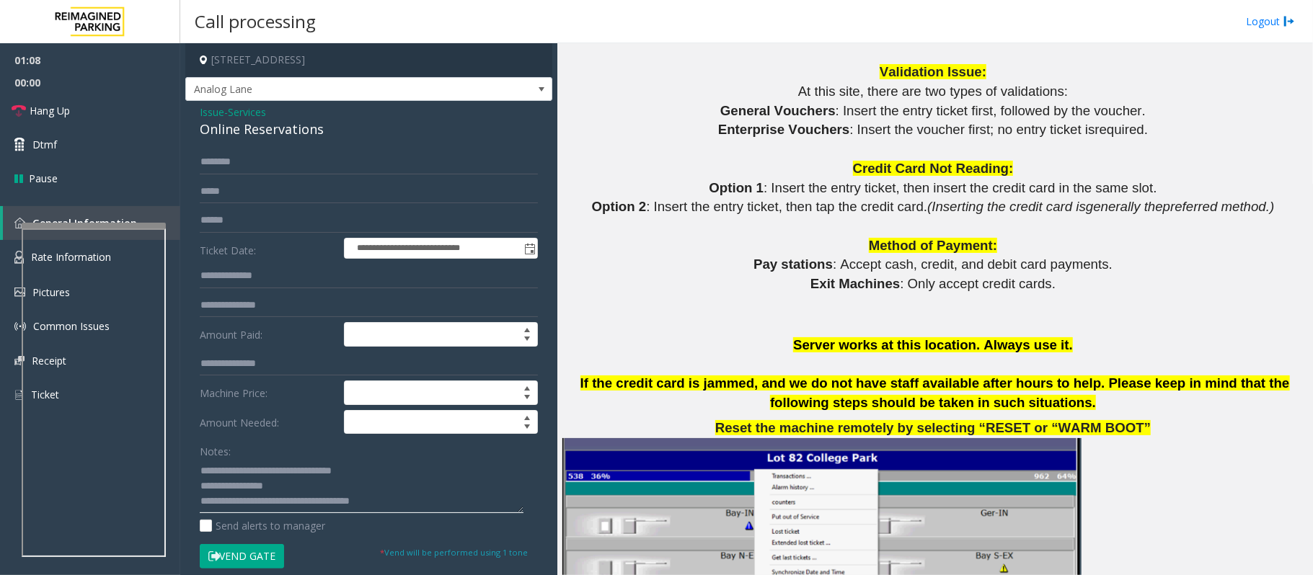
scroll to position [769, 0]
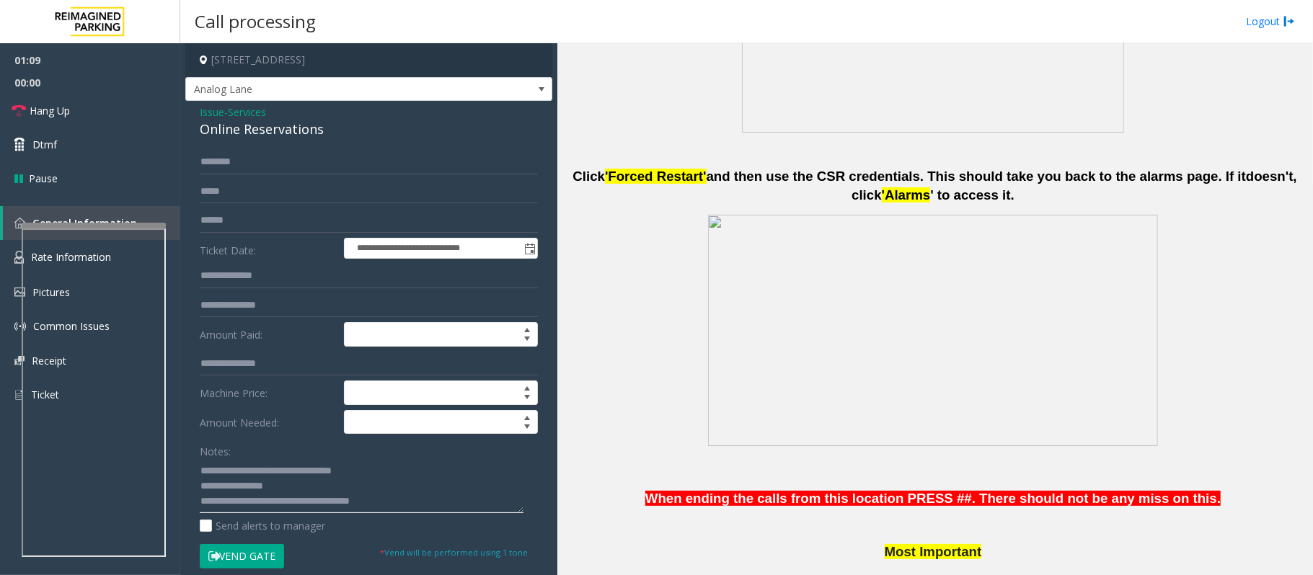
type textarea "**********"
click at [247, 154] on input "text" at bounding box center [369, 162] width 338 height 25
click at [209, 162] on input "*****" at bounding box center [369, 162] width 338 height 25
click at [218, 162] on input "*****" at bounding box center [369, 162] width 338 height 25
click at [222, 162] on input "*****" at bounding box center [369, 162] width 338 height 25
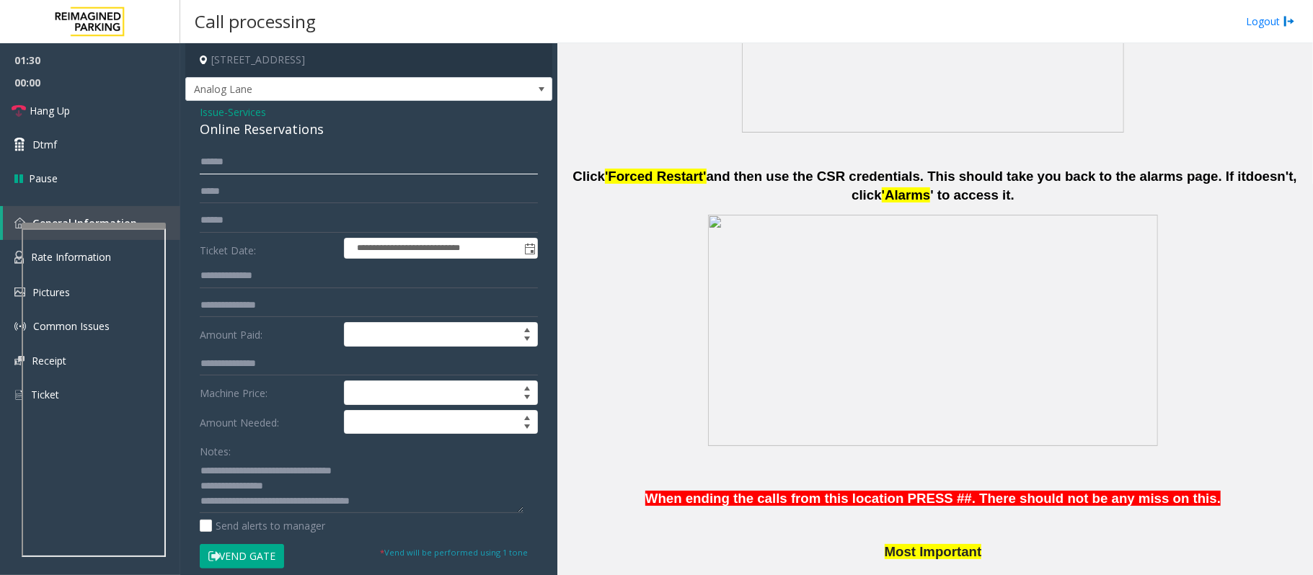
click at [231, 162] on input "*****" at bounding box center [369, 162] width 338 height 25
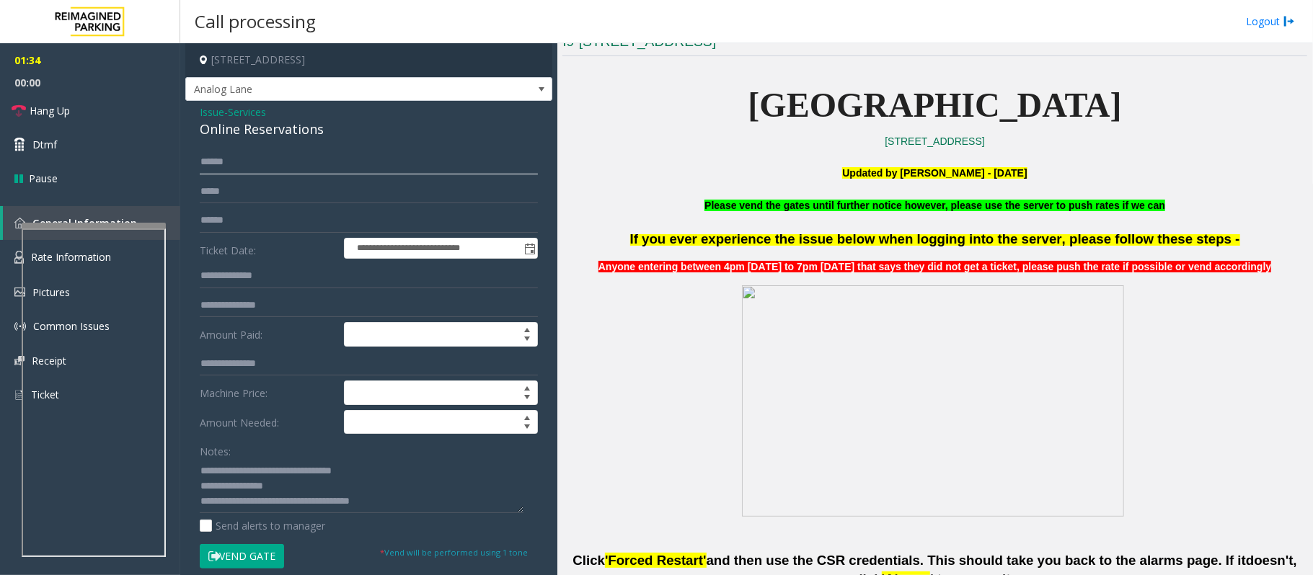
scroll to position [0, 0]
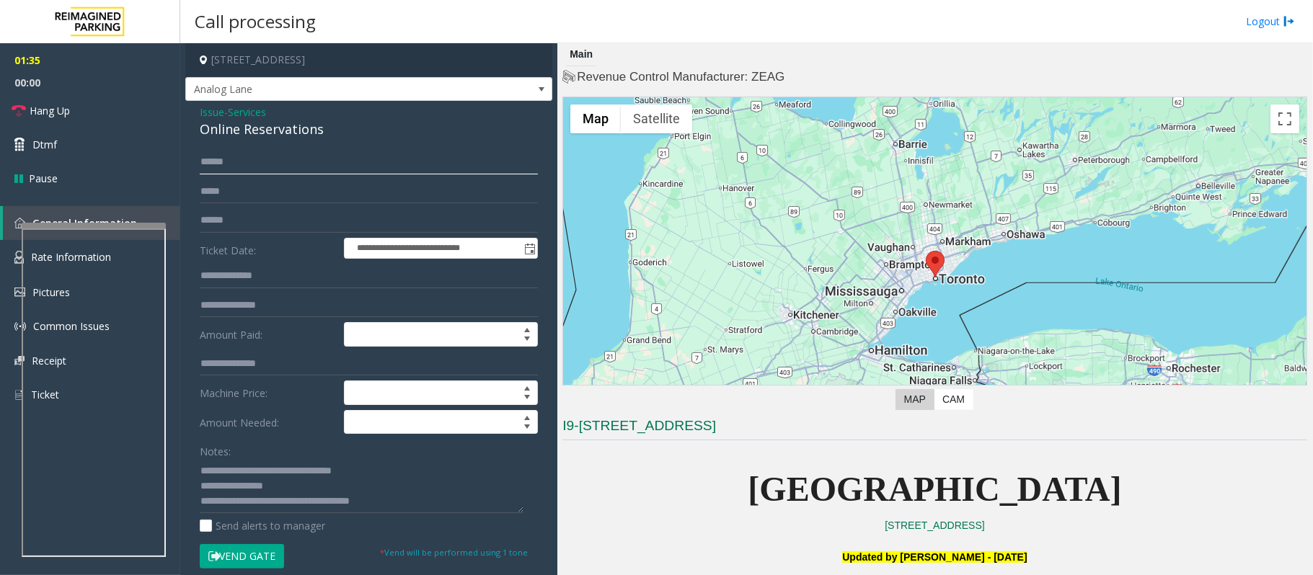
type input "*****"
drag, startPoint x: 719, startPoint y: 479, endPoint x: 1143, endPoint y: 485, distance: 424.0
click at [1143, 485] on p "777 Bay Street Garage" at bounding box center [934, 490] width 745 height 56
click at [1151, 486] on p "777 Bay Street Garage" at bounding box center [934, 490] width 745 height 56
drag, startPoint x: 229, startPoint y: 164, endPoint x: 194, endPoint y: 163, distance: 34.6
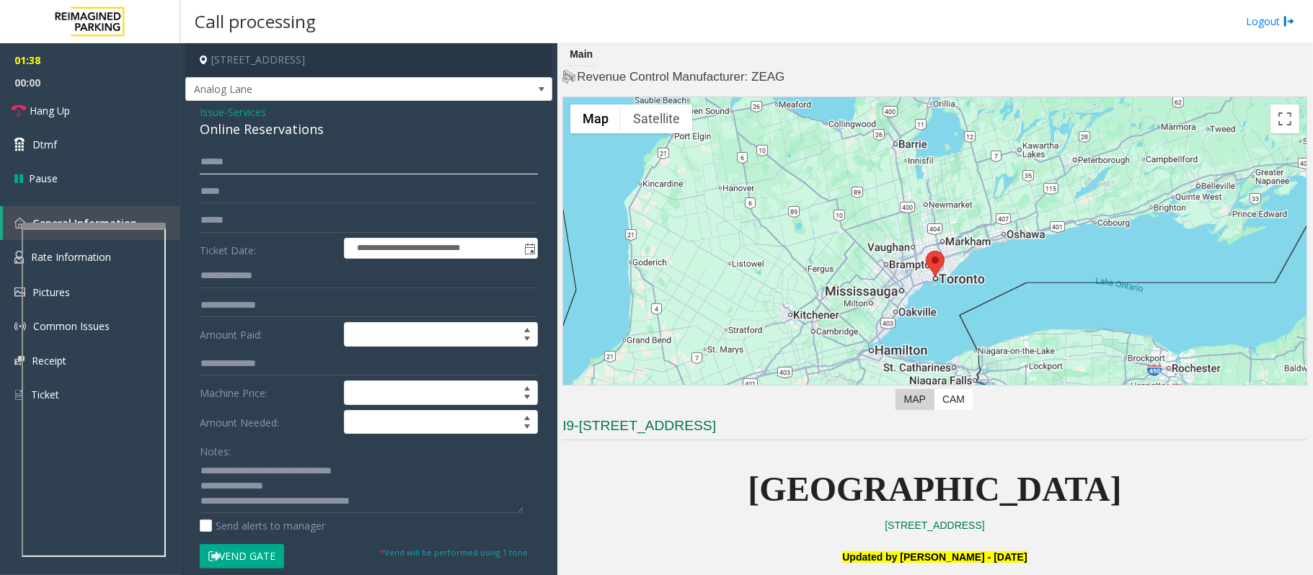
click at [194, 163] on div "**********" at bounding box center [369, 529] width 360 height 759
click at [722, 477] on p "777 Bay Street Garage" at bounding box center [934, 490] width 745 height 56
click at [215, 166] on input "*****" at bounding box center [369, 162] width 338 height 25
click at [221, 162] on input "*****" at bounding box center [369, 162] width 338 height 25
click at [231, 163] on input "*****" at bounding box center [369, 162] width 338 height 25
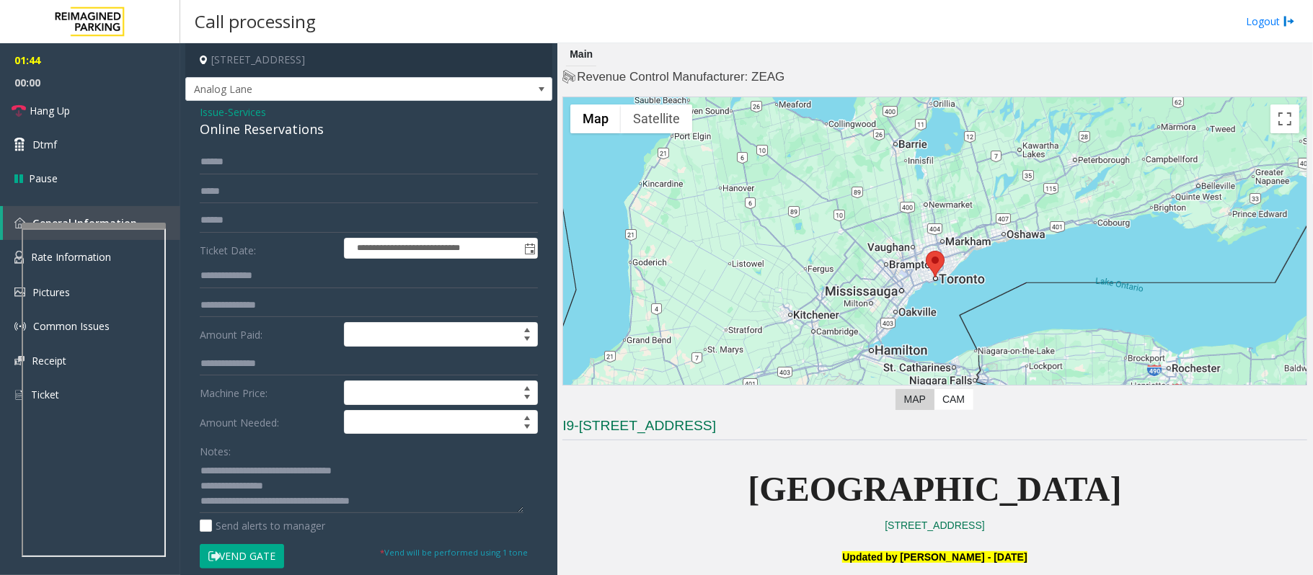
drag, startPoint x: 1119, startPoint y: 485, endPoint x: 704, endPoint y: 471, distance: 414.8
click at [704, 471] on p "777 Bay Street Garage" at bounding box center [934, 490] width 745 height 56
click at [704, 472] on p "777 Bay Street Garage" at bounding box center [934, 490] width 745 height 56
drag, startPoint x: 707, startPoint y: 474, endPoint x: 1181, endPoint y: 499, distance: 474.4
click at [1181, 499] on p "777 Bay Street Garage" at bounding box center [934, 490] width 745 height 56
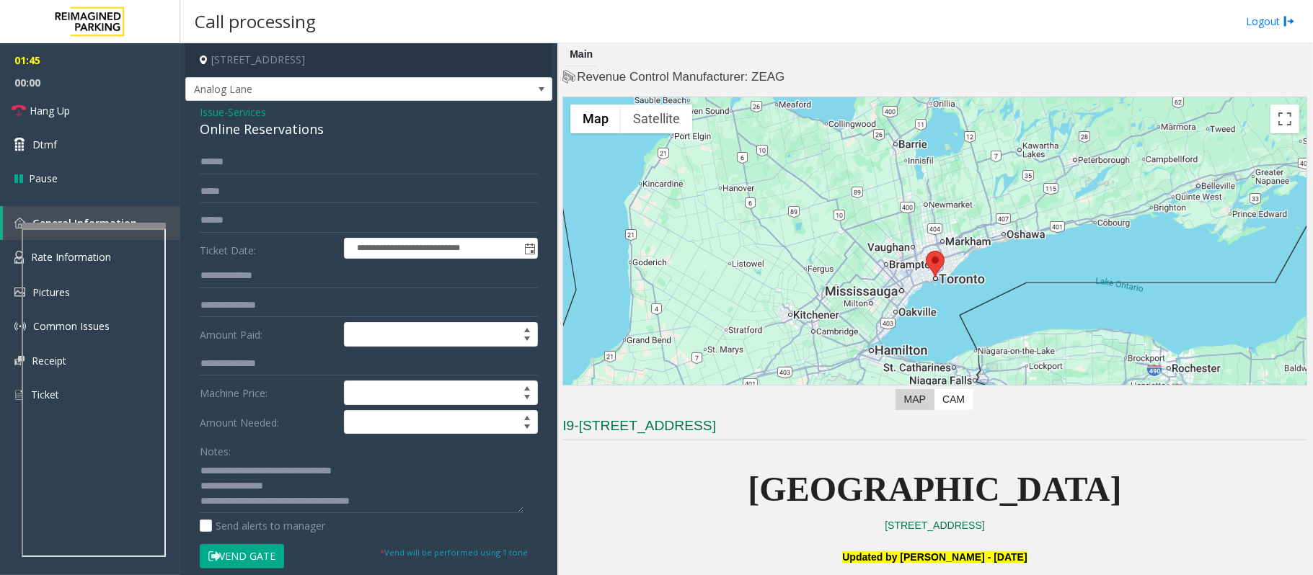
click at [1181, 499] on p "777 Bay Street Garage" at bounding box center [934, 490] width 745 height 56
drag, startPoint x: 647, startPoint y: 487, endPoint x: 1244, endPoint y: 509, distance: 597.4
click at [1244, 509] on p "777 Bay Street Garage" at bounding box center [934, 490] width 745 height 56
click at [257, 561] on button "Vend Gate" at bounding box center [242, 556] width 84 height 25
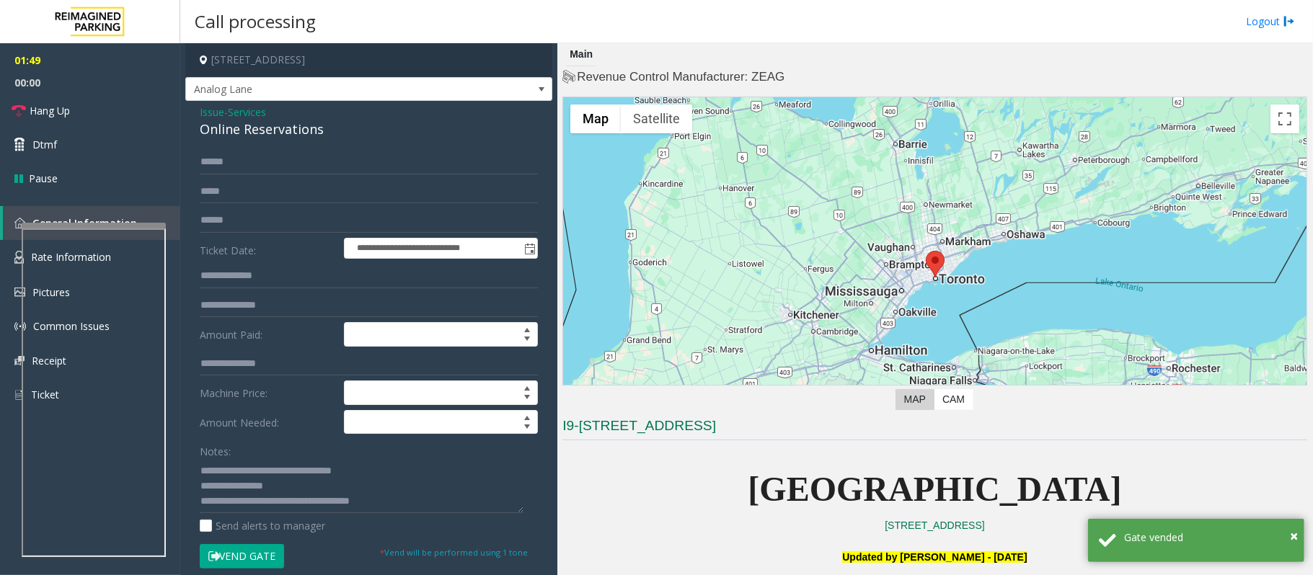
click at [762, 486] on span "777 Bay Street Garage" at bounding box center [935, 489] width 374 height 38
drag, startPoint x: 714, startPoint y: 502, endPoint x: 1116, endPoint y: 505, distance: 402.4
click at [1116, 505] on p "777 Bay Street Garage" at bounding box center [934, 490] width 745 height 56
click at [1136, 497] on p "777 Bay Street Garage" at bounding box center [934, 490] width 745 height 56
drag, startPoint x: 1149, startPoint y: 491, endPoint x: 724, endPoint y: 490, distance: 425.4
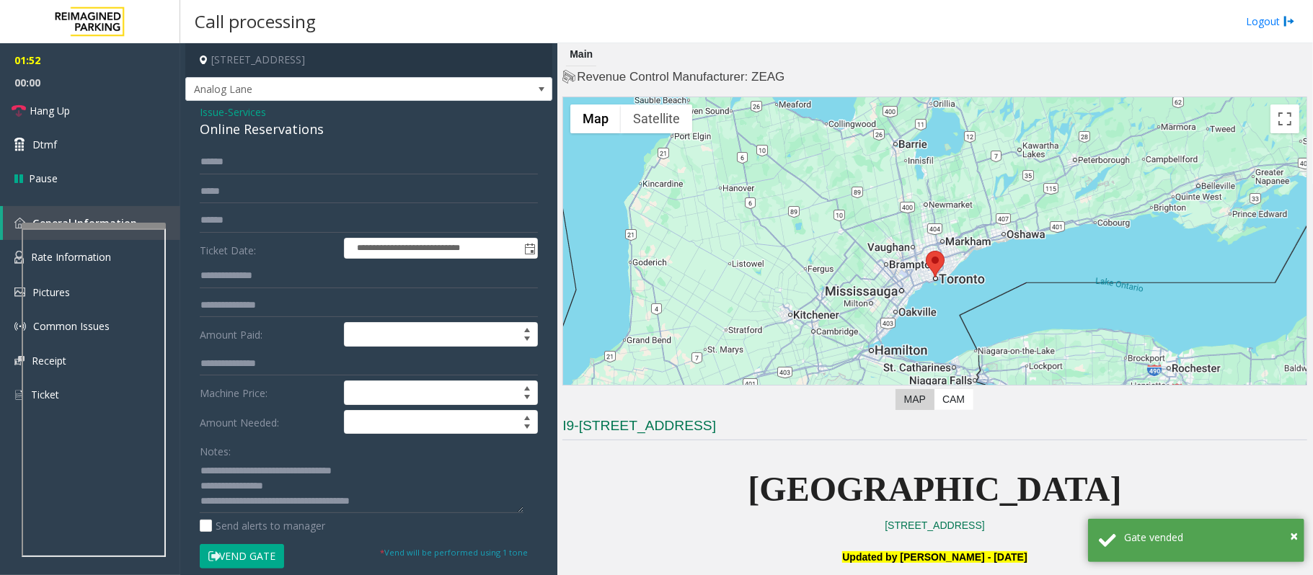
click at [724, 490] on p "777 Bay Street Garage" at bounding box center [934, 490] width 745 height 56
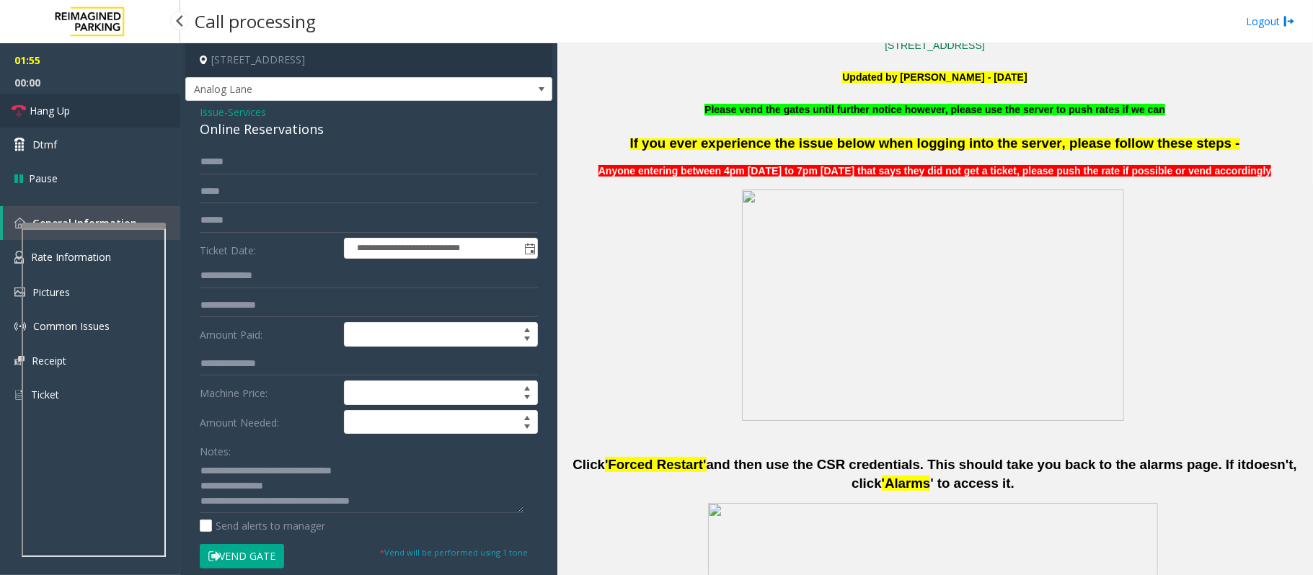
click at [40, 113] on span "Hang Up" at bounding box center [50, 110] width 40 height 15
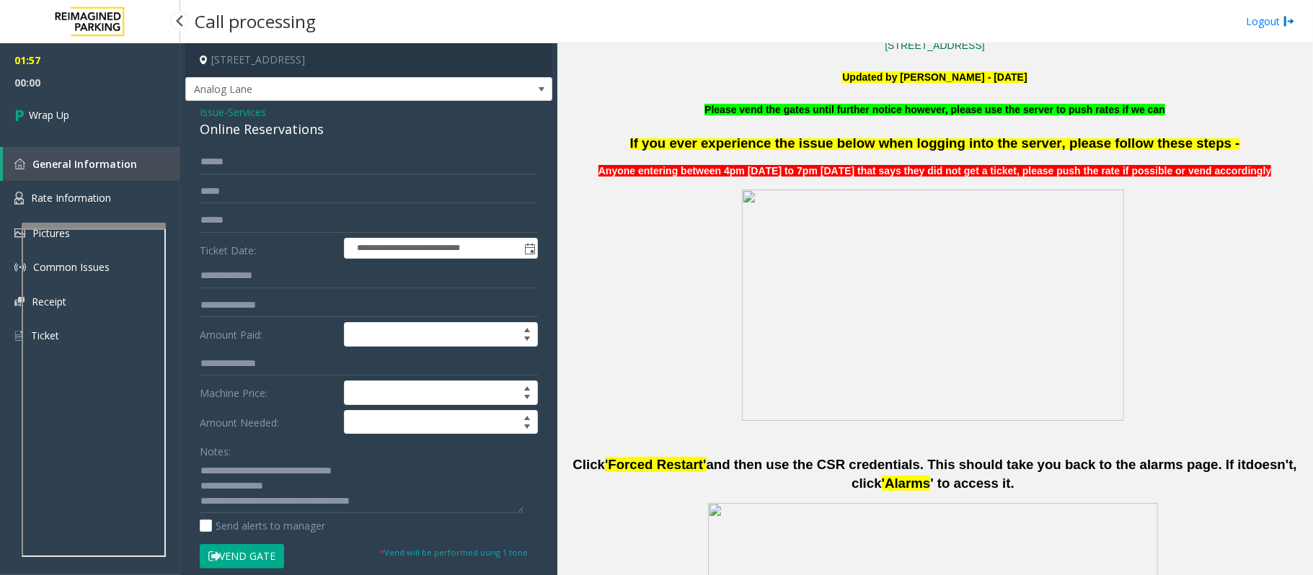
click at [40, 113] on span "Wrap Up" at bounding box center [49, 114] width 40 height 15
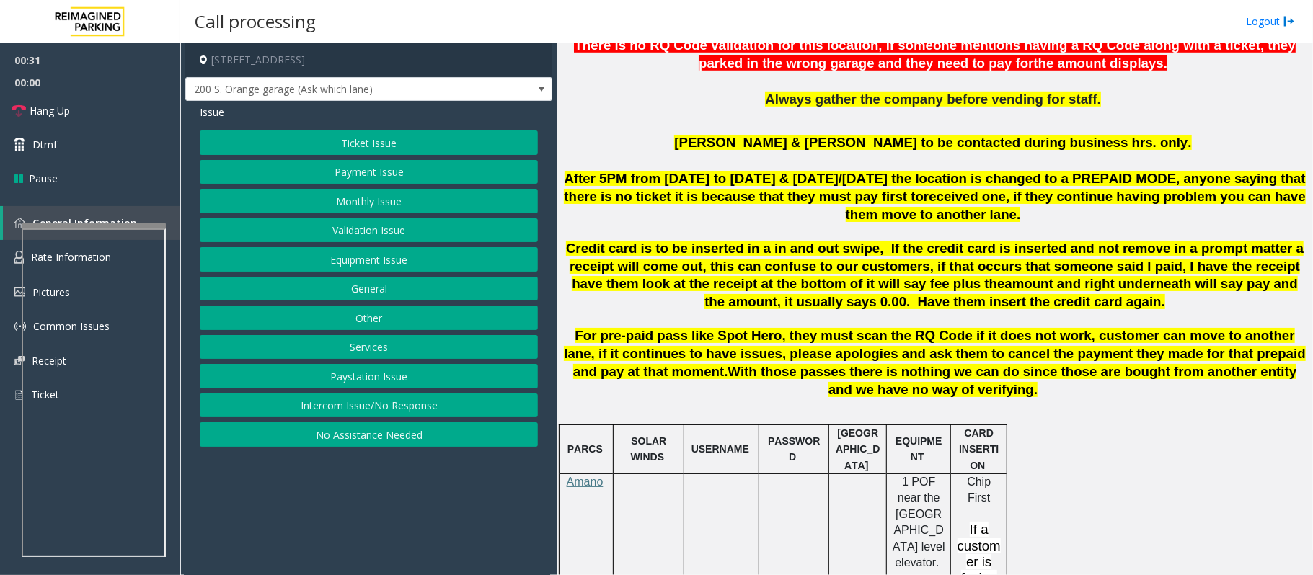
scroll to position [577, 0]
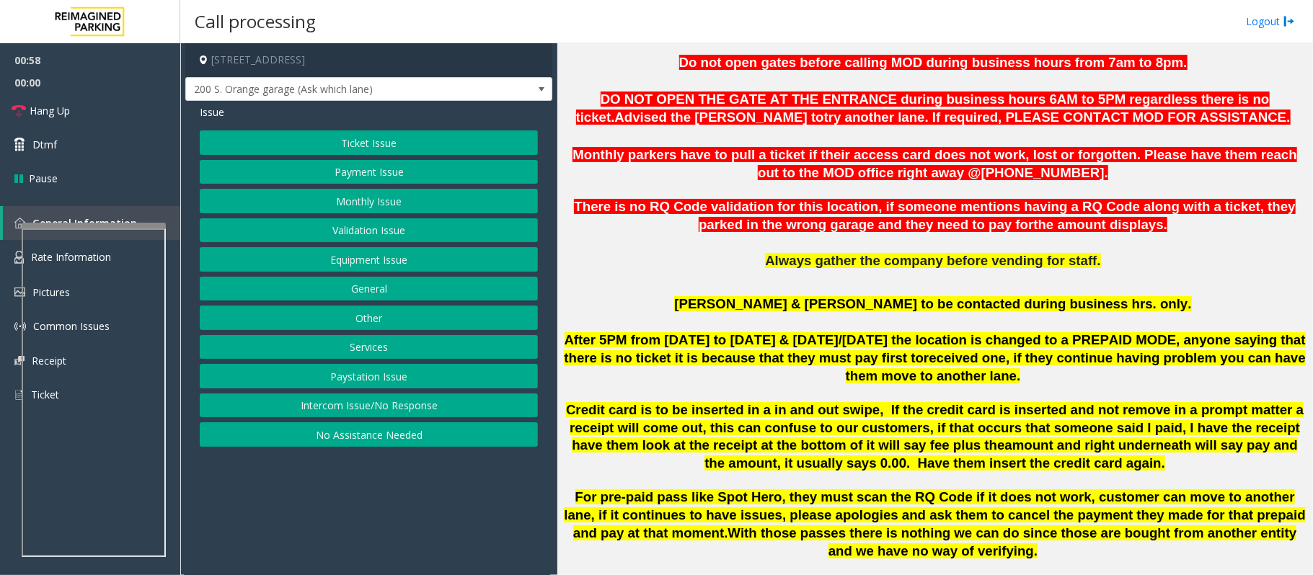
click at [349, 128] on div "Issue Ticket Issue Payment Issue Monthly Issue Validation Issue Equipment Issue…" at bounding box center [368, 277] width 367 height 353
click at [333, 140] on button "Ticket Issue" at bounding box center [369, 143] width 338 height 25
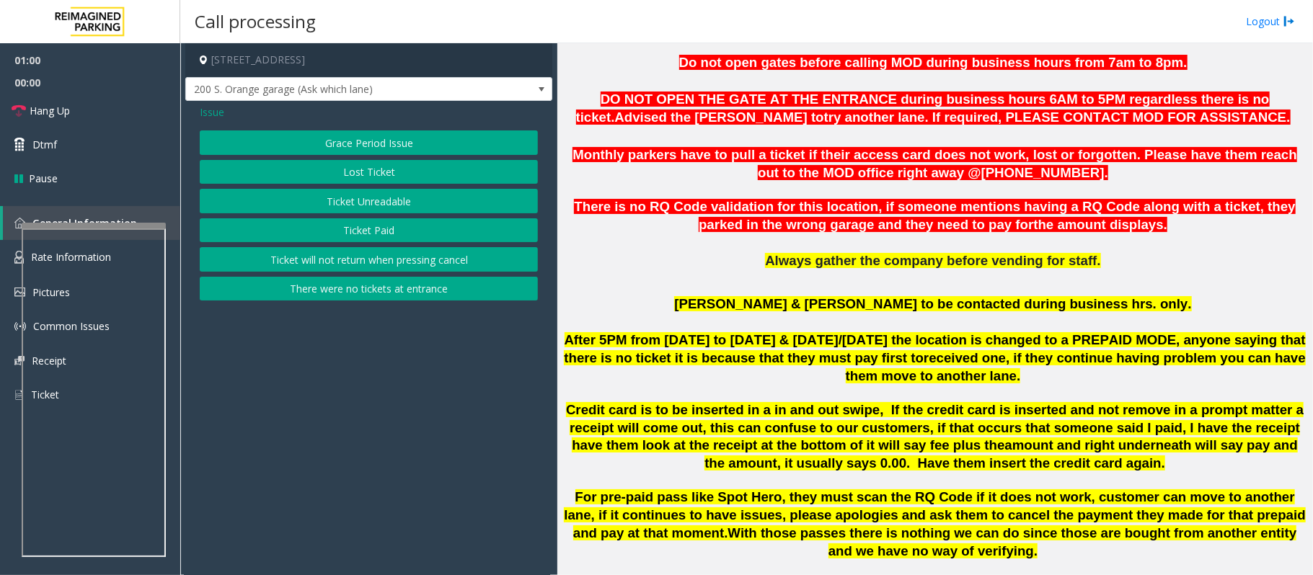
click at [361, 297] on button "There were no tickets at entrance" at bounding box center [369, 289] width 338 height 25
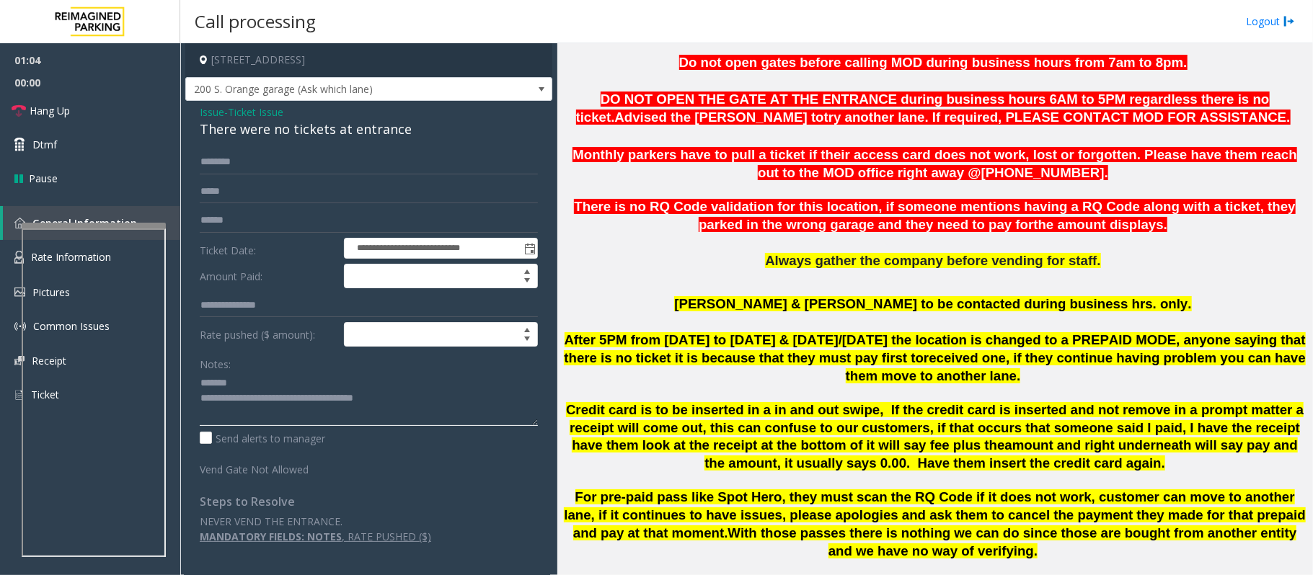
click at [290, 398] on textarea at bounding box center [369, 399] width 338 height 54
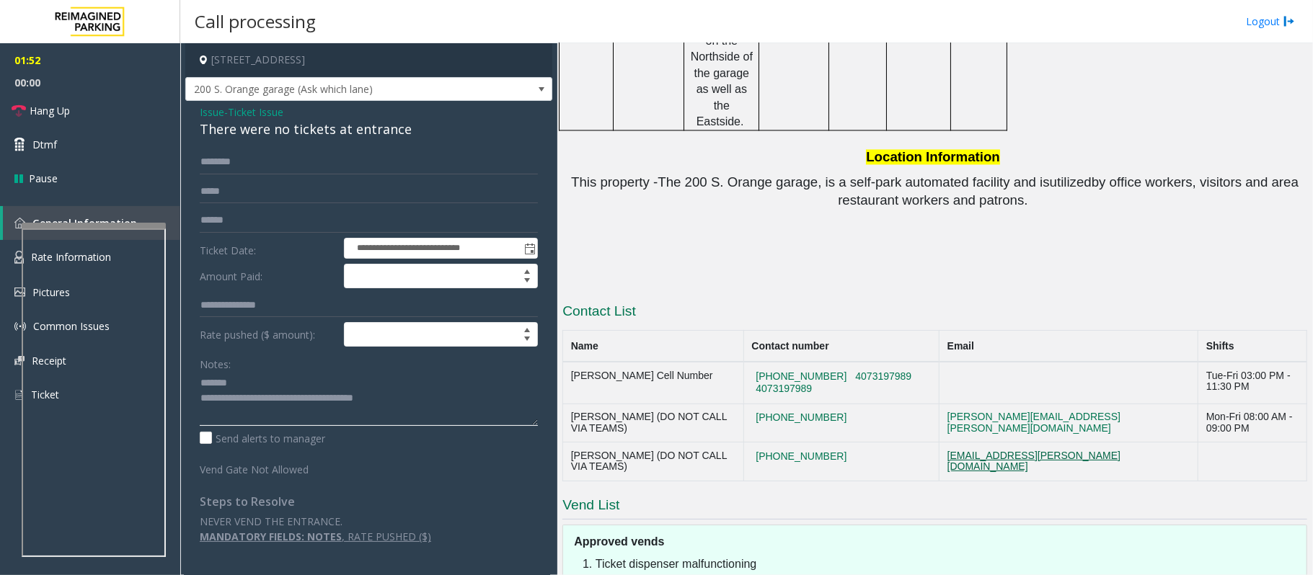
scroll to position [2204, 0]
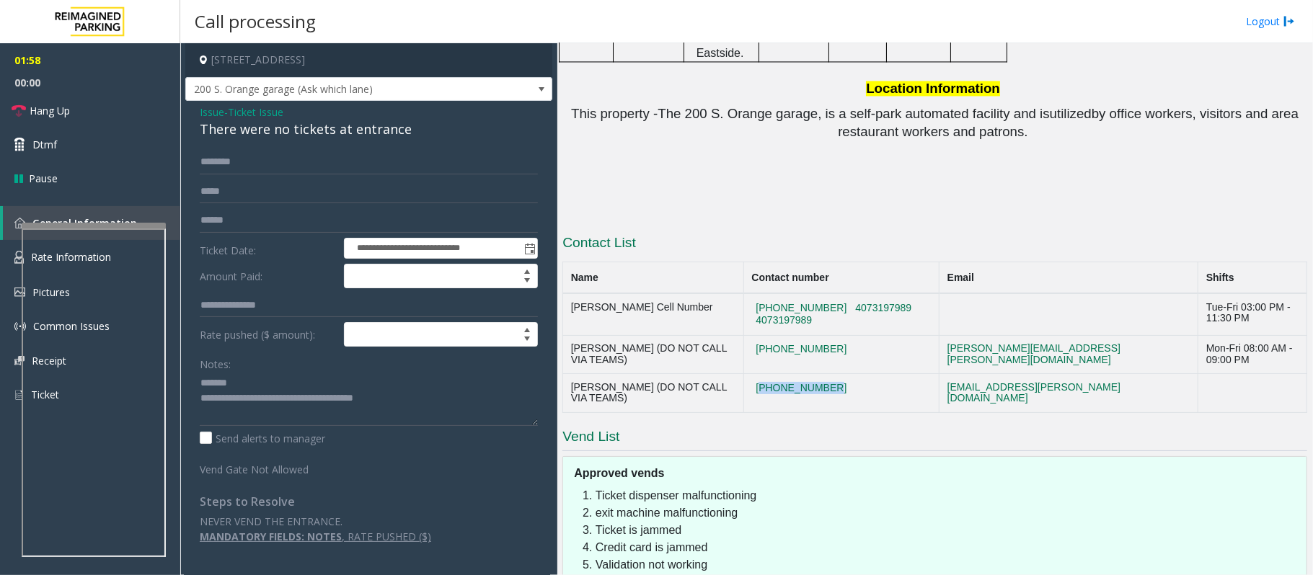
drag, startPoint x: 864, startPoint y: 261, endPoint x: 765, endPoint y: 266, distance: 98.9
click at [765, 374] on td "407-731-3611" at bounding box center [840, 393] width 195 height 39
copy button "407-731-3611"
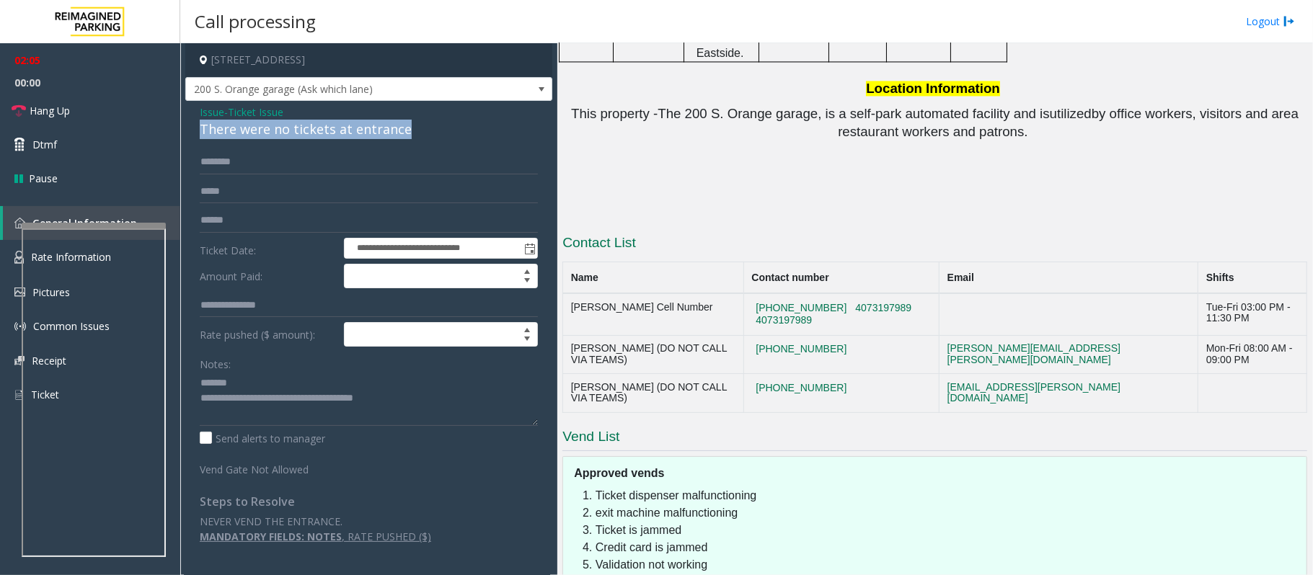
drag, startPoint x: 419, startPoint y: 130, endPoint x: 198, endPoint y: 123, distance: 221.5
click at [198, 123] on div "**********" at bounding box center [368, 330] width 367 height 458
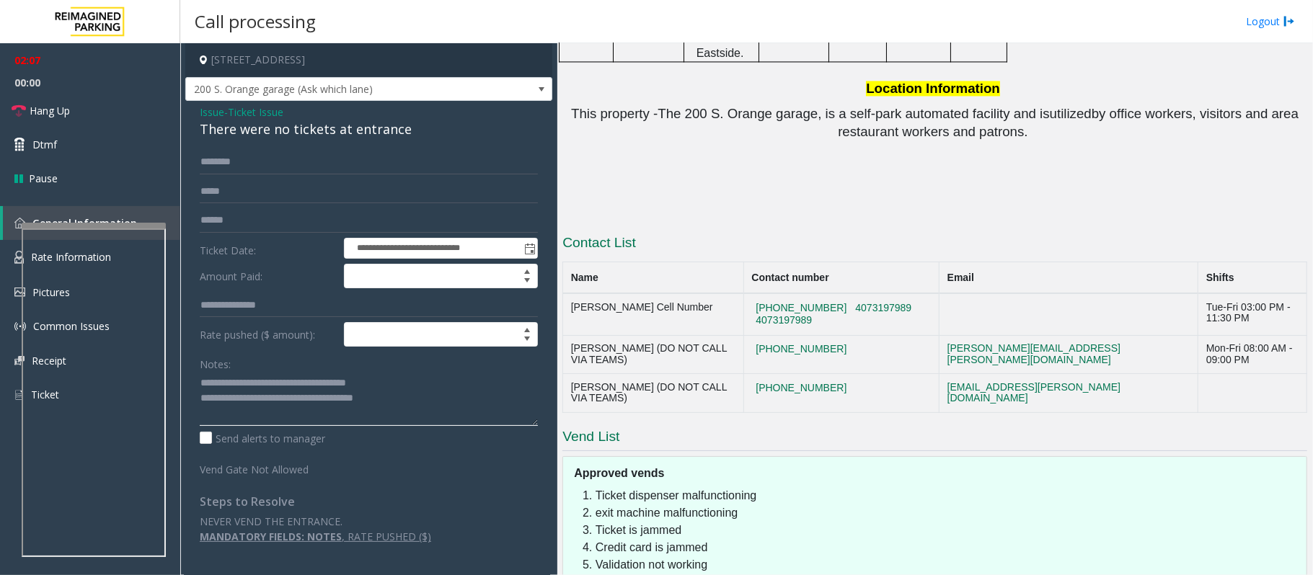
click at [410, 407] on textarea at bounding box center [369, 399] width 338 height 54
drag, startPoint x: 407, startPoint y: 399, endPoint x: 260, endPoint y: 398, distance: 147.8
click at [260, 398] on textarea at bounding box center [369, 399] width 338 height 54
type textarea "**********"
drag, startPoint x: 857, startPoint y: 218, endPoint x: 761, endPoint y: 219, distance: 95.9
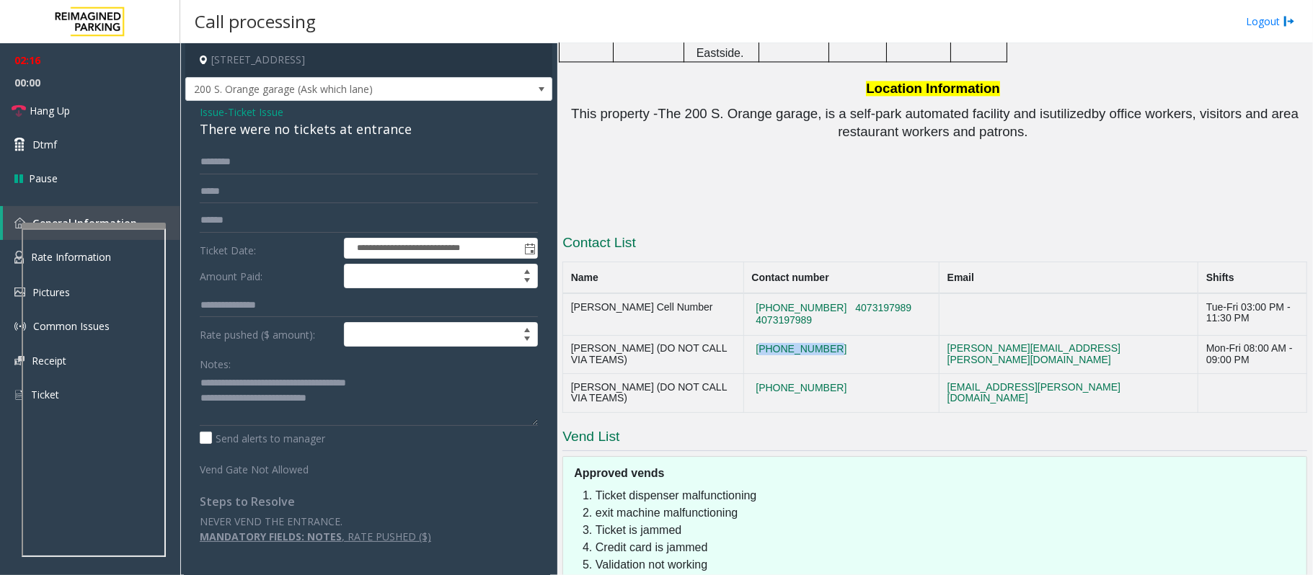
click at [761, 335] on td "407-423-4927" at bounding box center [840, 354] width 195 height 39
copy button "407-423-4927"
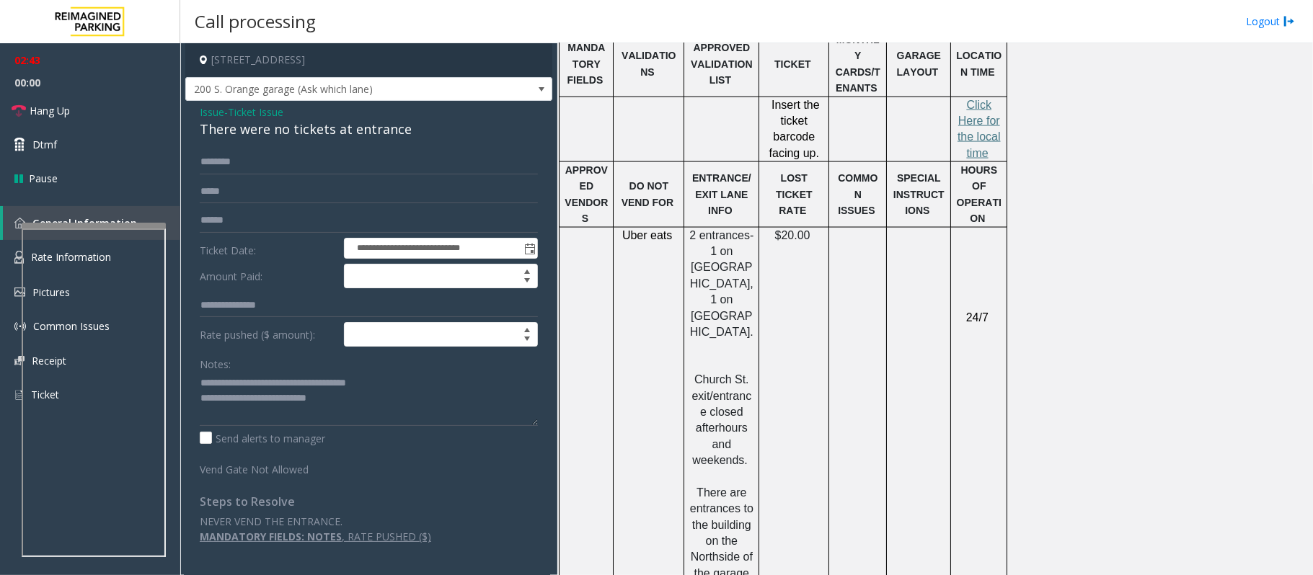
scroll to position [1538, 0]
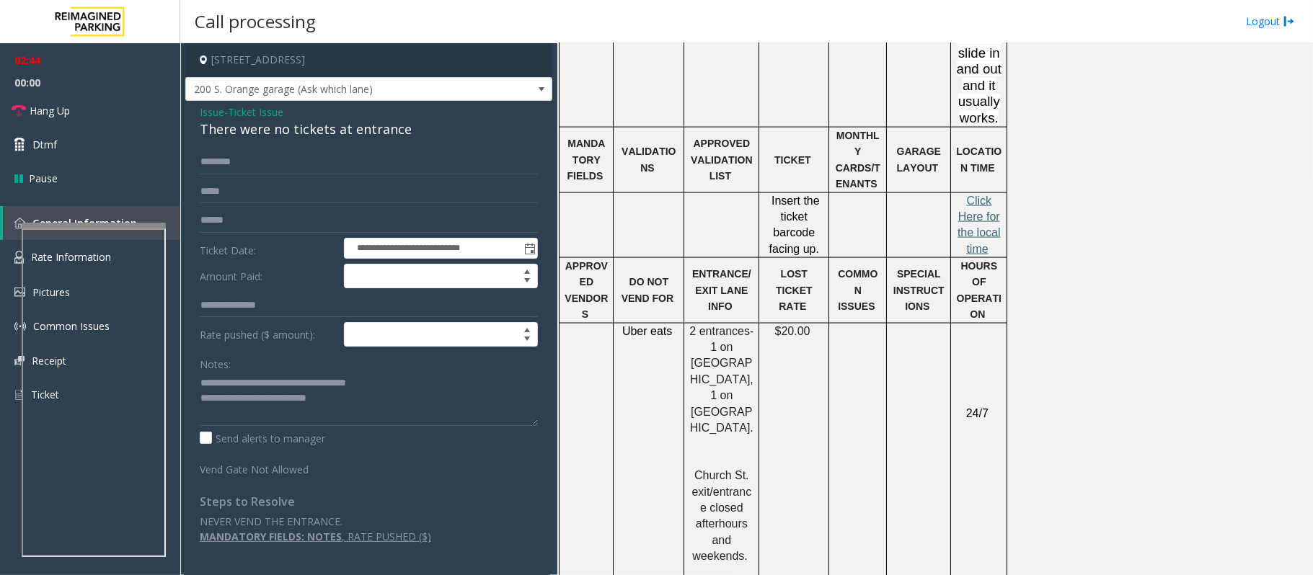
click at [978, 202] on span "lick Here for the local time" at bounding box center [979, 225] width 43 height 61
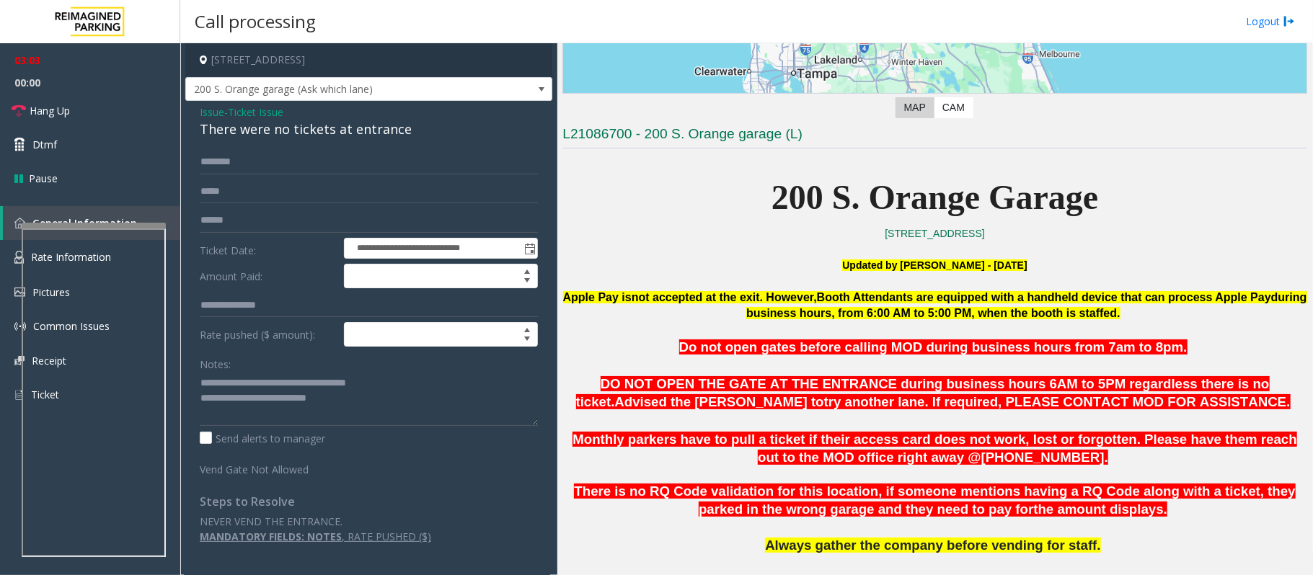
scroll to position [280, 0]
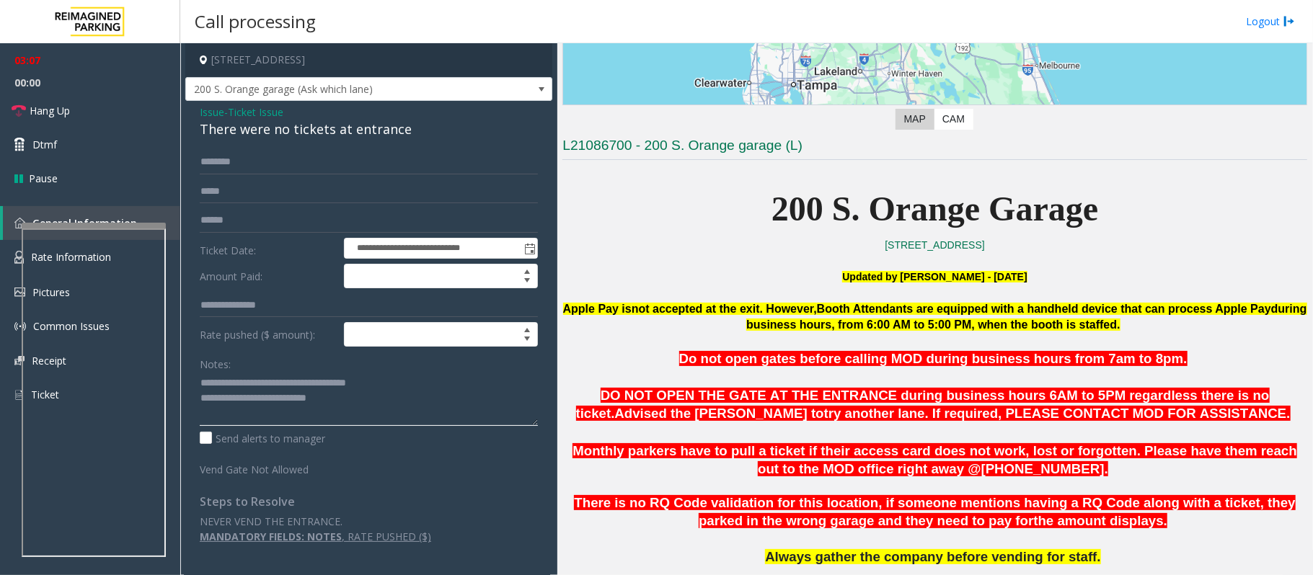
click at [353, 407] on textarea at bounding box center [369, 399] width 338 height 54
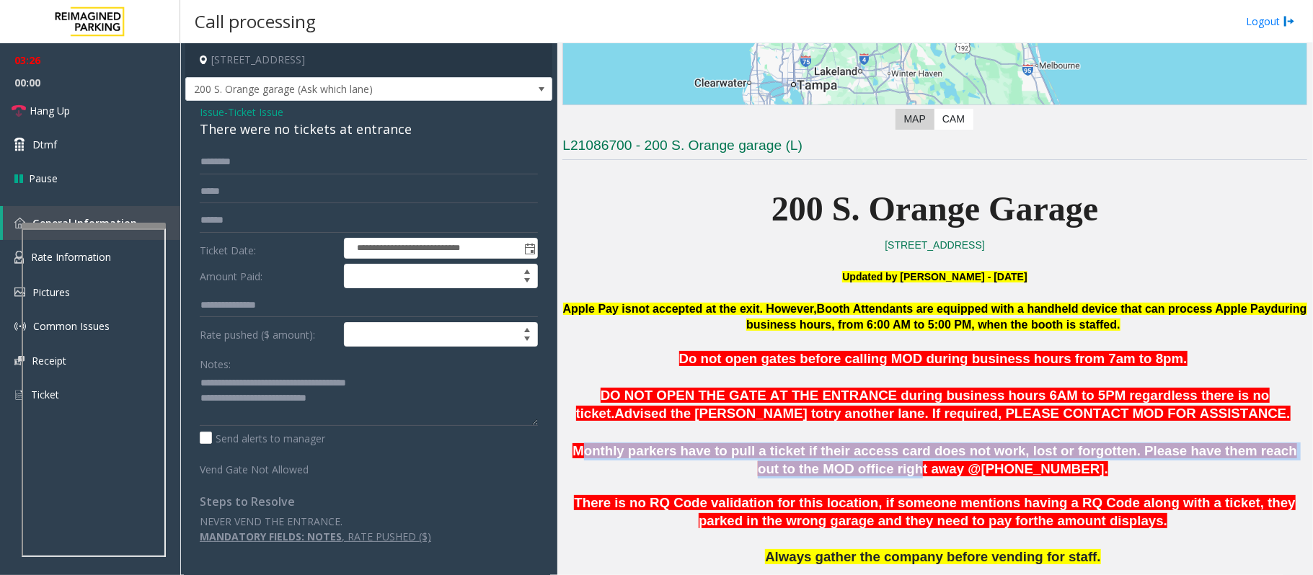
drag, startPoint x: 575, startPoint y: 454, endPoint x: 883, endPoint y: 465, distance: 308.8
click at [883, 465] on span "Monthly parkers have to pull a ticket if their access card does not work, lost …" at bounding box center [935, 459] width 725 height 33
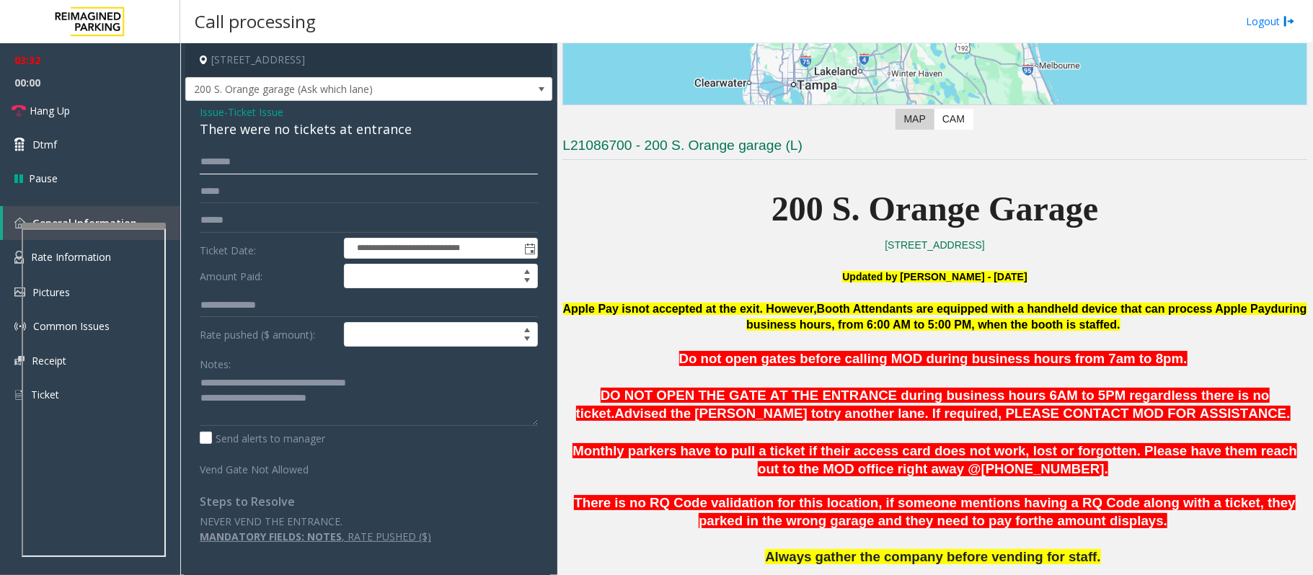
click at [224, 166] on input "text" at bounding box center [369, 162] width 338 height 25
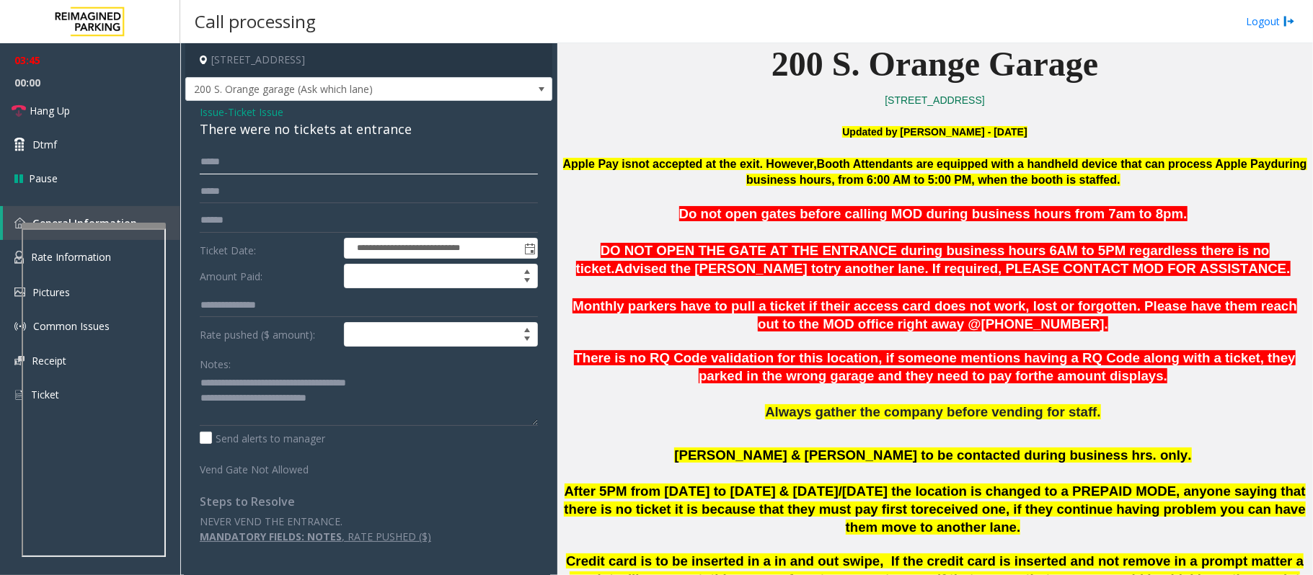
scroll to position [473, 0]
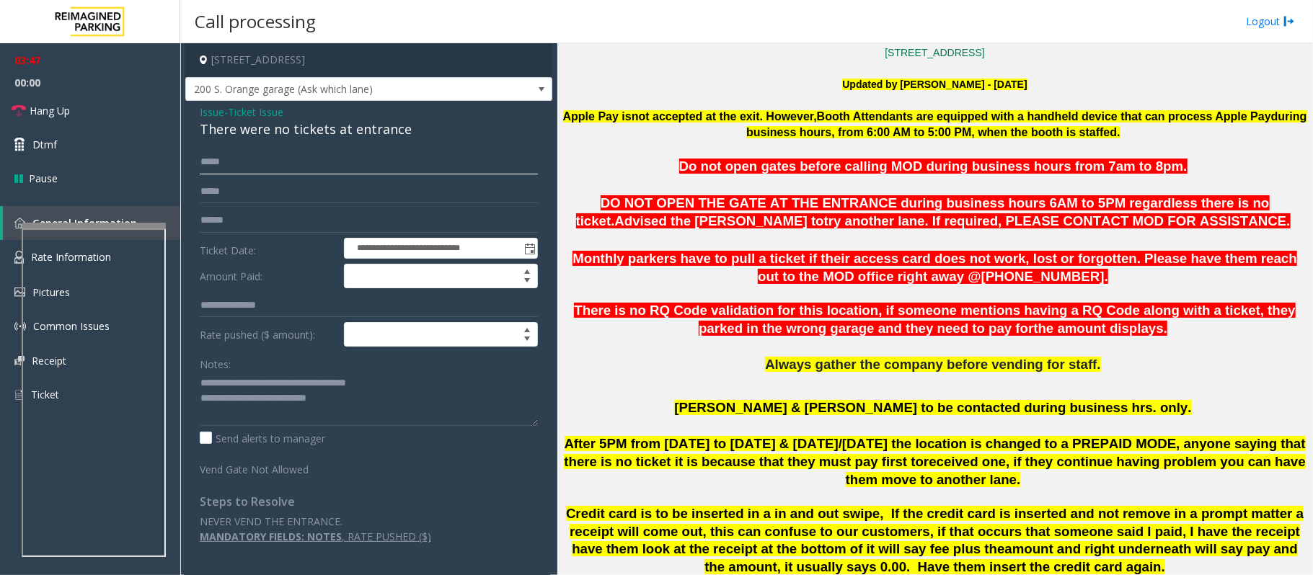
type input "****"
click at [262, 113] on span "Ticket Issue" at bounding box center [256, 112] width 56 height 15
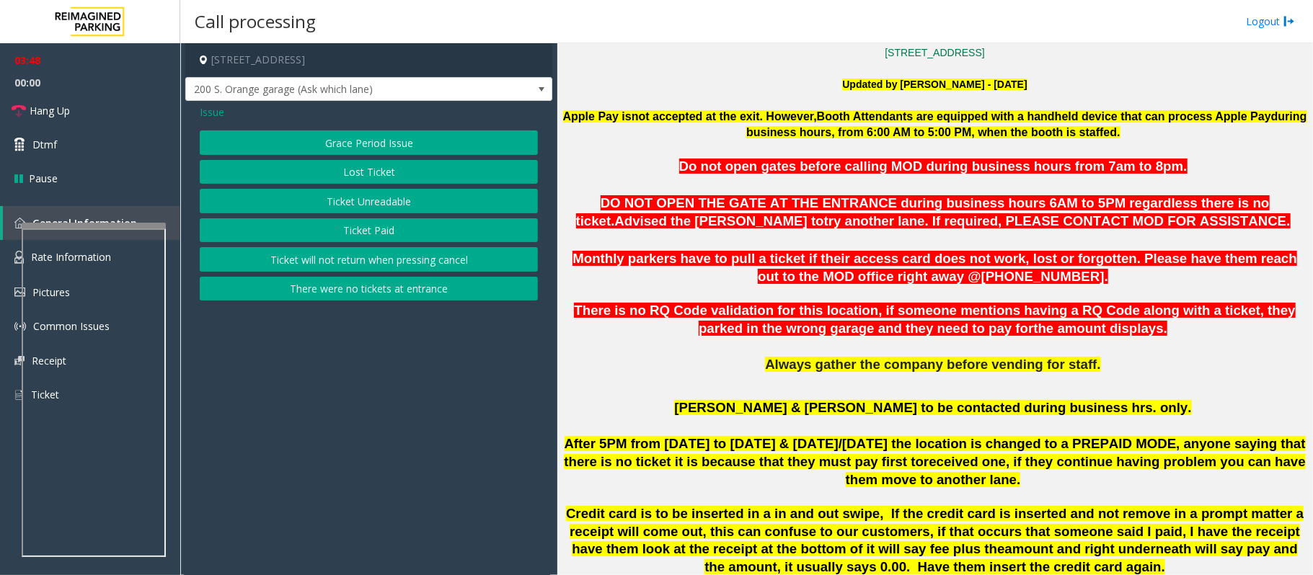
click at [349, 202] on button "Ticket Unreadable" at bounding box center [369, 201] width 338 height 25
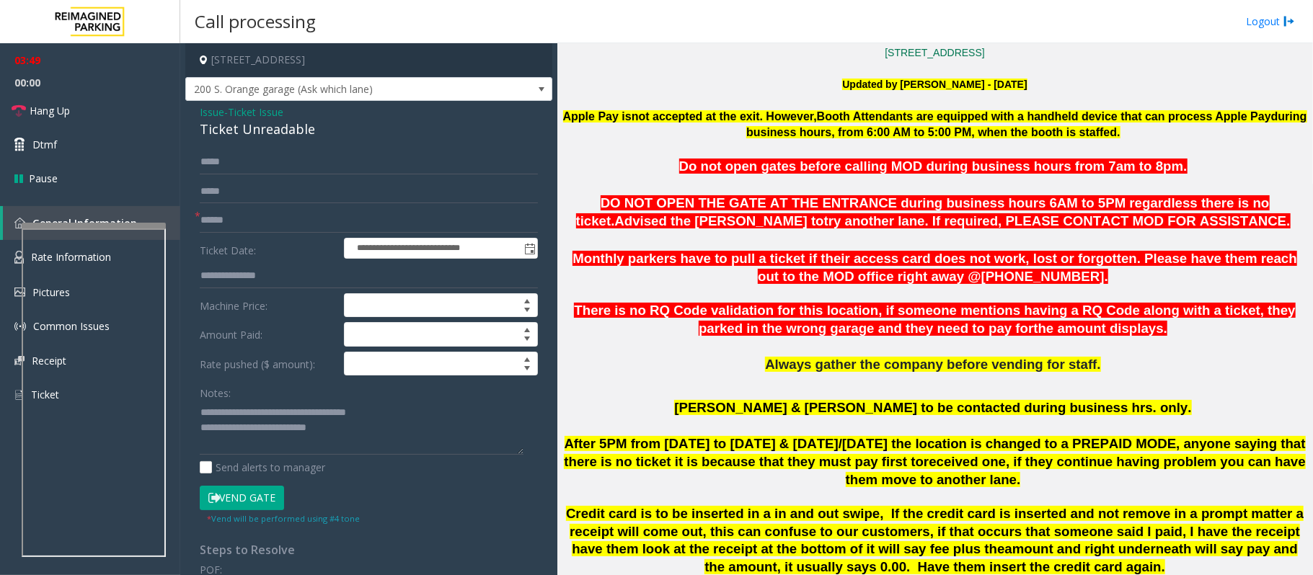
click at [266, 500] on button "Vend Gate" at bounding box center [242, 498] width 84 height 25
click at [366, 442] on textarea at bounding box center [362, 428] width 324 height 54
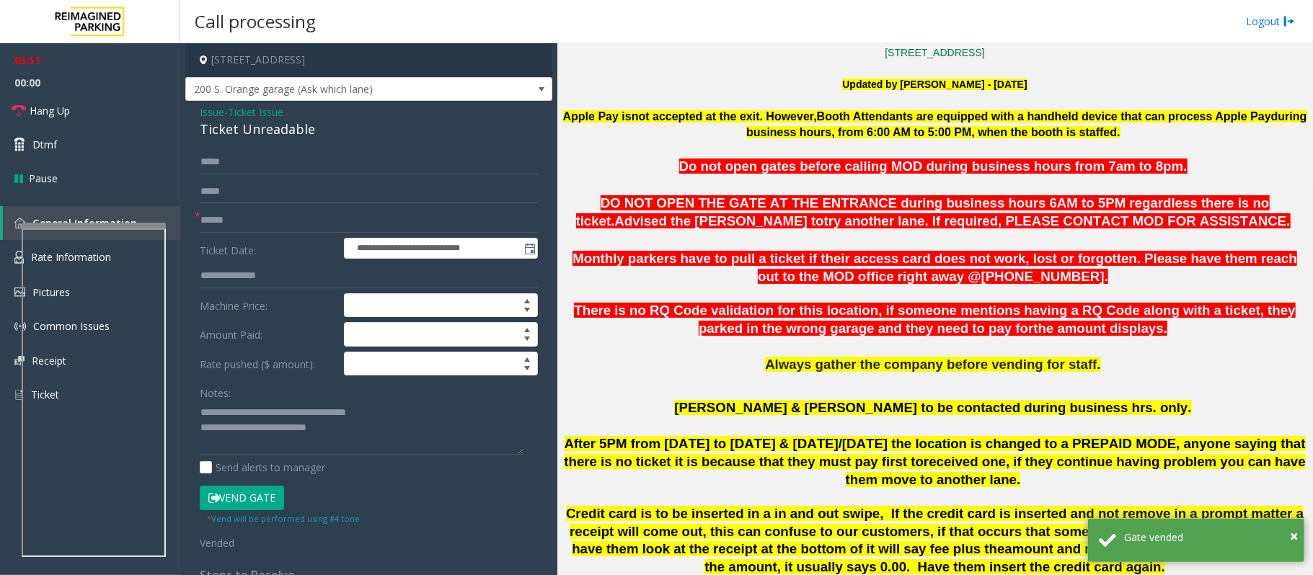
click at [278, 102] on div "**********" at bounding box center [368, 465] width 367 height 728
drag, startPoint x: 268, startPoint y: 107, endPoint x: 293, endPoint y: 128, distance: 32.7
click at [269, 107] on span "Ticket Issue" at bounding box center [256, 112] width 56 height 15
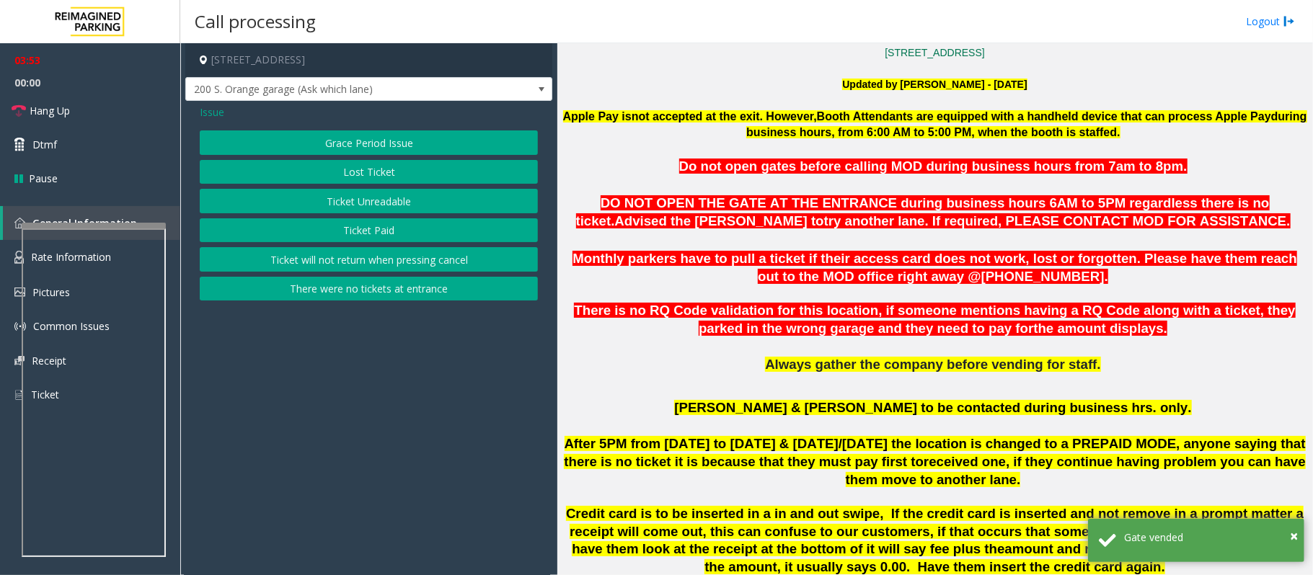
click at [384, 283] on button "There were no tickets at entrance" at bounding box center [369, 289] width 338 height 25
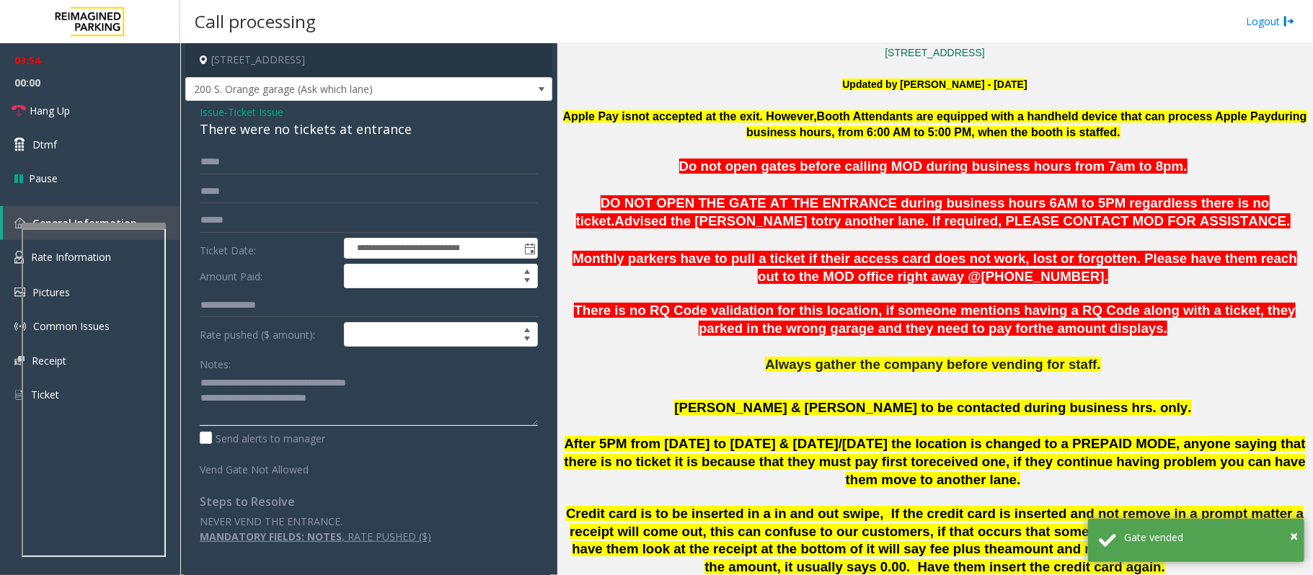
click at [347, 405] on textarea at bounding box center [369, 399] width 338 height 54
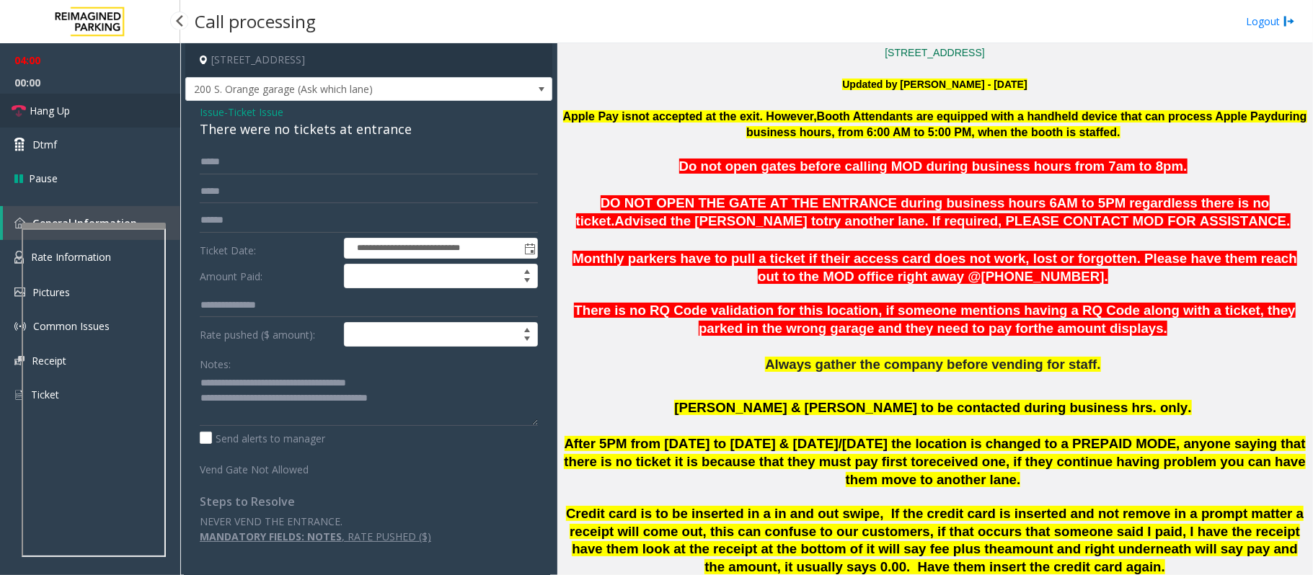
click at [59, 101] on link "Hang Up" at bounding box center [90, 111] width 180 height 34
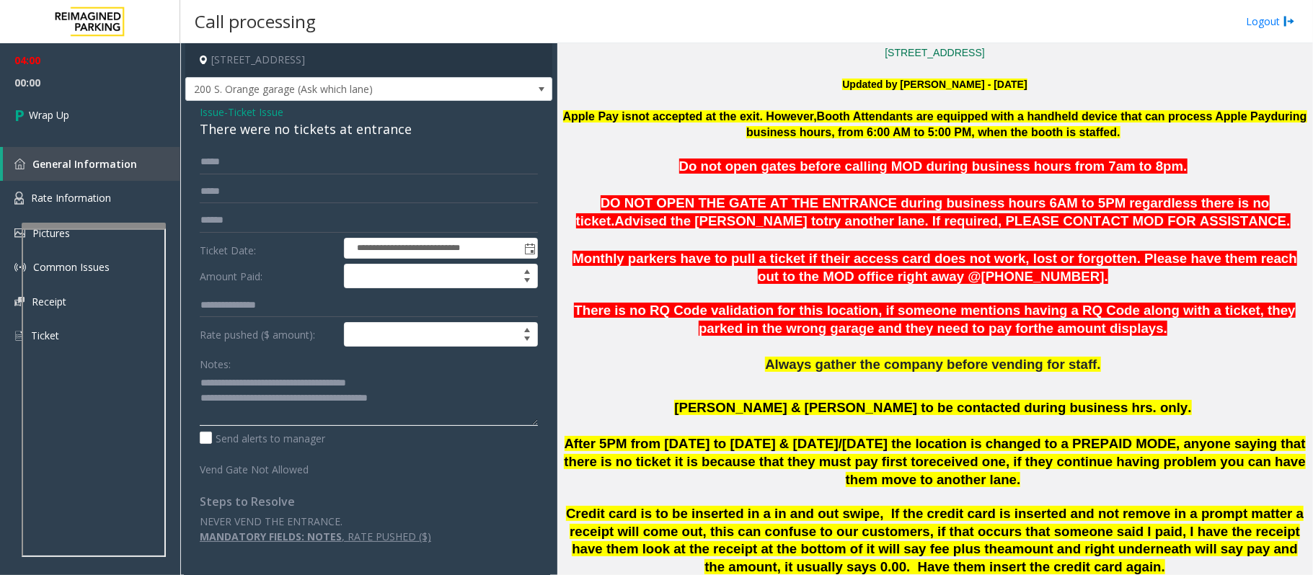
click at [490, 413] on textarea at bounding box center [369, 399] width 338 height 54
drag, startPoint x: 474, startPoint y: 399, endPoint x: 495, endPoint y: 425, distance: 32.3
click at [479, 402] on textarea at bounding box center [369, 399] width 338 height 54
click at [474, 396] on textarea at bounding box center [369, 399] width 338 height 54
click at [446, 430] on div "Notes: Send alerts to manager" at bounding box center [369, 399] width 338 height 94
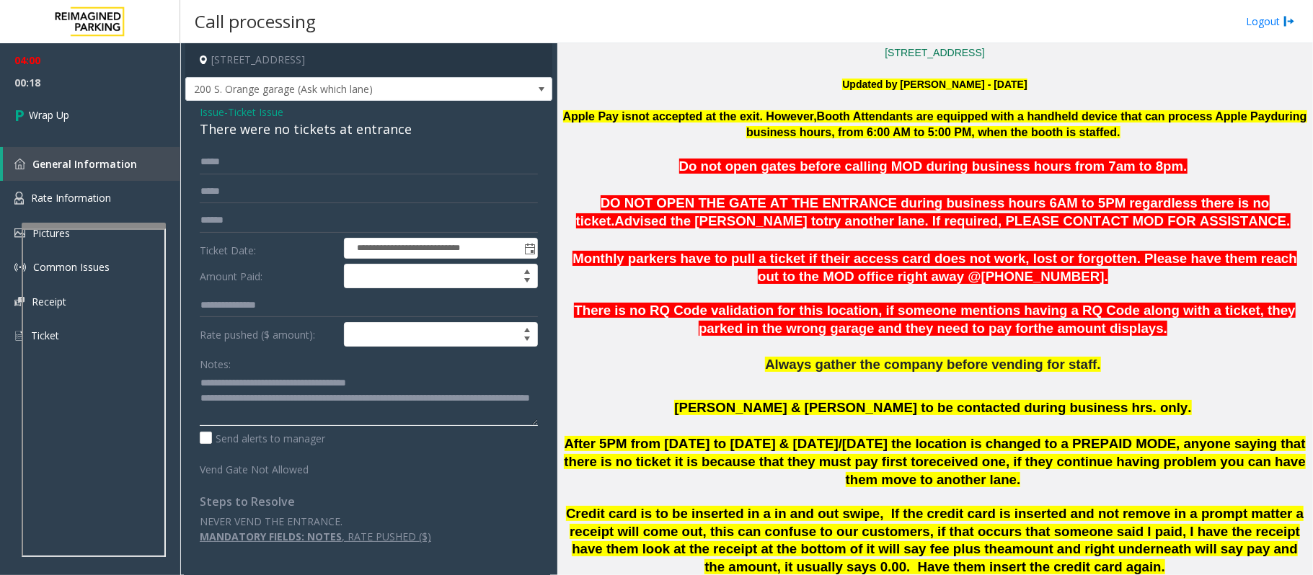
click at [439, 423] on textarea at bounding box center [369, 399] width 338 height 54
type textarea "**********"
click at [146, 124] on link "Wrap Up" at bounding box center [90, 115] width 180 height 43
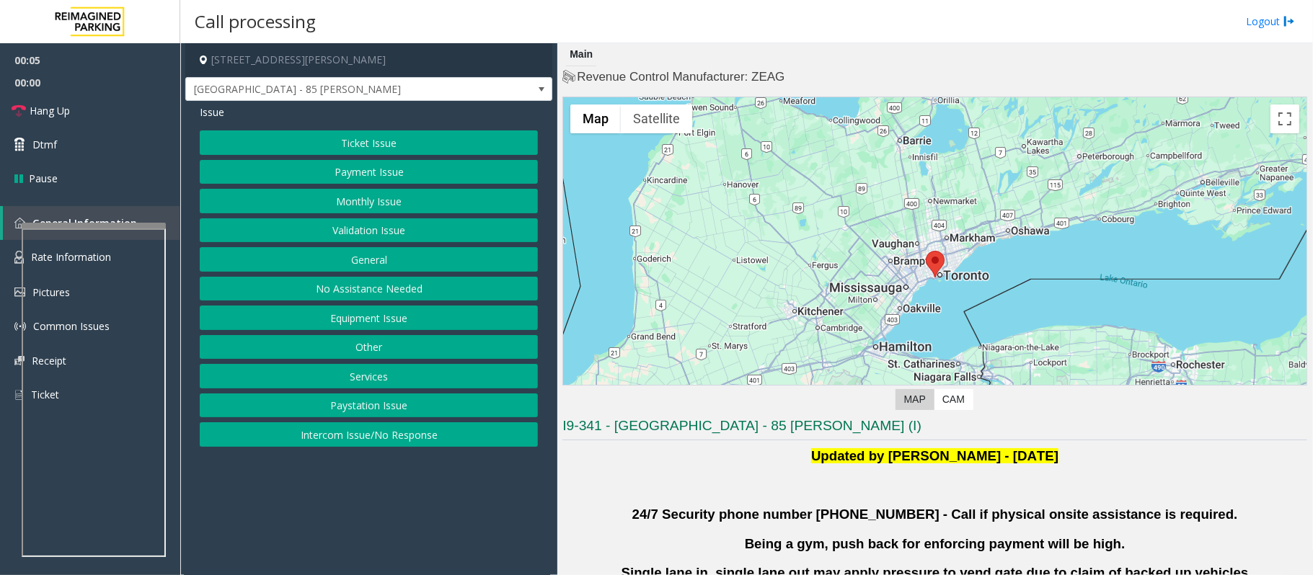
scroll to position [192, 0]
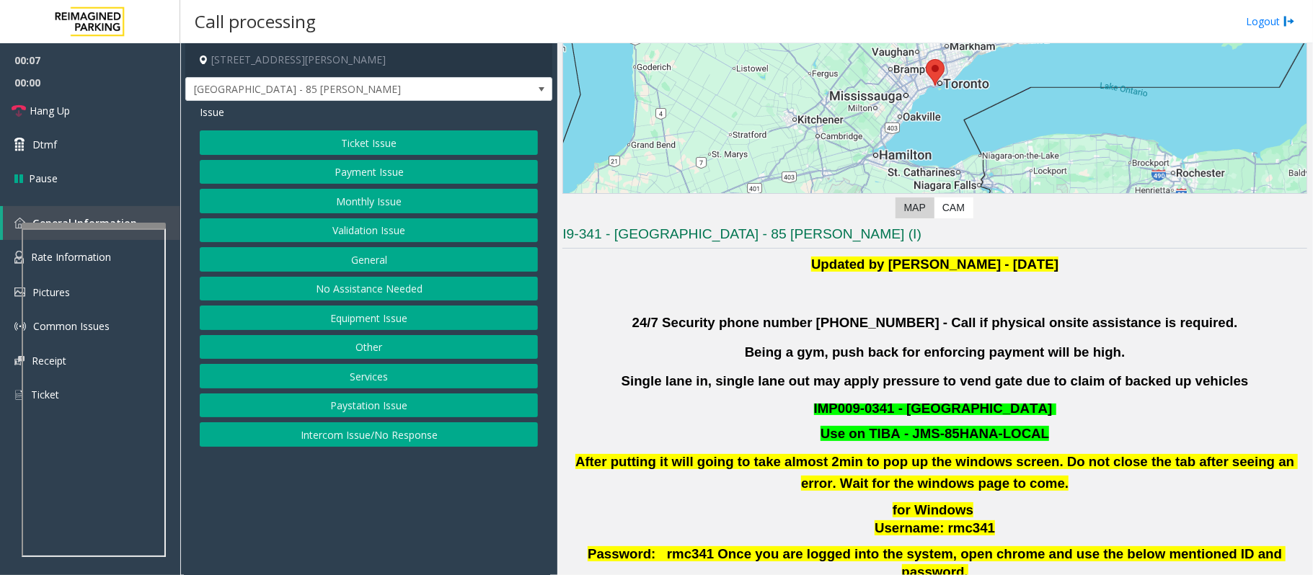
click at [367, 438] on button "Intercom Issue/No Response" at bounding box center [369, 435] width 338 height 25
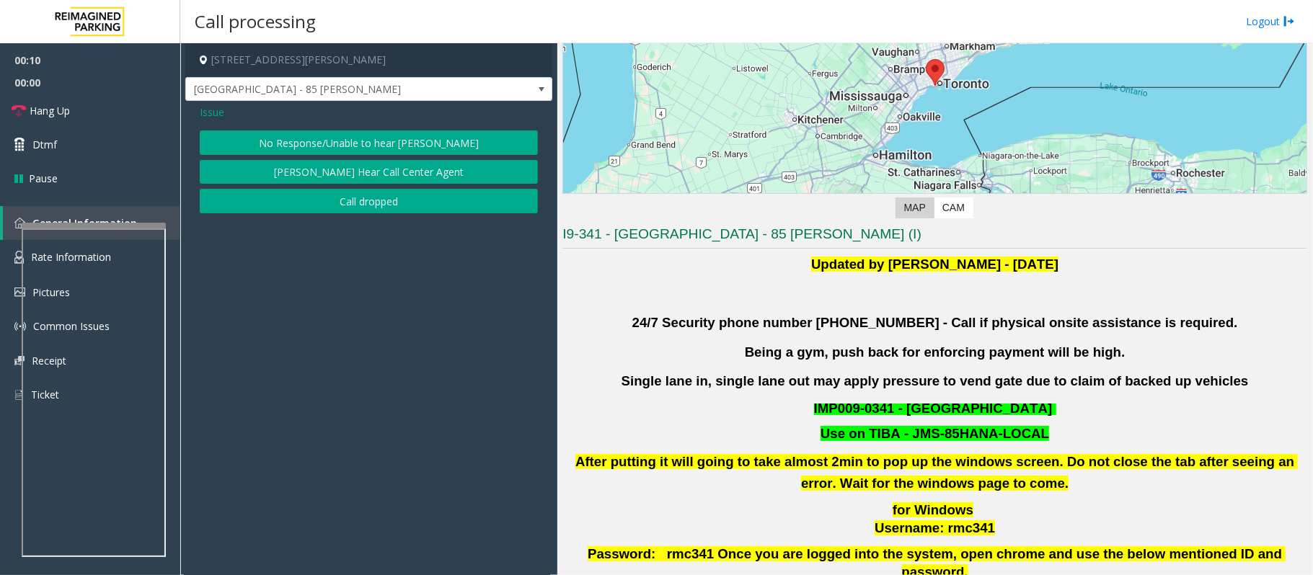
click at [333, 145] on button "No Response/Unable to hear parker" at bounding box center [369, 143] width 338 height 25
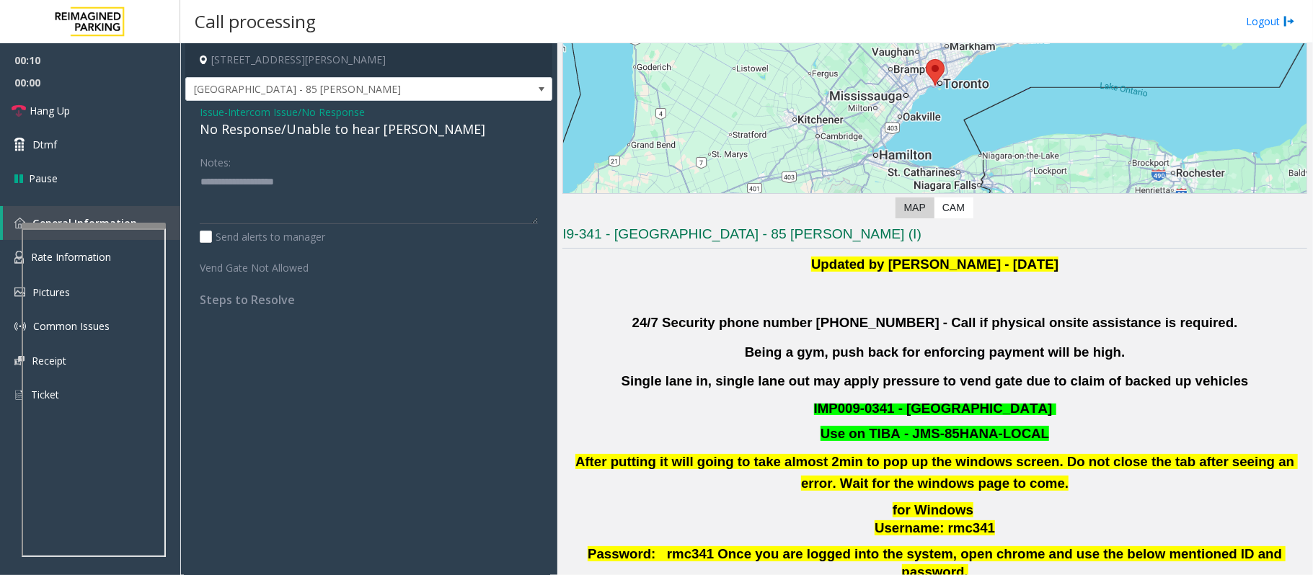
click at [332, 136] on div "No Response/Unable to hear parker" at bounding box center [369, 129] width 338 height 19
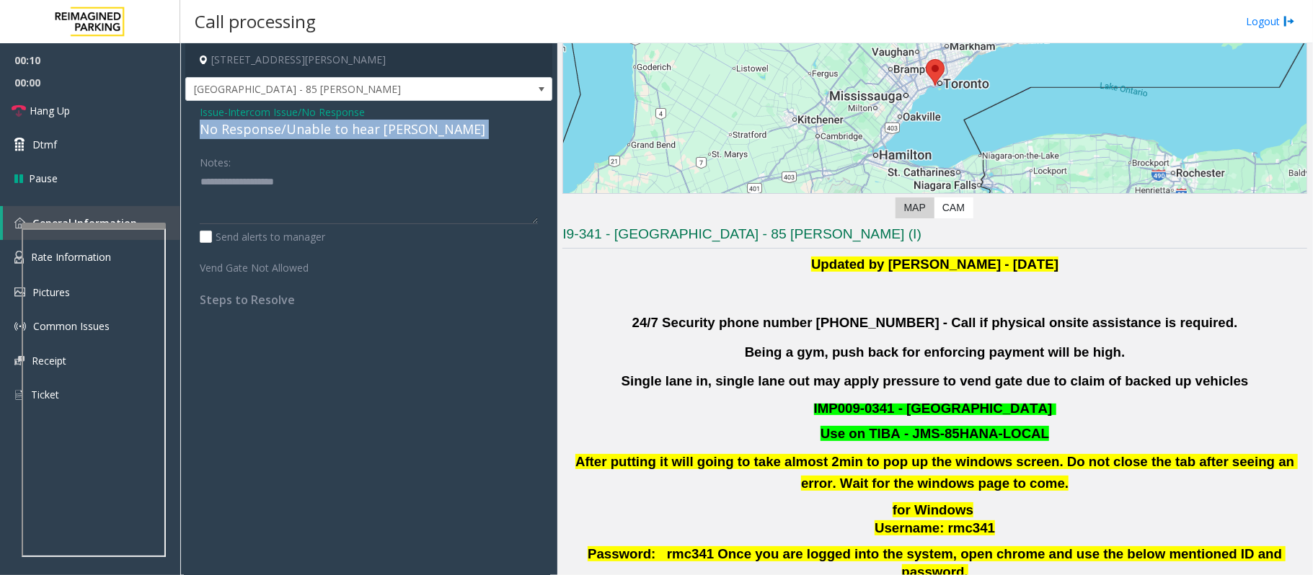
click at [332, 136] on div "No Response/Unable to hear parker" at bounding box center [369, 129] width 338 height 19
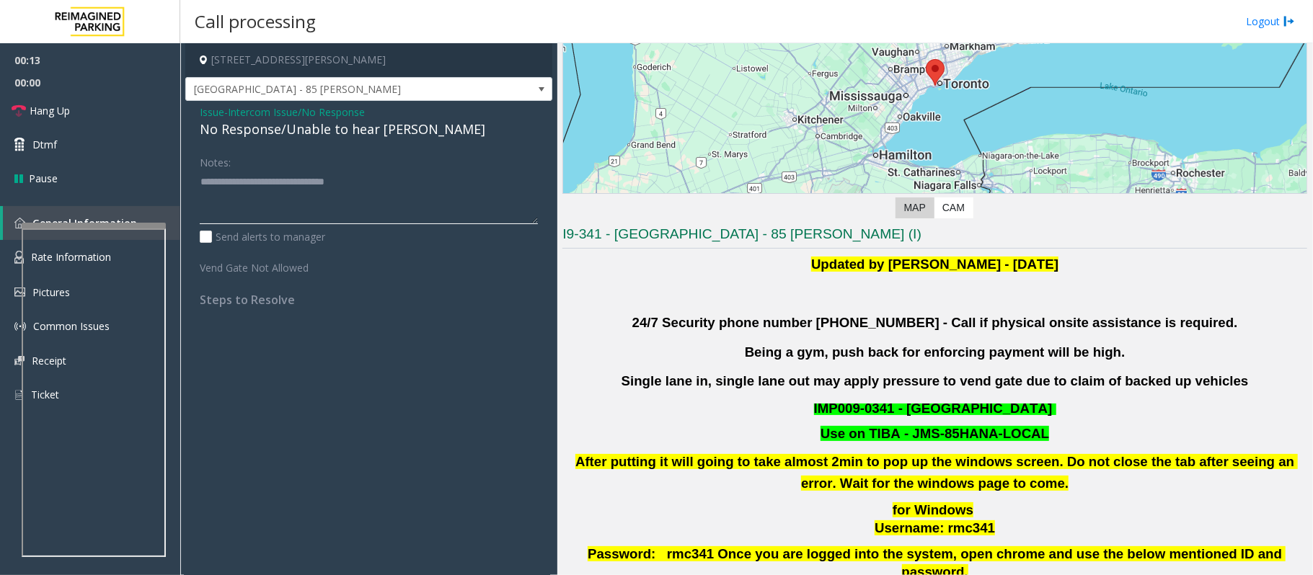
type textarea "**********"
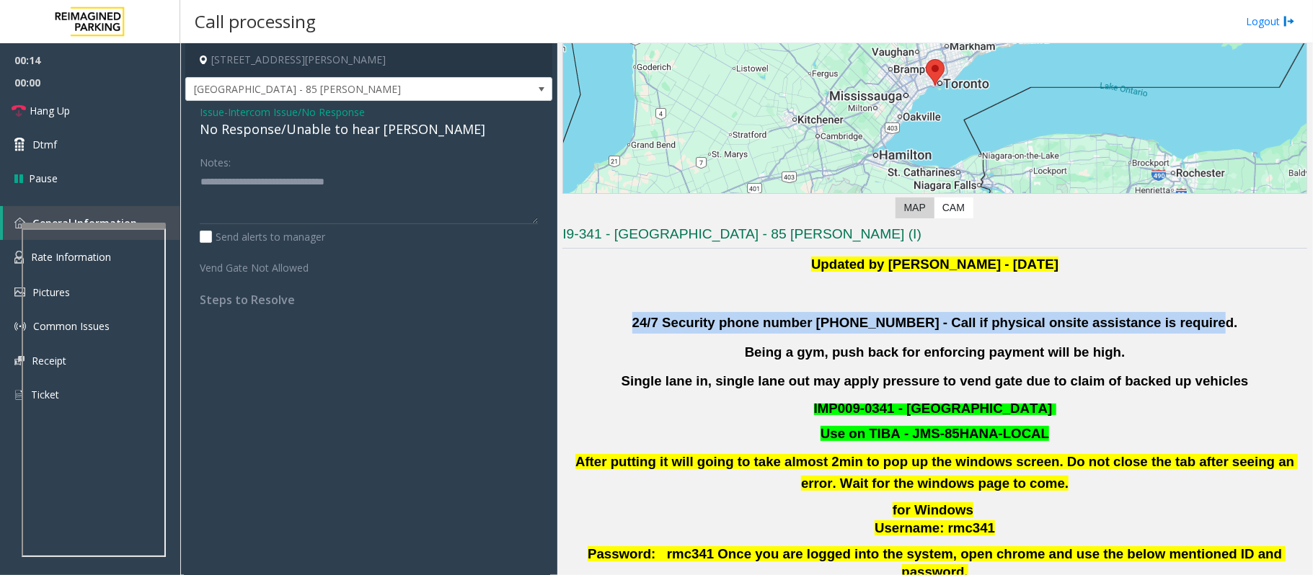
drag, startPoint x: 635, startPoint y: 321, endPoint x: 1203, endPoint y: 322, distance: 568.2
click at [1203, 322] on p "24/7 Security phone number 416.534.3439 - Call if physical onsite assistance is…" at bounding box center [934, 323] width 745 height 22
click at [1206, 324] on p "24/7 Security phone number 416.534.3439 - Call if physical onsite assistance is…" at bounding box center [934, 323] width 745 height 22
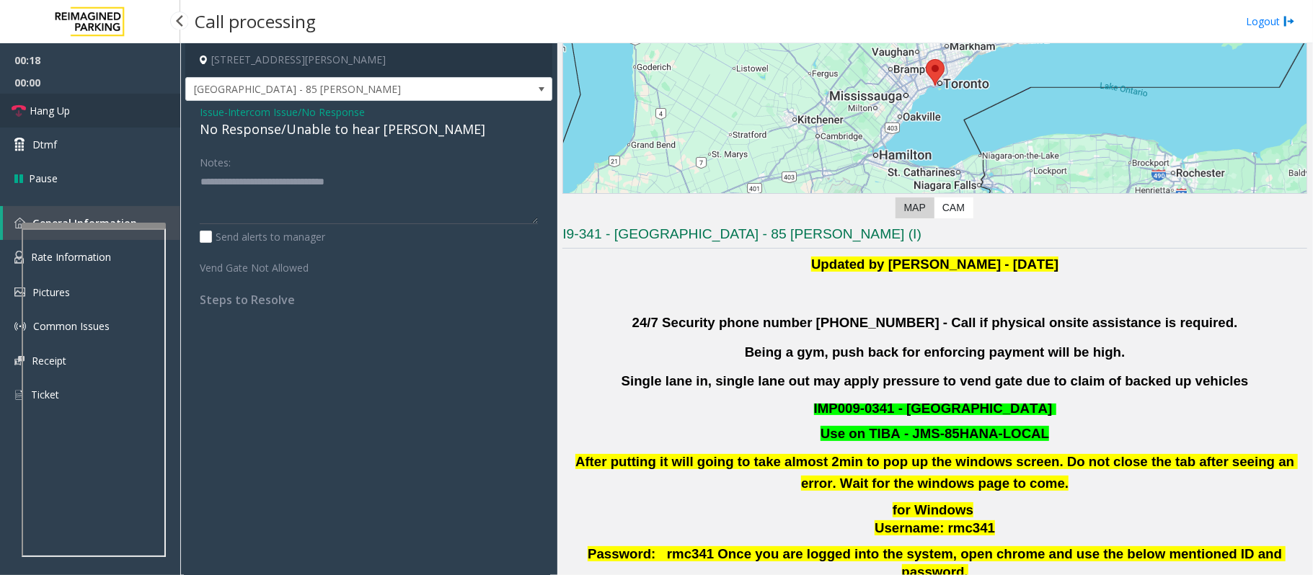
click at [62, 107] on span "Hang Up" at bounding box center [50, 110] width 40 height 15
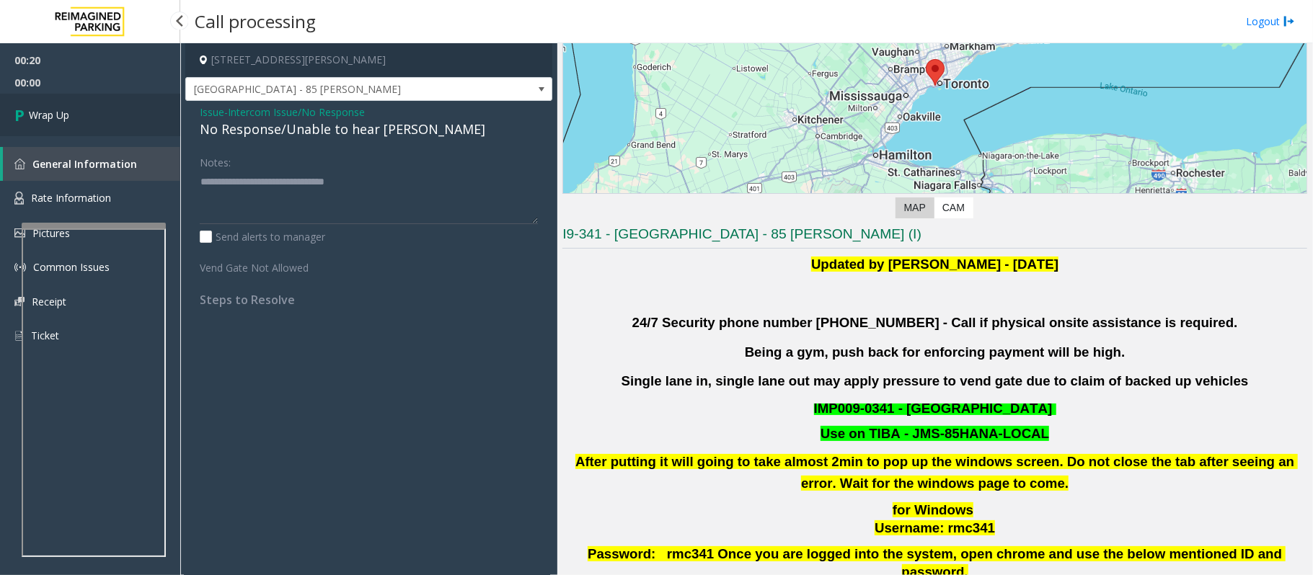
click at [74, 113] on link "Wrap Up" at bounding box center [90, 115] width 180 height 43
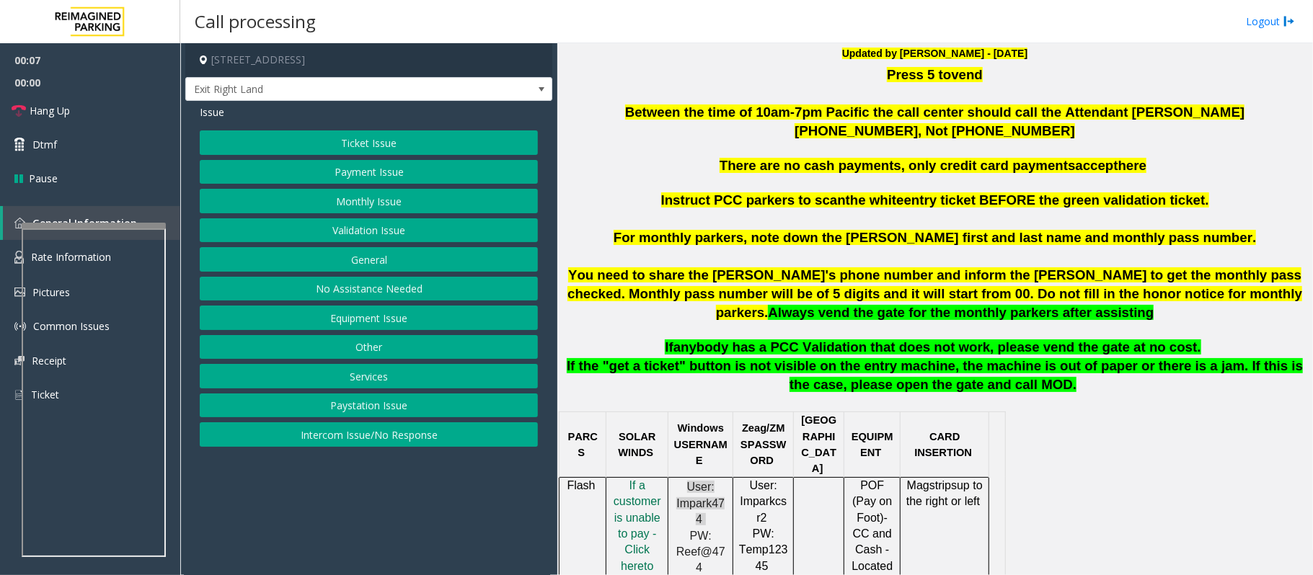
scroll to position [577, 0]
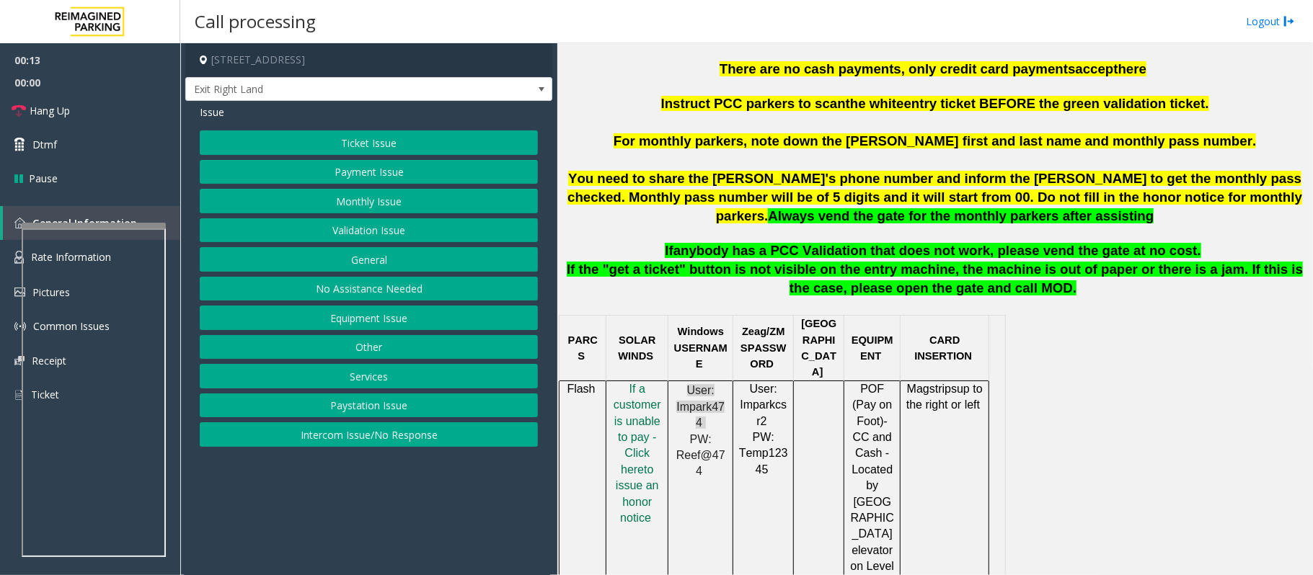
click at [343, 174] on button "Payment Issue" at bounding box center [369, 172] width 338 height 25
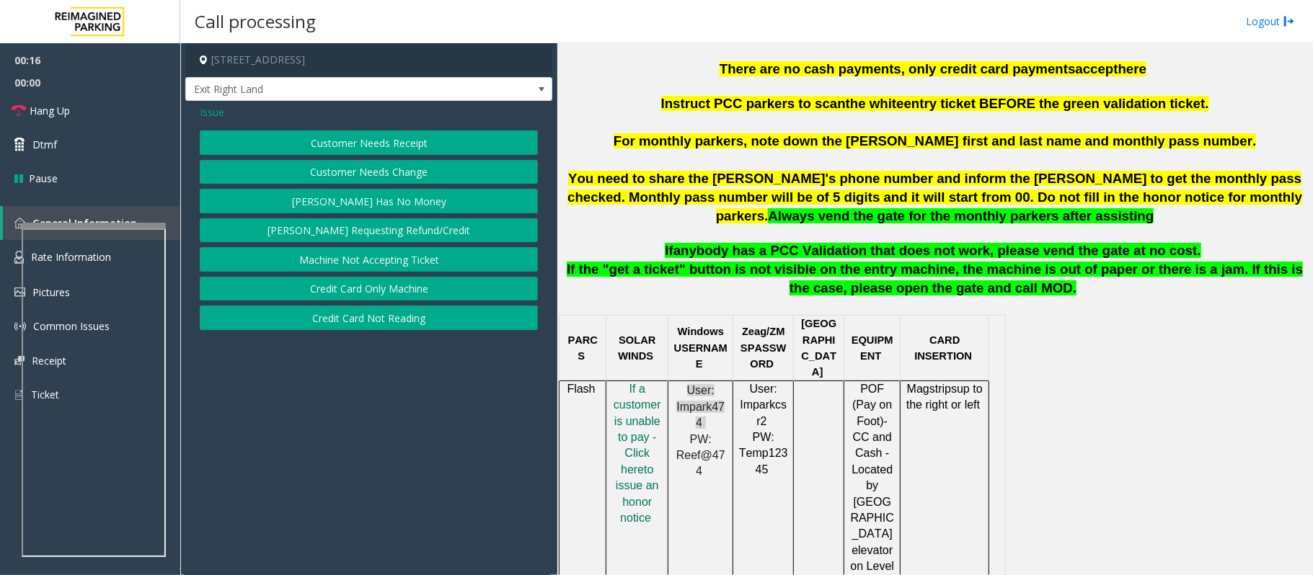
click at [372, 322] on button "Credit Card Not Reading" at bounding box center [369, 318] width 338 height 25
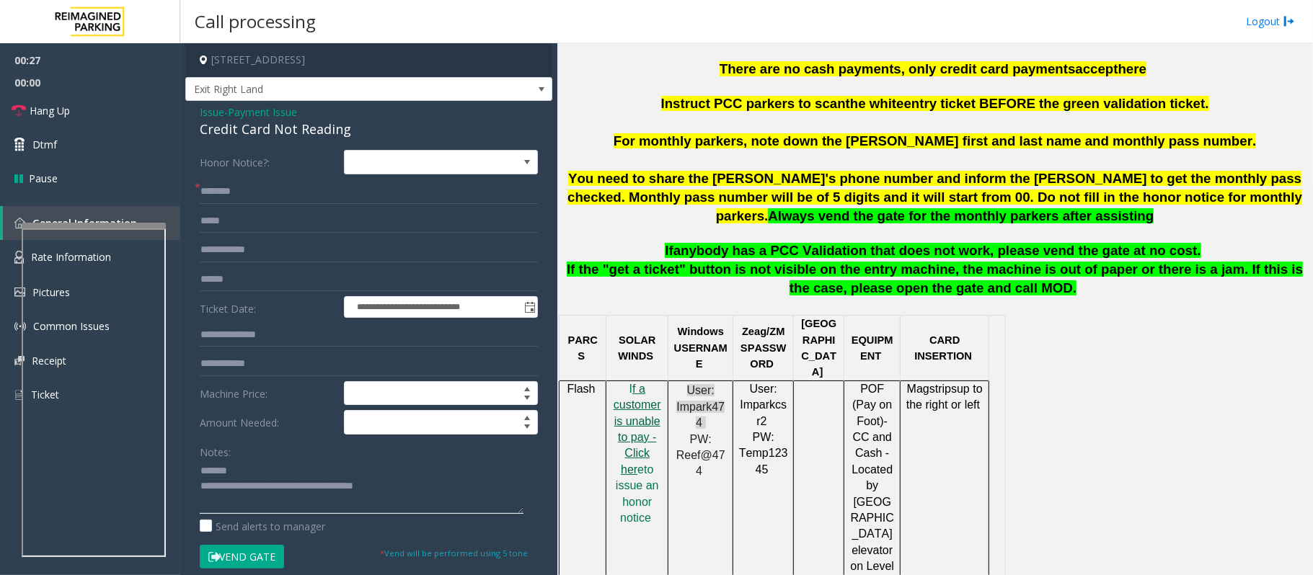
type textarea "**********"
click at [637, 441] on span "f a customer is unable to pay - Click her" at bounding box center [638, 429] width 48 height 93
click at [10, 249] on link "Rate Information" at bounding box center [90, 257] width 180 height 35
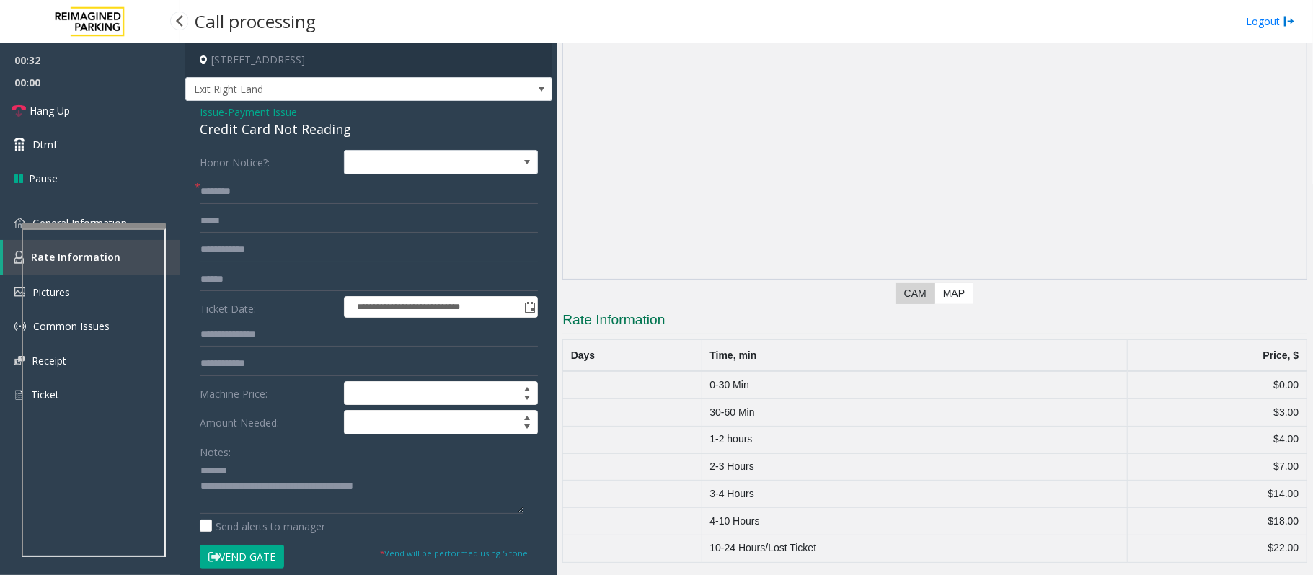
scroll to position [108, 0]
drag, startPoint x: 699, startPoint y: 443, endPoint x: 1194, endPoint y: 440, distance: 494.6
click at [1288, 439] on tr "1-2 hours $4.00" at bounding box center [935, 439] width 744 height 27
click at [12, 234] on link "General Information" at bounding box center [90, 223] width 180 height 34
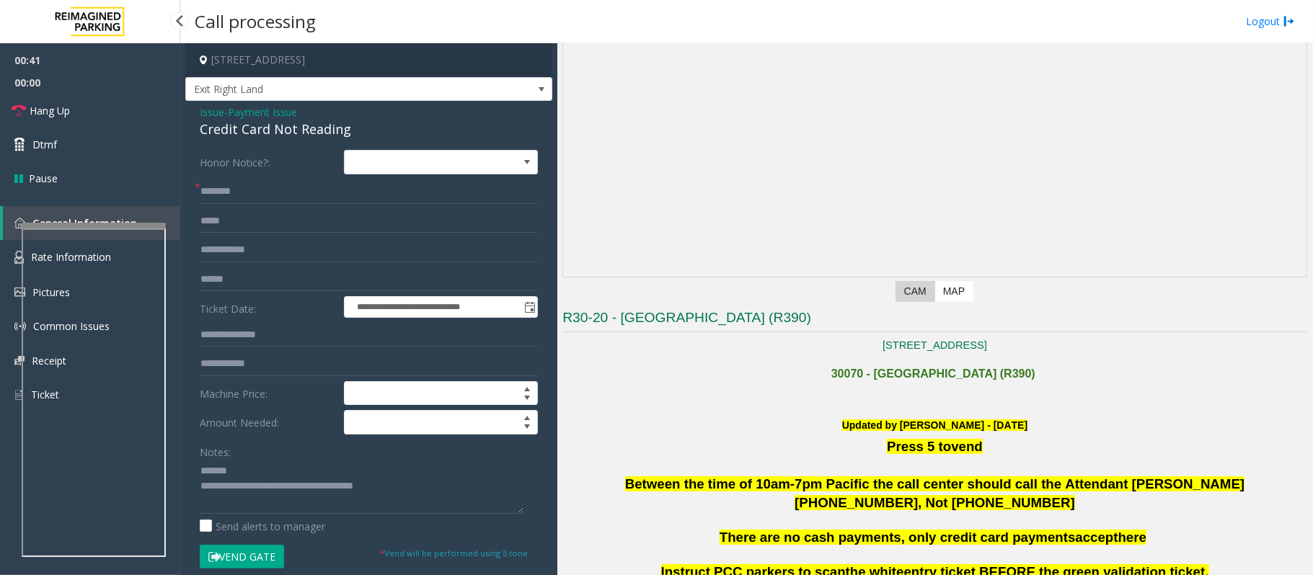
scroll to position [577, 0]
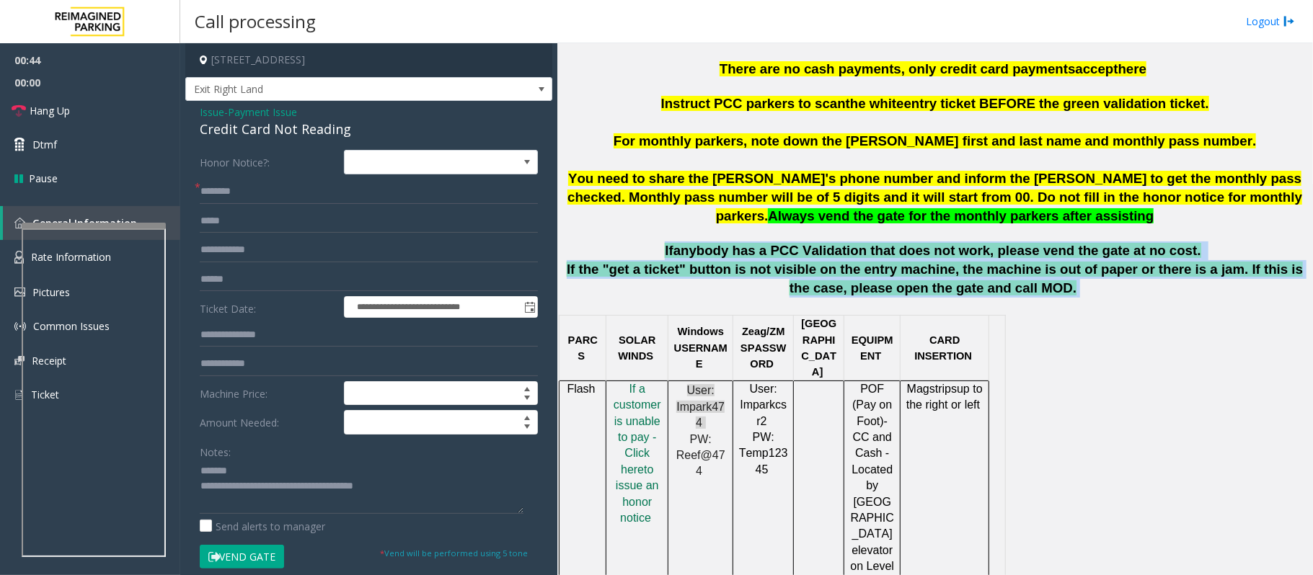
drag, startPoint x: 1039, startPoint y: 291, endPoint x: 367, endPoint y: 1, distance: 732.1
click at [12, 252] on link "Rate Information" at bounding box center [90, 257] width 180 height 35
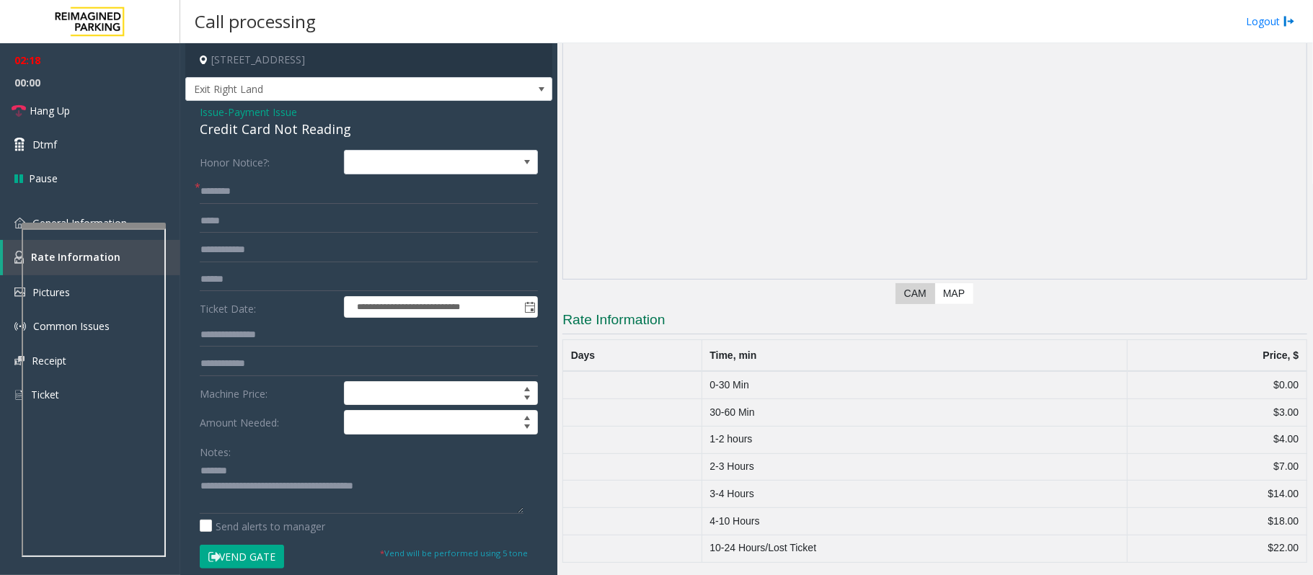
scroll to position [108, 0]
drag, startPoint x: 691, startPoint y: 433, endPoint x: 1279, endPoint y: 445, distance: 588.5
click at [1279, 445] on tr "1-2 hours $4.00" at bounding box center [935, 439] width 744 height 27
click at [15, 226] on img at bounding box center [19, 223] width 11 height 11
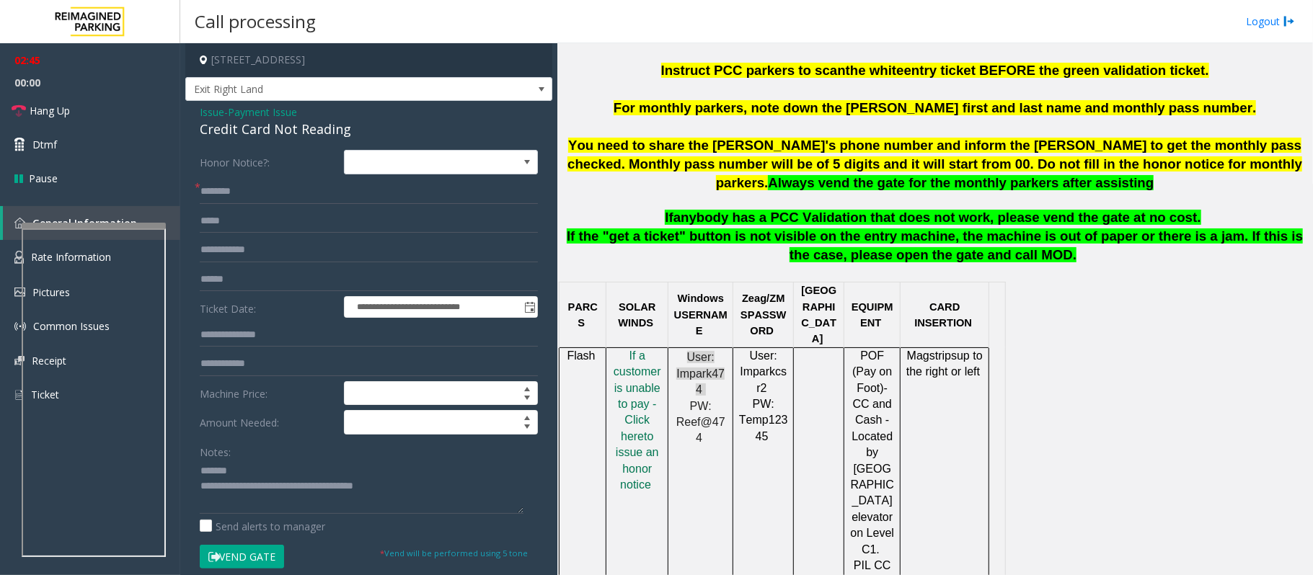
scroll to position [577, 0]
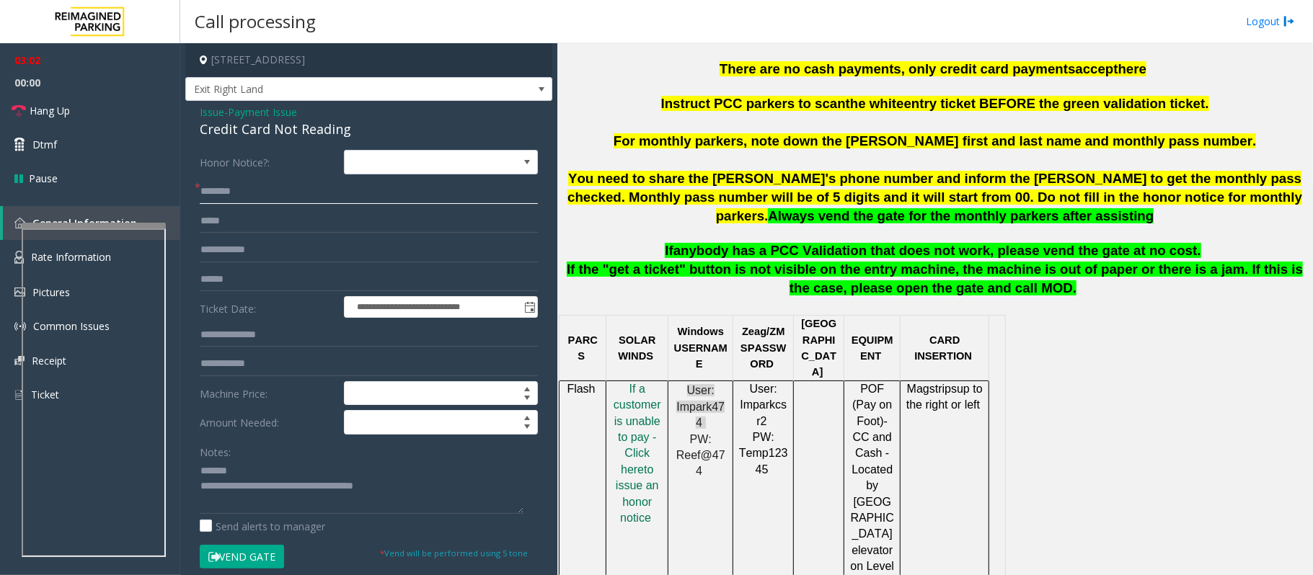
click at [269, 189] on input "text" at bounding box center [369, 192] width 338 height 25
paste input "********"
type input "********"
drag, startPoint x: 336, startPoint y: 128, endPoint x: 199, endPoint y: 128, distance: 137.0
click at [199, 128] on div "**********" at bounding box center [368, 459] width 367 height 716
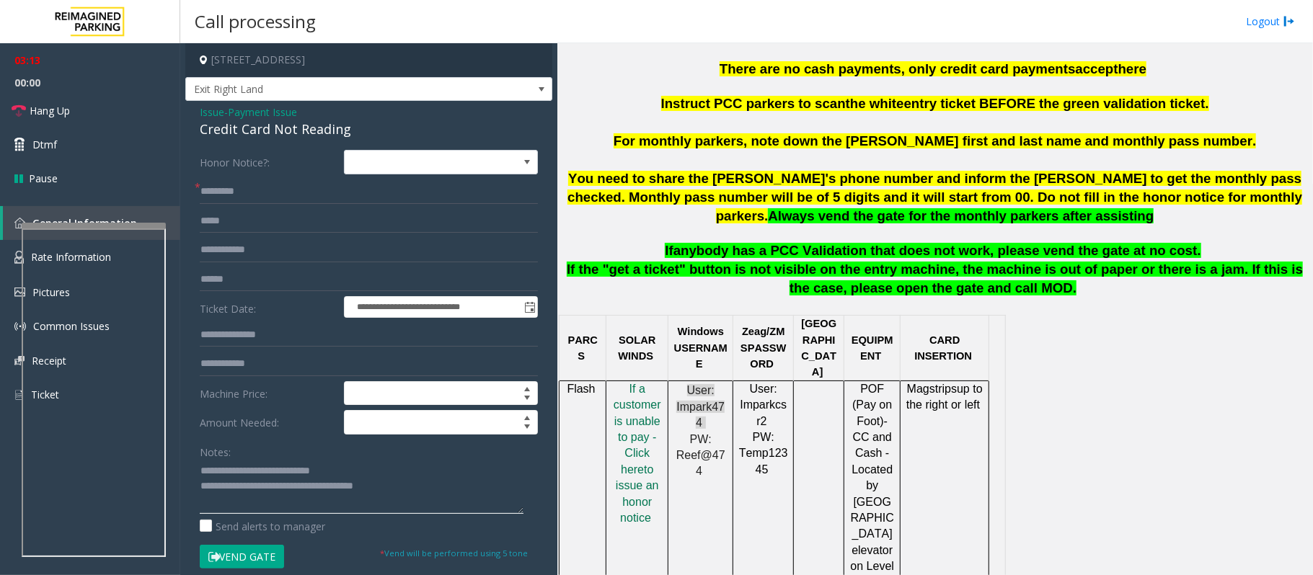
drag, startPoint x: 422, startPoint y: 493, endPoint x: 260, endPoint y: 485, distance: 161.7
click at [260, 485] on textarea at bounding box center [362, 487] width 324 height 54
type textarea "**********"
drag, startPoint x: 728, startPoint y: 430, endPoint x: 676, endPoint y: 395, distance: 63.0
click at [675, 394] on div "User: Impark474 PW: Reef@474" at bounding box center [700, 431] width 64 height 97
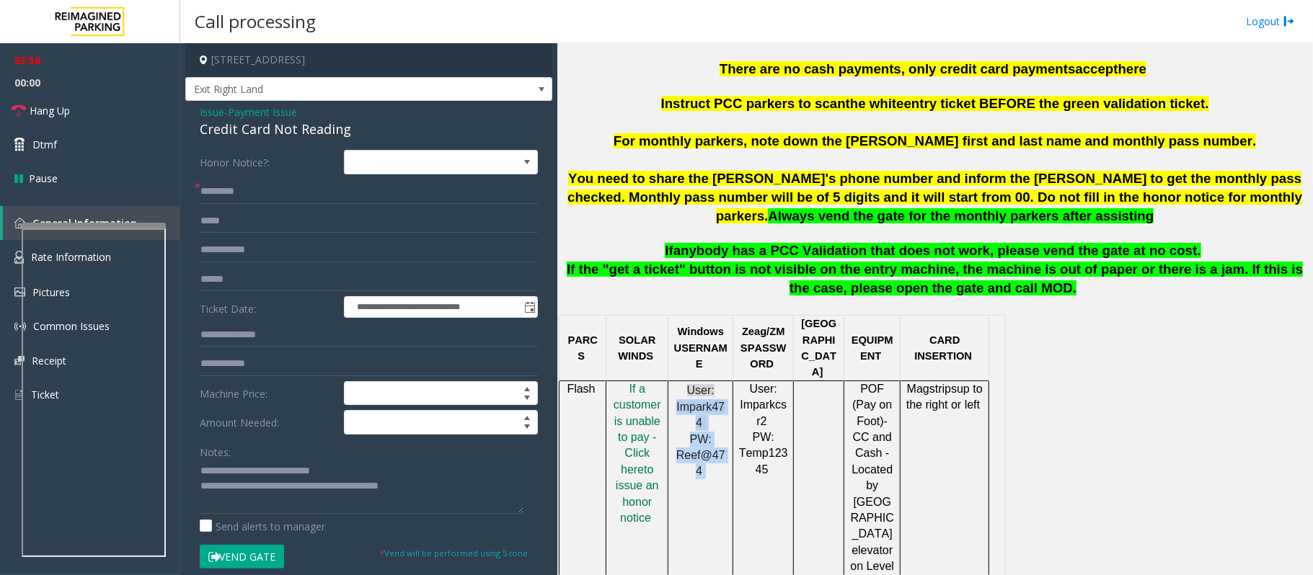
click at [264, 554] on button "Vend Gate" at bounding box center [242, 557] width 84 height 25
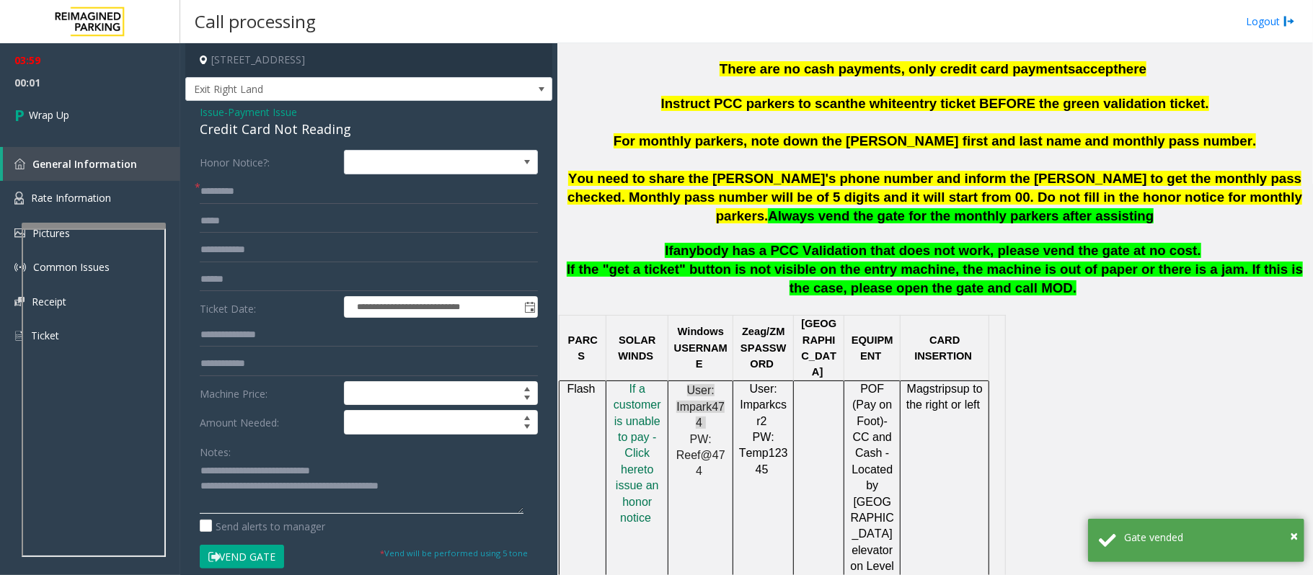
click at [486, 503] on textarea at bounding box center [362, 487] width 324 height 54
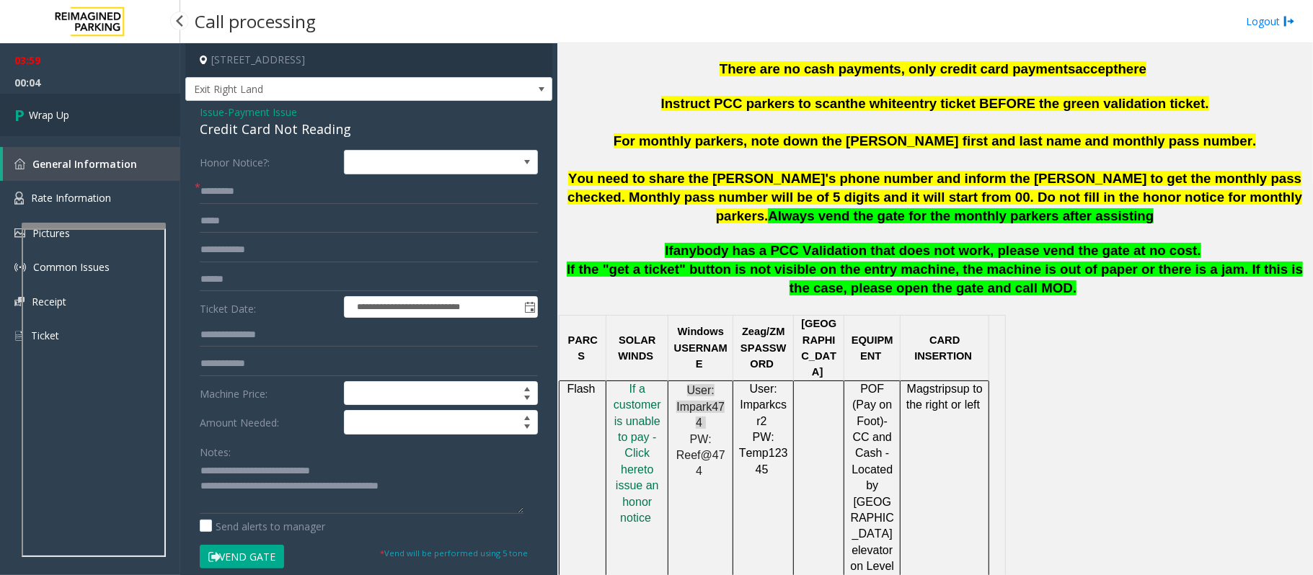
click at [58, 119] on span "Wrap Up" at bounding box center [49, 114] width 40 height 15
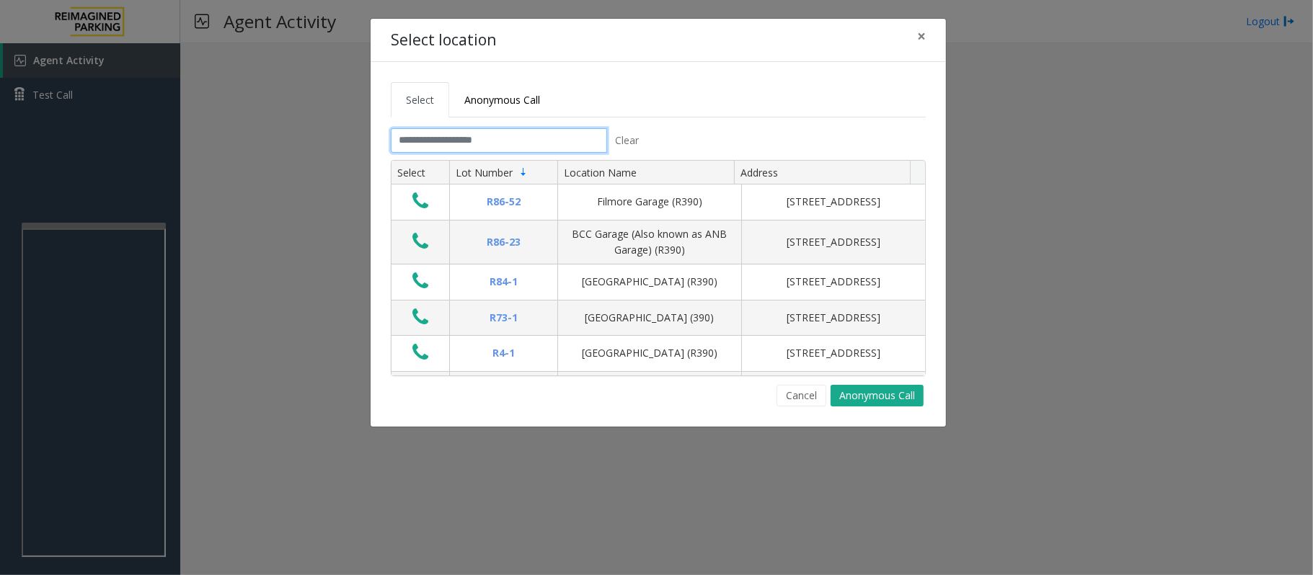
click at [486, 136] on input "text" at bounding box center [499, 140] width 216 height 25
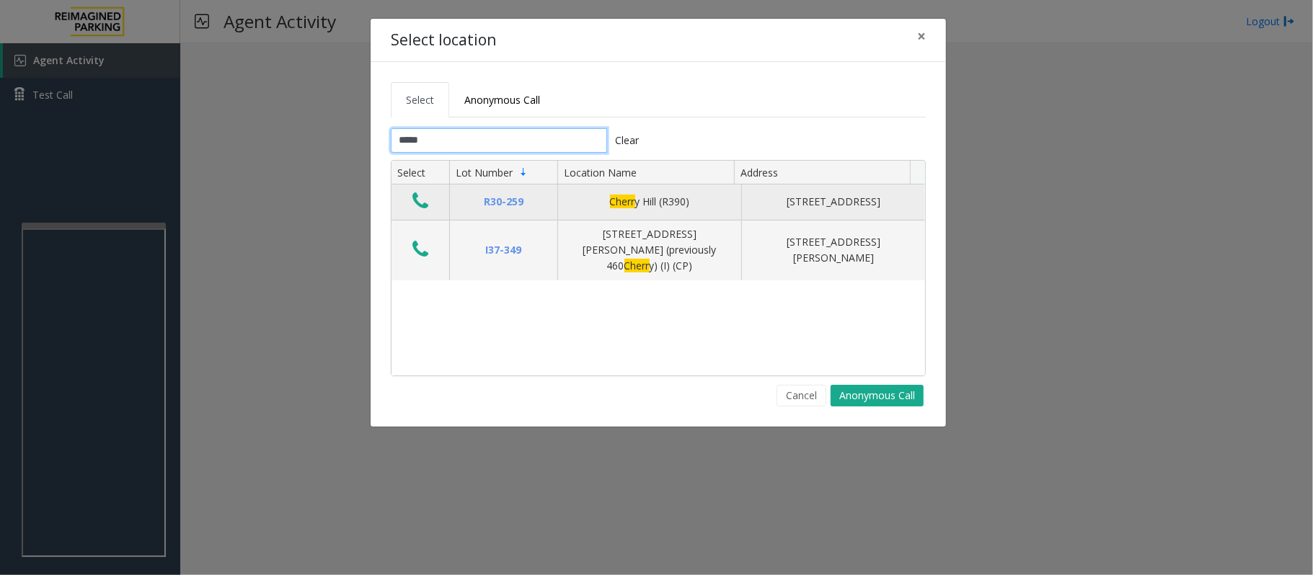
type input "*****"
click at [428, 208] on icon "Data table" at bounding box center [420, 201] width 16 height 20
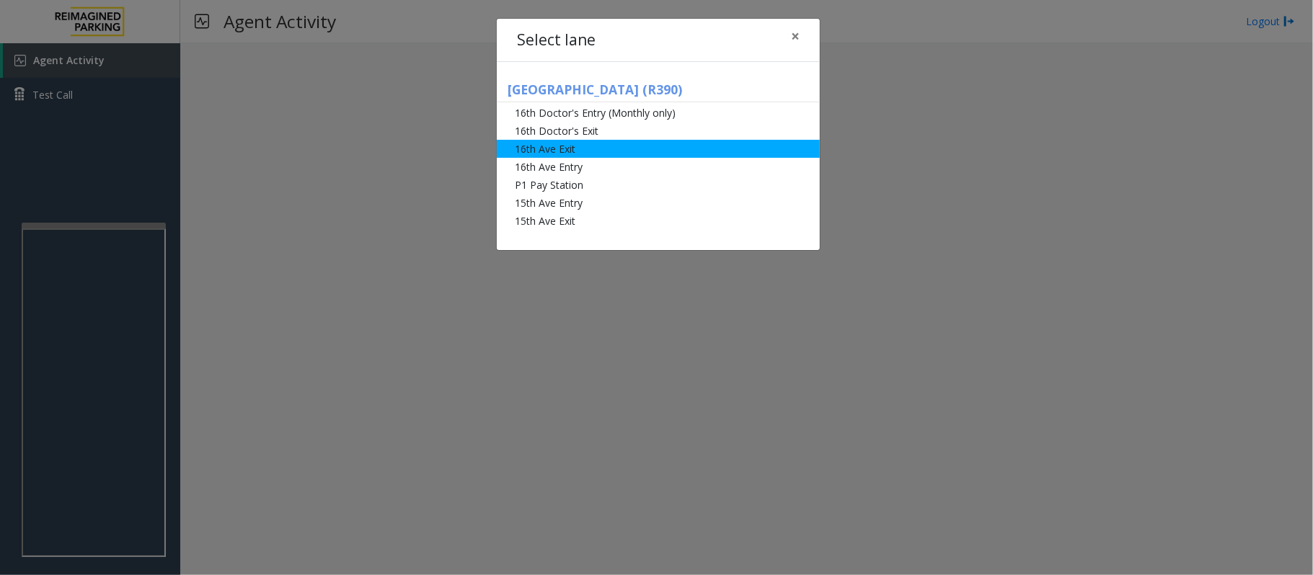
click at [578, 148] on li "16th Ave Exit" at bounding box center [658, 149] width 323 height 18
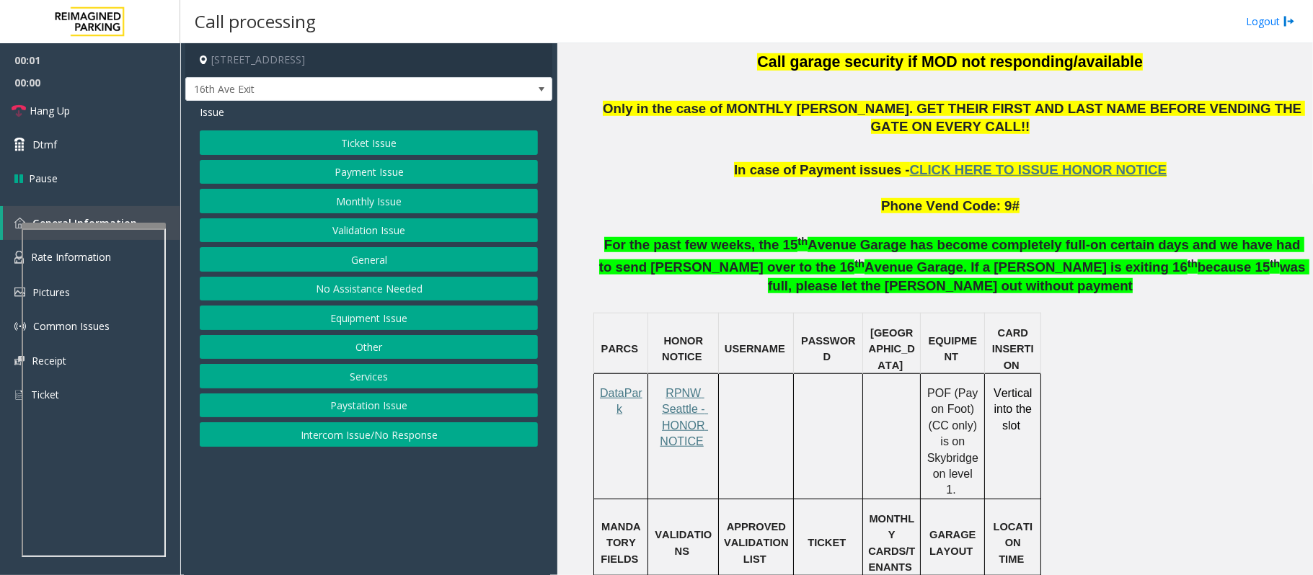
scroll to position [865, 0]
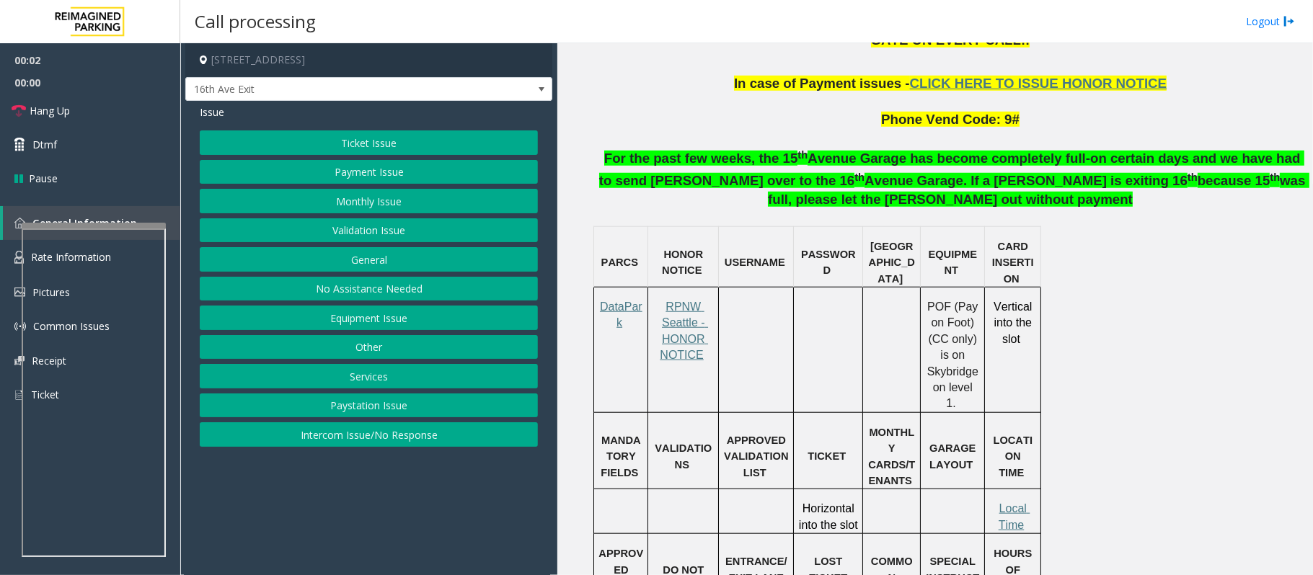
click at [655, 443] on span "VALIDATIONS" at bounding box center [683, 456] width 57 height 27
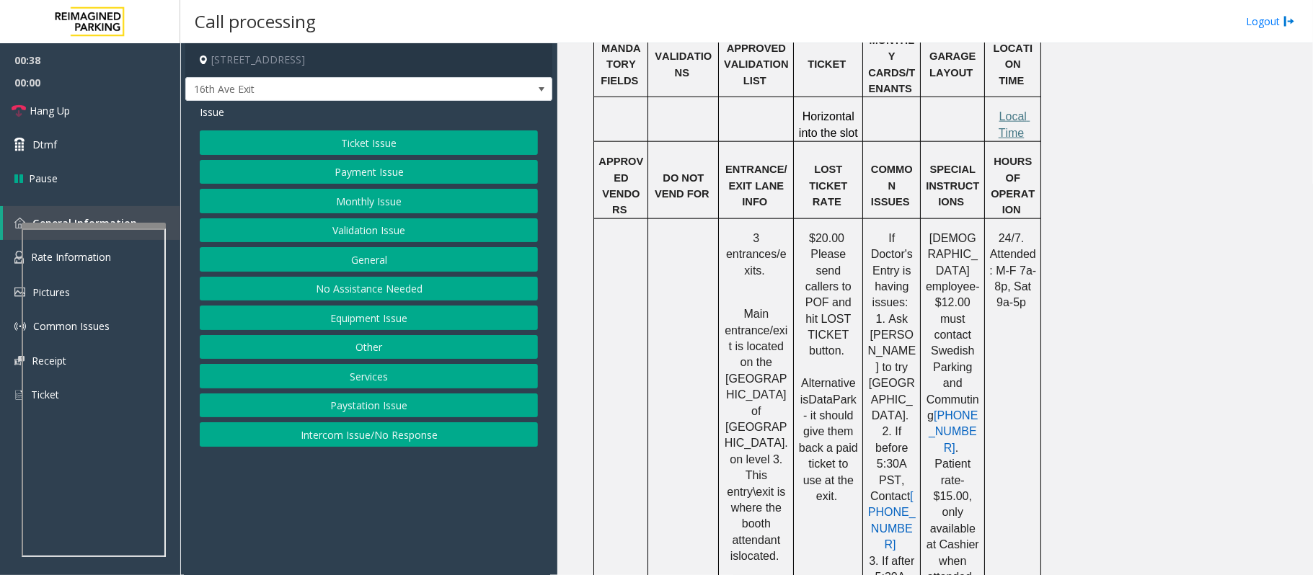
scroll to position [872, 0]
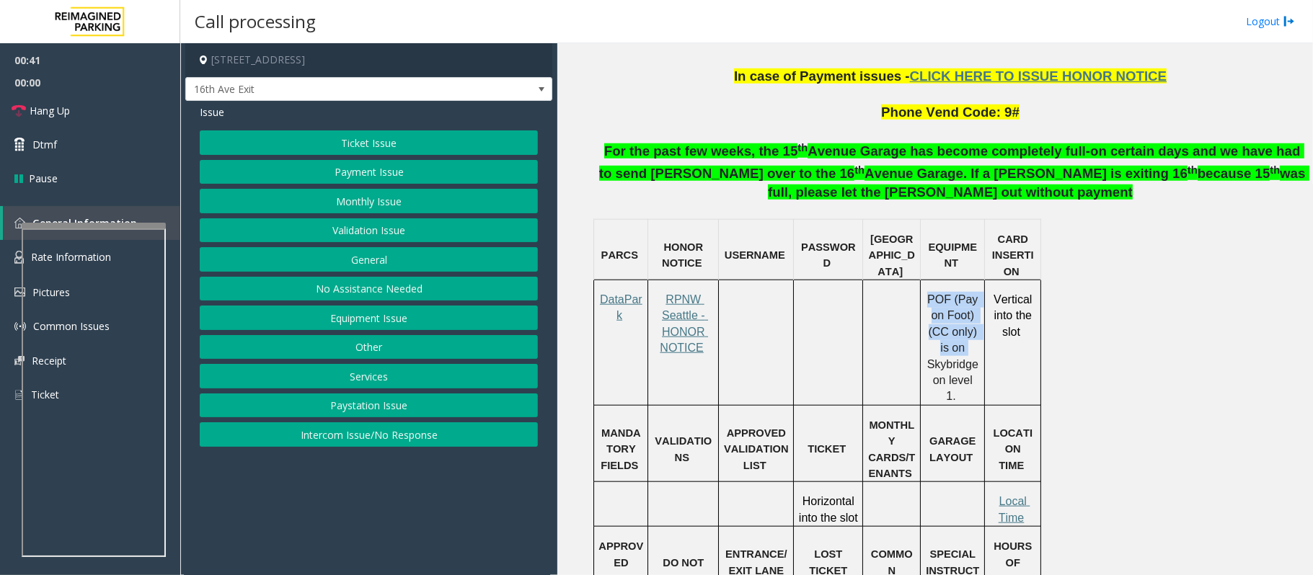
drag, startPoint x: 932, startPoint y: 235, endPoint x: 972, endPoint y: 296, distance: 72.4
click at [972, 296] on p "POF (Pay on Foot) (CC only) is on Skybridge on level 1." at bounding box center [952, 348] width 55 height 113
click at [967, 292] on p "POF (Pay on Foot) (CC only) is on Skybridge on level 1." at bounding box center [952, 348] width 55 height 113
click at [975, 293] on span "POF (Pay on Foot) (CC only) is on Skybridge on level 1." at bounding box center [954, 347] width 55 height 109
drag, startPoint x: 929, startPoint y: 242, endPoint x: 970, endPoint y: 275, distance: 52.8
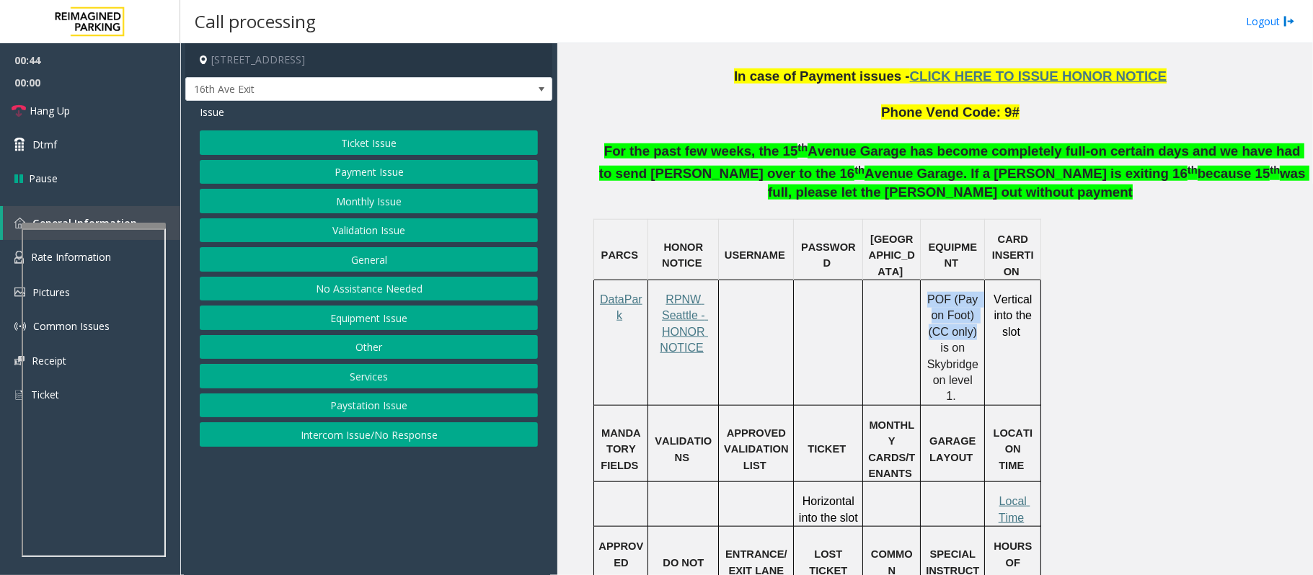
click at [970, 292] on p "POF (Pay on Foot) (CC only) is on Skybridge on level 1." at bounding box center [952, 348] width 55 height 113
click at [353, 160] on button "Payment Issue" at bounding box center [369, 172] width 338 height 25
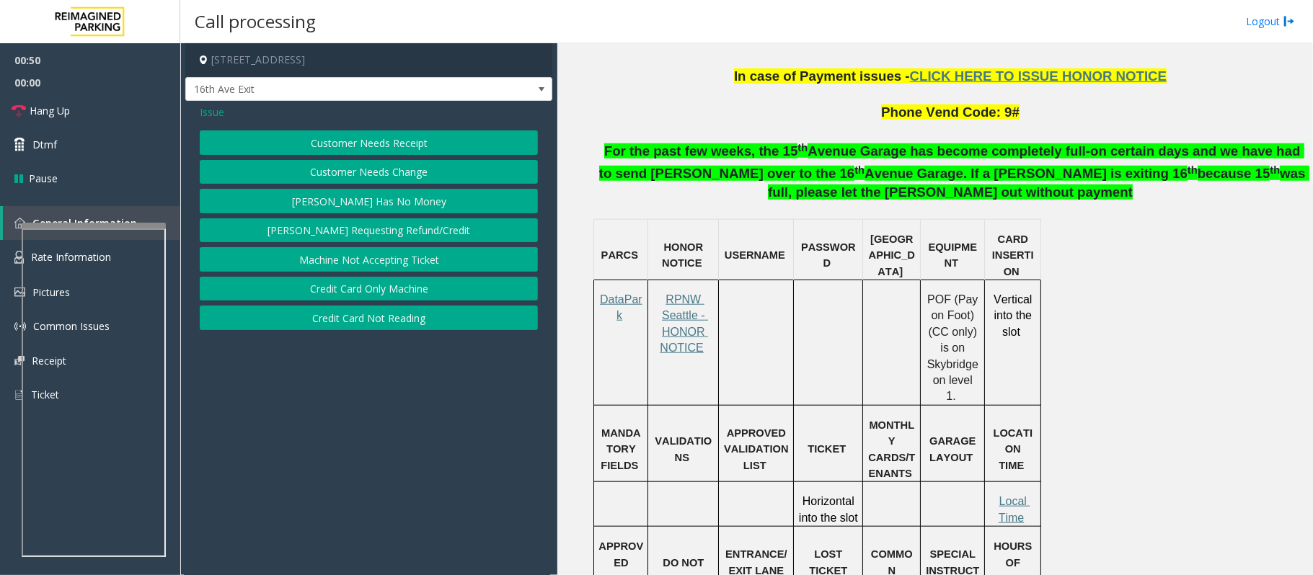
click at [224, 111] on span "Issue" at bounding box center [212, 112] width 25 height 15
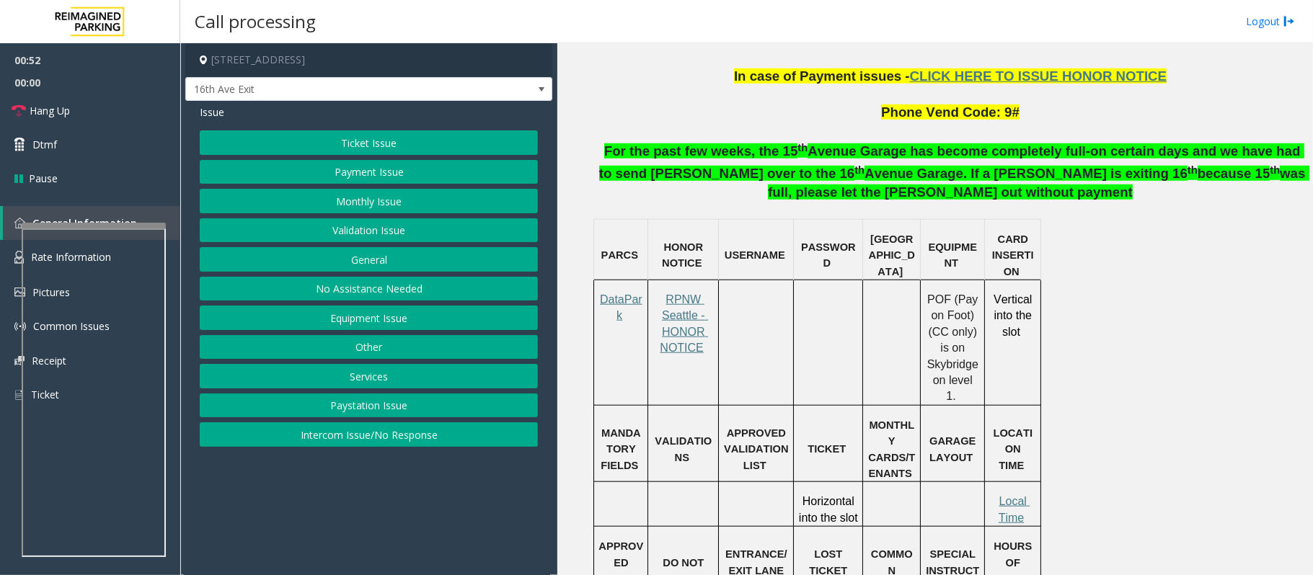
click at [339, 176] on button "Payment Issue" at bounding box center [369, 172] width 338 height 25
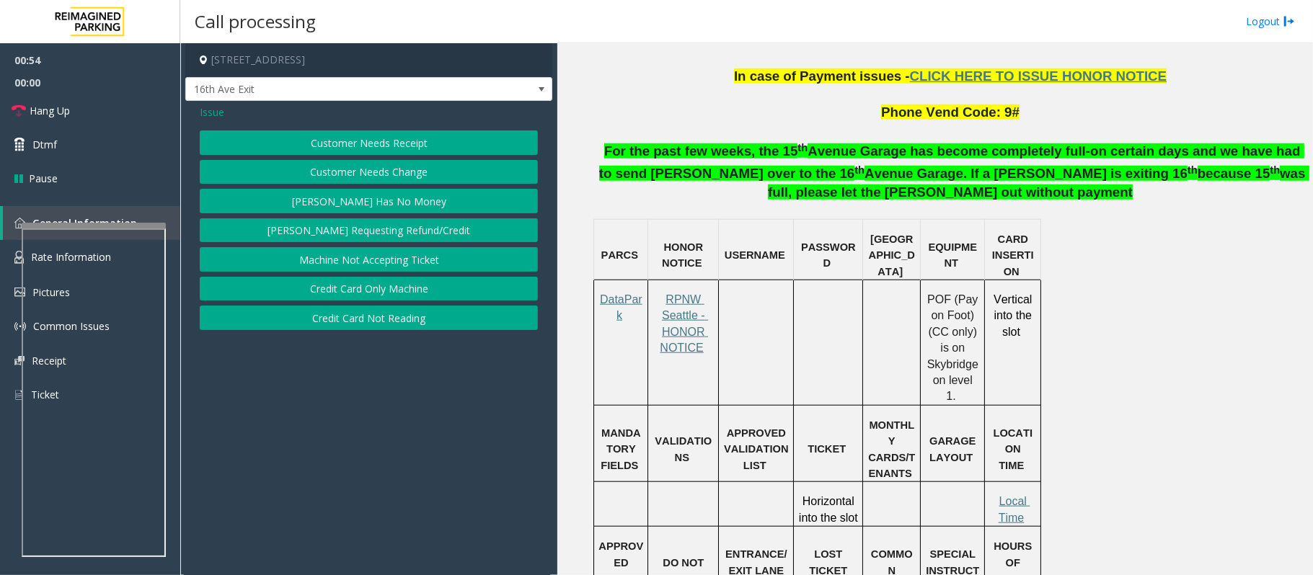
click at [362, 296] on button "Credit Card Only Machine" at bounding box center [369, 289] width 338 height 25
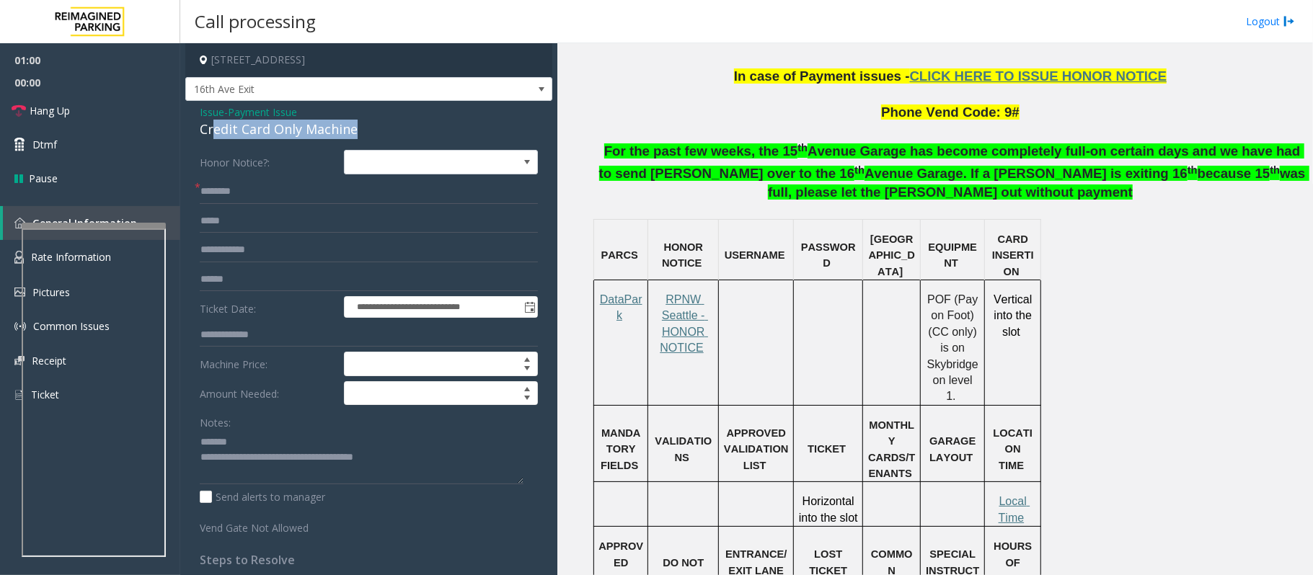
drag, startPoint x: 362, startPoint y: 131, endPoint x: 216, endPoint y: 128, distance: 145.7
click at [216, 128] on div "Credit Card Only Machine" at bounding box center [369, 129] width 338 height 19
click at [244, 444] on textarea at bounding box center [362, 457] width 324 height 54
type textarea "**********"
click at [214, 191] on input "text" at bounding box center [369, 192] width 338 height 25
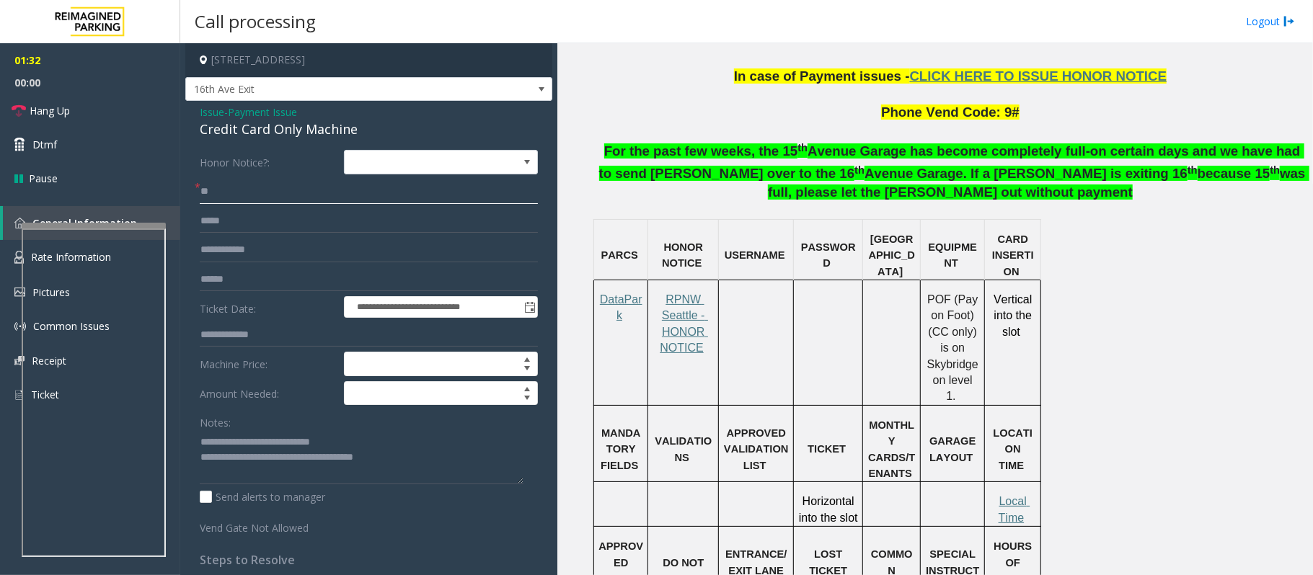
type input "**"
click at [348, 434] on textarea at bounding box center [362, 457] width 324 height 54
click at [65, 120] on link "Hang Up" at bounding box center [90, 111] width 180 height 34
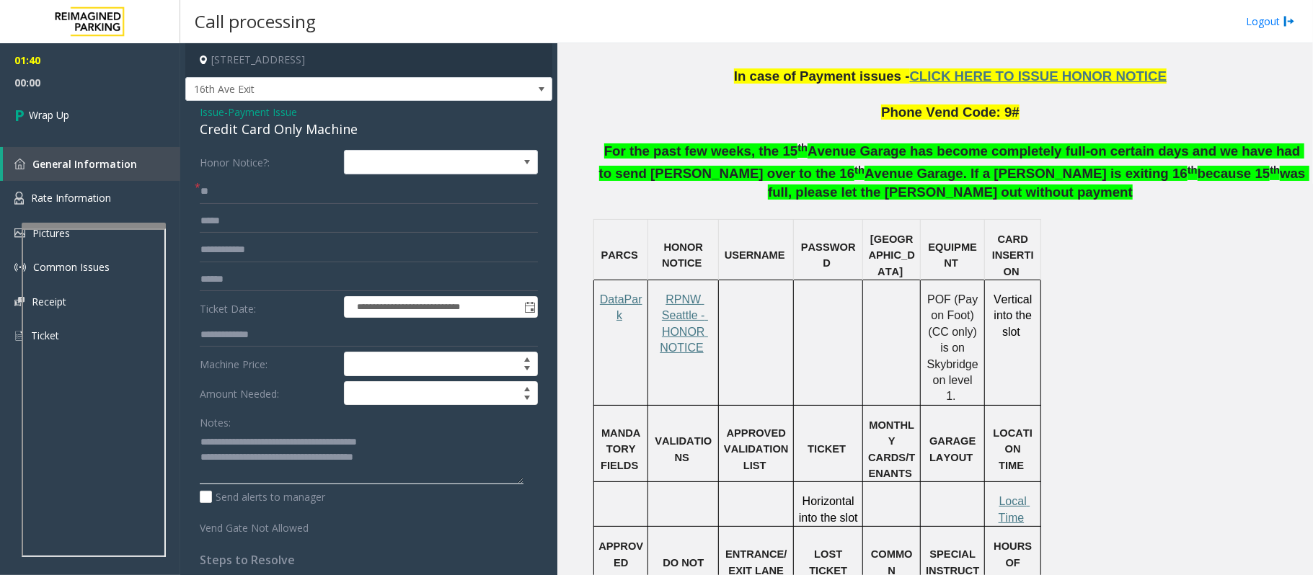
click at [428, 461] on textarea at bounding box center [362, 457] width 324 height 54
drag, startPoint x: 428, startPoint y: 461, endPoint x: 261, endPoint y: 454, distance: 166.7
click at [261, 454] on textarea at bounding box center [362, 457] width 324 height 54
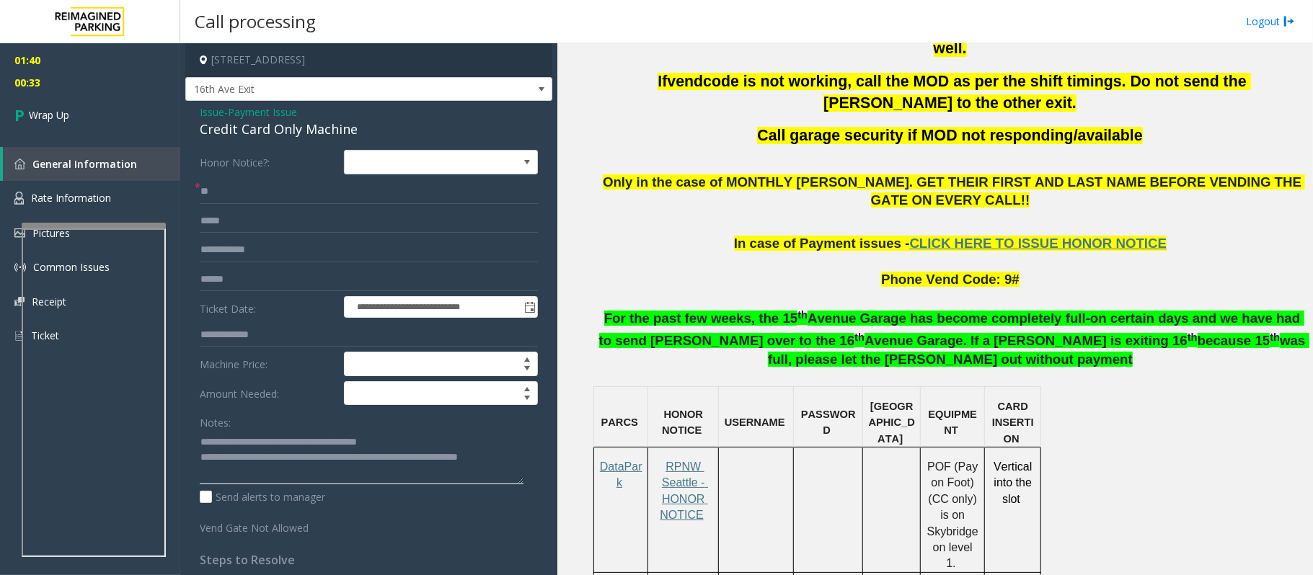
scroll to position [392, 0]
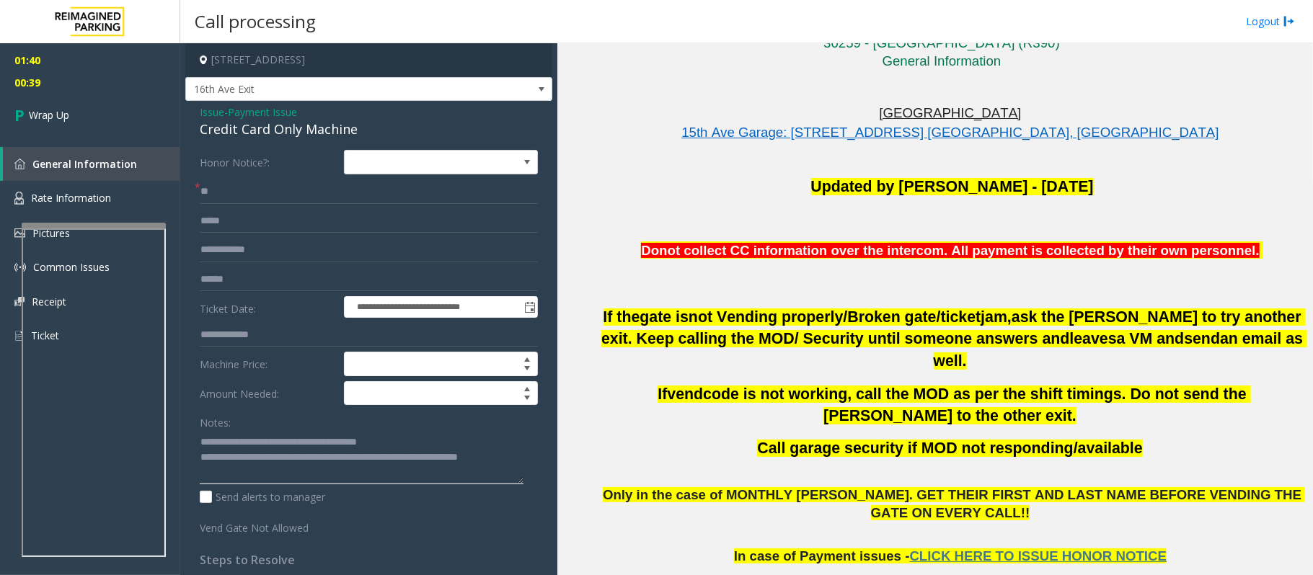
click at [296, 474] on textarea at bounding box center [362, 457] width 324 height 54
type textarea "**********"
click at [68, 113] on span "Wrap Up" at bounding box center [49, 114] width 40 height 15
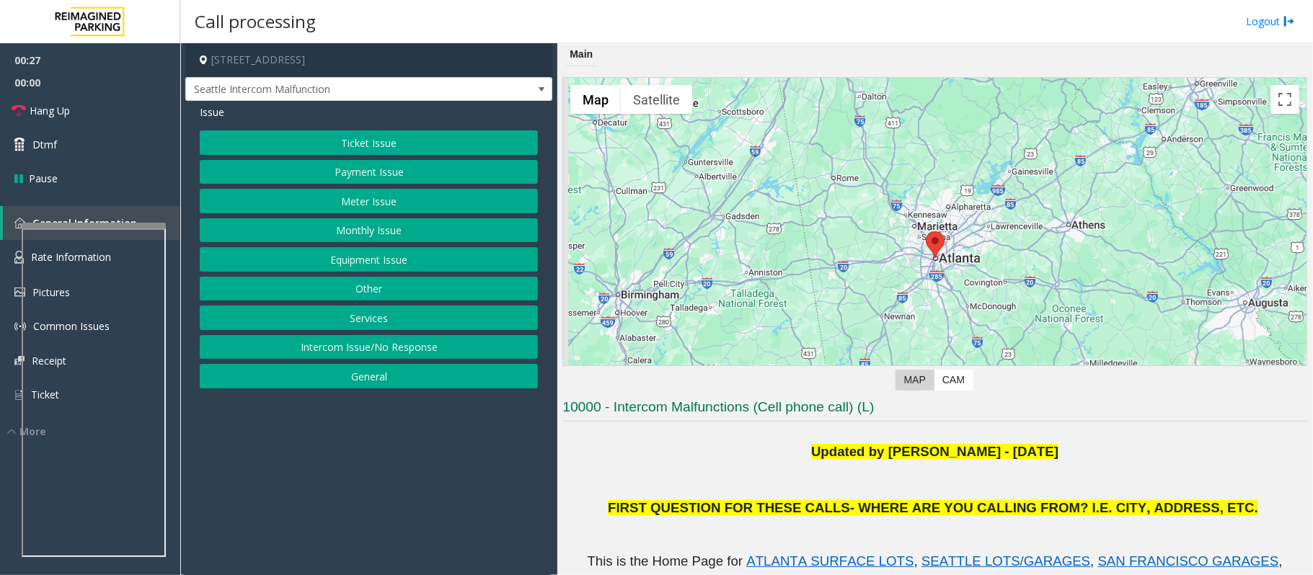
click at [341, 142] on button "Ticket Issue" at bounding box center [369, 143] width 338 height 25
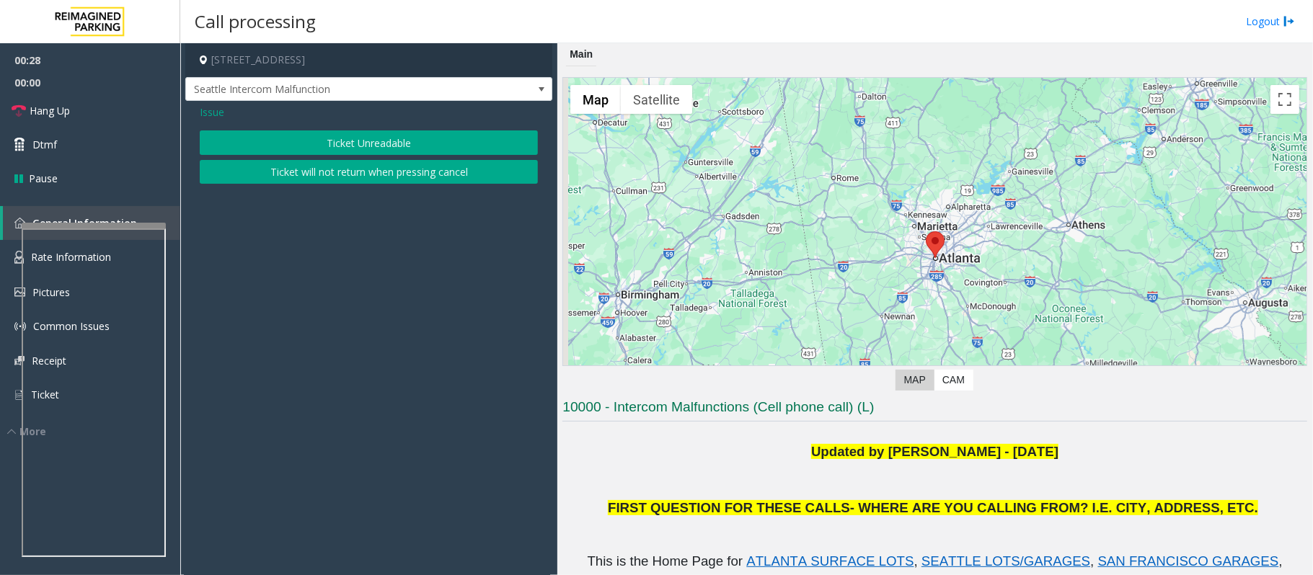
click at [218, 112] on span "Issue" at bounding box center [212, 112] width 25 height 15
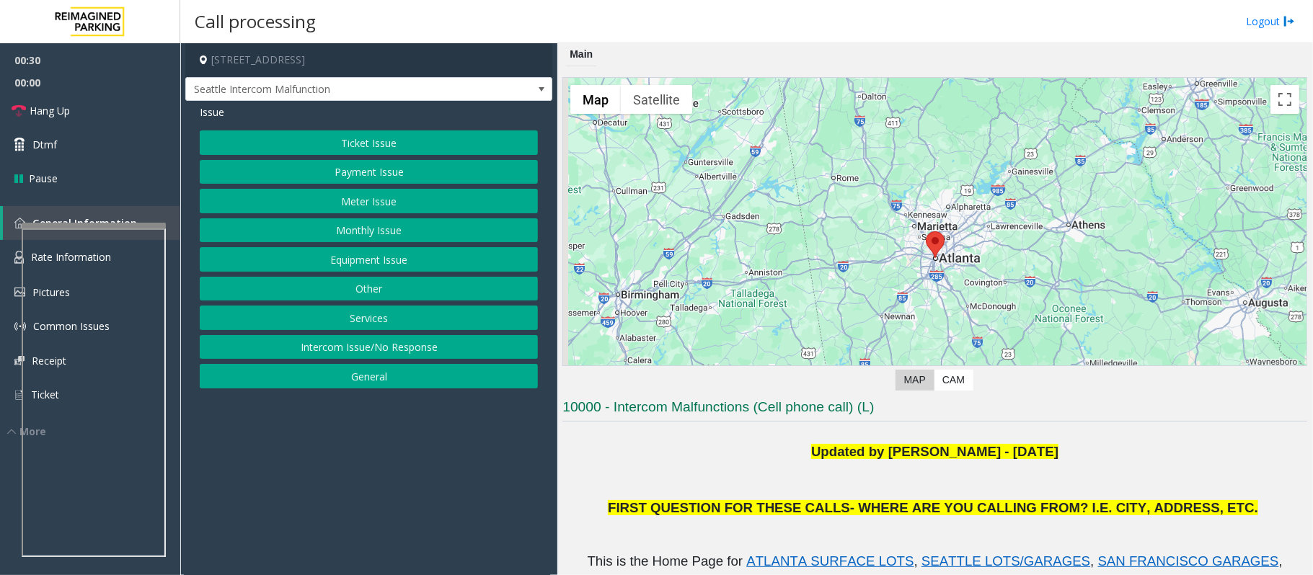
click at [364, 263] on button "Equipment Issue" at bounding box center [369, 259] width 338 height 25
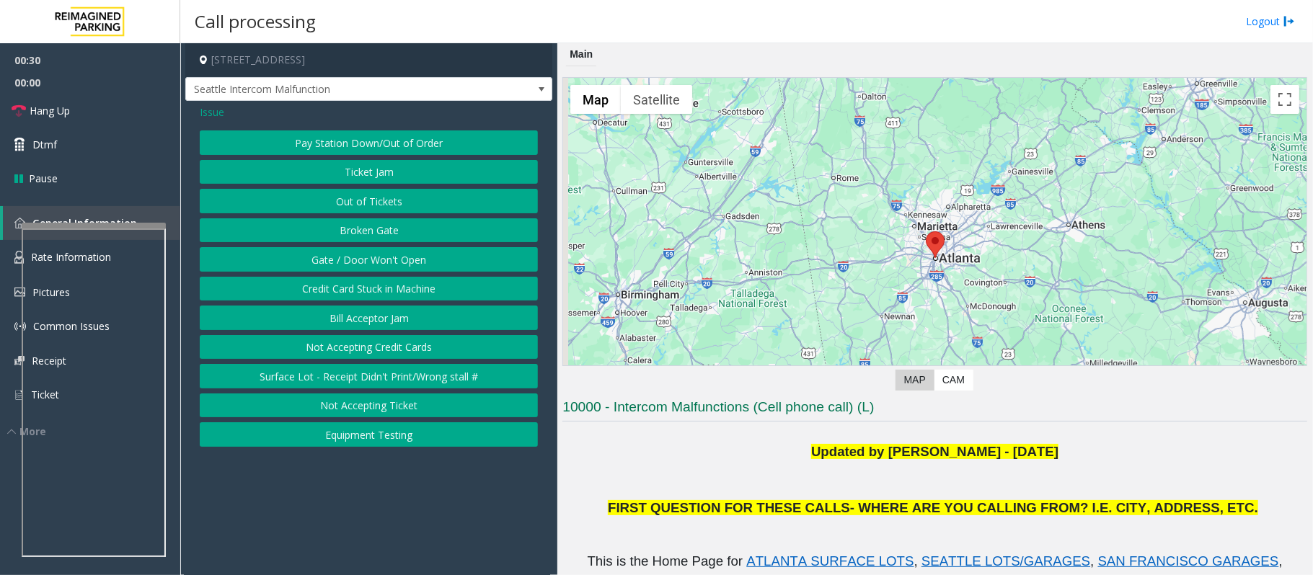
click at [361, 258] on button "Gate / Door Won't Open" at bounding box center [369, 259] width 338 height 25
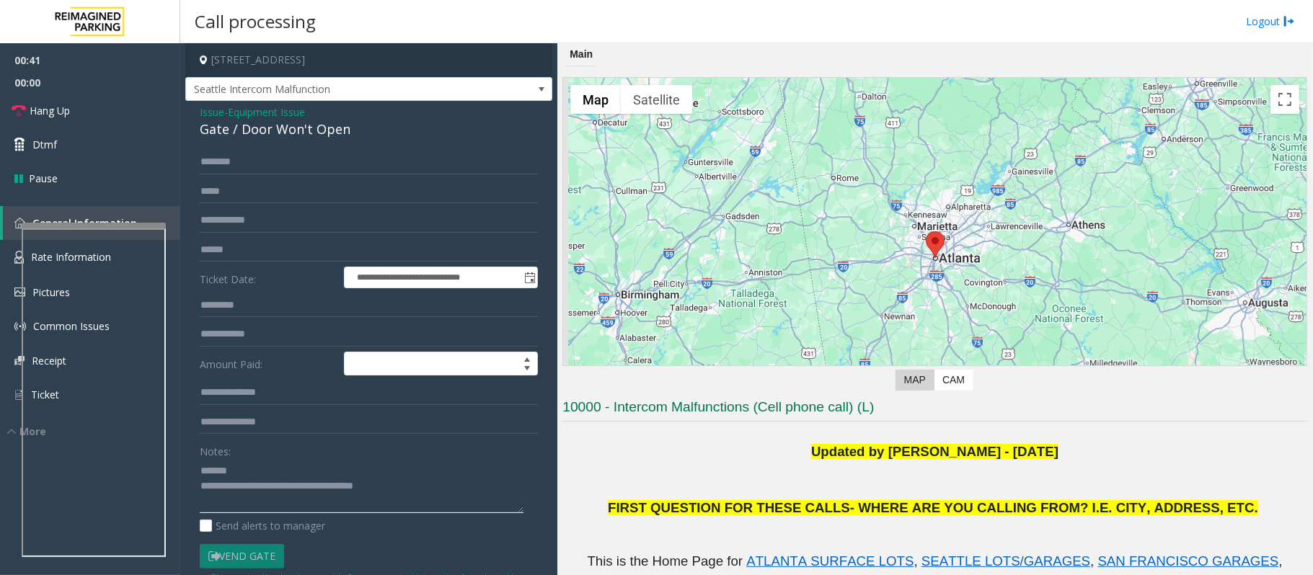
click at [257, 471] on textarea at bounding box center [362, 486] width 324 height 54
click at [280, 471] on textarea at bounding box center [362, 486] width 324 height 54
click at [267, 502] on textarea at bounding box center [362, 486] width 324 height 54
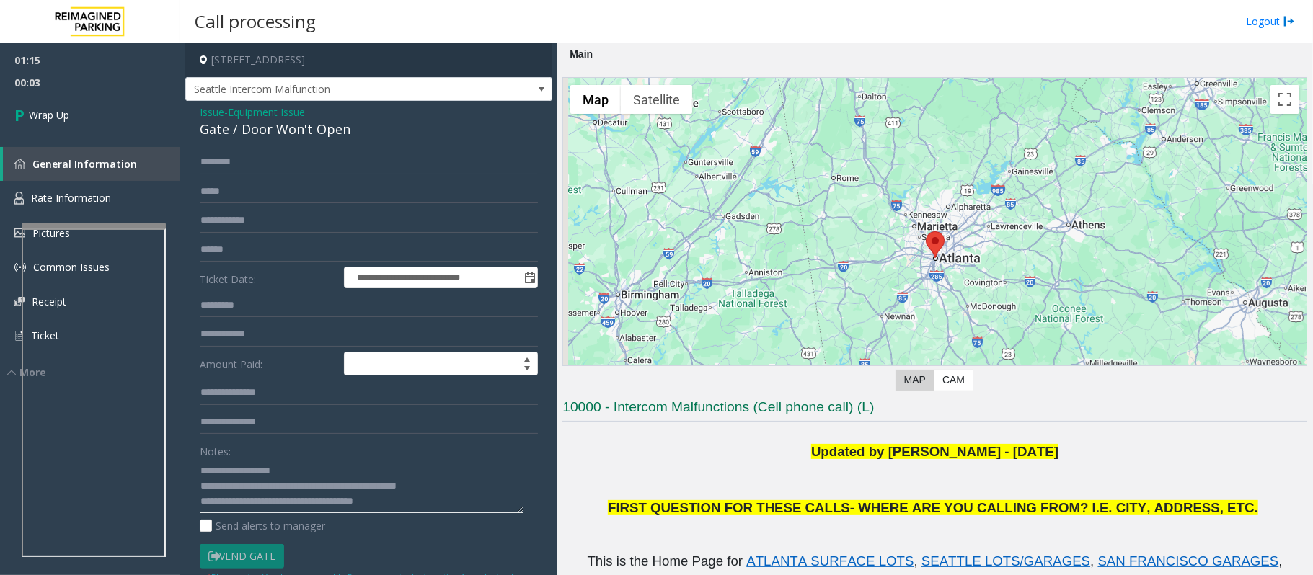
click at [203, 485] on textarea at bounding box center [362, 486] width 324 height 54
click at [424, 503] on textarea at bounding box center [362, 486] width 324 height 54
drag, startPoint x: 422, startPoint y: 503, endPoint x: 260, endPoint y: 503, distance: 161.5
click at [260, 503] on textarea at bounding box center [362, 486] width 324 height 54
type textarea "**********"
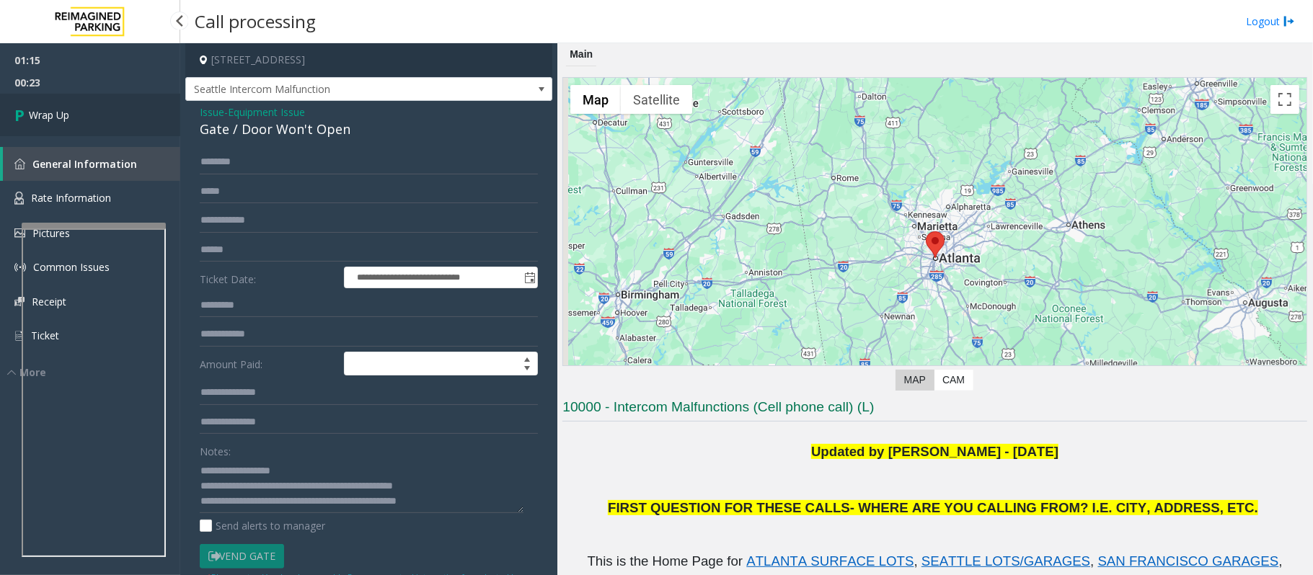
click at [92, 134] on link "Wrap Up" at bounding box center [90, 115] width 180 height 43
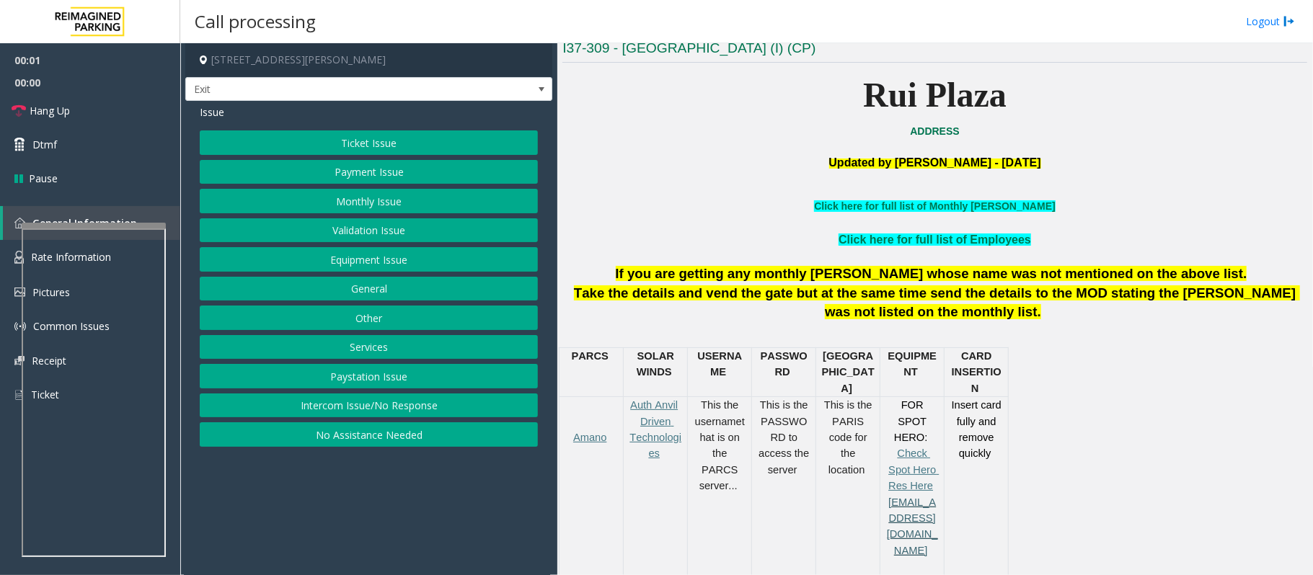
scroll to position [384, 0]
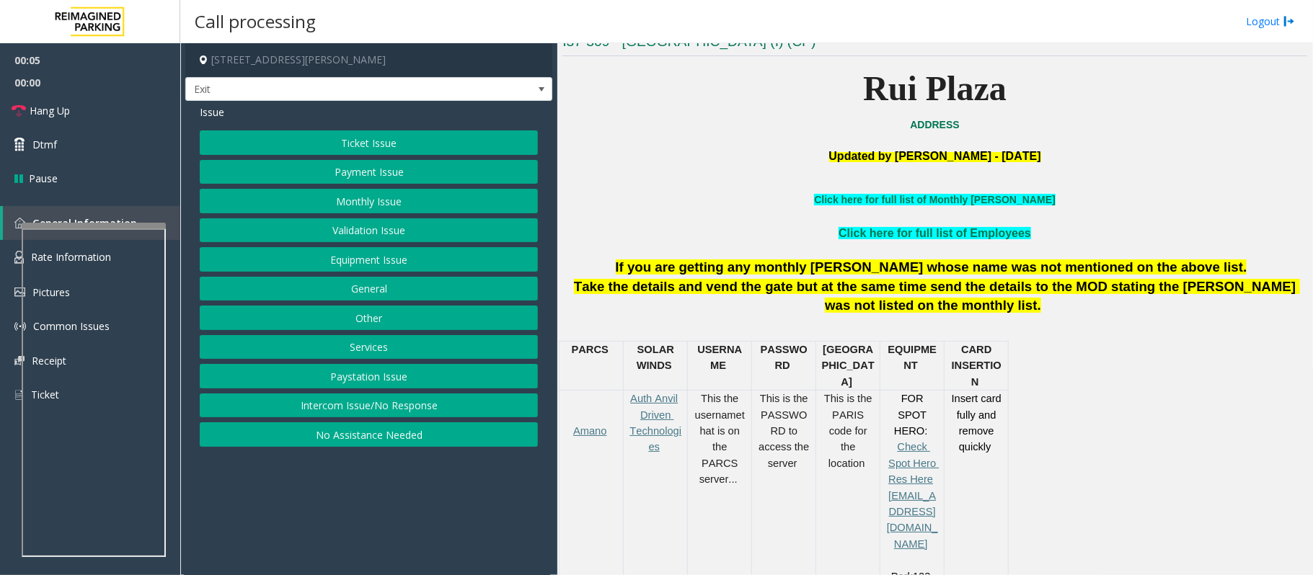
drag, startPoint x: 1077, startPoint y: 91, endPoint x: 811, endPoint y: 100, distance: 266.2
click at [811, 100] on p "Rui Plaza" at bounding box center [934, 89] width 745 height 56
click at [809, 107] on p "Rui Plaza" at bounding box center [934, 89] width 745 height 56
click at [343, 196] on button "Monthly Issue" at bounding box center [369, 201] width 338 height 25
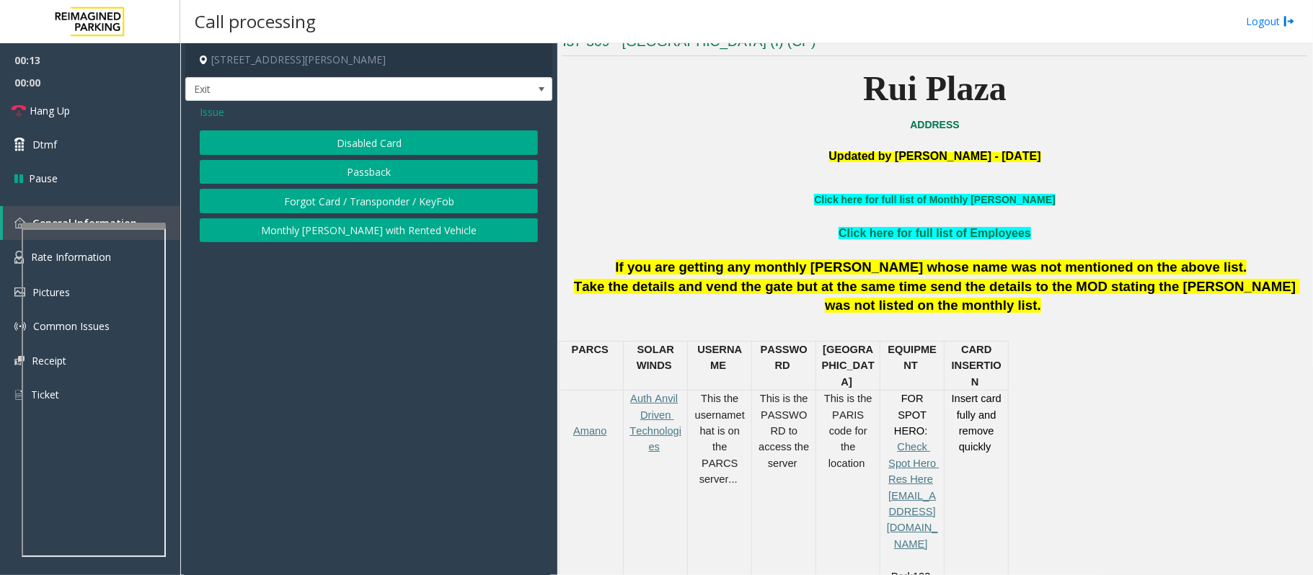
click at [332, 144] on button "Disabled Card" at bounding box center [369, 143] width 338 height 25
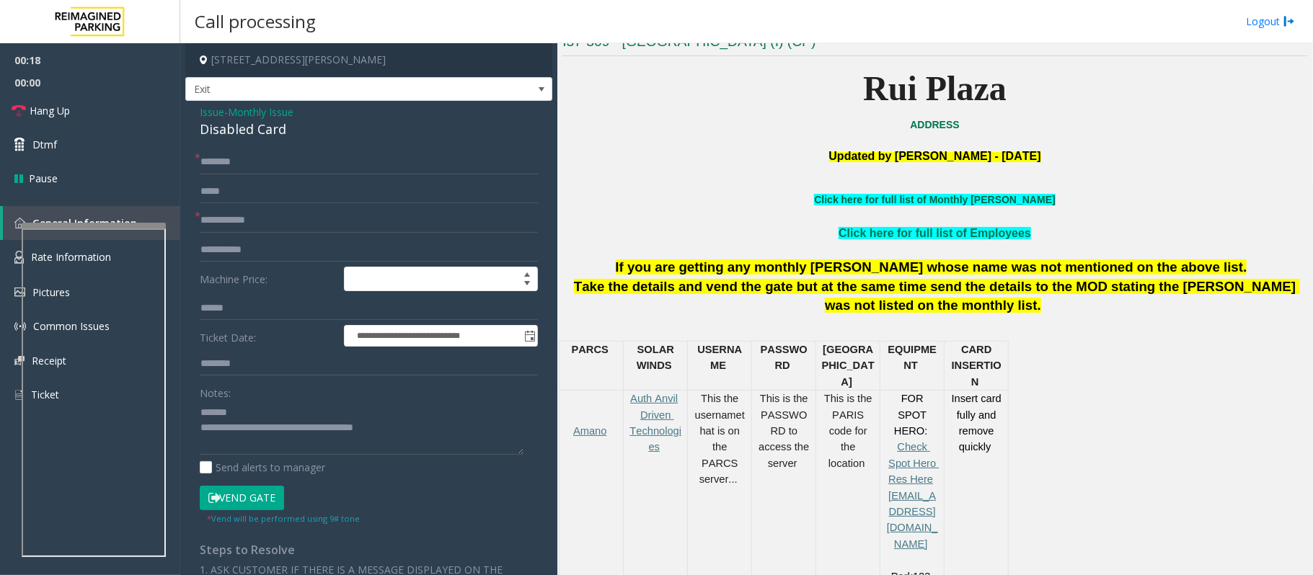
click at [976, 205] on link "Click here for full list of Monthly Parker" at bounding box center [934, 200] width 241 height 12
drag, startPoint x: 292, startPoint y: 133, endPoint x: 197, endPoint y: 124, distance: 95.6
click at [197, 124] on div "**********" at bounding box center [368, 490] width 367 height 779
type textarea "**********"
click at [969, 203] on link "Click here for full list of Monthly Parker" at bounding box center [934, 200] width 241 height 12
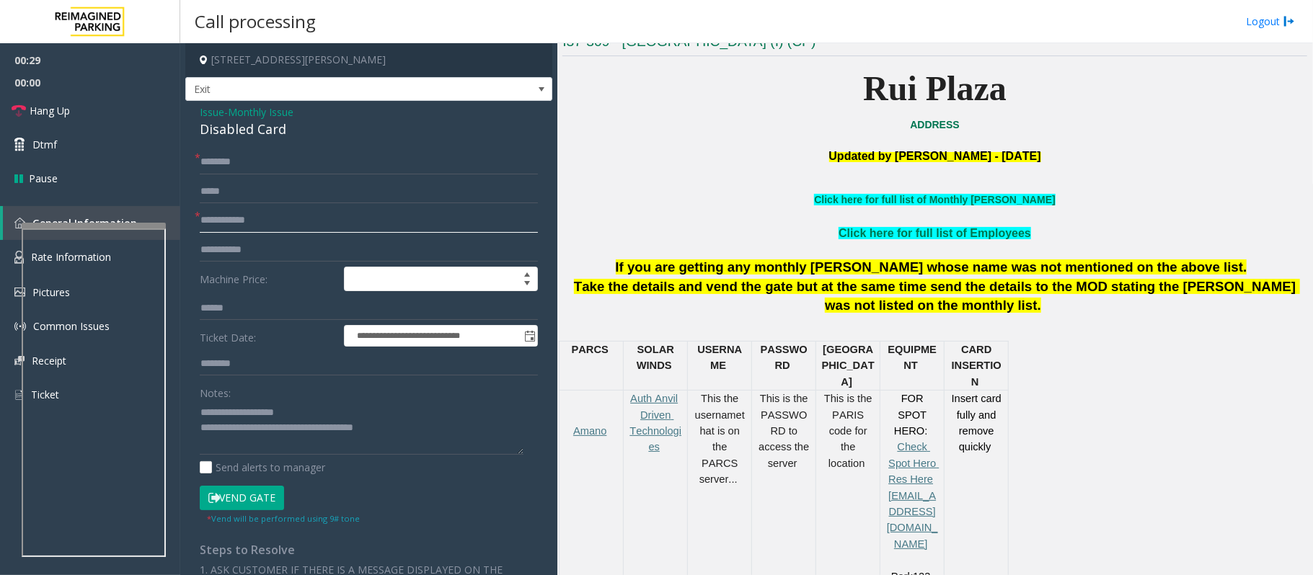
click at [231, 224] on input "text" at bounding box center [369, 220] width 338 height 25
type input "***"
click at [858, 198] on link "Click here for full list of Monthly Parker" at bounding box center [934, 200] width 241 height 12
click at [946, 245] on div at bounding box center [934, 250] width 745 height 15
click at [947, 227] on link "Click here for full list of Employees" at bounding box center [935, 233] width 193 height 12
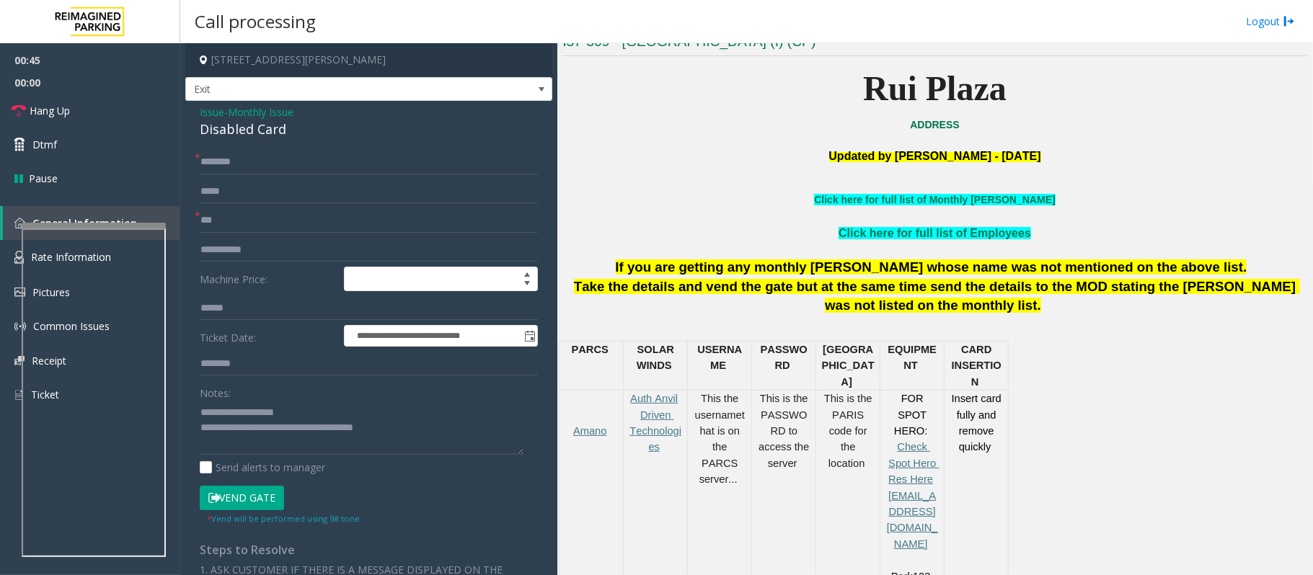
click at [275, 146] on div "**********" at bounding box center [368, 490] width 367 height 779
click at [262, 170] on input "text" at bounding box center [369, 162] width 338 height 25
type input "****"
click at [243, 500] on button "Vend Gate" at bounding box center [242, 498] width 84 height 25
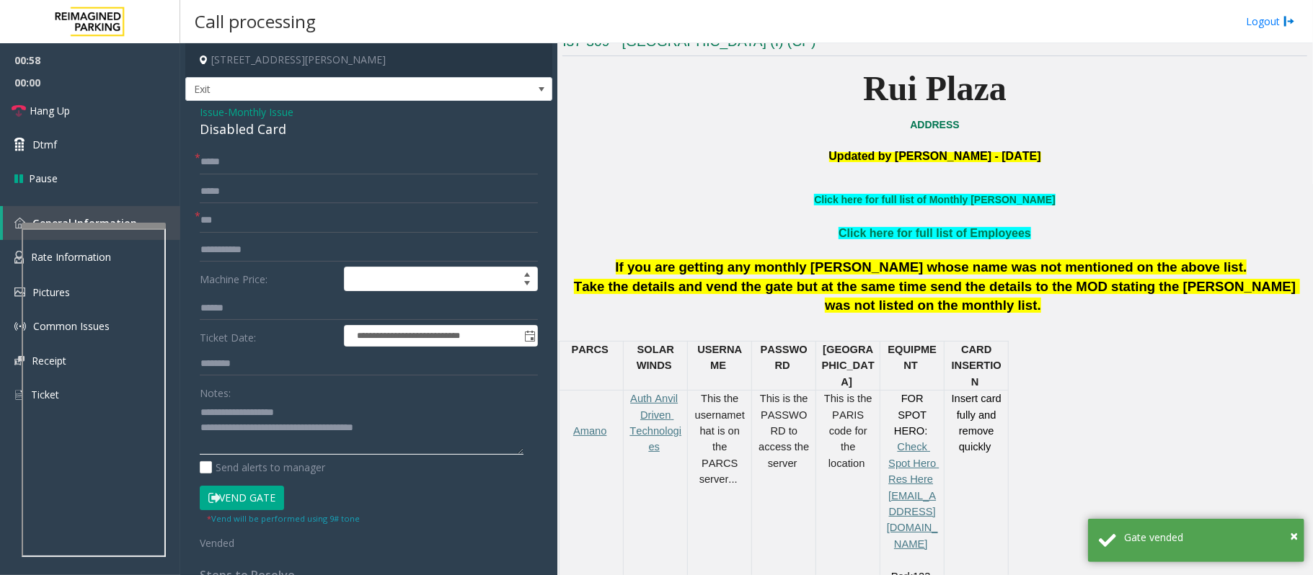
click at [408, 433] on textarea at bounding box center [362, 428] width 324 height 54
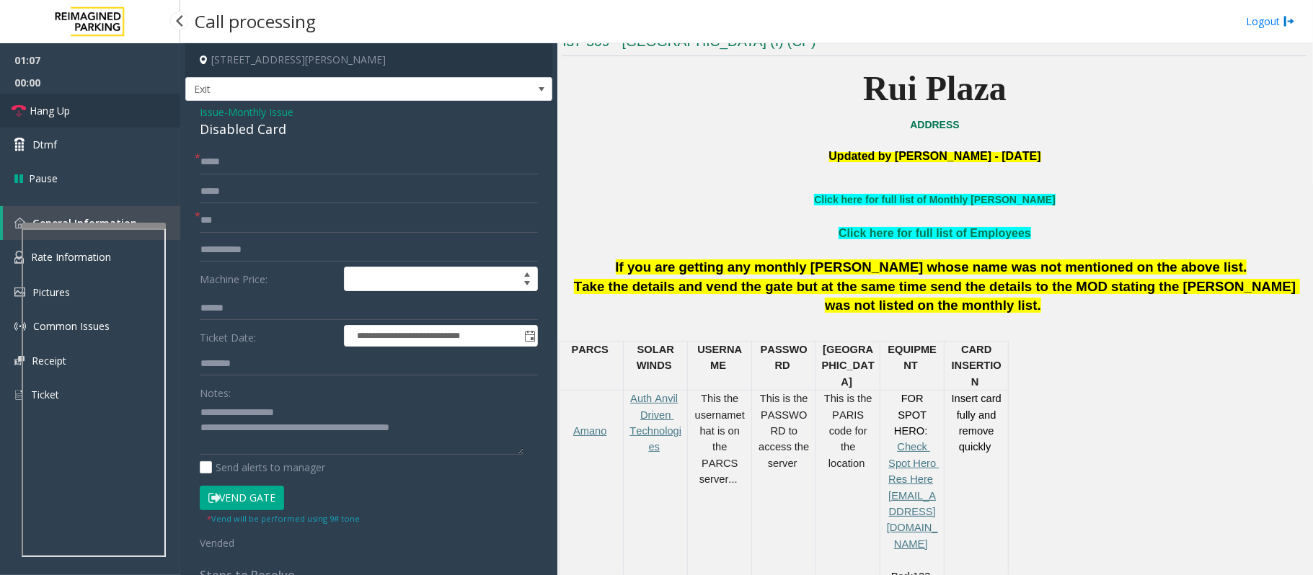
click at [73, 105] on link "Hang Up" at bounding box center [90, 111] width 180 height 34
click at [477, 430] on textarea at bounding box center [362, 428] width 324 height 54
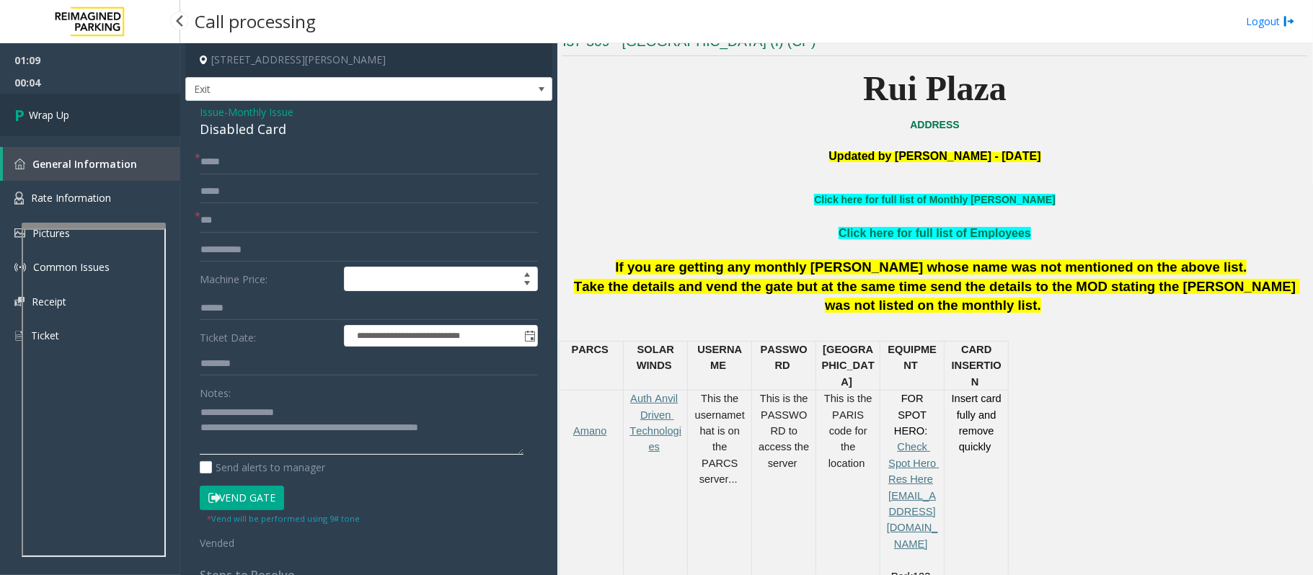
type textarea "**********"
click at [46, 119] on span "Wrap Up" at bounding box center [49, 114] width 40 height 15
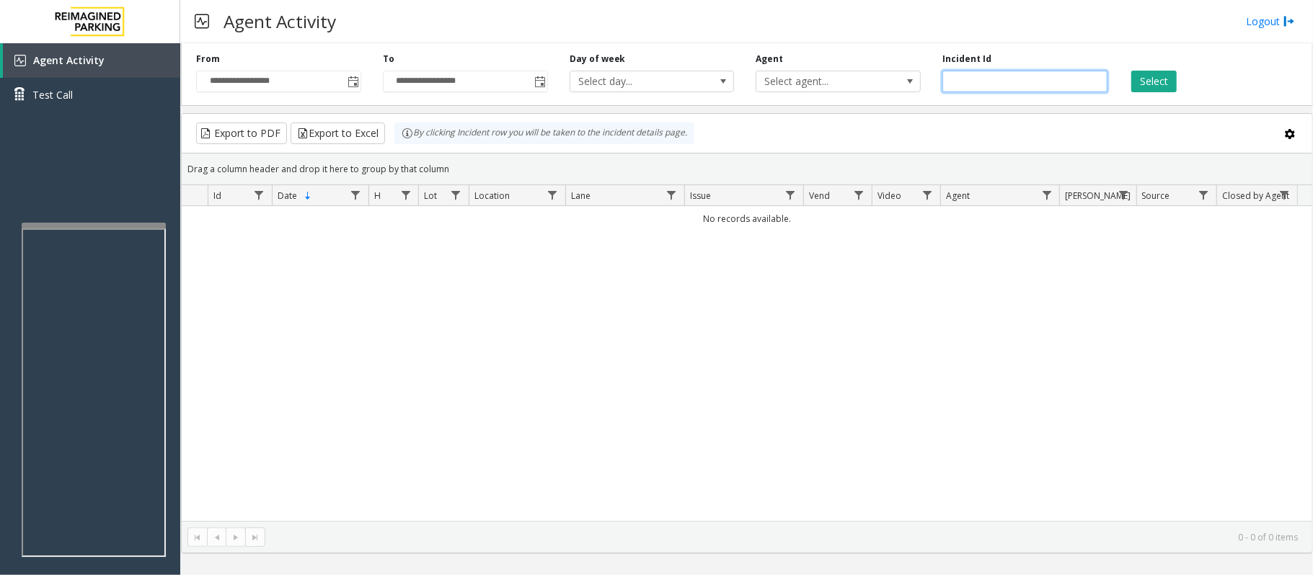
click at [1024, 87] on input "number" at bounding box center [1024, 82] width 165 height 22
click at [1025, 84] on input "number" at bounding box center [1024, 82] width 165 height 22
paste input "*******"
type input "*******"
click at [1170, 85] on button "Select" at bounding box center [1153, 82] width 45 height 22
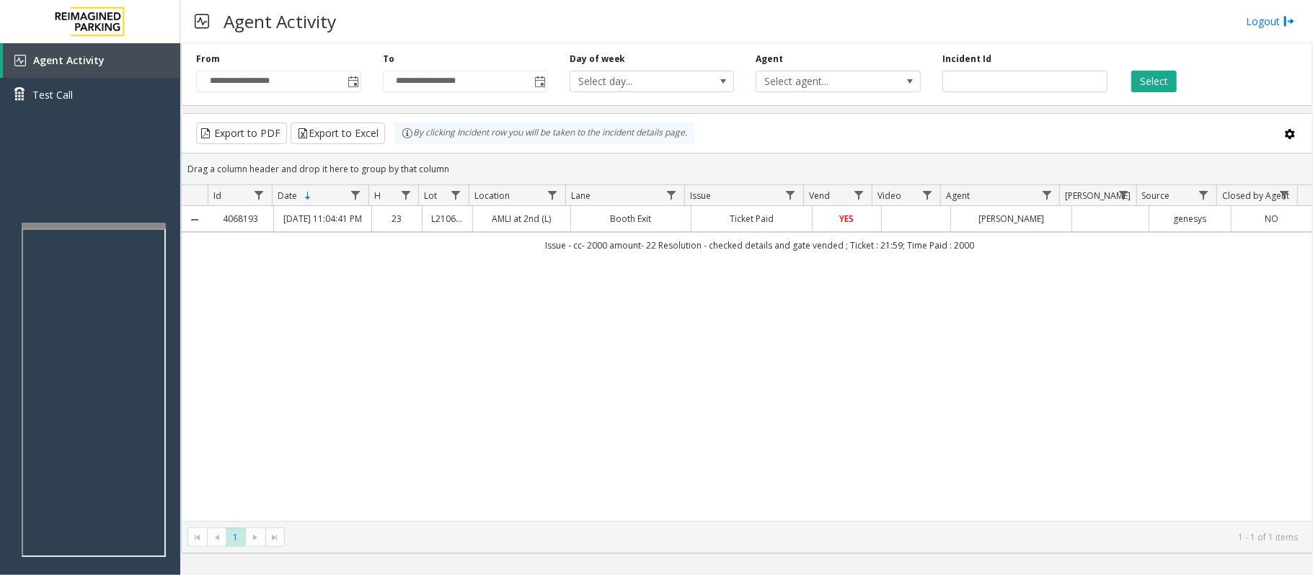
click at [670, 214] on td "Booth Exit" at bounding box center [630, 219] width 121 height 26
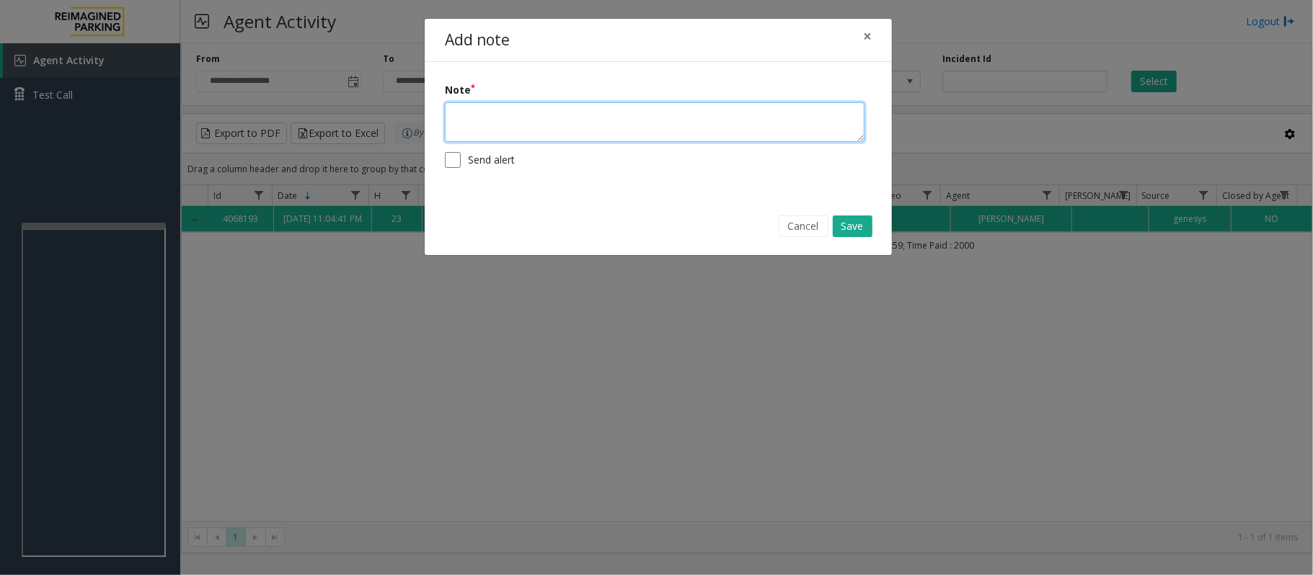
click at [508, 119] on textarea at bounding box center [655, 122] width 420 height 40
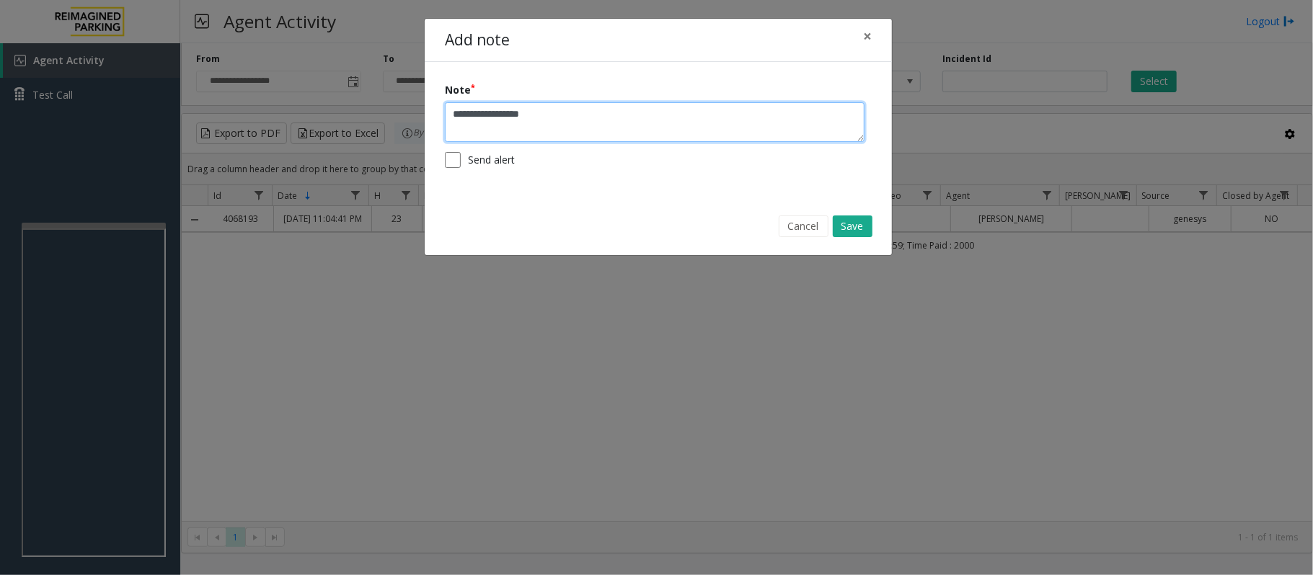
click at [453, 115] on textarea "**********" at bounding box center [655, 122] width 420 height 40
click at [624, 117] on textarea "**********" at bounding box center [655, 122] width 420 height 40
click at [664, 119] on textarea "**********" at bounding box center [655, 122] width 420 height 40
click at [456, 114] on textarea "**********" at bounding box center [655, 122] width 420 height 40
click at [787, 116] on textarea "**********" at bounding box center [655, 122] width 420 height 40
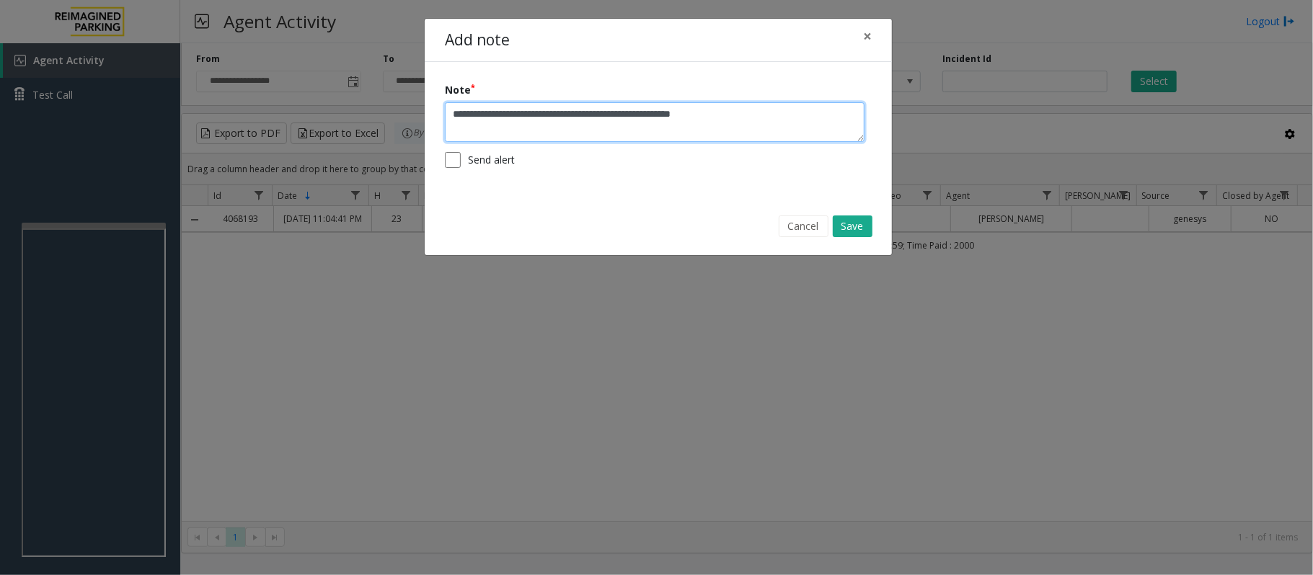
click at [777, 113] on textarea "**********" at bounding box center [655, 122] width 420 height 40
type textarea "**********"
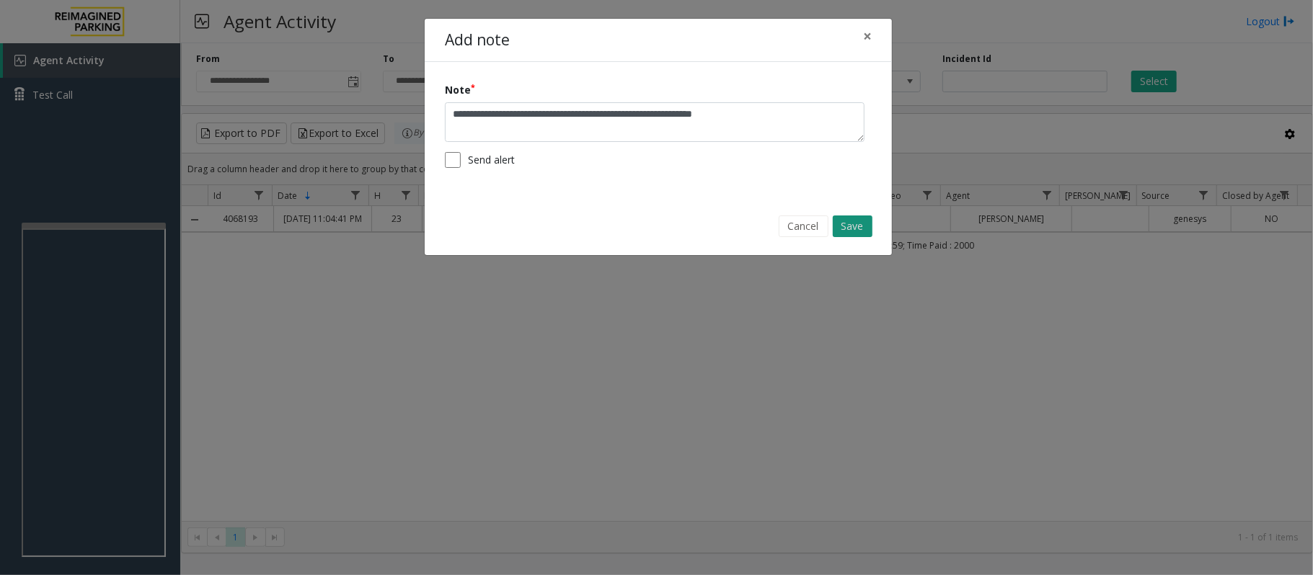
click at [860, 225] on button "Save" at bounding box center [853, 227] width 40 height 22
